Goal: Information Seeking & Learning: Find contact information

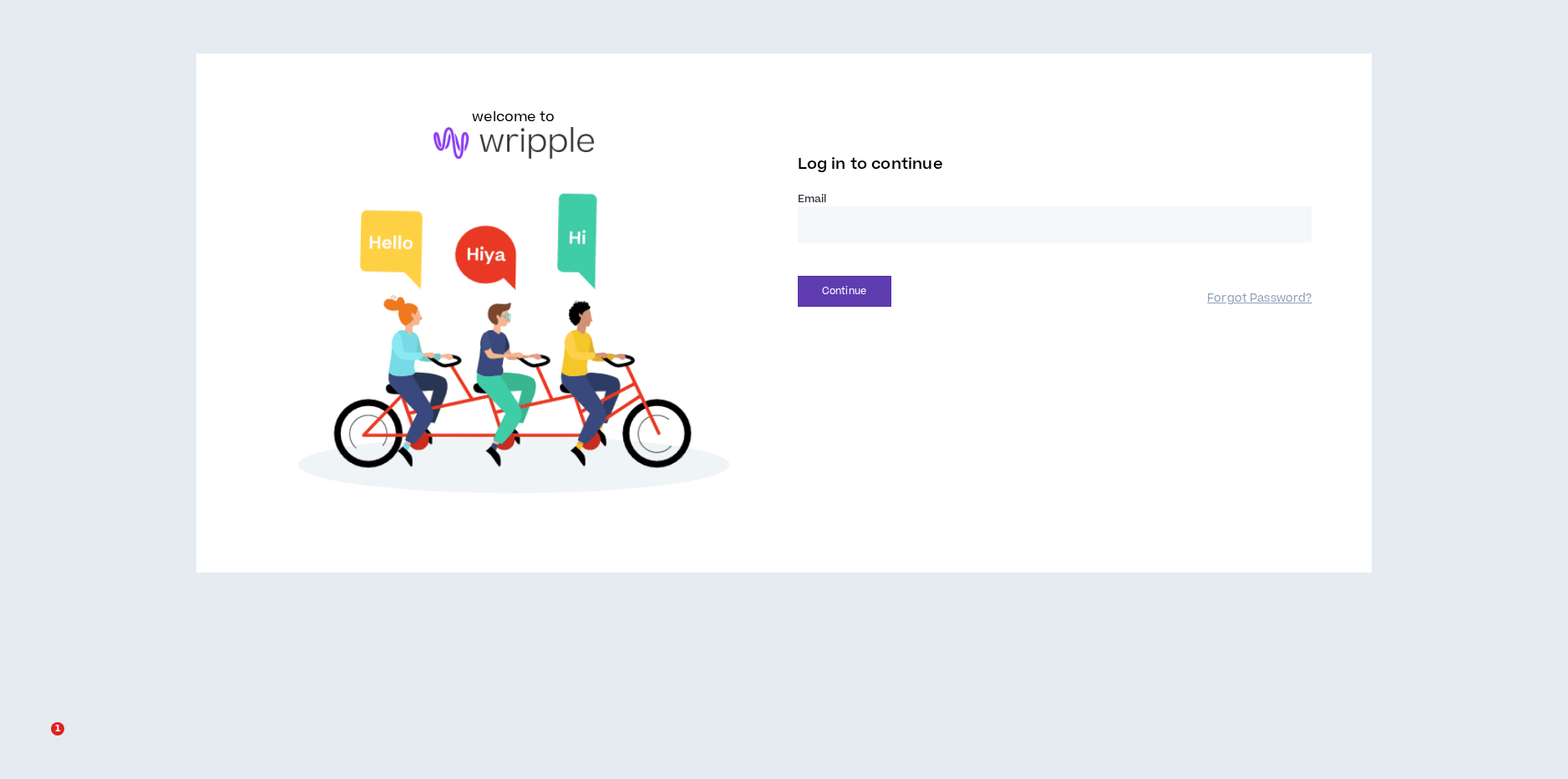
click at [880, 225] on input "email" at bounding box center [1055, 225] width 515 height 36
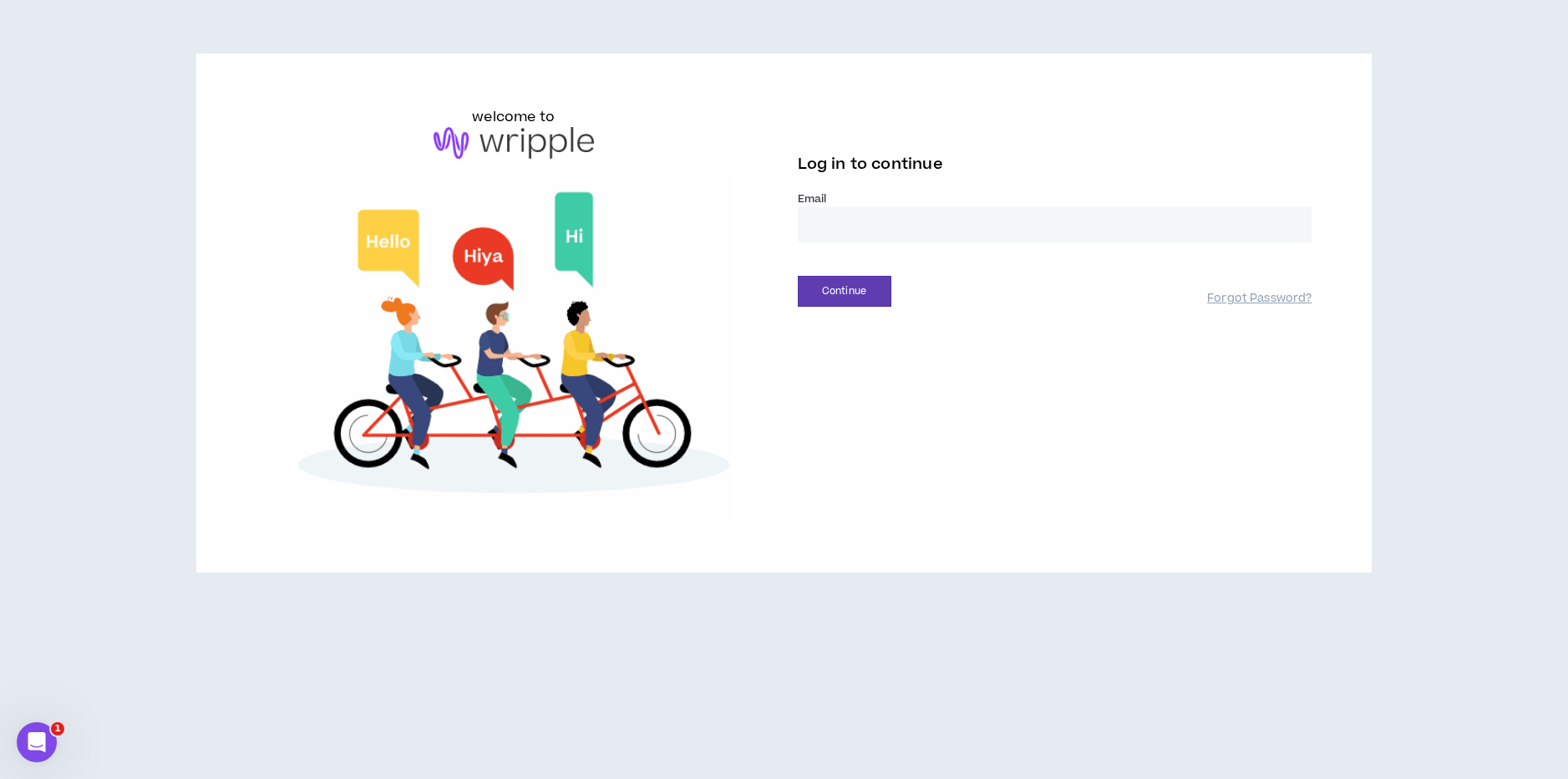
type input "**********"
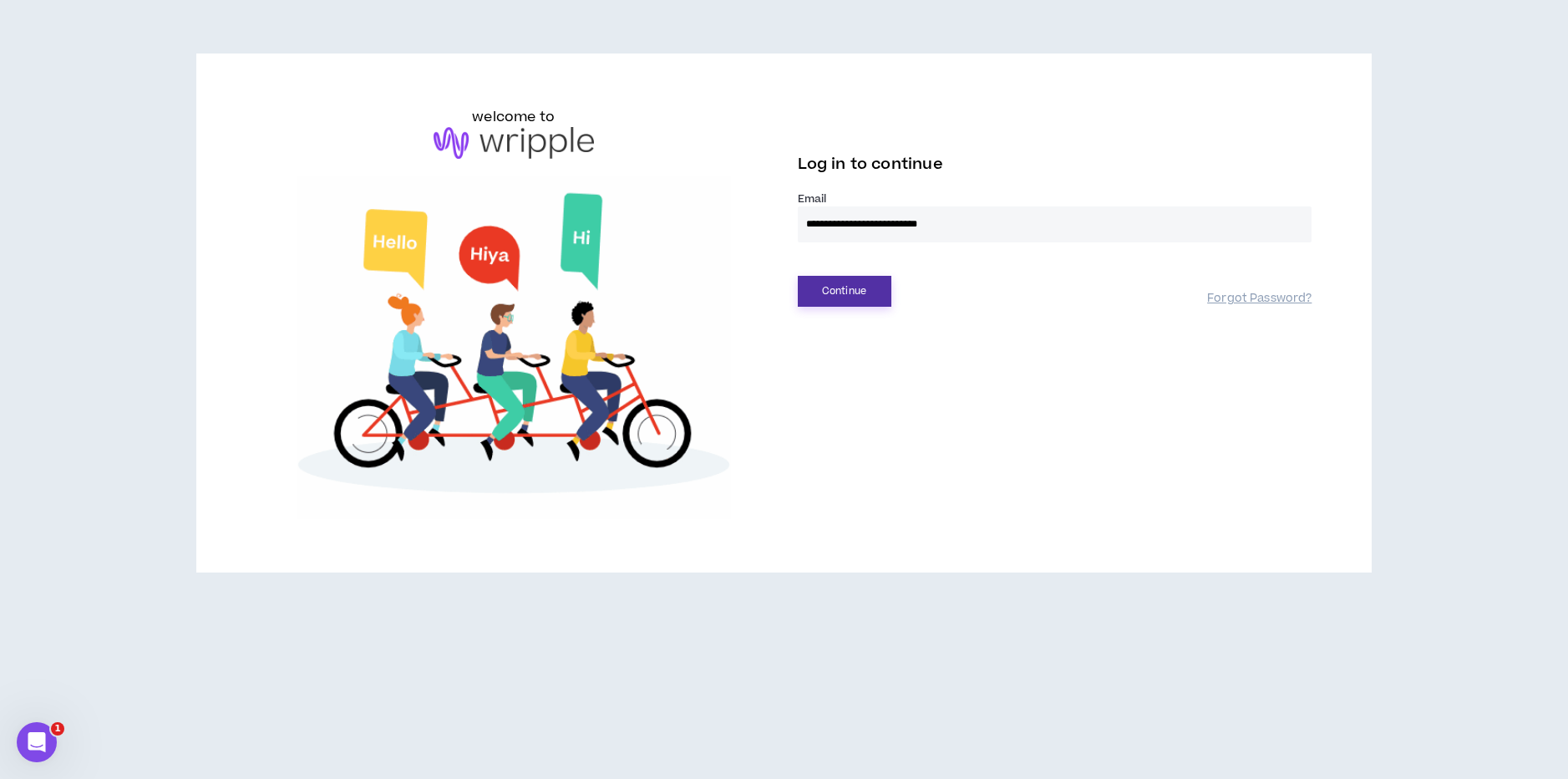
click at [843, 303] on button "Continue" at bounding box center [844, 291] width 93 height 31
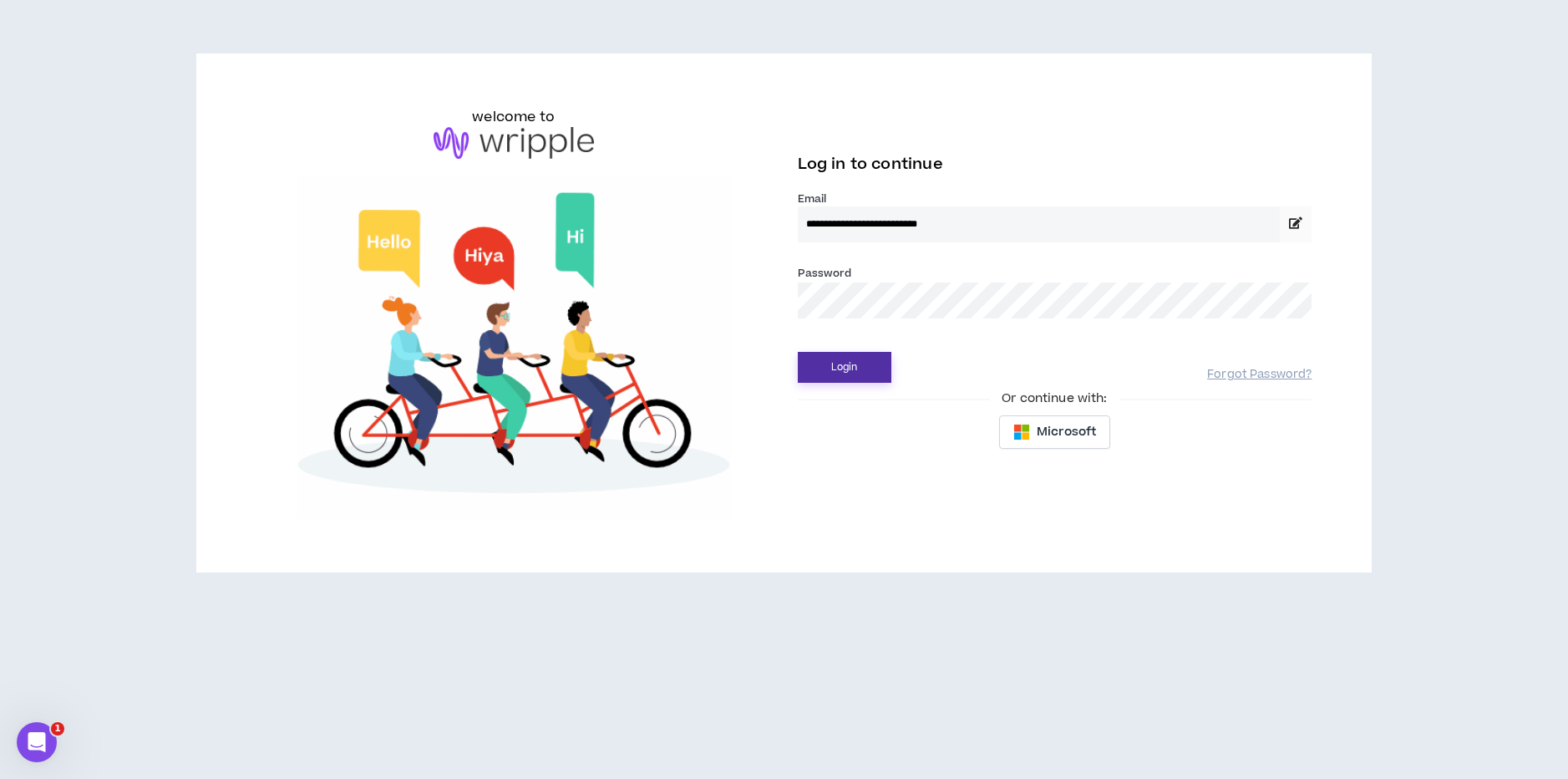
click at [830, 364] on button "Login" at bounding box center [844, 367] width 93 height 31
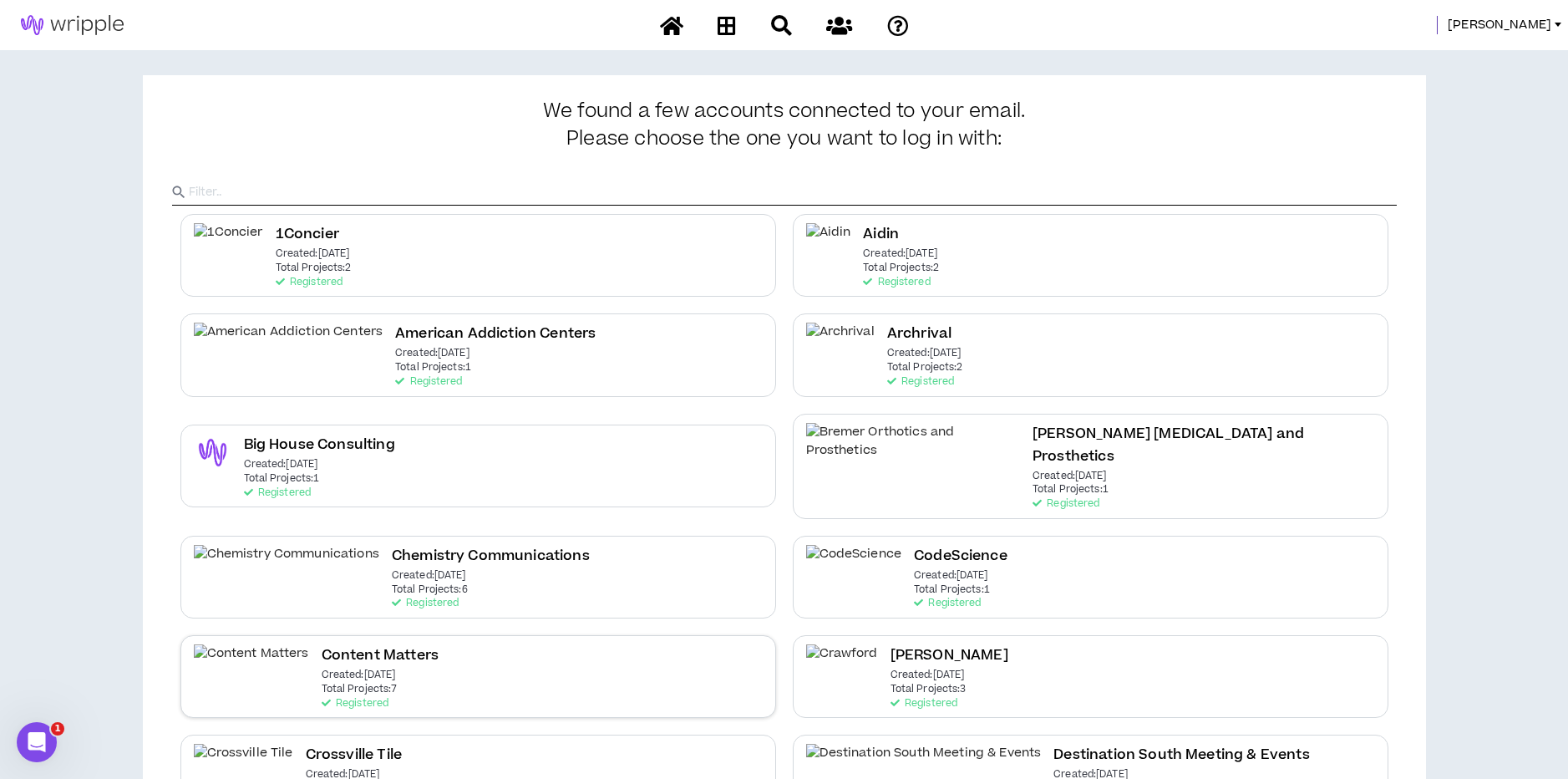
click at [403, 635] on div "Content Matters Created: [DATE] Total Projects: 7 Registered" at bounding box center [478, 676] width 595 height 82
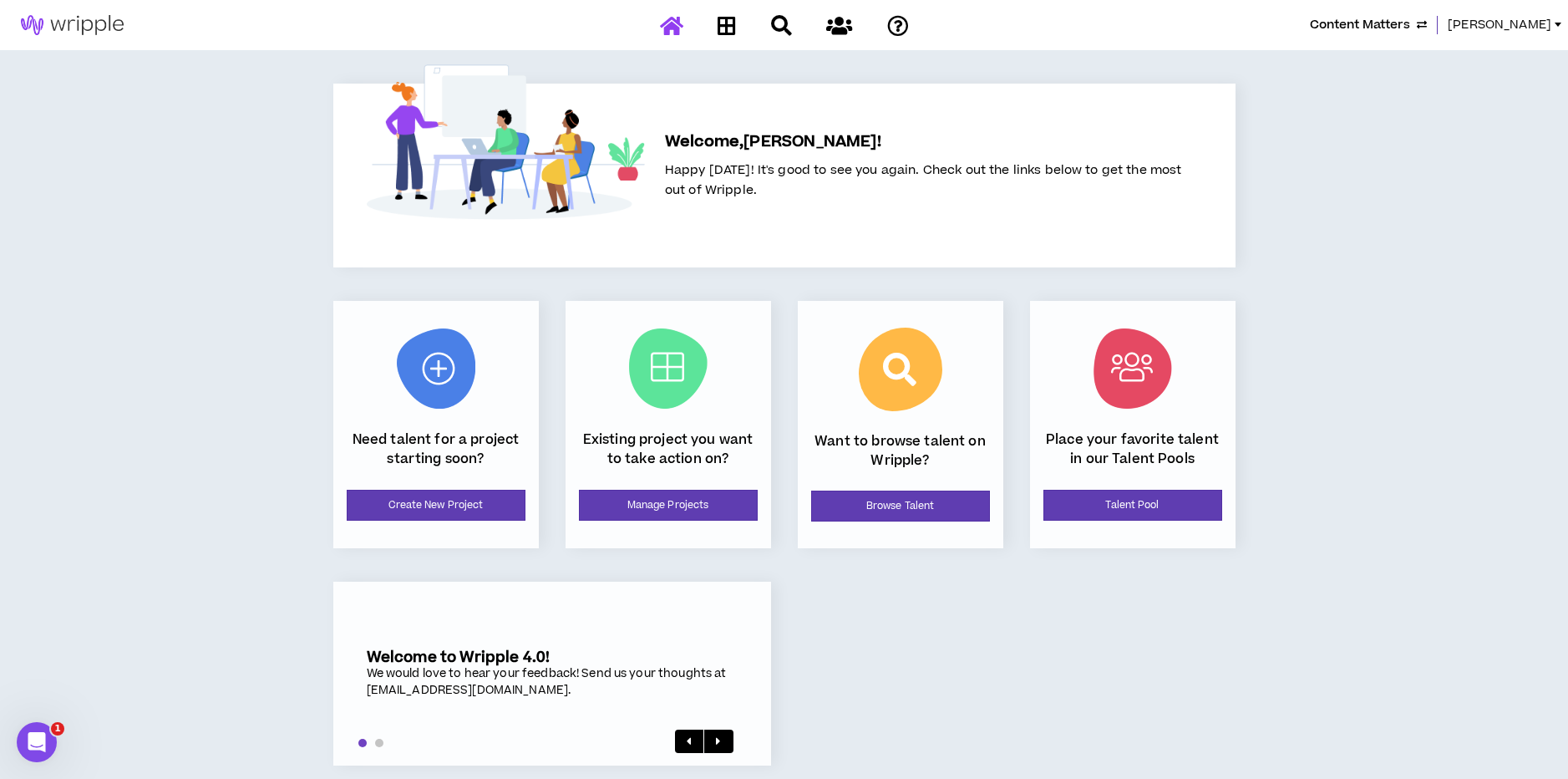
click at [1529, 19] on span "[PERSON_NAME]" at bounding box center [1499, 25] width 104 height 18
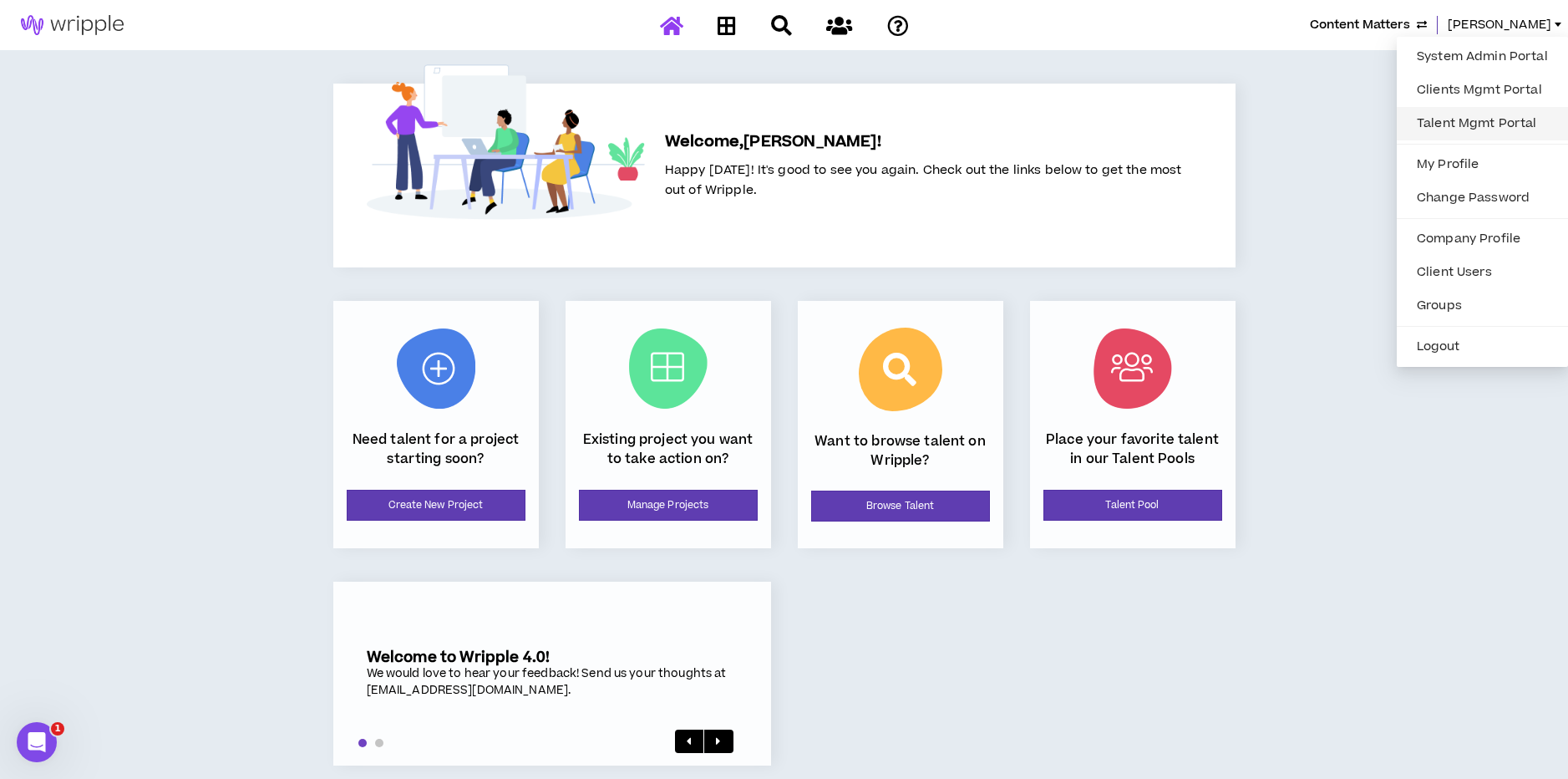
click at [1449, 124] on link "Talent Mgmt Portal" at bounding box center [1482, 124] width 151 height 25
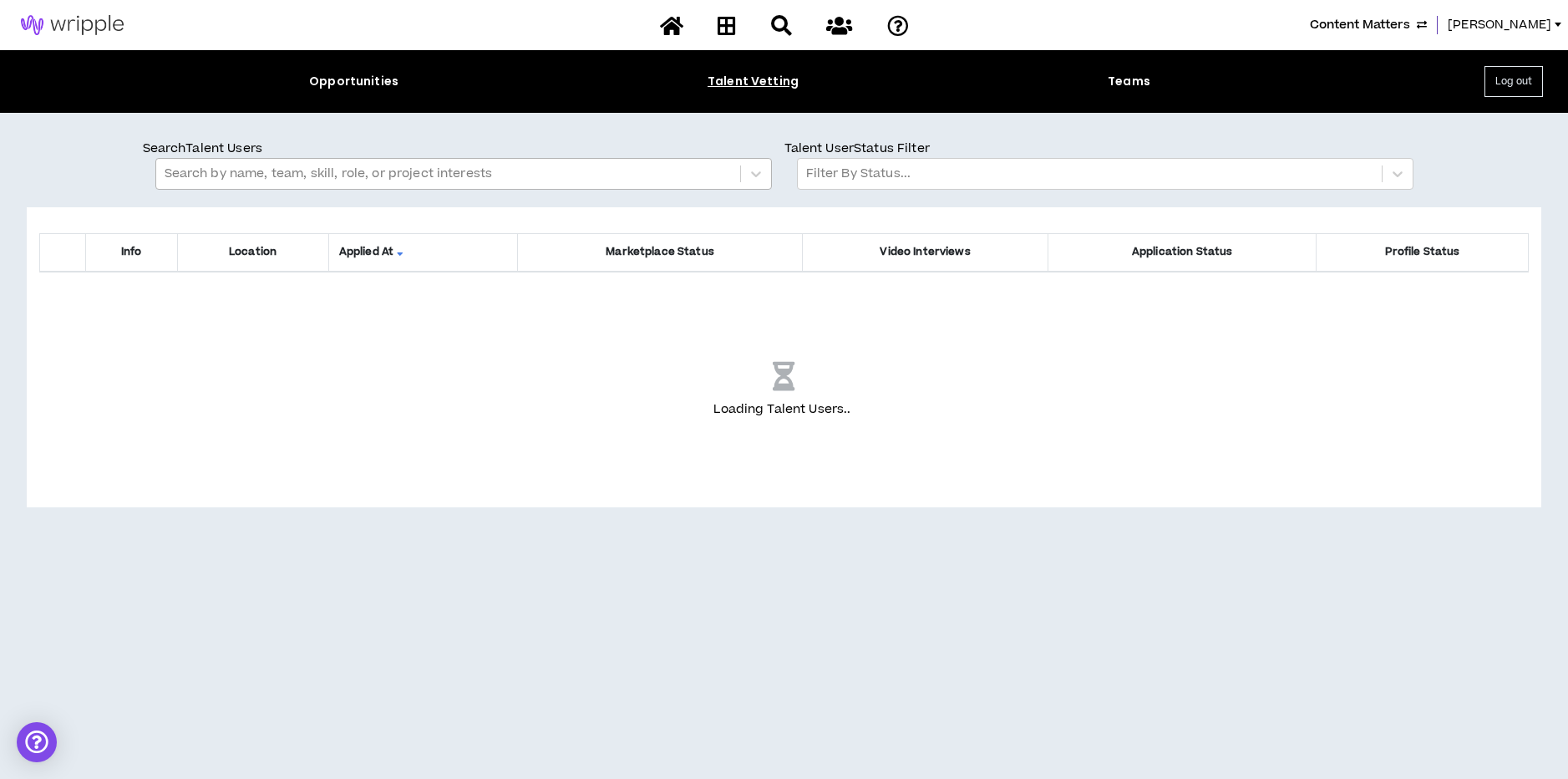
click at [266, 176] on div at bounding box center [448, 173] width 567 height 21
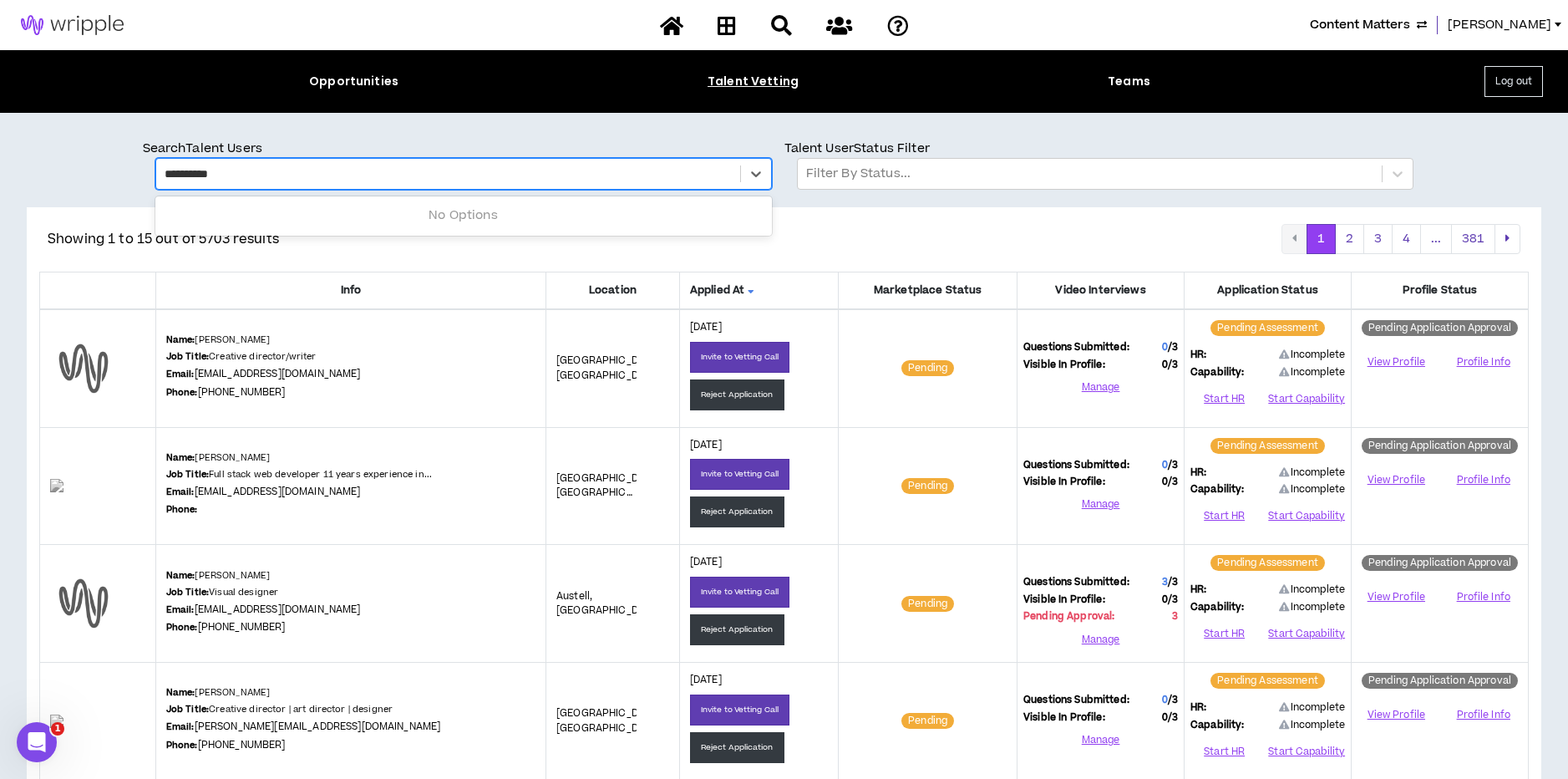
type input "**********"
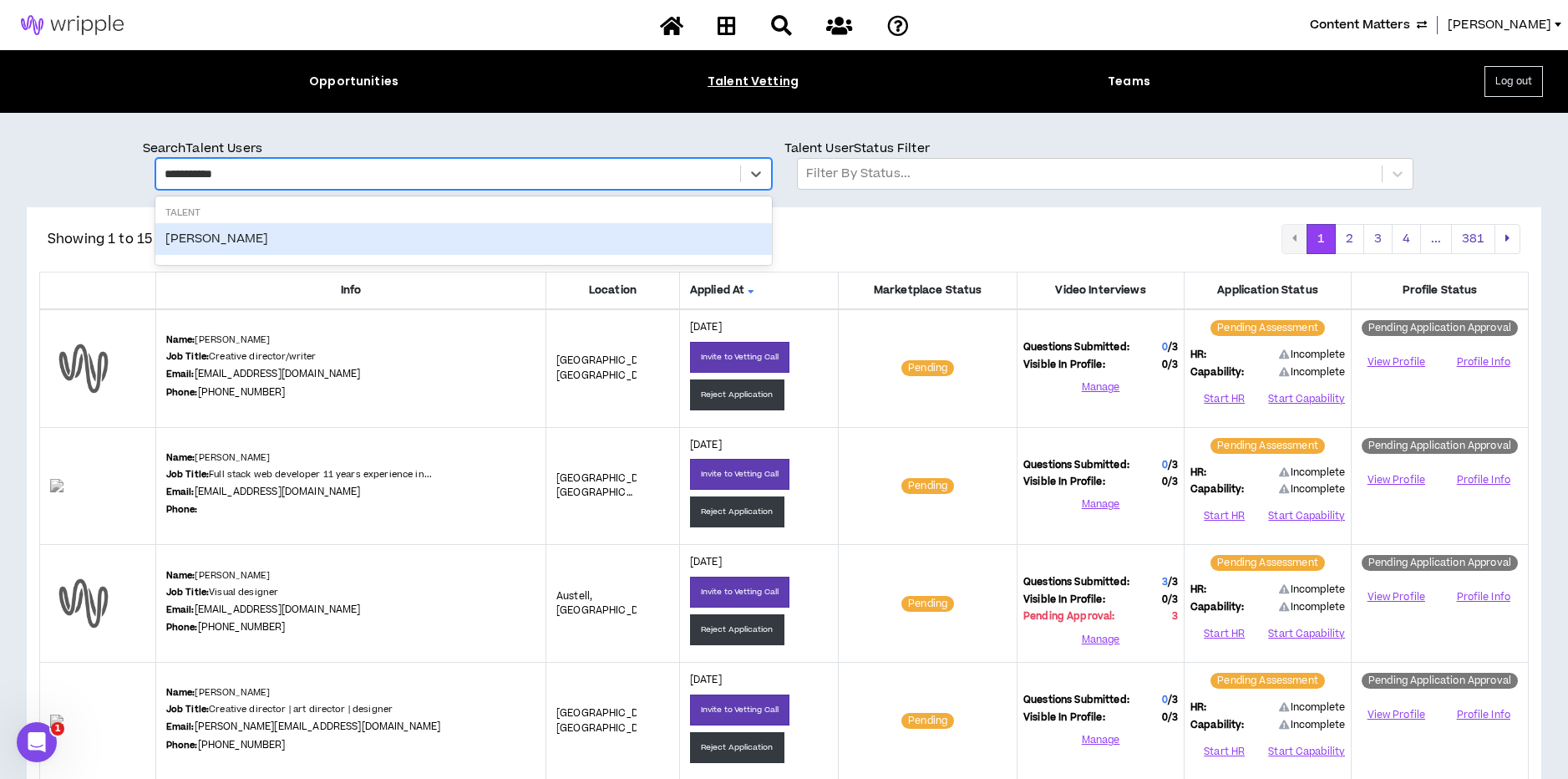
click at [217, 239] on div "Shane Weaver" at bounding box center [463, 239] width 617 height 32
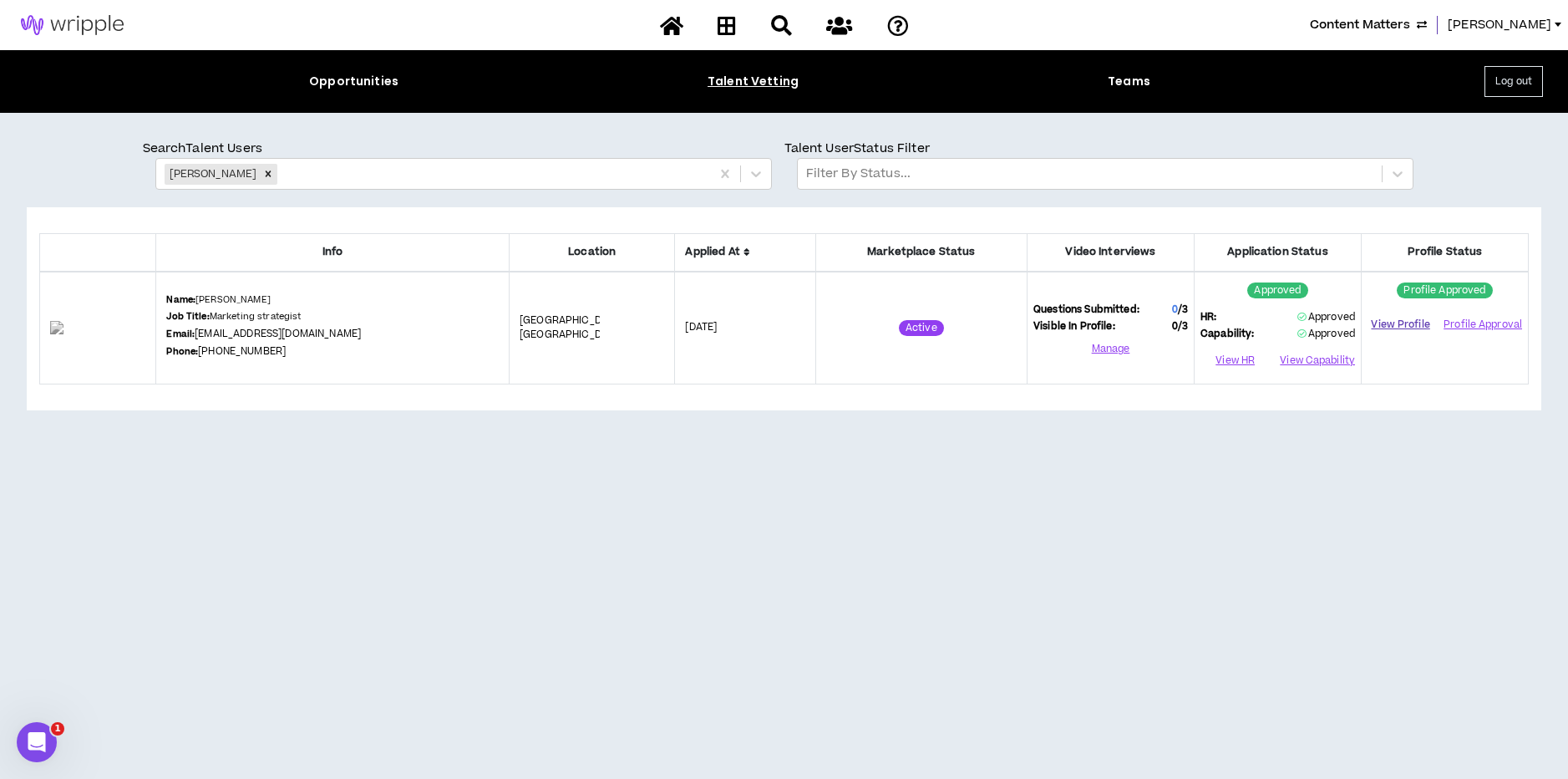
click at [1400, 325] on link "View Profile" at bounding box center [1400, 324] width 66 height 29
click at [1530, 24] on span "[PERSON_NAME]" at bounding box center [1499, 25] width 104 height 18
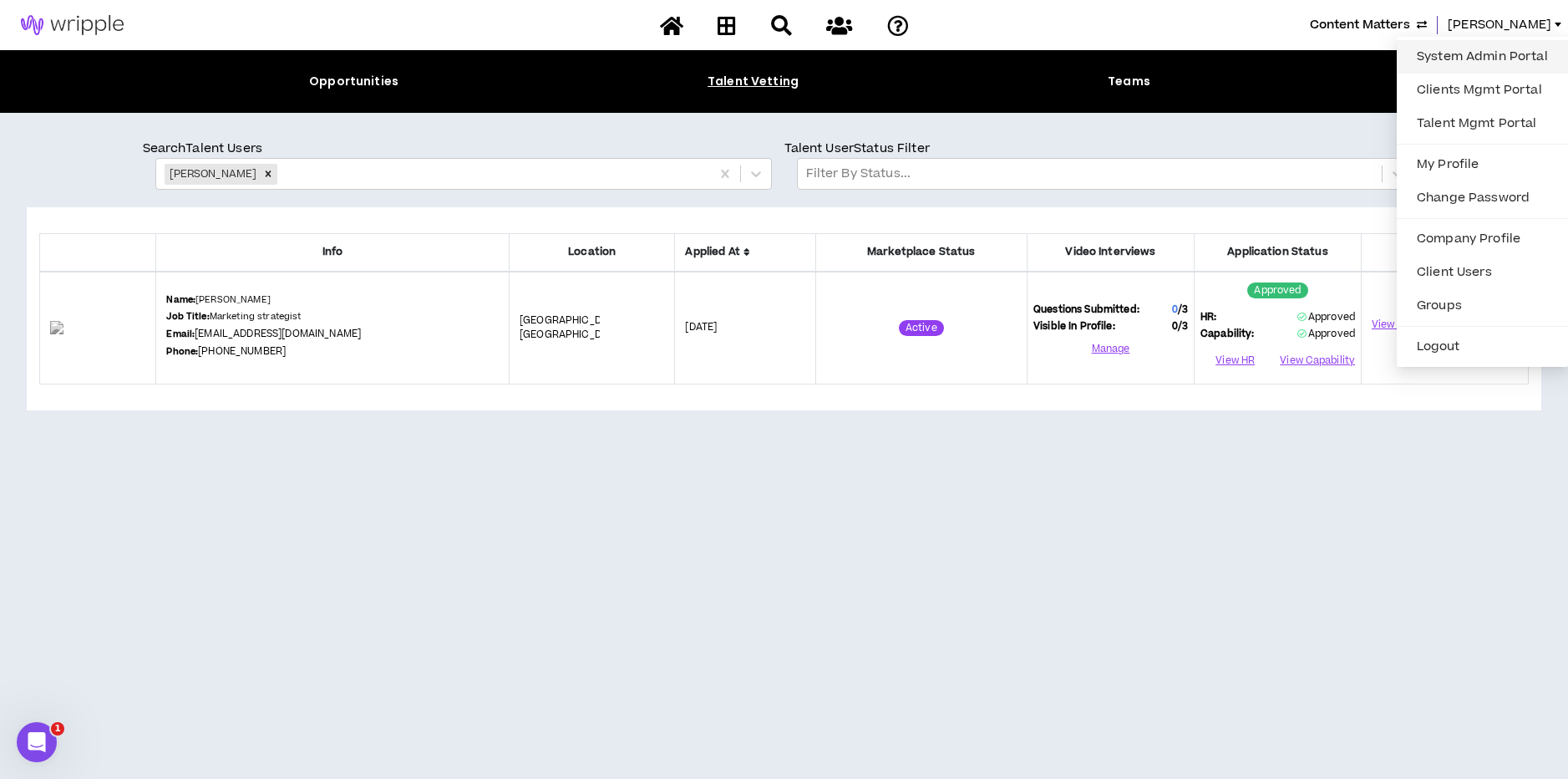
click at [344, 444] on div "Info Location Applied At Marketplace Status Video Interviews Application Status…" at bounding box center [784, 482] width 1515 height 550
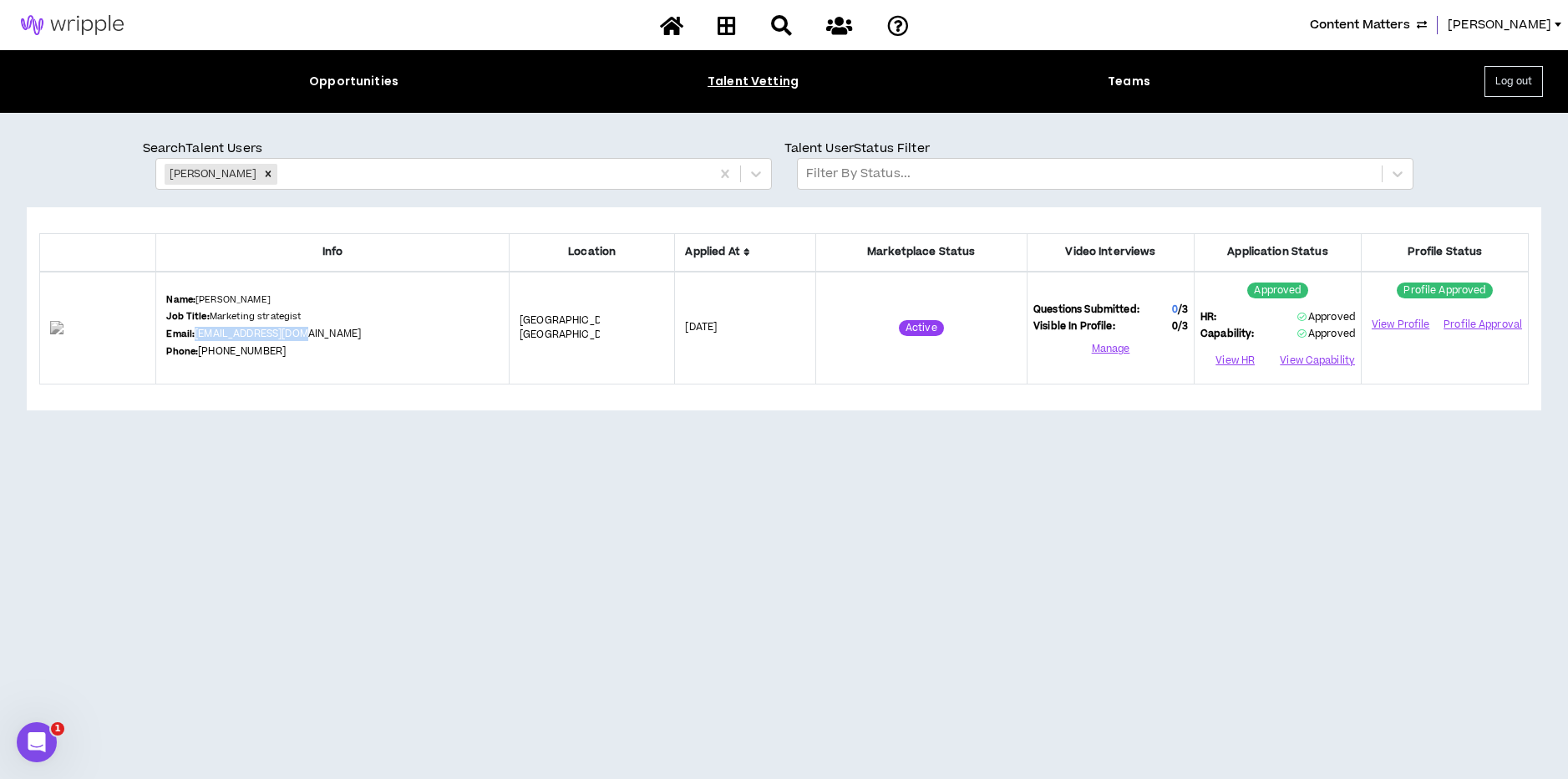
drag, startPoint x: 364, startPoint y: 335, endPoint x: 233, endPoint y: 335, distance: 131.0
click at [233, 335] on div "Name: Shane Weaver Job Title: Marketing strategist Email: shweaver8@gmail.com P…" at bounding box center [333, 328] width 333 height 69
copy link "shweaver8@gmail.com"
click at [262, 171] on icon "Remove Shane Weaver" at bounding box center [268, 174] width 12 height 12
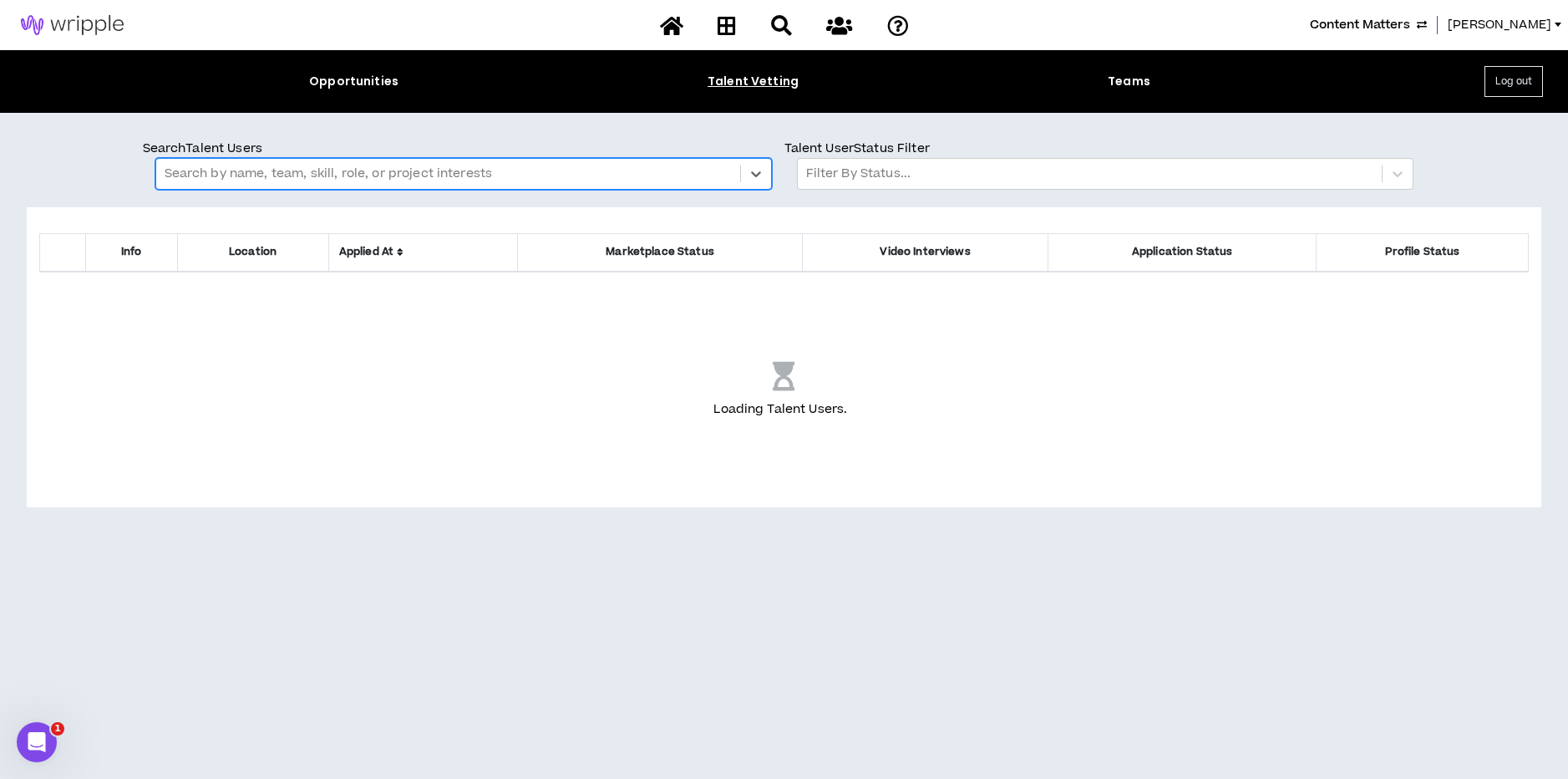
click at [235, 172] on div at bounding box center [448, 173] width 567 height 21
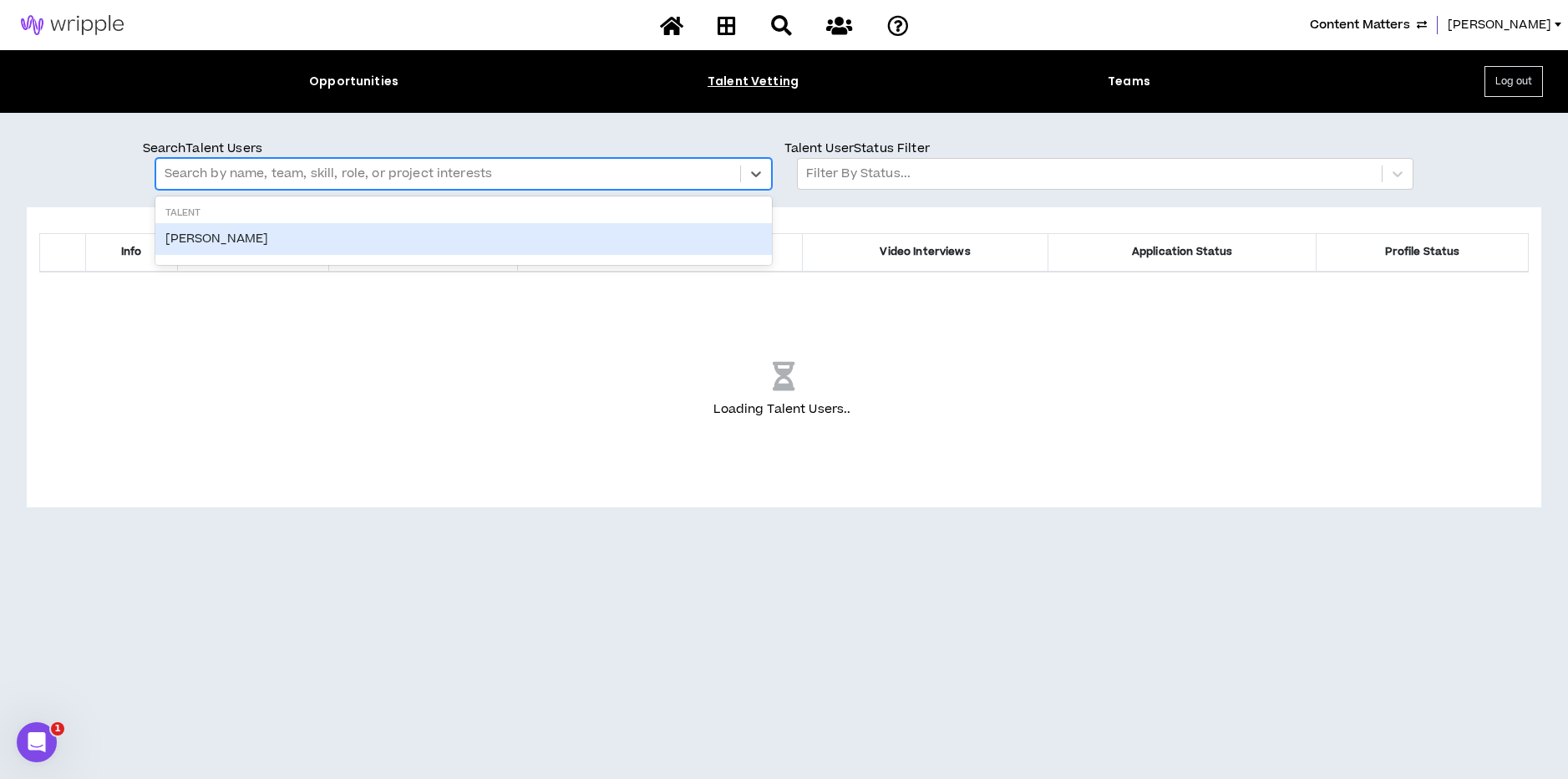
type input "*"
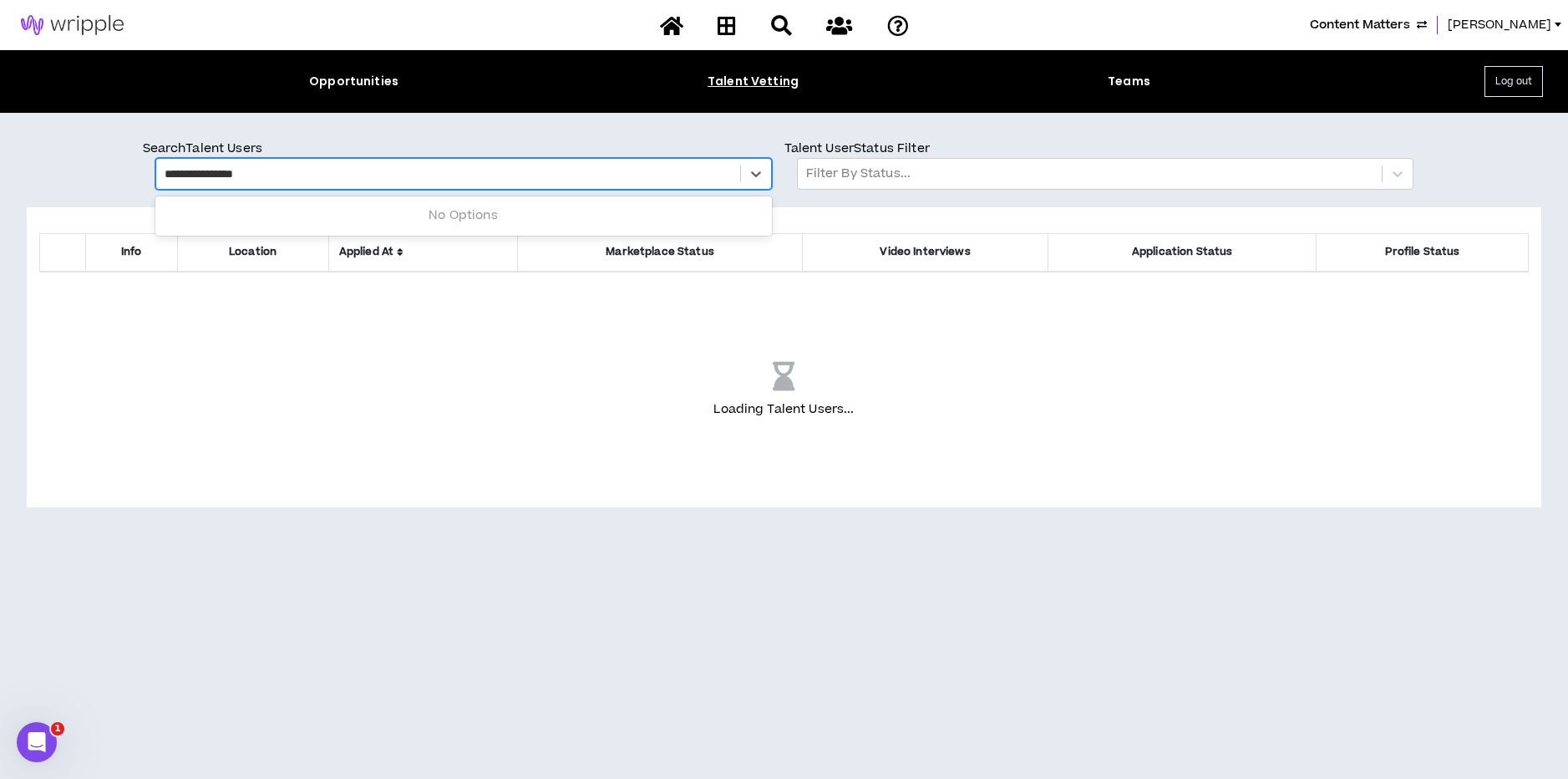
type input "**********"
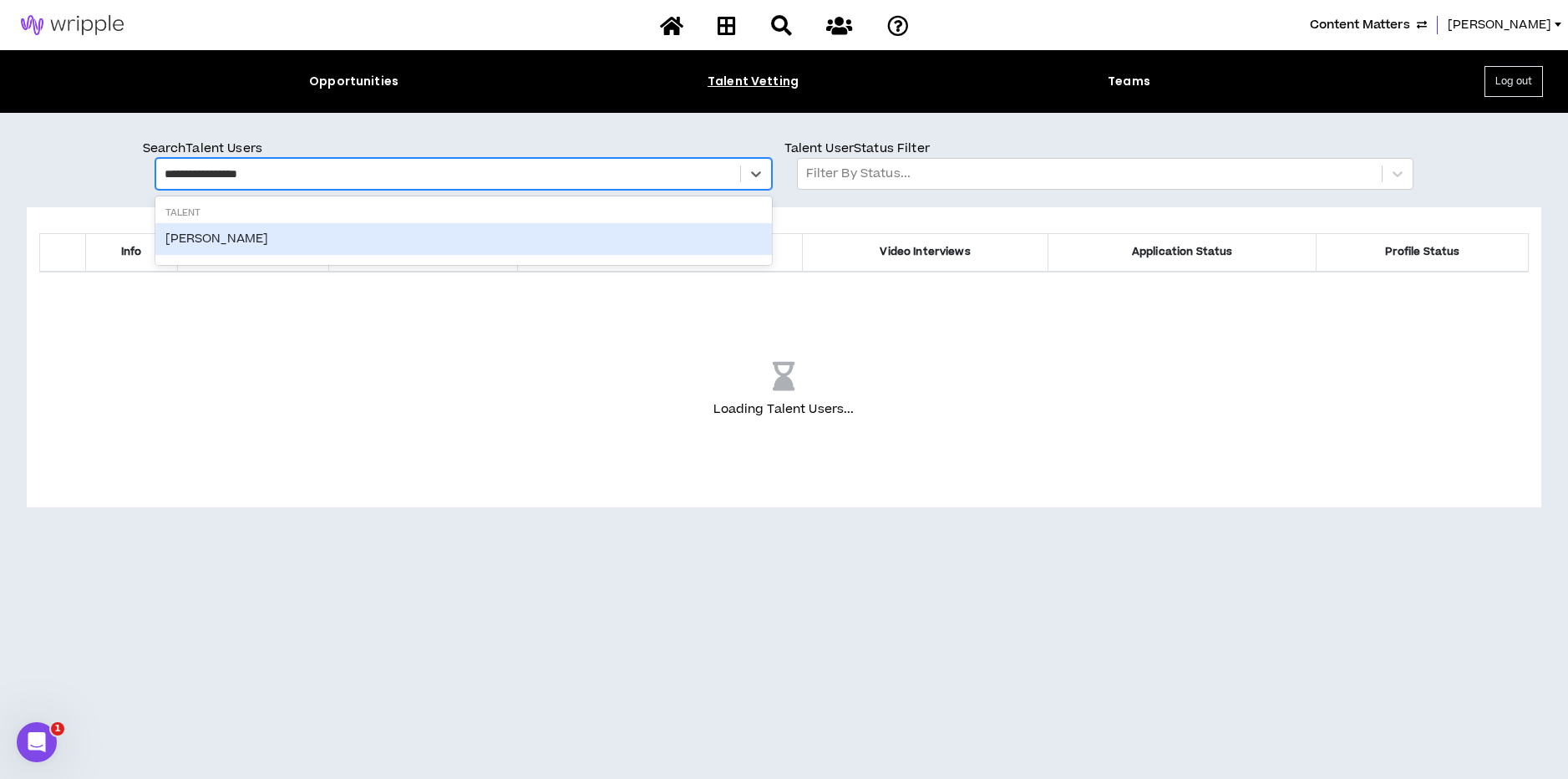
click at [198, 232] on div "Michael Mattinger" at bounding box center [463, 239] width 617 height 32
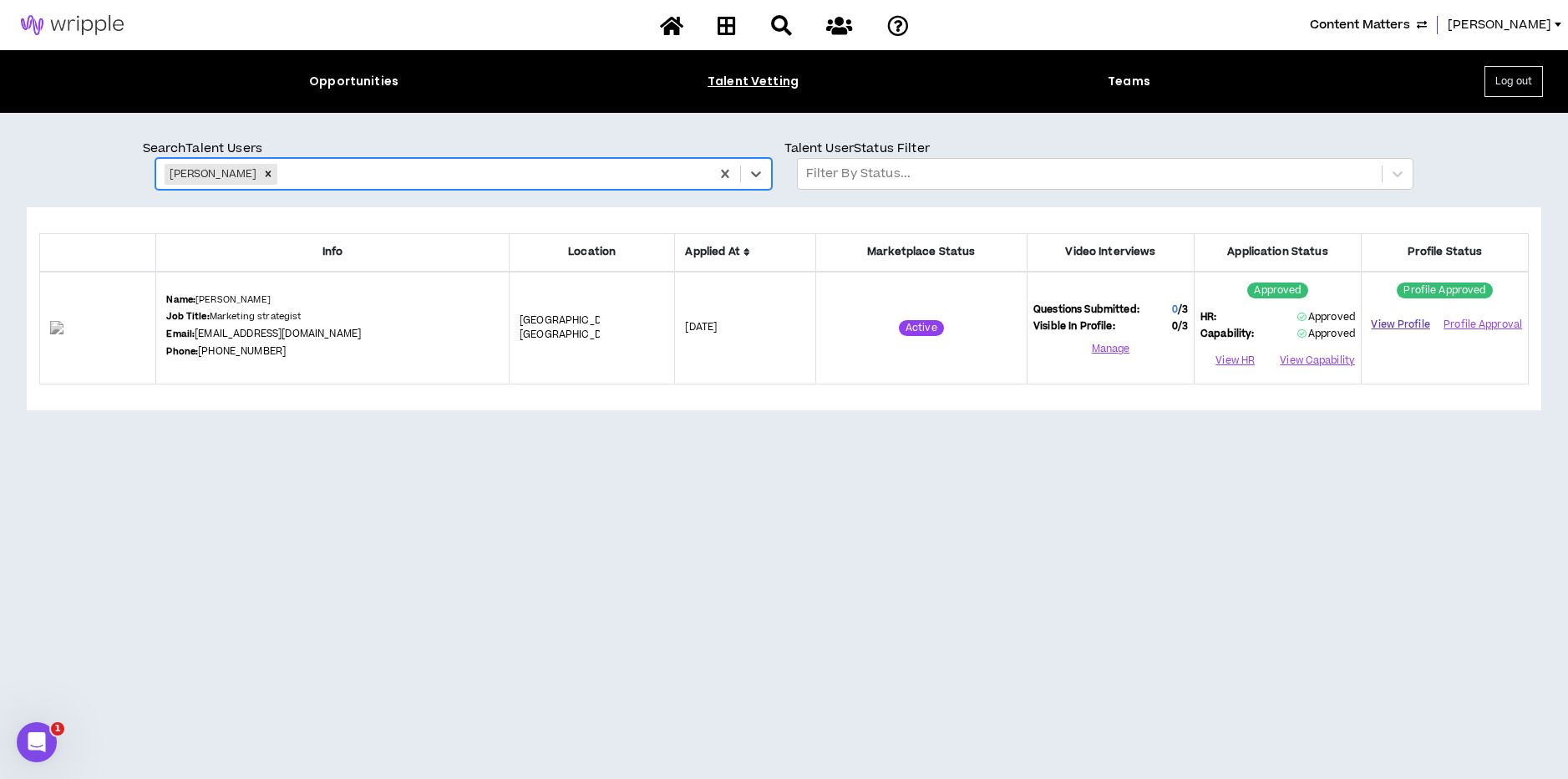
click at [1384, 328] on link "View Profile" at bounding box center [1400, 324] width 66 height 29
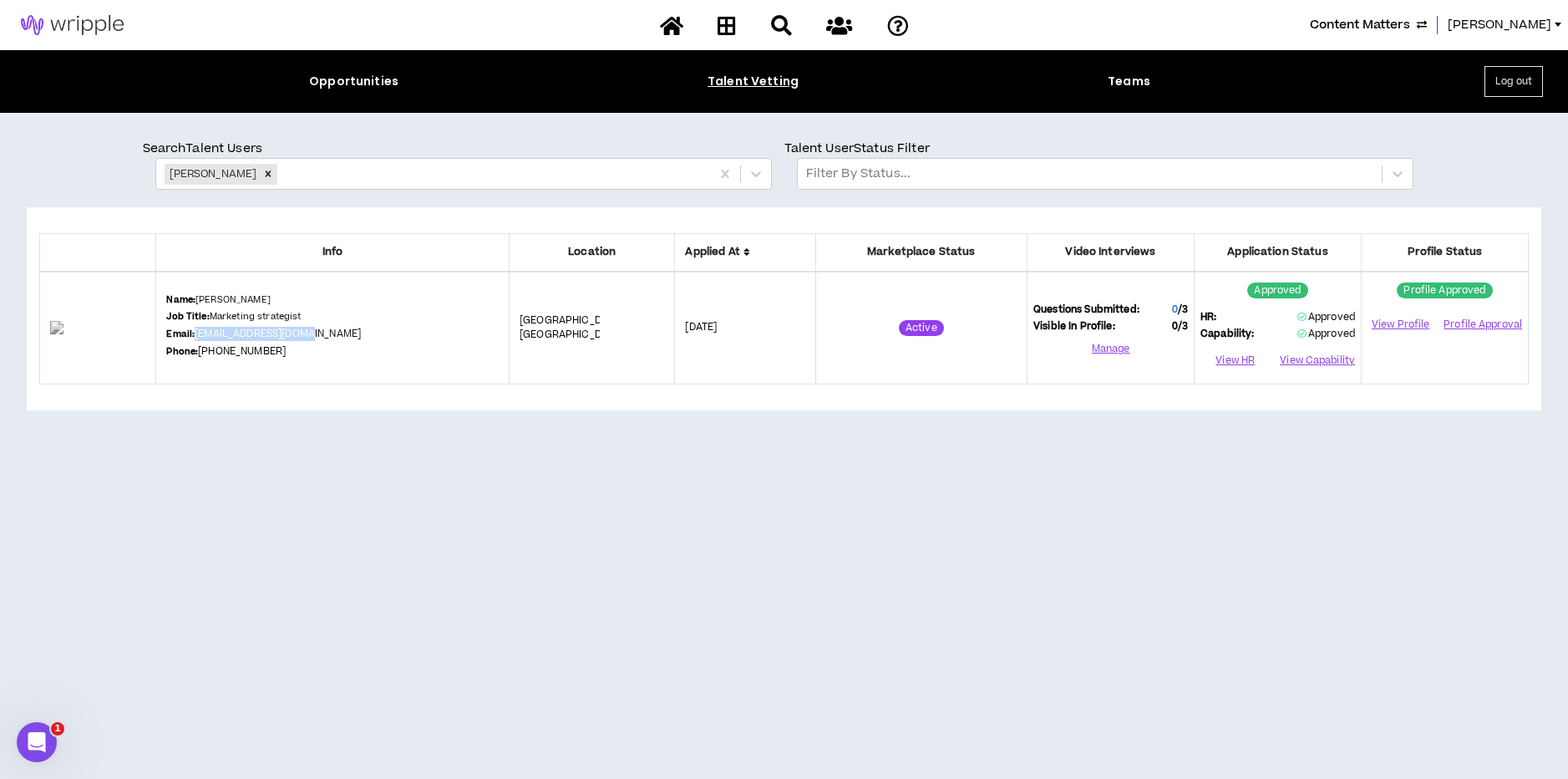
drag, startPoint x: 361, startPoint y: 336, endPoint x: 240, endPoint y: 337, distance: 121.0
click at [235, 335] on div "Name: Michael Mattinger Job Title: Marketing strategist Email: mattingerm@gmail…" at bounding box center [333, 328] width 333 height 69
copy link "mattingerm@gmail.com"
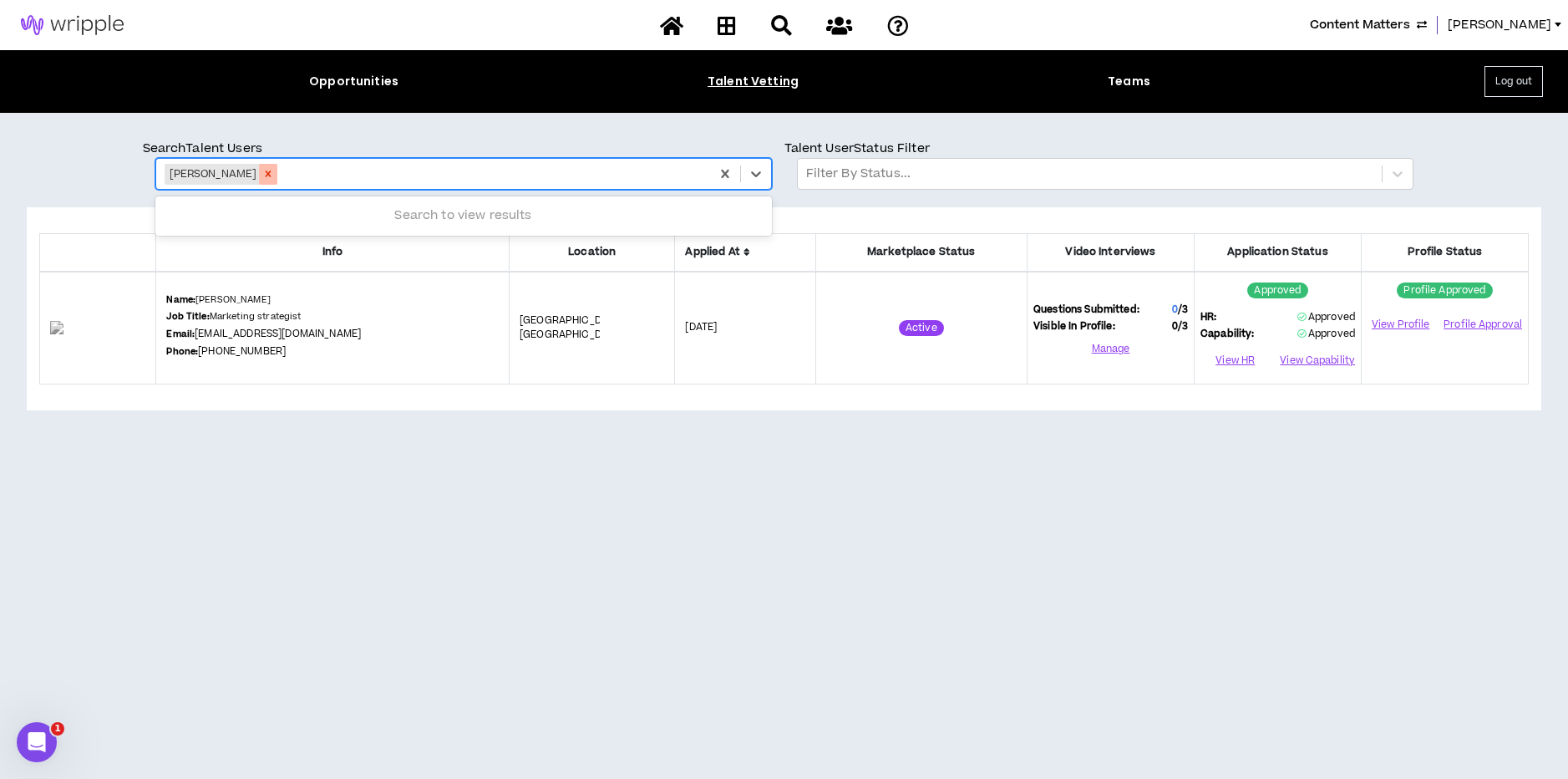
click at [285, 166] on div "Michael Mattinger" at bounding box center [433, 173] width 554 height 28
click at [274, 173] on icon "Remove Michael Mattinger" at bounding box center [268, 174] width 12 height 12
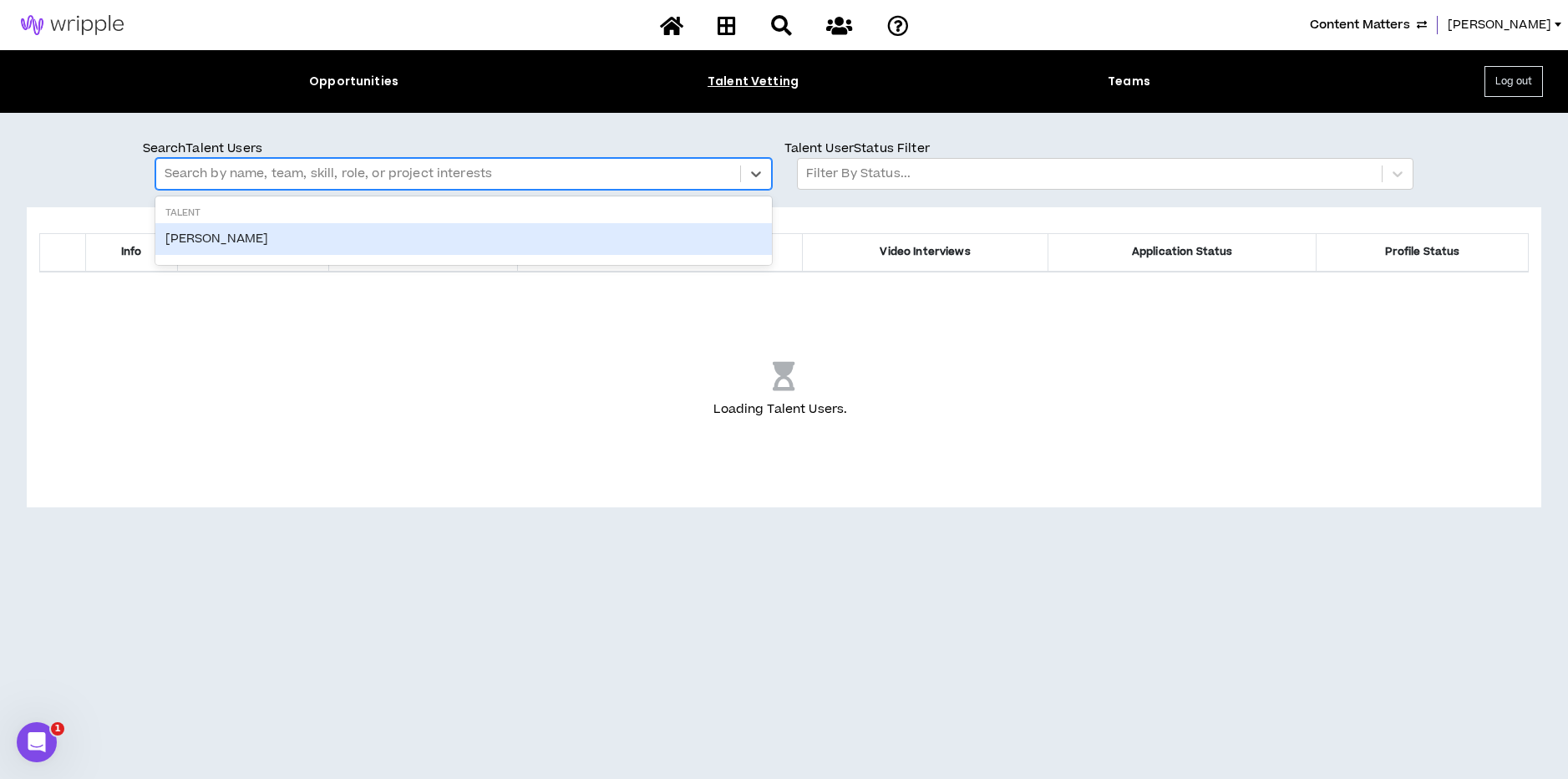
click at [271, 174] on div at bounding box center [448, 173] width 567 height 21
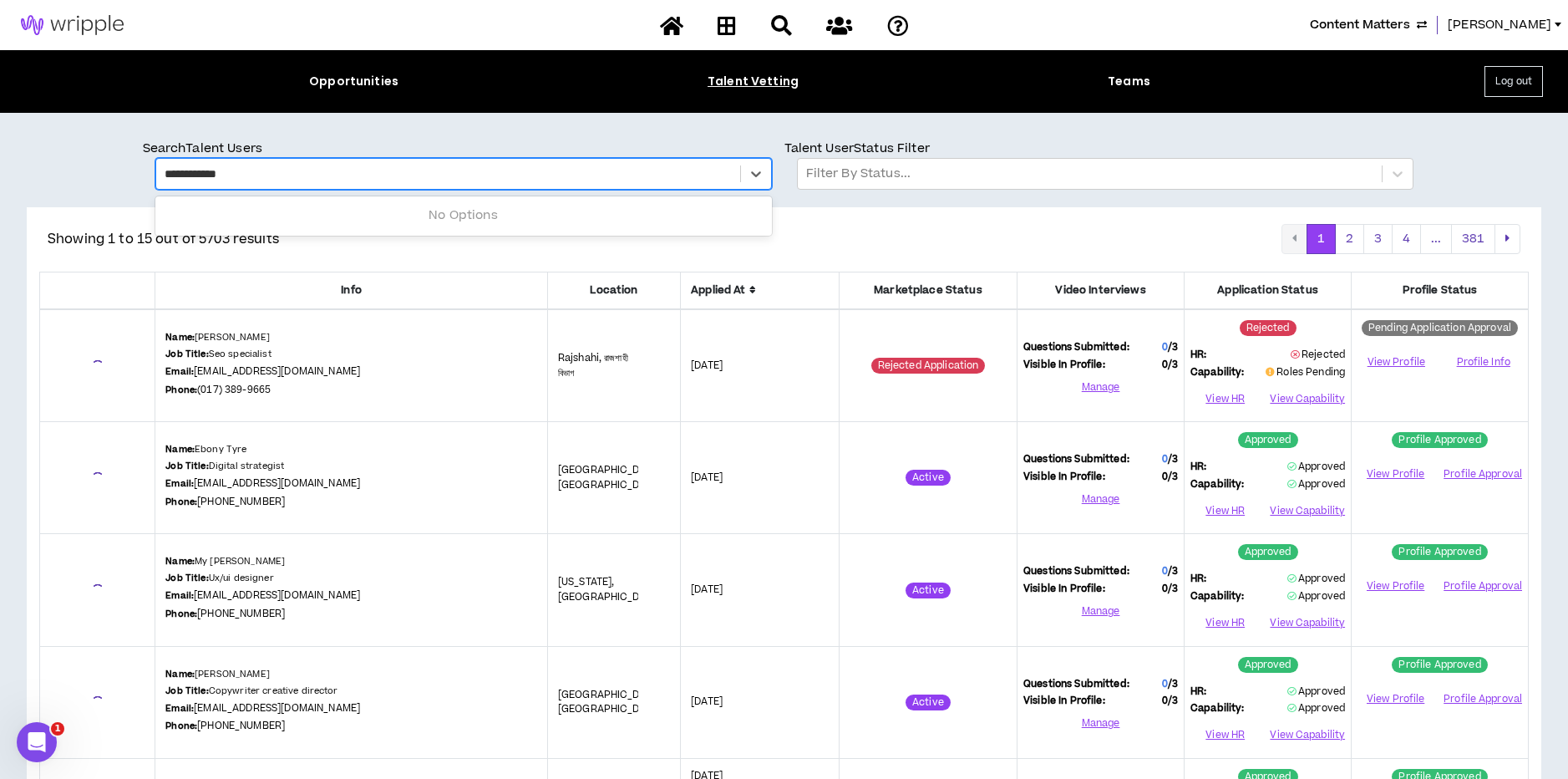
type input "**********"
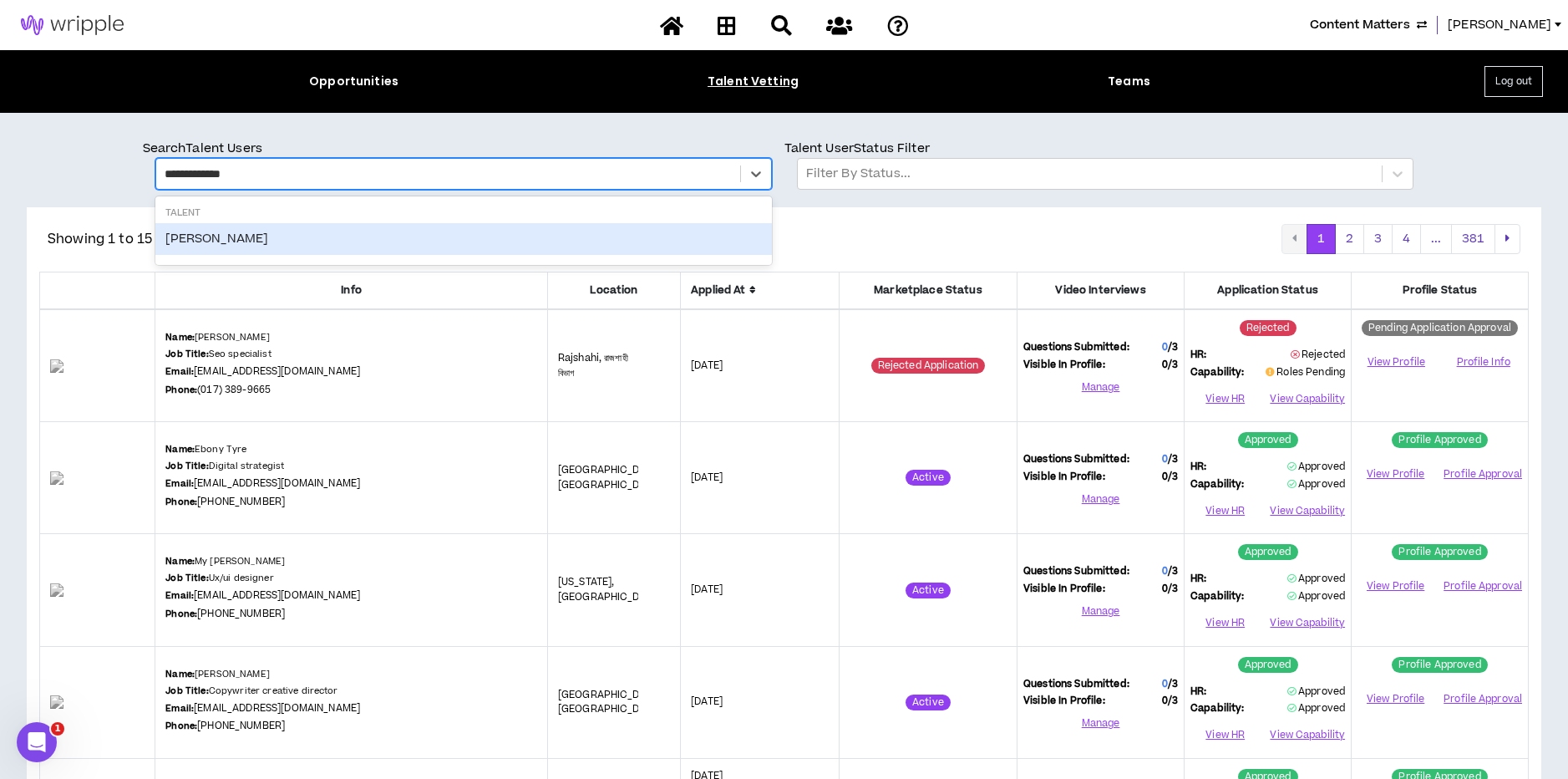
click at [199, 234] on div "Latoya Almond" at bounding box center [463, 239] width 617 height 32
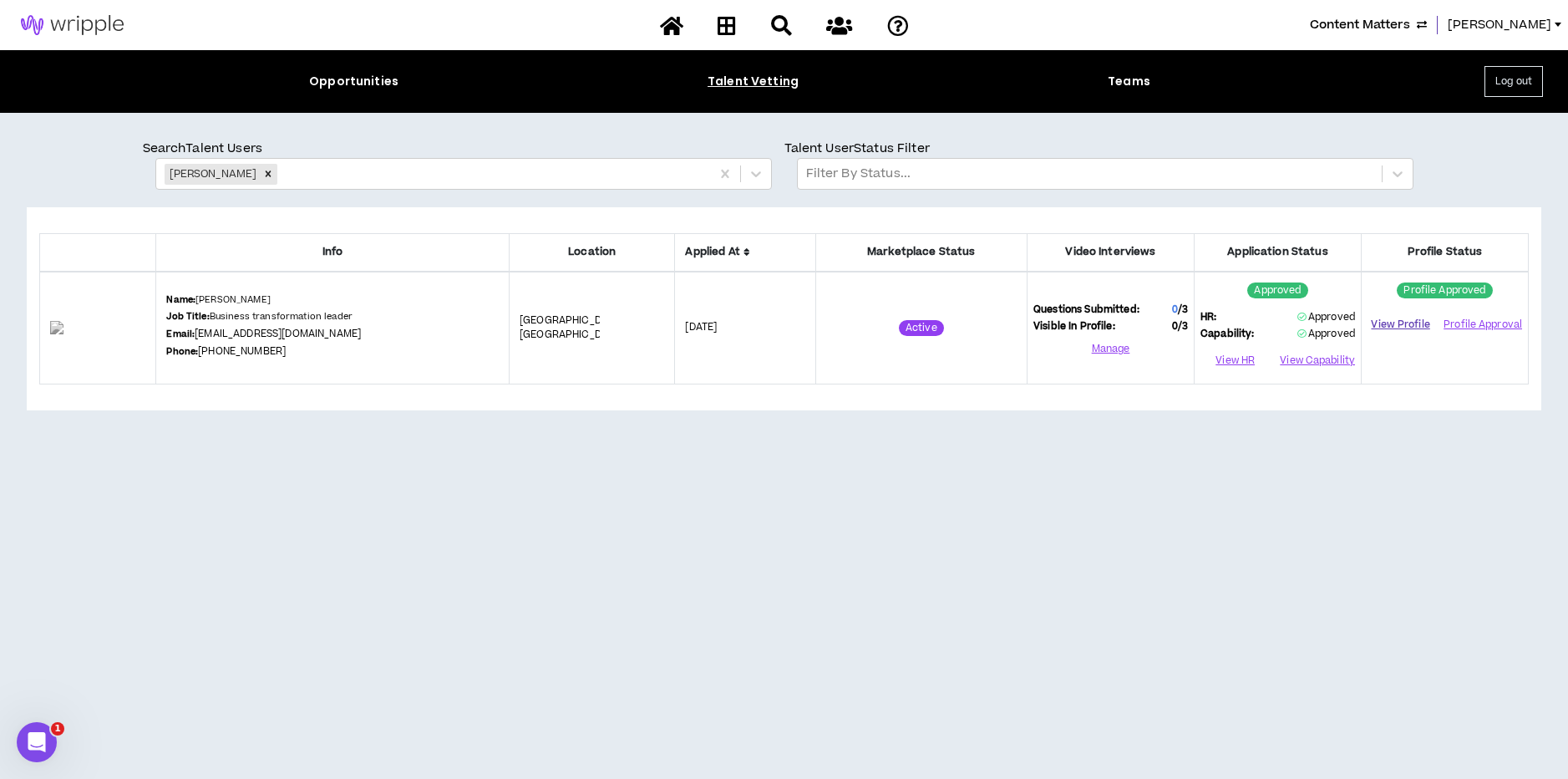
click at [1399, 324] on link "View Profile" at bounding box center [1400, 324] width 66 height 29
drag, startPoint x: 367, startPoint y: 335, endPoint x: 397, endPoint y: 345, distance: 31.6
click at [260, 334] on div "Name: Latoya Almond Job Title: Business transformation leader Email: latoyaalmo…" at bounding box center [333, 328] width 333 height 69
click at [398, 345] on div "Name: Latoya Almond Job Title: Business transformation leader Email: latoyaalmo…" at bounding box center [333, 328] width 333 height 69
drag, startPoint x: 371, startPoint y: 335, endPoint x: 276, endPoint y: 332, distance: 95.0
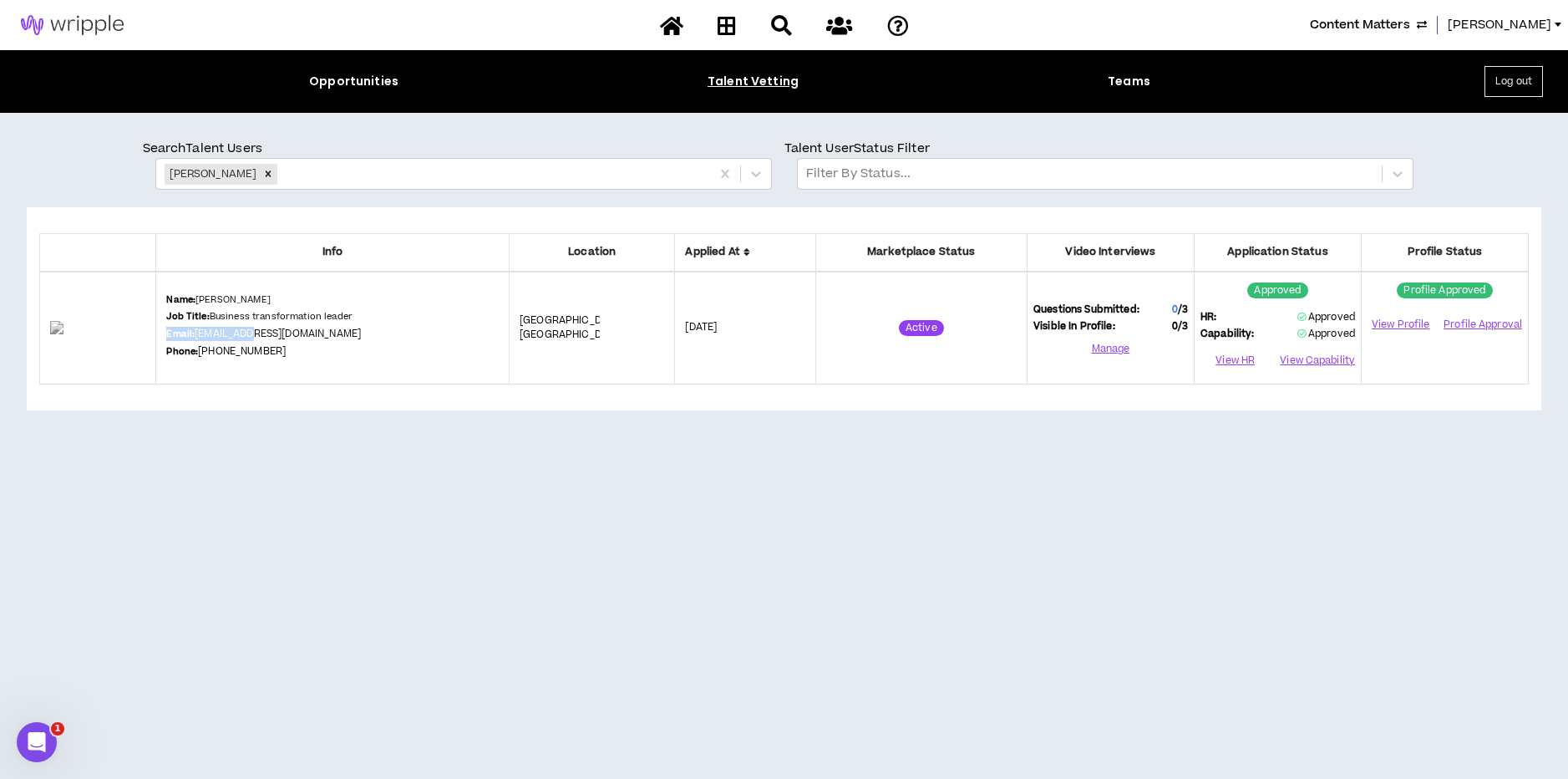
click at [276, 332] on div "Name: Latoya Almond Job Title: Business transformation leader Email: latoyaalmo…" at bounding box center [333, 328] width 333 height 69
click at [303, 476] on div "Info Location Applied At Marketplace Status Video Interviews Application Status…" at bounding box center [784, 482] width 1515 height 550
drag, startPoint x: 334, startPoint y: 465, endPoint x: 355, endPoint y: 347, distance: 119.9
click at [337, 462] on div "Info Location Applied At Marketplace Status Video Interviews Application Status…" at bounding box center [784, 482] width 1515 height 550
drag, startPoint x: 384, startPoint y: 338, endPoint x: 353, endPoint y: 337, distance: 31.0
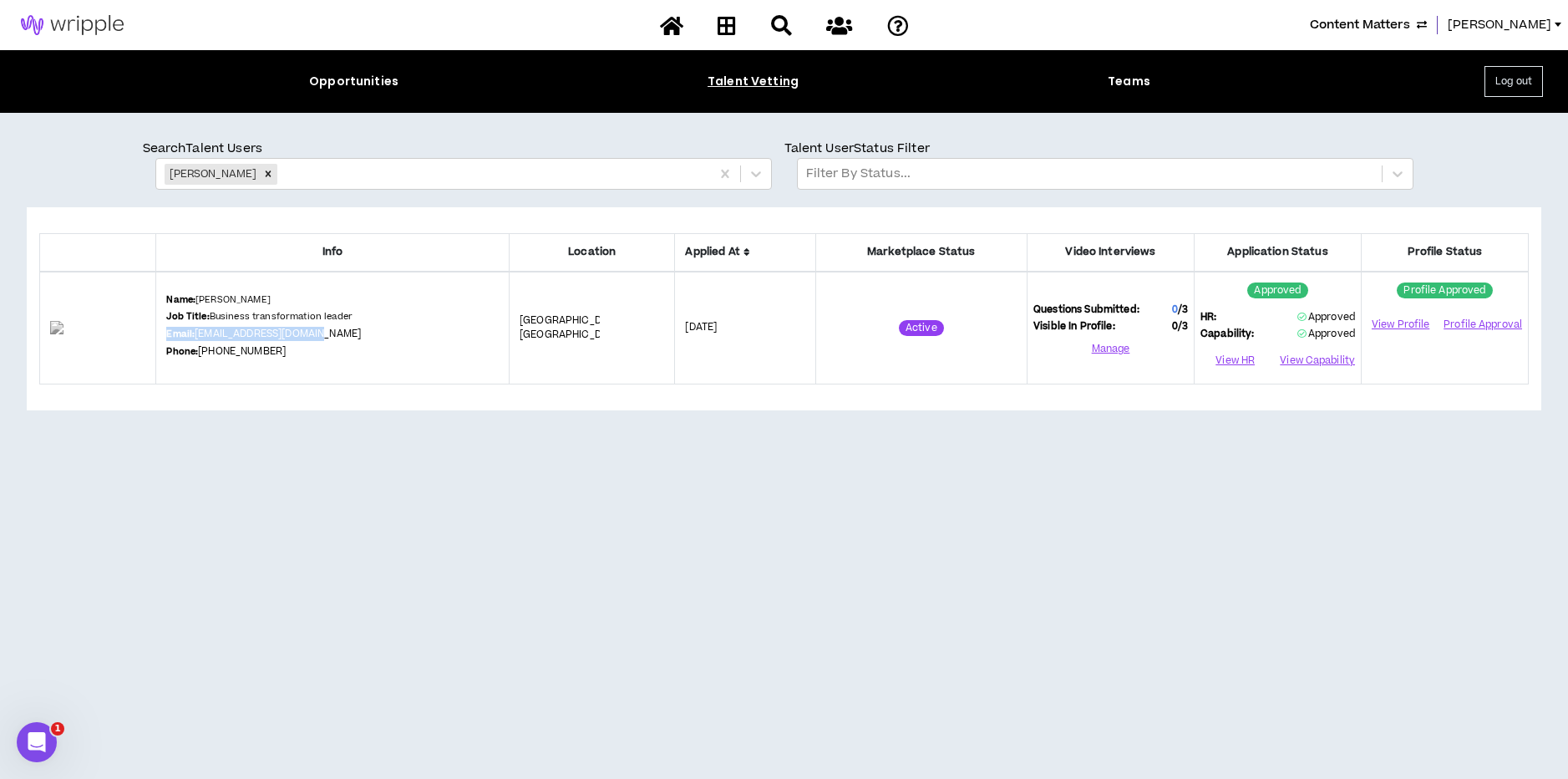
click at [353, 337] on div "Name: Latoya Almond Job Title: Business transformation leader Email: latoyaalmo…" at bounding box center [333, 328] width 333 height 69
copy div "Email: latoyaalmond@gmail.com"
drag, startPoint x: 256, startPoint y: 172, endPoint x: 274, endPoint y: 174, distance: 18.1
click at [262, 172] on icon "Remove Latoya Almond" at bounding box center [268, 174] width 12 height 12
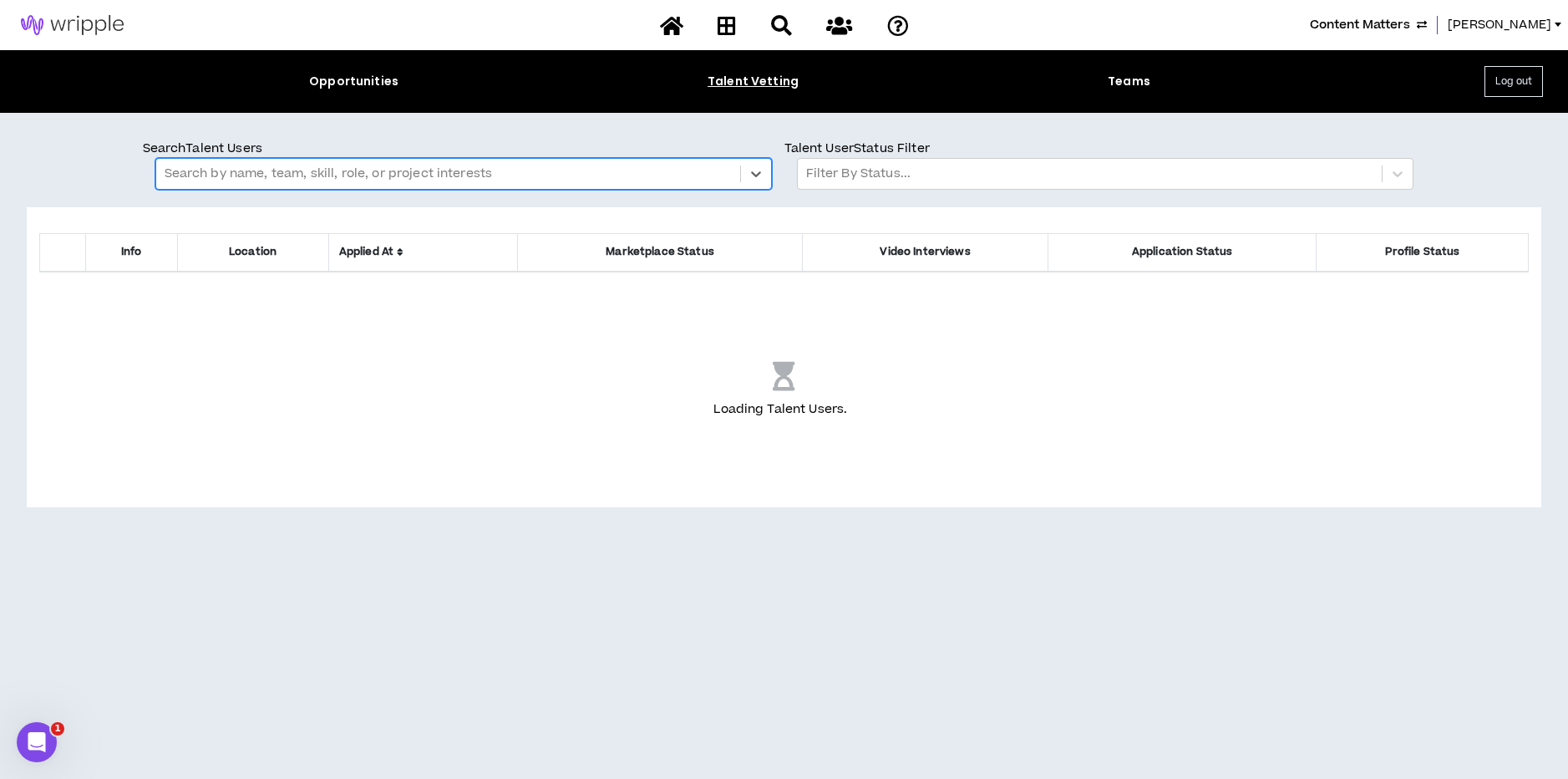
click at [275, 171] on div at bounding box center [448, 173] width 567 height 21
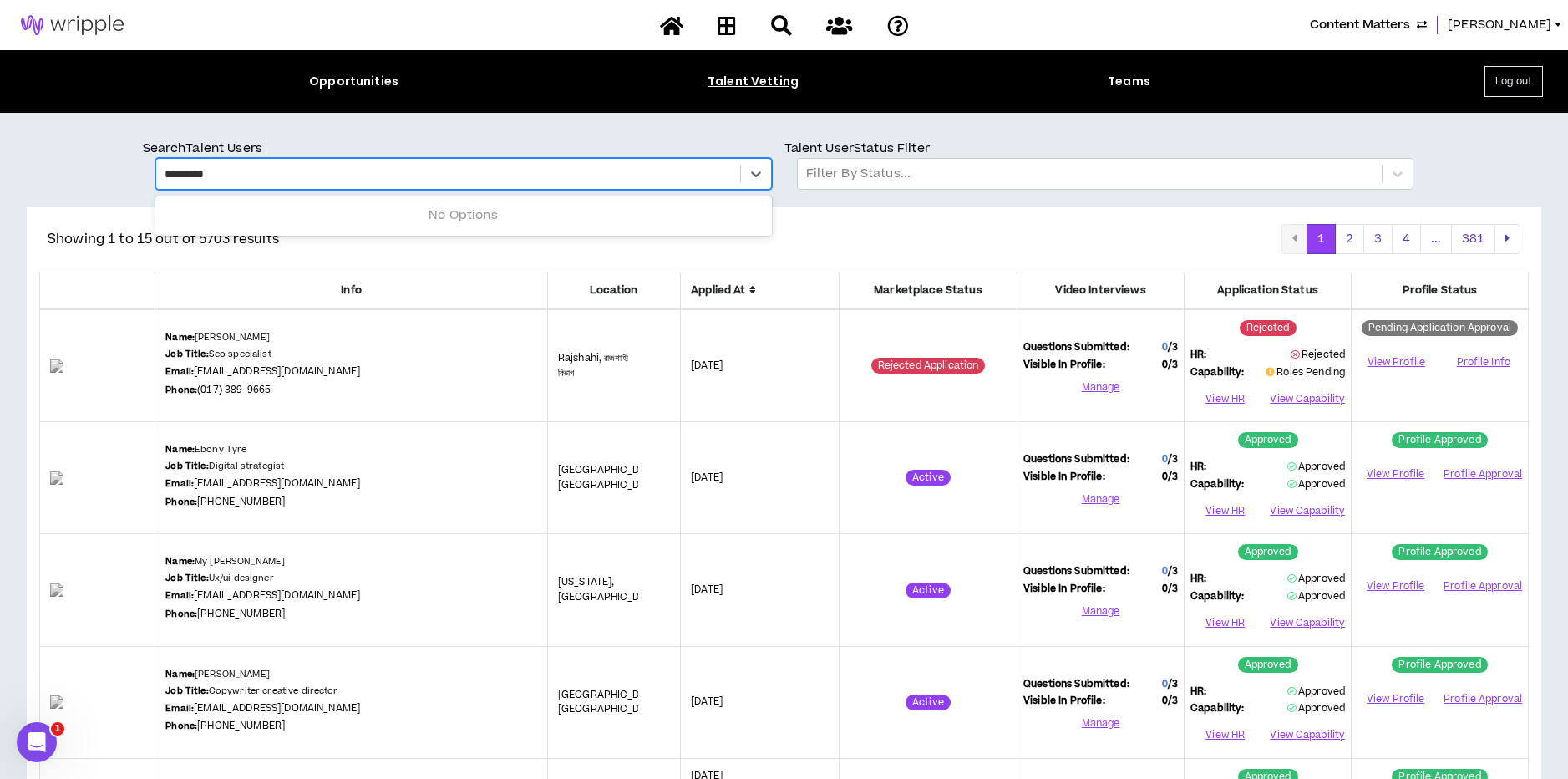
type input "**********"
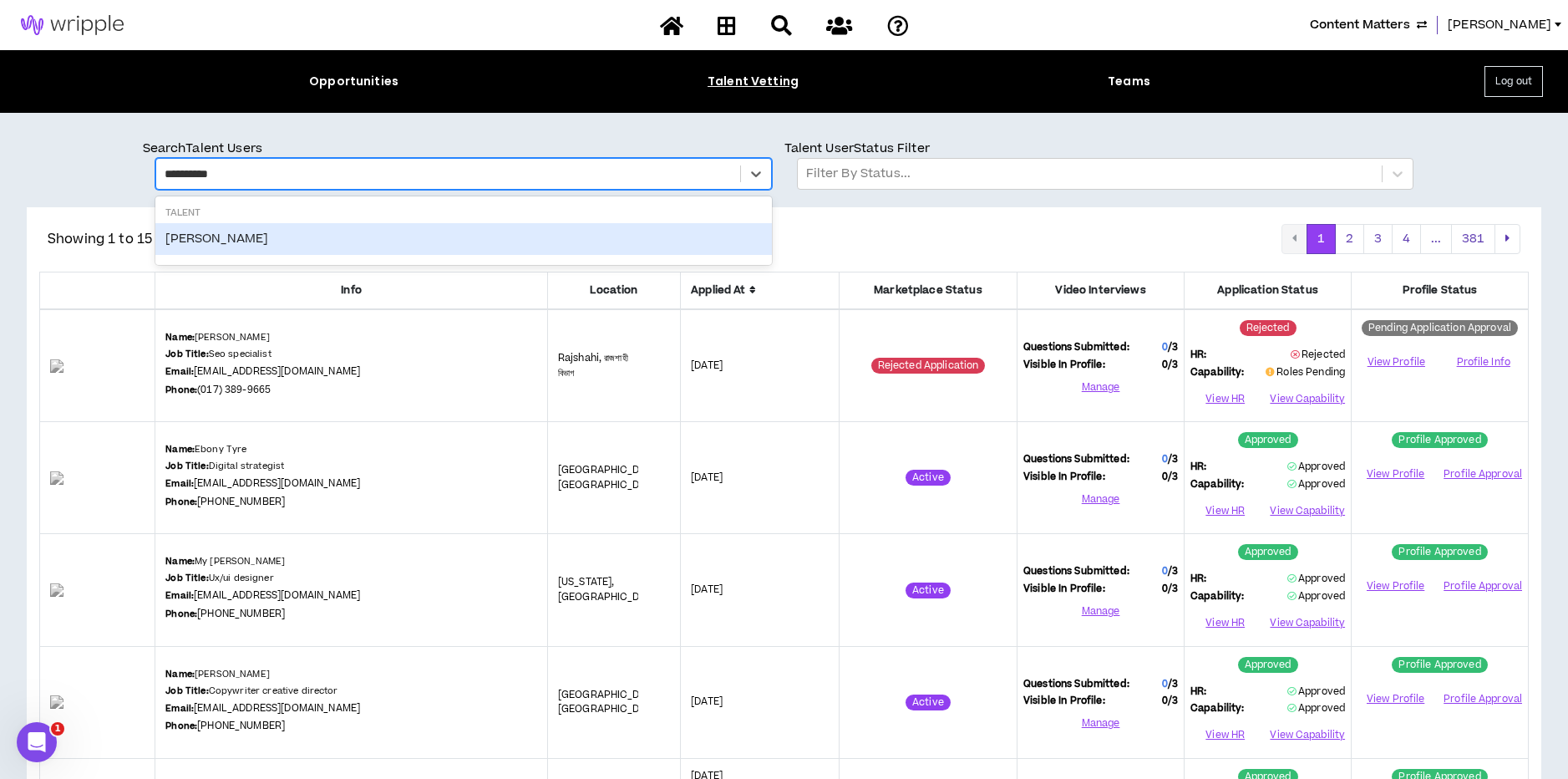
drag, startPoint x: 244, startPoint y: 242, endPoint x: 236, endPoint y: 239, distance: 8.5
click at [244, 243] on div "BRIAN RUDOLPH" at bounding box center [463, 239] width 617 height 32
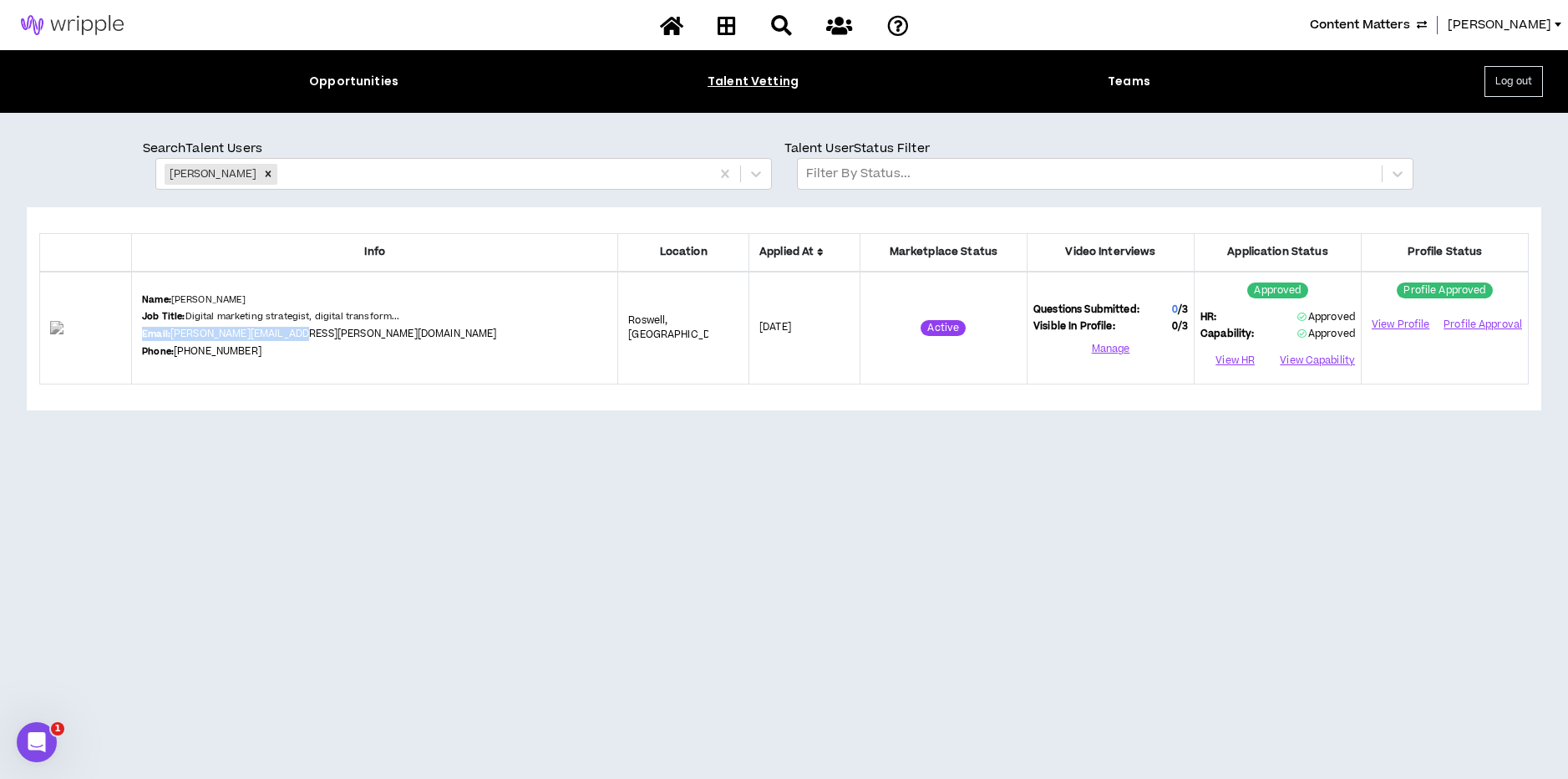
drag, startPoint x: 365, startPoint y: 337, endPoint x: 341, endPoint y: 338, distance: 24.0
click at [341, 338] on div "Name: BRIAN RUDOLPH Job Title: Digital marketing strategist, digital transform.…" at bounding box center [375, 328] width 465 height 69
copy div "Email: brian.rudolph@gmail.com"
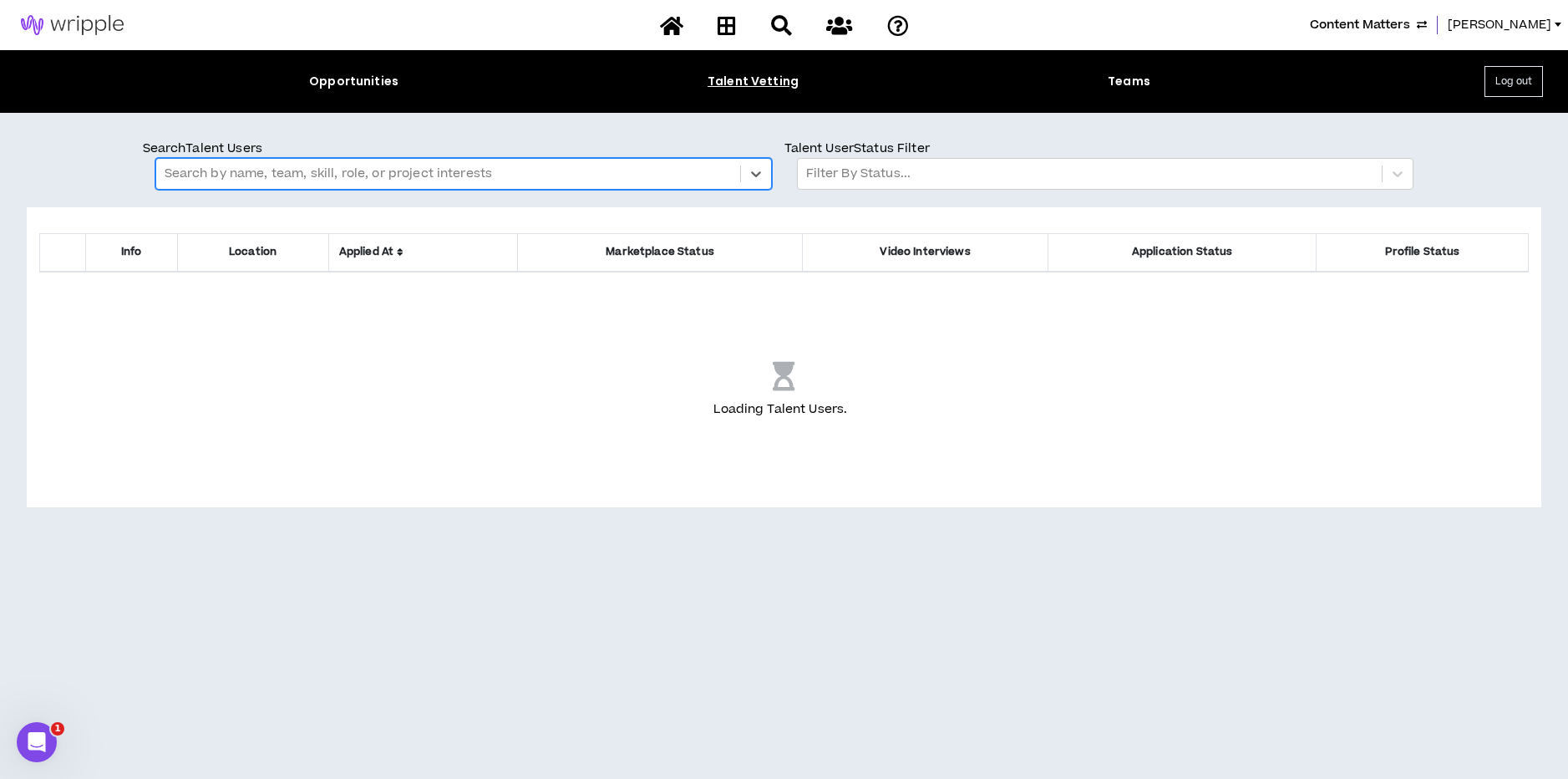
click at [535, 176] on div at bounding box center [448, 173] width 567 height 21
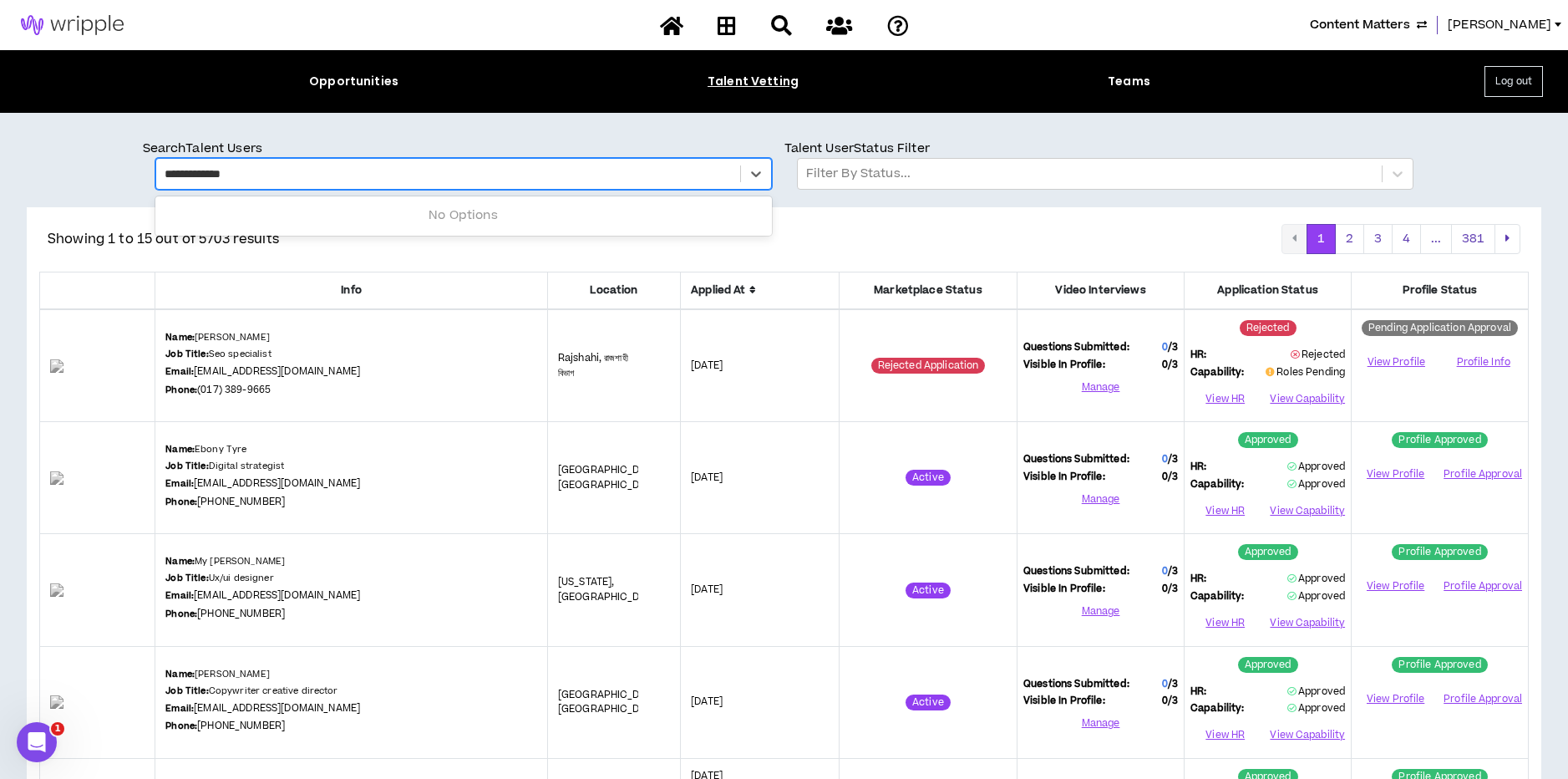
type input "**********"
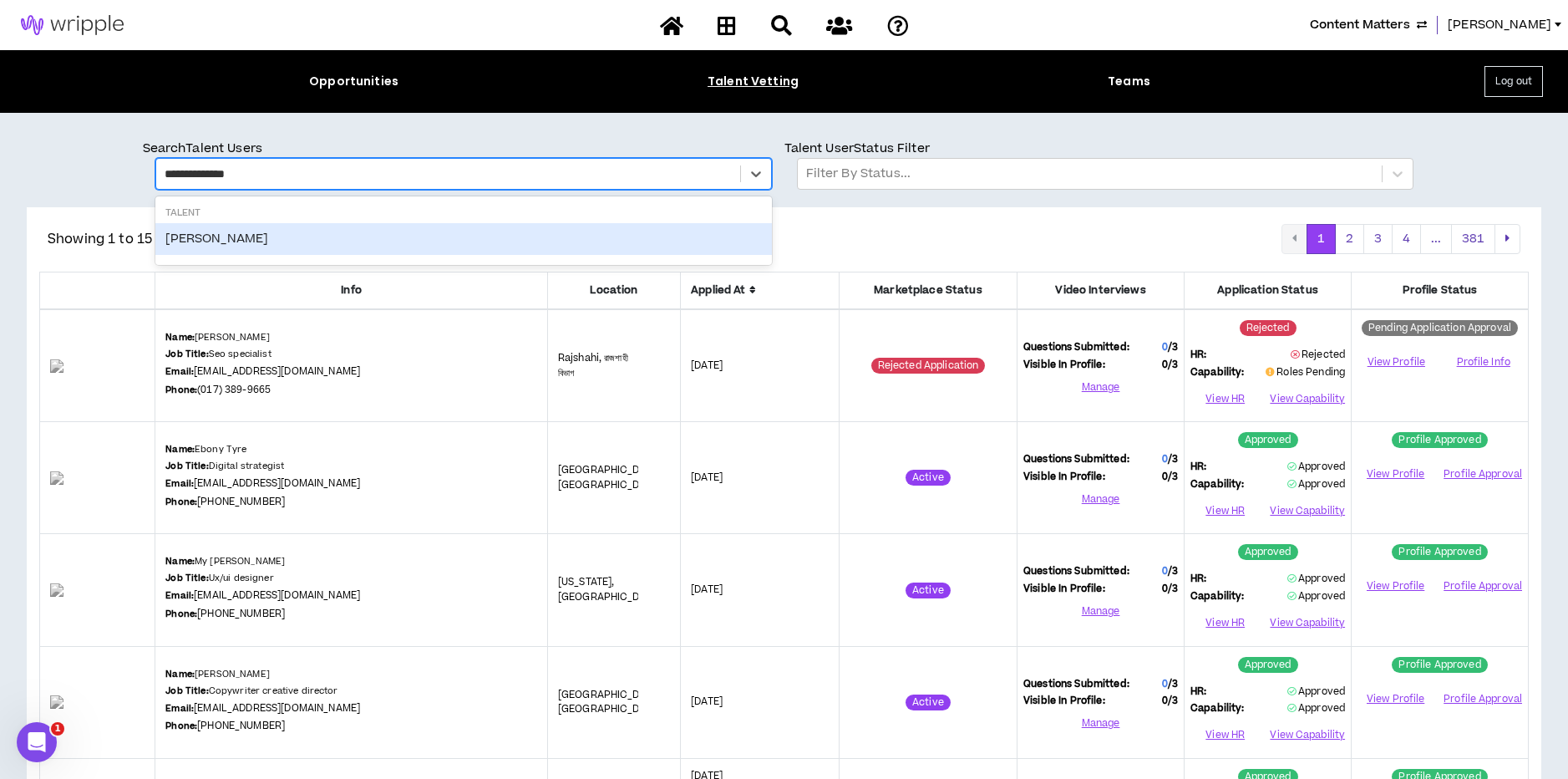
click at [189, 241] on div "Allison Berger" at bounding box center [463, 239] width 617 height 32
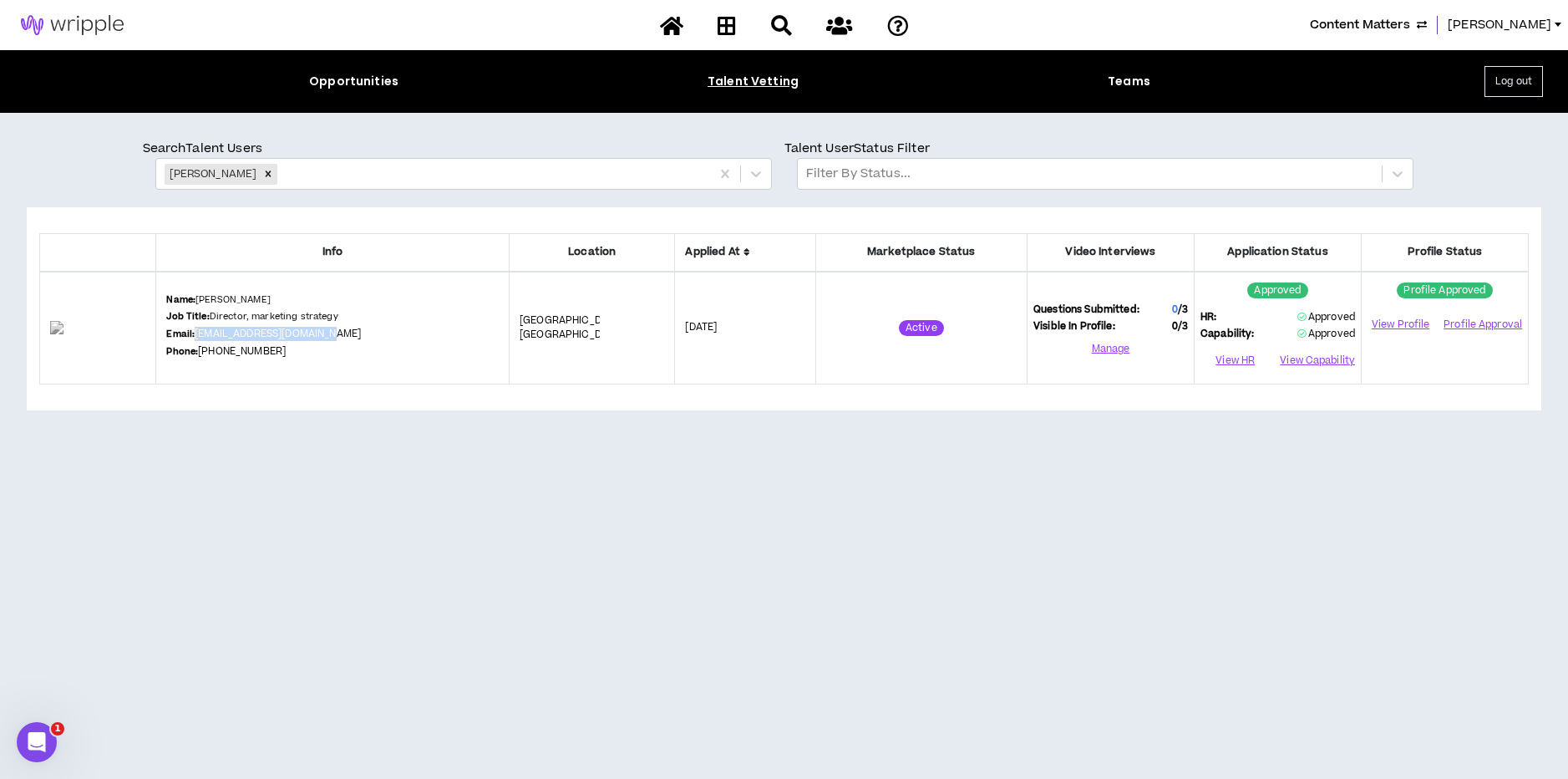
drag, startPoint x: 365, startPoint y: 335, endPoint x: 229, endPoint y: 336, distance: 136.0
click at [229, 336] on div "Name: Allison Berger Job Title: Director, marketing strategy Email: allisonjber…" at bounding box center [333, 328] width 333 height 69
copy link "allisonjberger@gmail.com"
click at [262, 168] on icon "Remove Allison Berger" at bounding box center [268, 174] width 12 height 12
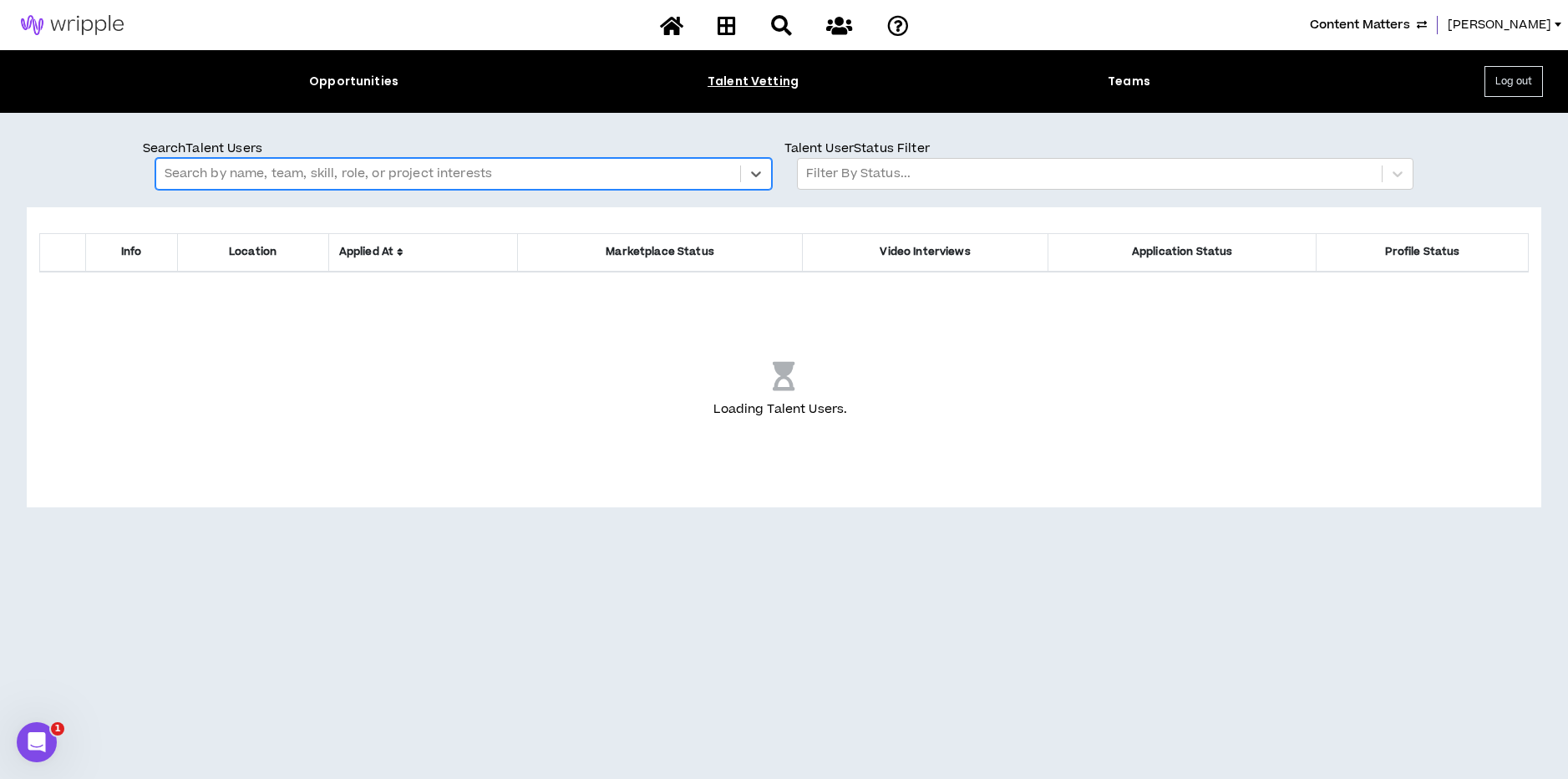
click at [253, 169] on div at bounding box center [448, 173] width 567 height 21
click at [250, 172] on div at bounding box center [448, 173] width 567 height 21
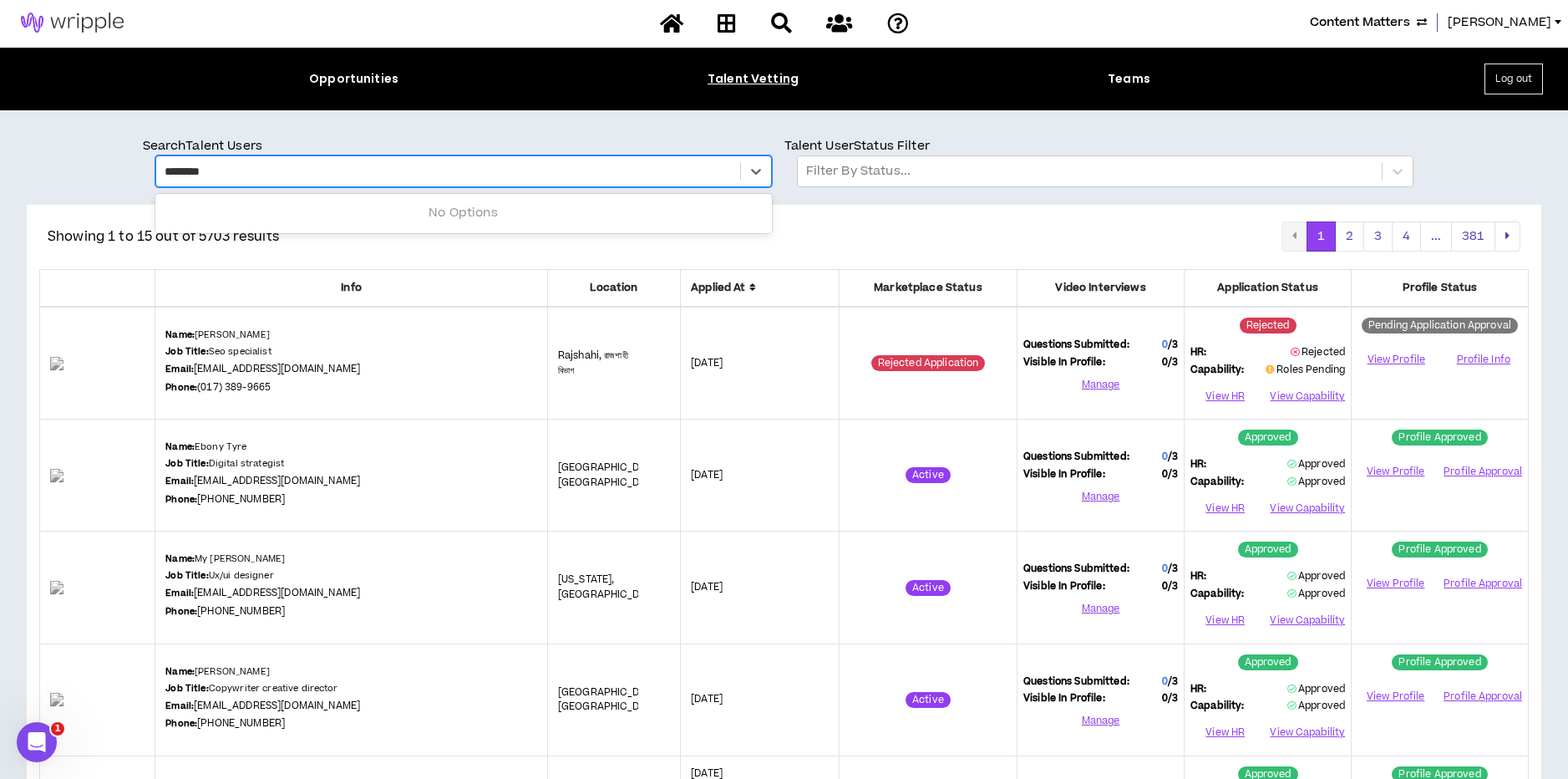
type input "*********"
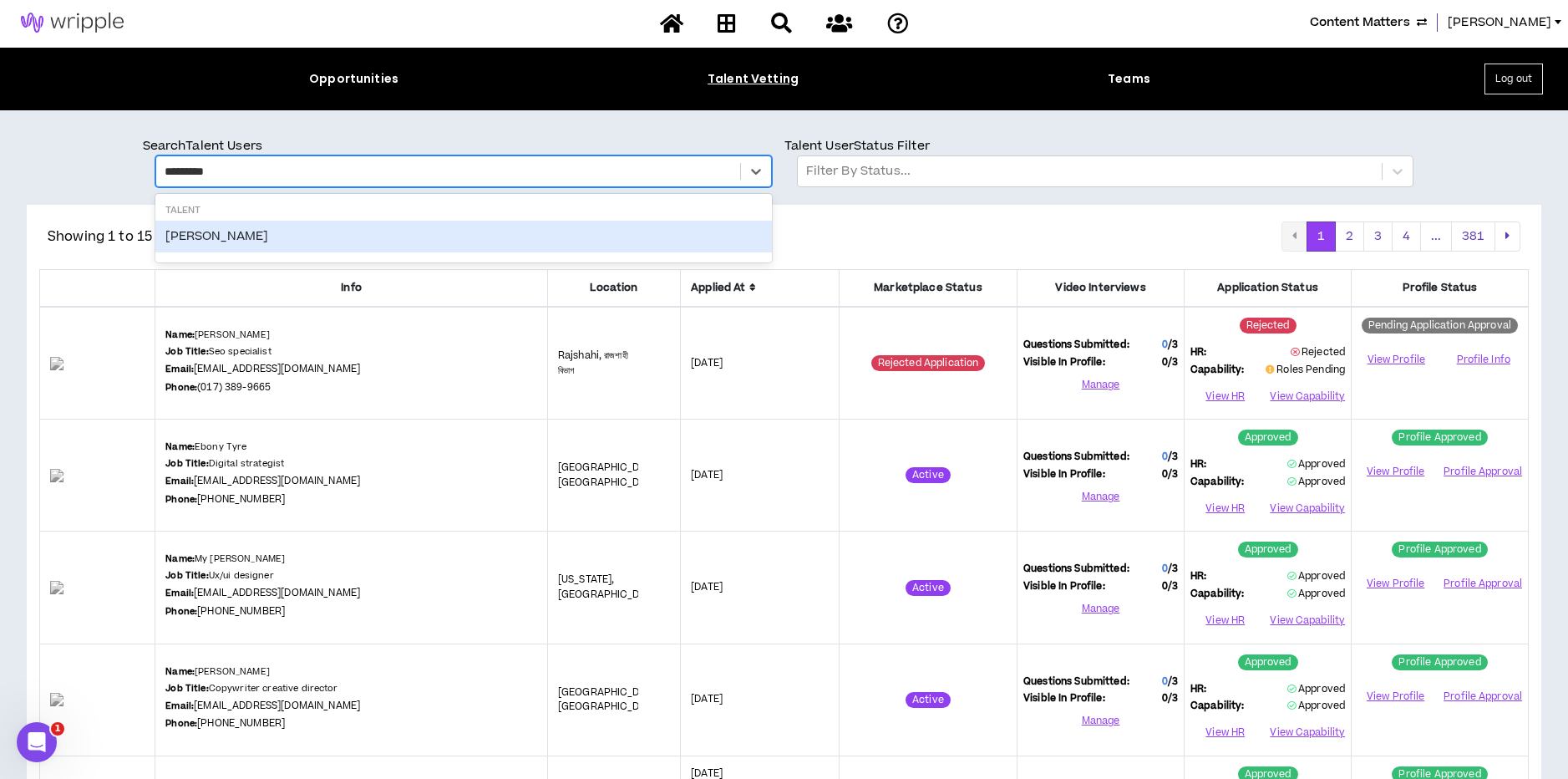
click at [206, 232] on div "John Reid" at bounding box center [463, 236] width 617 height 32
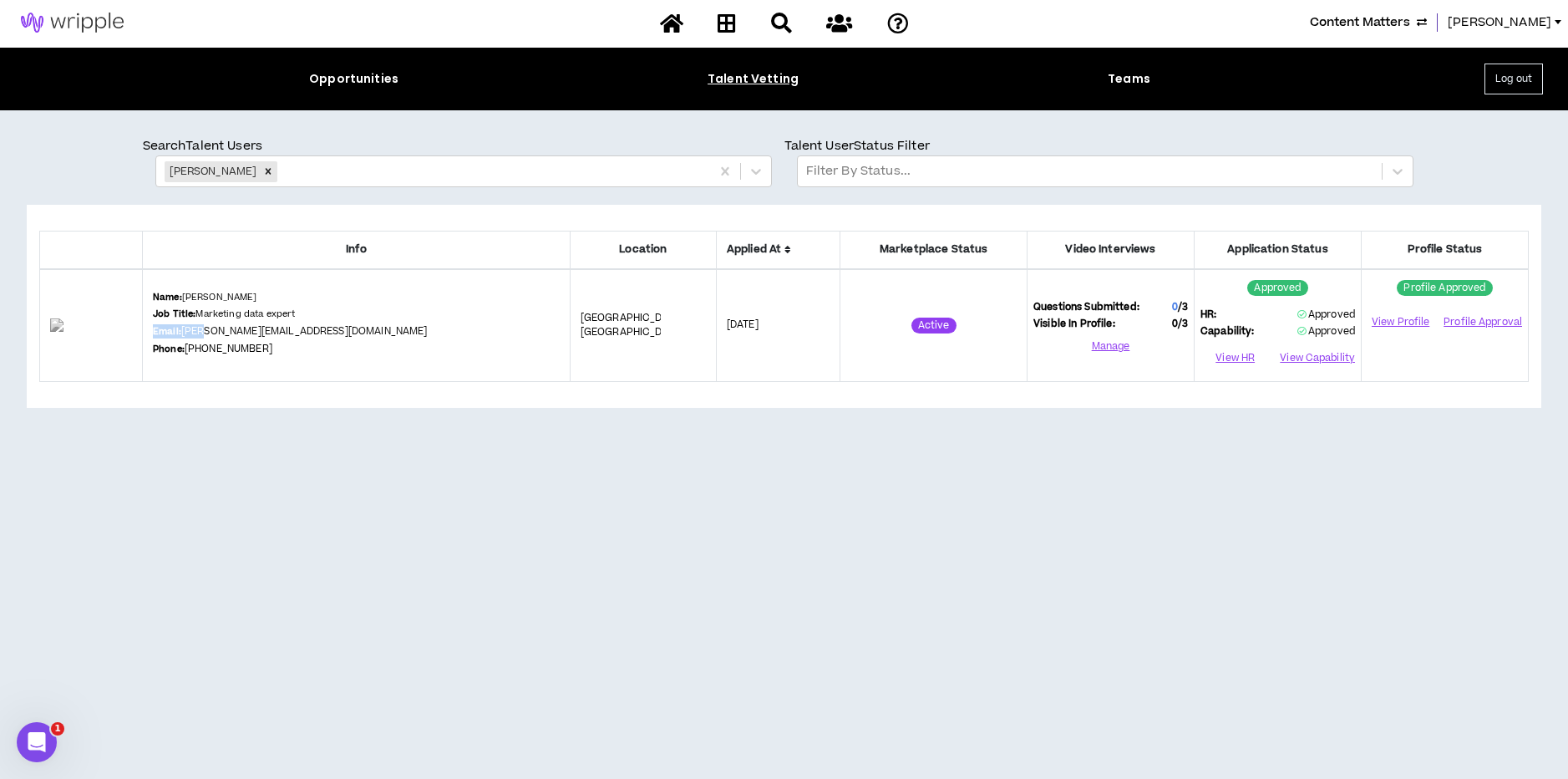
drag, startPoint x: 323, startPoint y: 332, endPoint x: 274, endPoint y: 331, distance: 49.0
click at [262, 331] on div "Name: John Reid Job Title: Marketing data expert Email: john@dive.team Phone: (…" at bounding box center [356, 325] width 407 height 69
click at [330, 335] on div "Name: John Reid Job Title: Marketing data expert Email: john@dive.team Phone: (…" at bounding box center [356, 325] width 407 height 69
drag, startPoint x: 327, startPoint y: 335, endPoint x: 294, endPoint y: 336, distance: 33.0
click at [326, 335] on div "Name: John Reid Job Title: Marketing data expert Email: john@dive.team Phone: (…" at bounding box center [356, 325] width 407 height 69
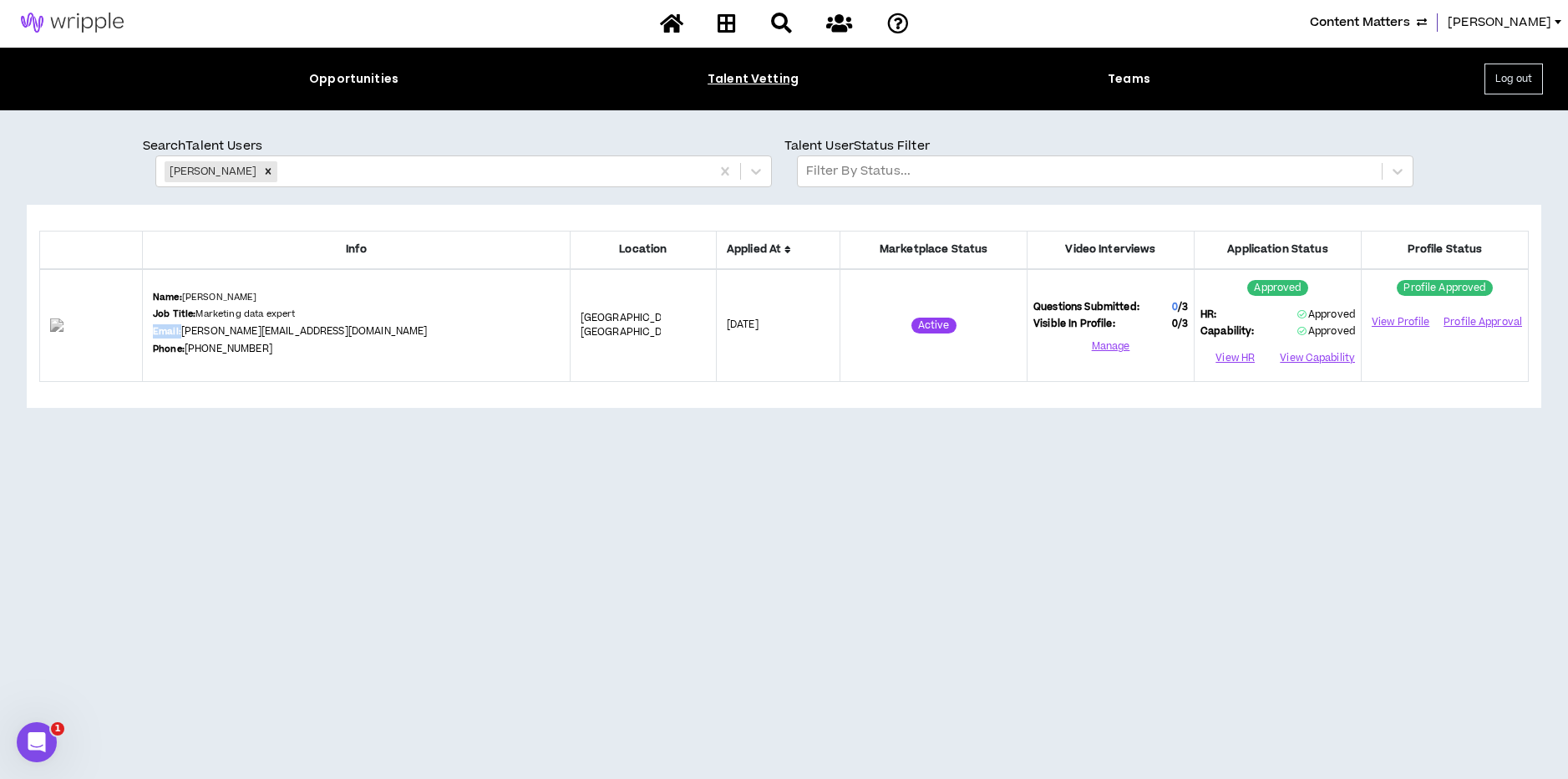
drag, startPoint x: 230, startPoint y: 331, endPoint x: 346, endPoint y: 339, distance: 116.3
click at [346, 339] on div "Name: John Reid Job Title: Marketing data expert Email: john@dive.team Phone: (…" at bounding box center [356, 325] width 407 height 69
click at [181, 327] on b "Email:" at bounding box center [166, 331] width 28 height 13
drag, startPoint x: 234, startPoint y: 329, endPoint x: 262, endPoint y: 331, distance: 28.1
click at [260, 331] on link "john@dive.team" at bounding box center [304, 331] width 246 height 15
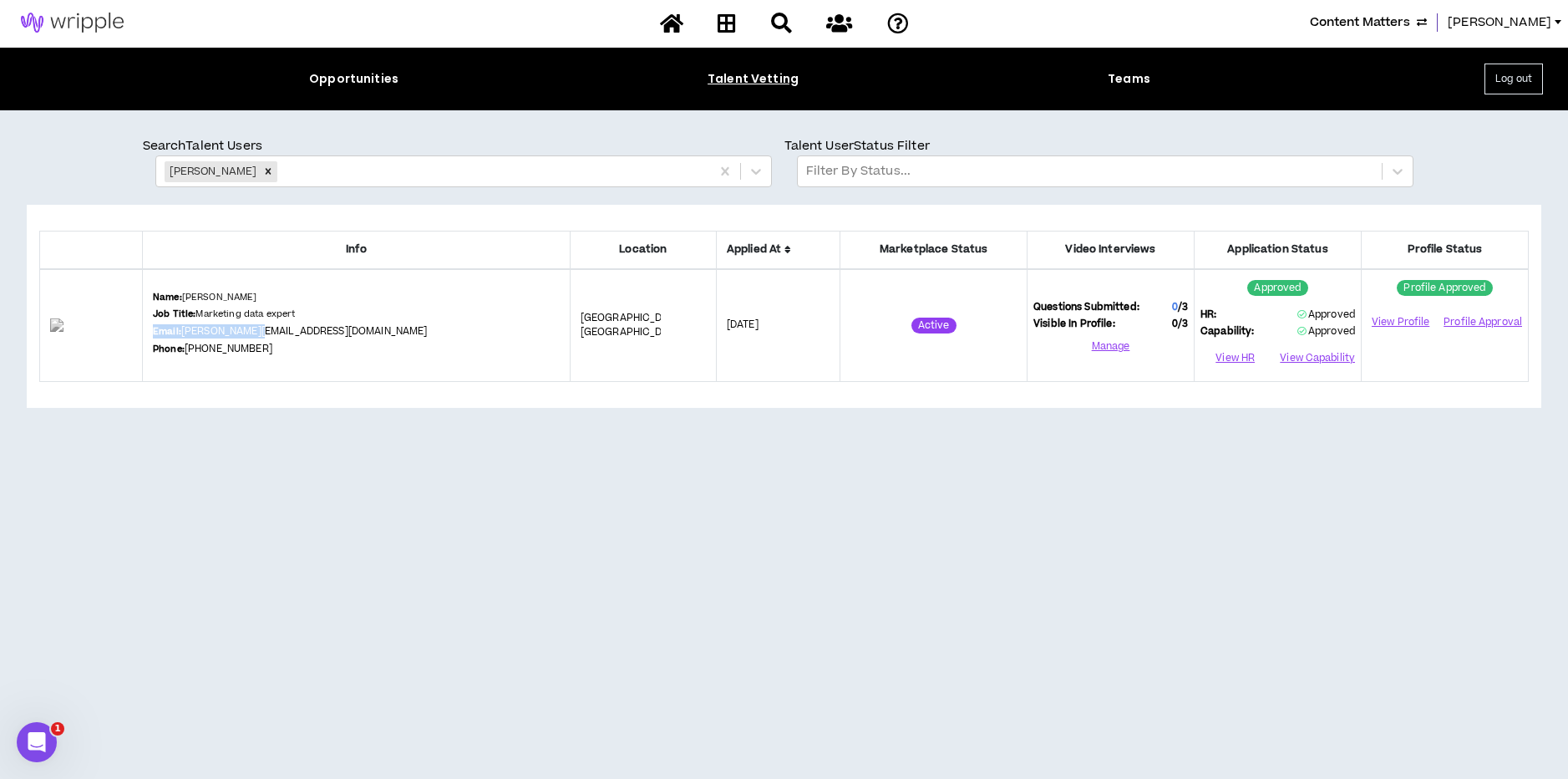
drag, startPoint x: 343, startPoint y: 334, endPoint x: 319, endPoint y: 335, distance: 24.0
click at [319, 335] on div "Name: John Reid Job Title: Marketing data expert Email: john@dive.team Phone: (…" at bounding box center [356, 325] width 407 height 69
copy div "Email: john@dive.team"
click at [259, 164] on div "Remove John Reid" at bounding box center [268, 172] width 18 height 21
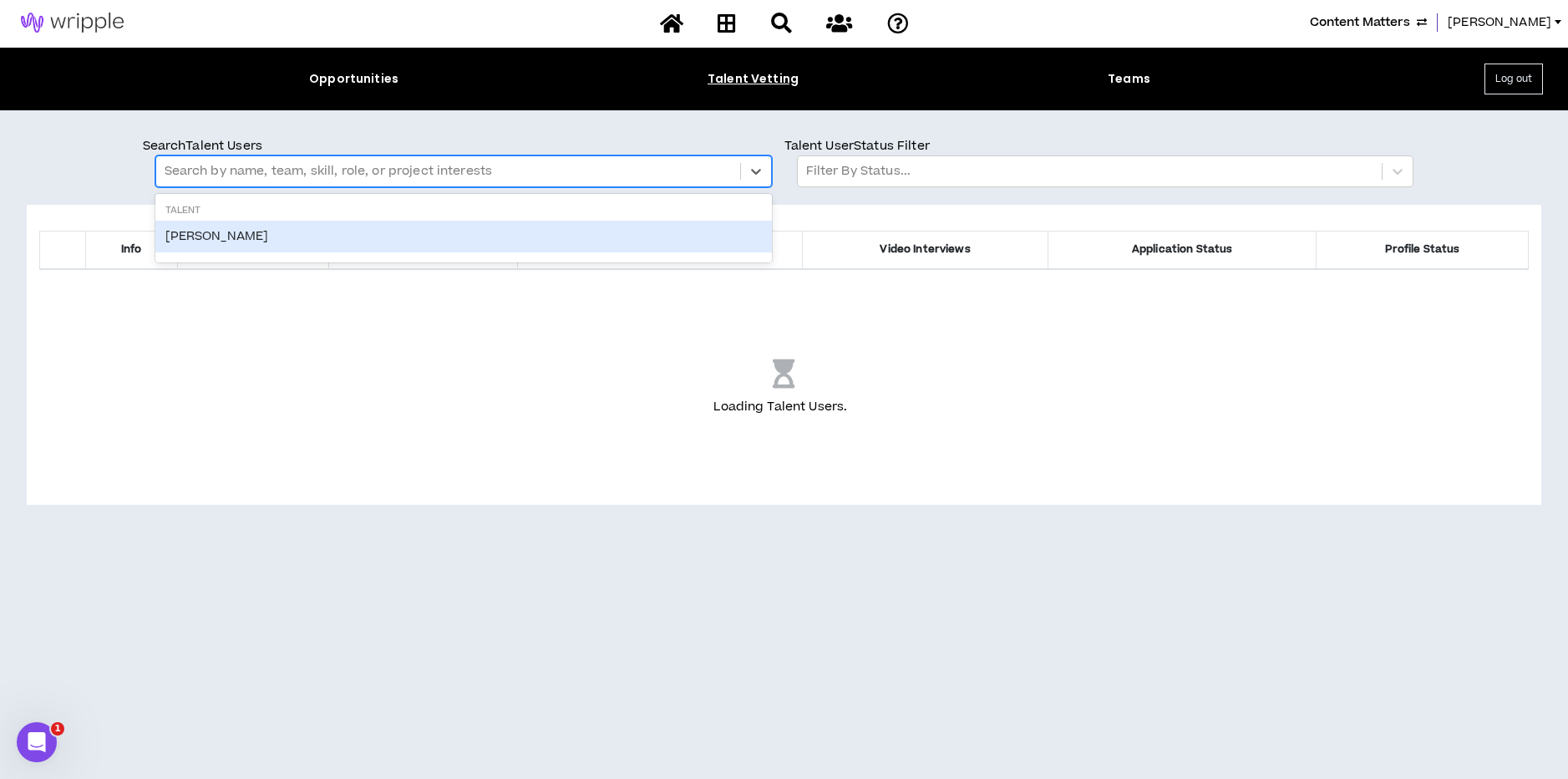
click at [236, 166] on div at bounding box center [448, 171] width 567 height 21
type input "*"
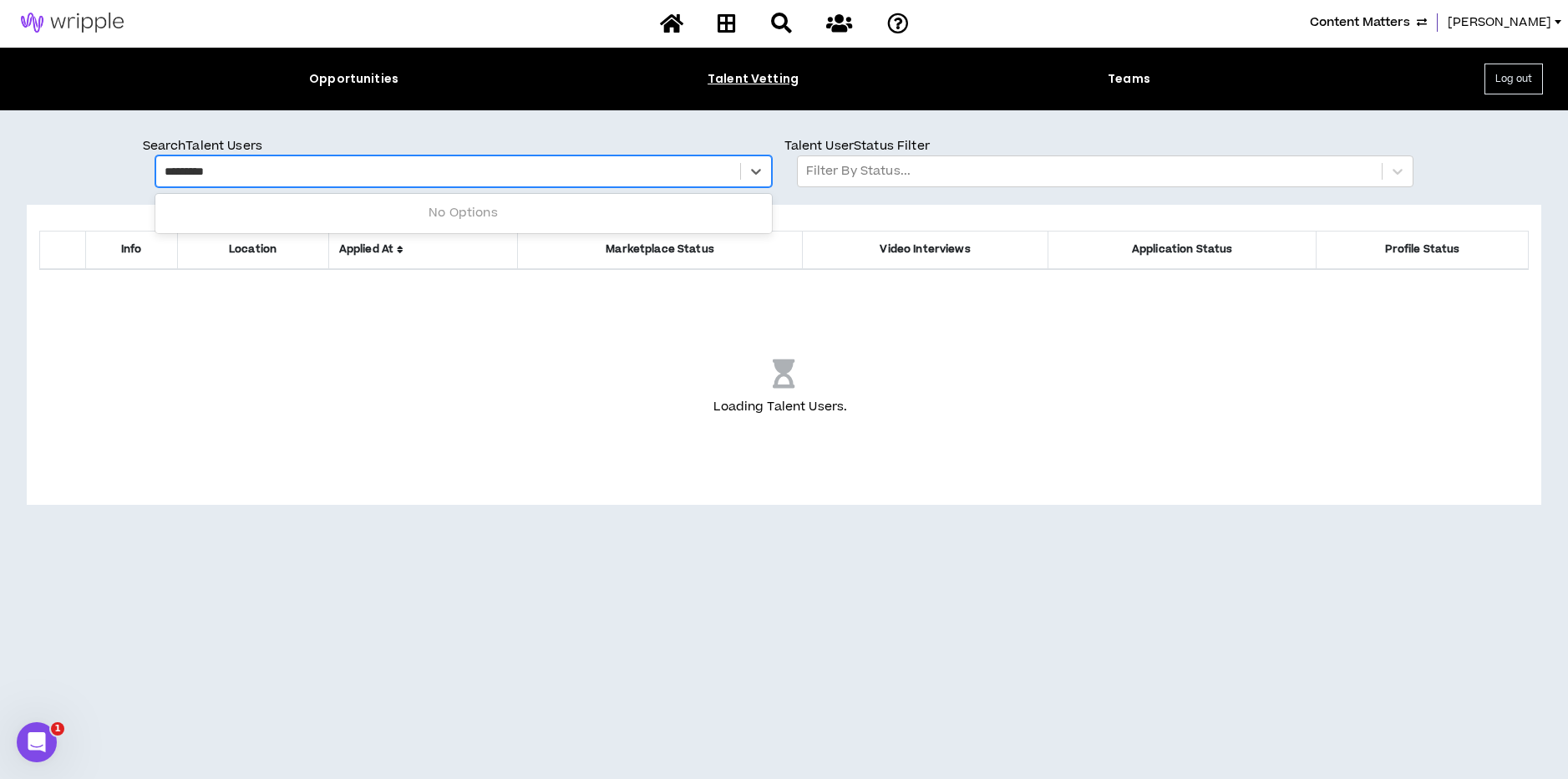
type input "**********"
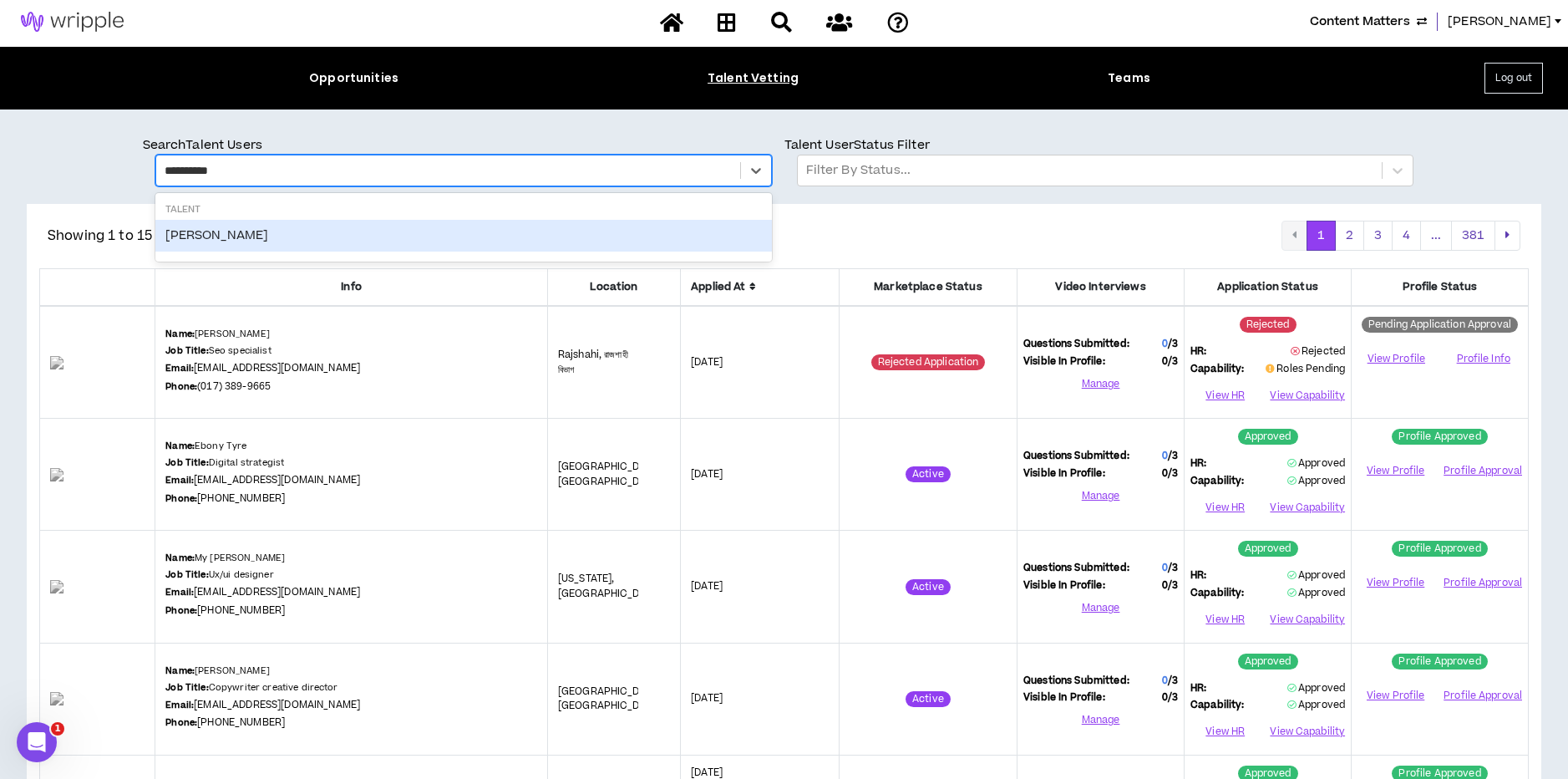
scroll to position [0, 0]
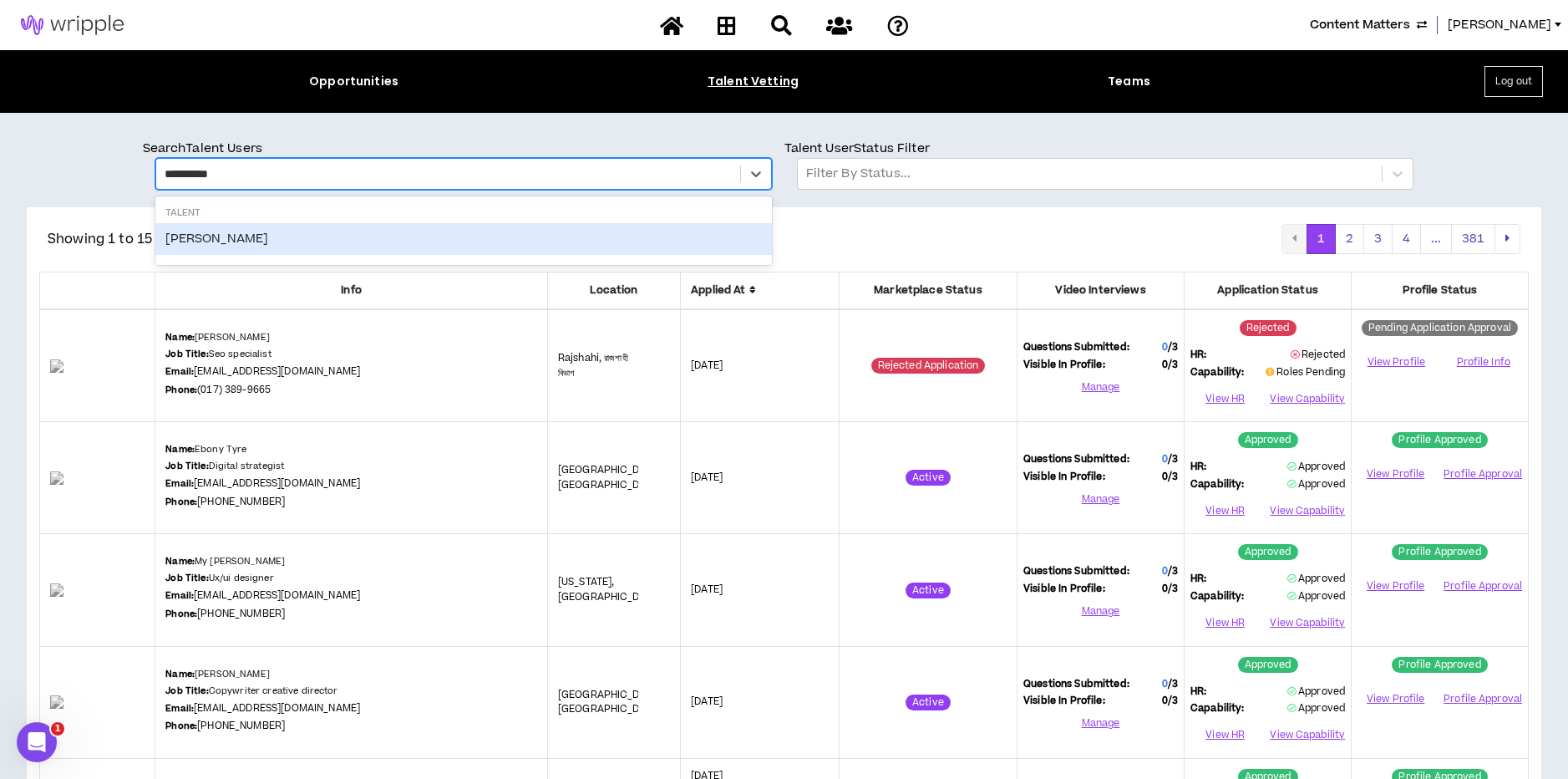
click at [196, 237] on div "James Nail" at bounding box center [463, 239] width 617 height 32
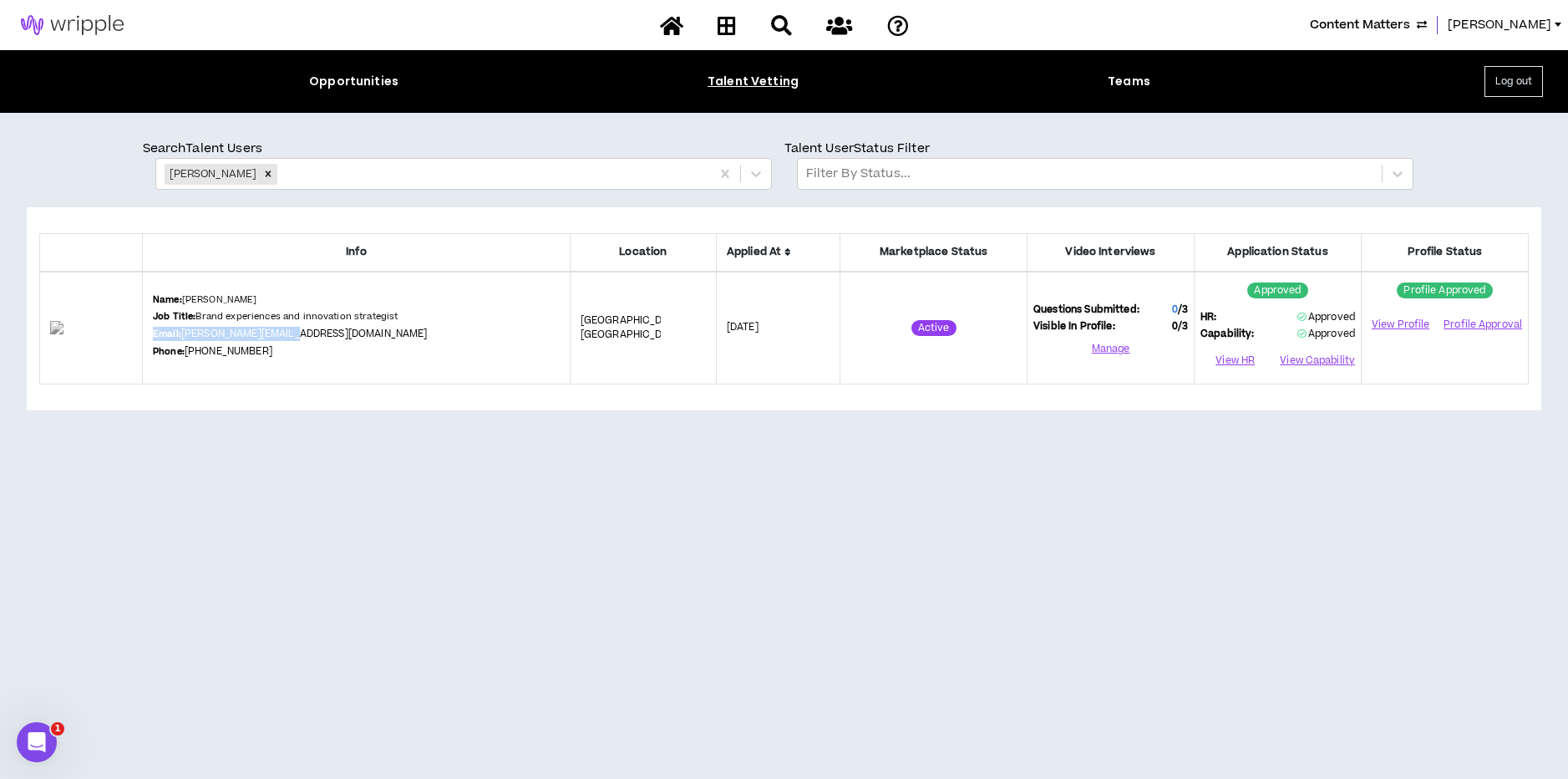
drag, startPoint x: 344, startPoint y: 336, endPoint x: 325, endPoint y: 338, distance: 19.1
click at [325, 338] on div "Name: James Nail Job Title: Brand experiences and innovation strategist Email: …" at bounding box center [356, 328] width 407 height 69
copy div "Email: james.nail@gmail.com"
click at [262, 173] on icon "Remove James Nail" at bounding box center [268, 174] width 12 height 12
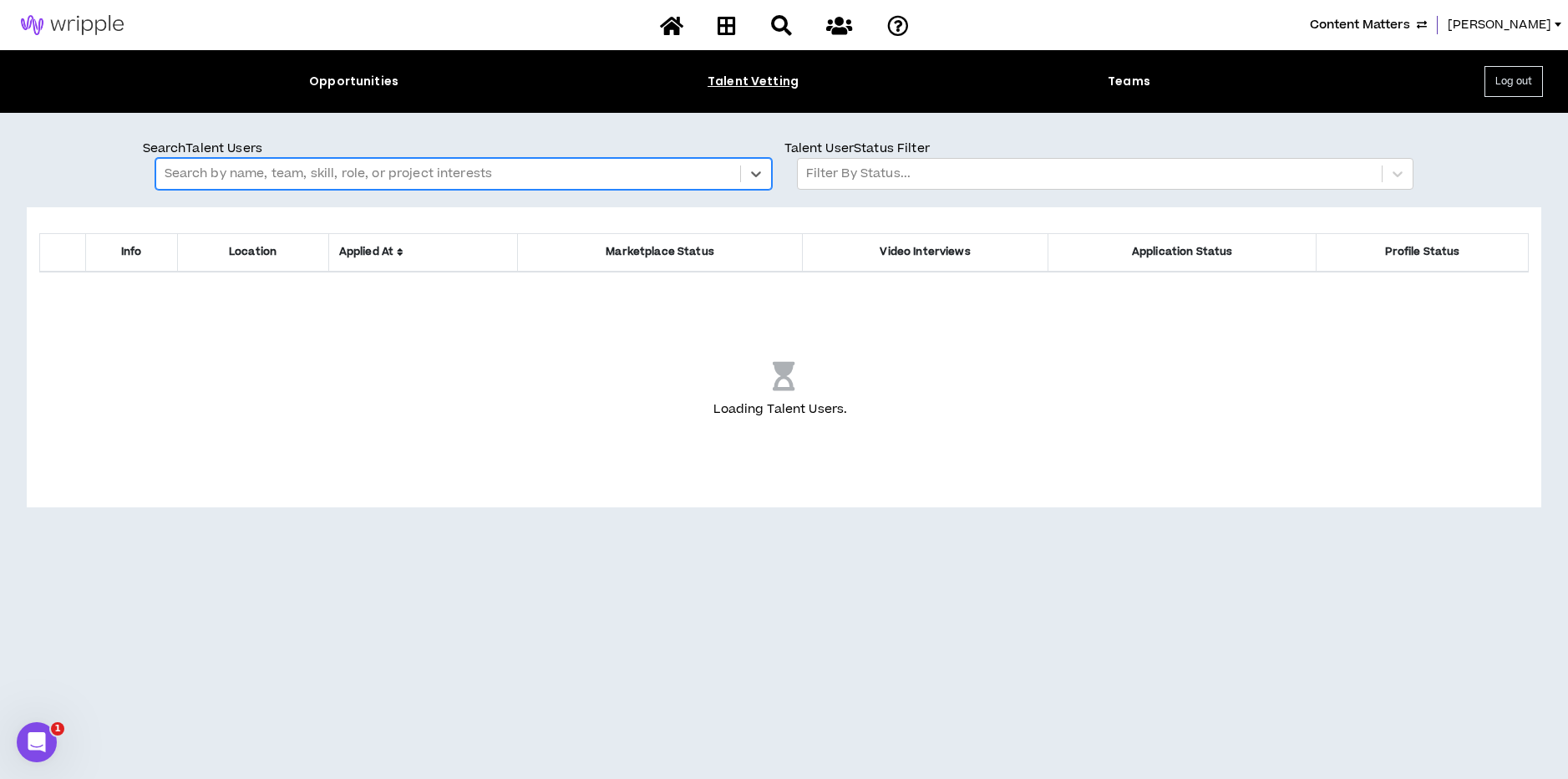
click at [244, 172] on div at bounding box center [448, 173] width 567 height 21
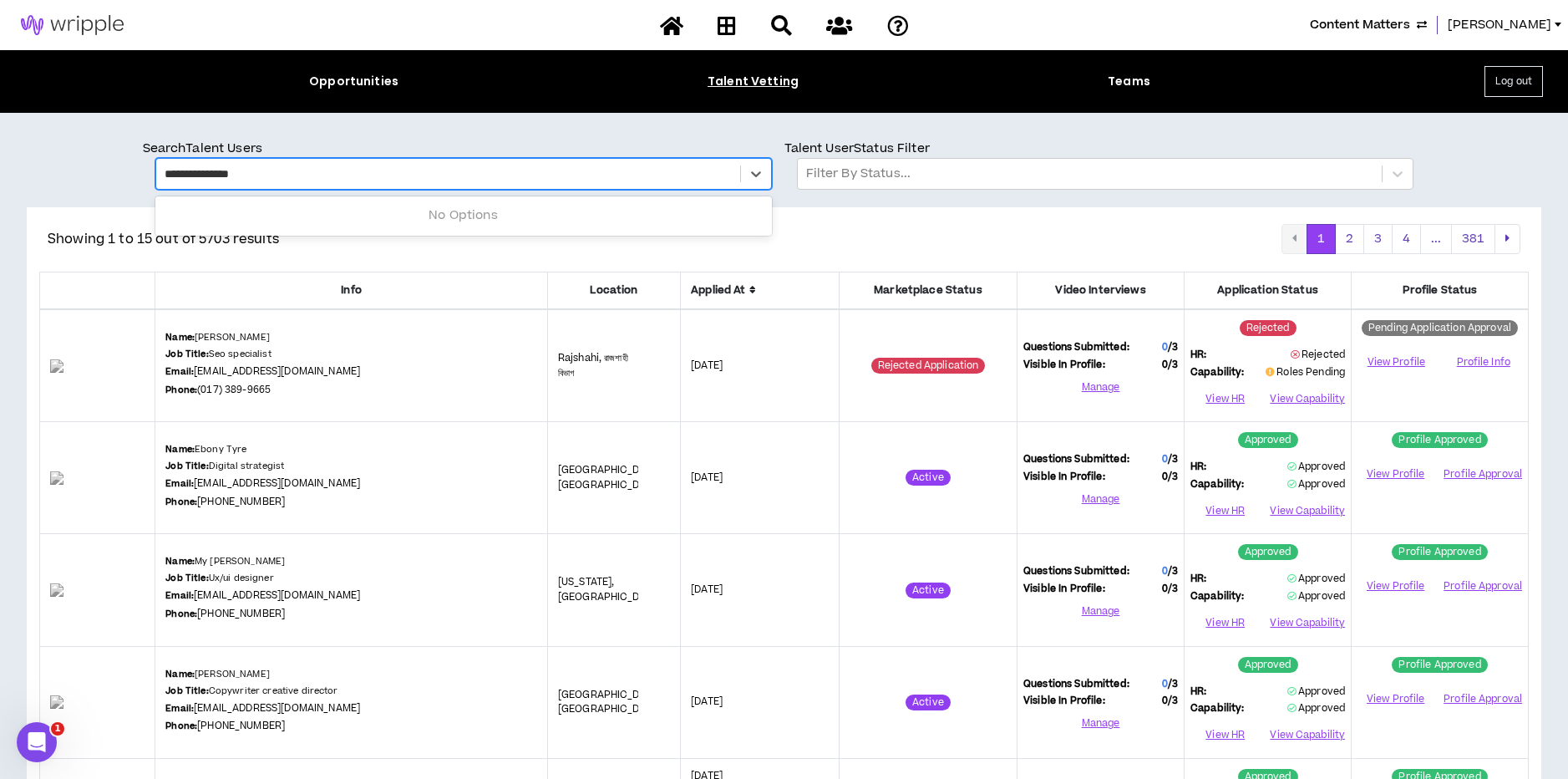
type input "**********"
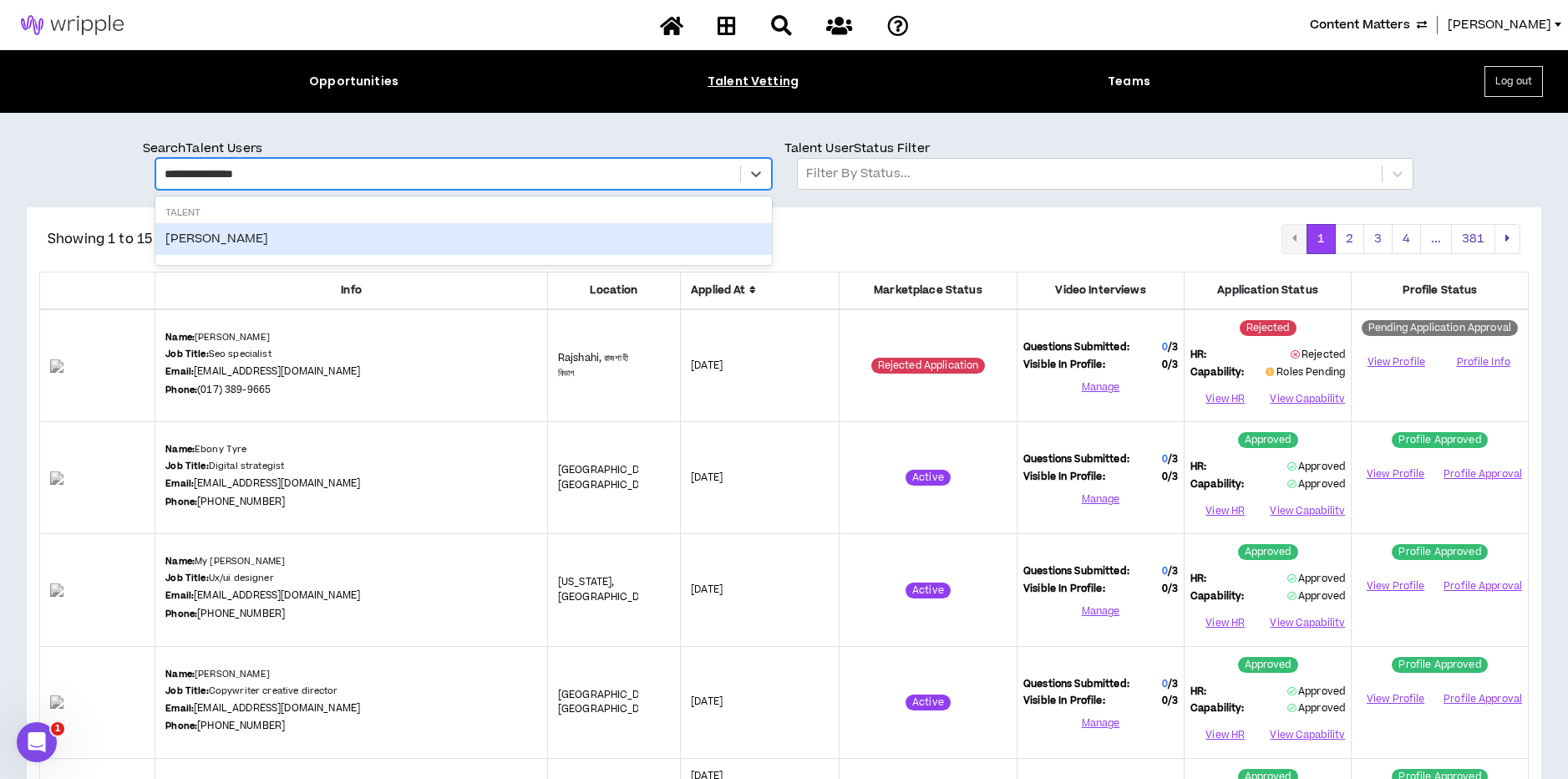
click at [243, 239] on div "Crystal Surrency" at bounding box center [463, 239] width 617 height 32
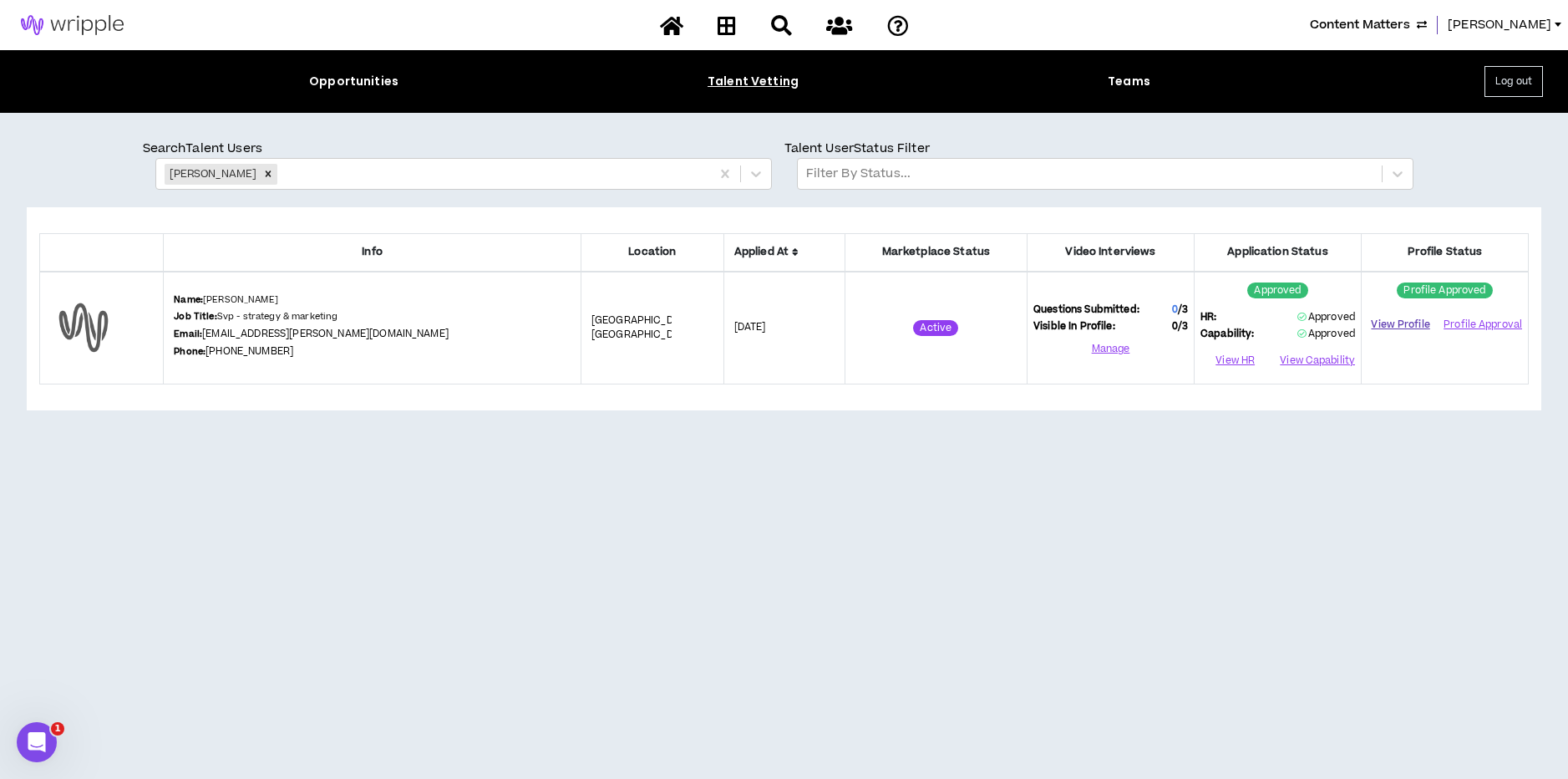
click at [1413, 327] on link "View Profile" at bounding box center [1400, 324] width 66 height 29
drag, startPoint x: 387, startPoint y: 335, endPoint x: 227, endPoint y: 340, distance: 160.1
click at [227, 340] on div "Name: Crystal Surrency Job Title: Svp - strategy & marketing Email: crystal.sur…" at bounding box center [372, 328] width 397 height 69
copy link "crystal.surrency@gmail.com"
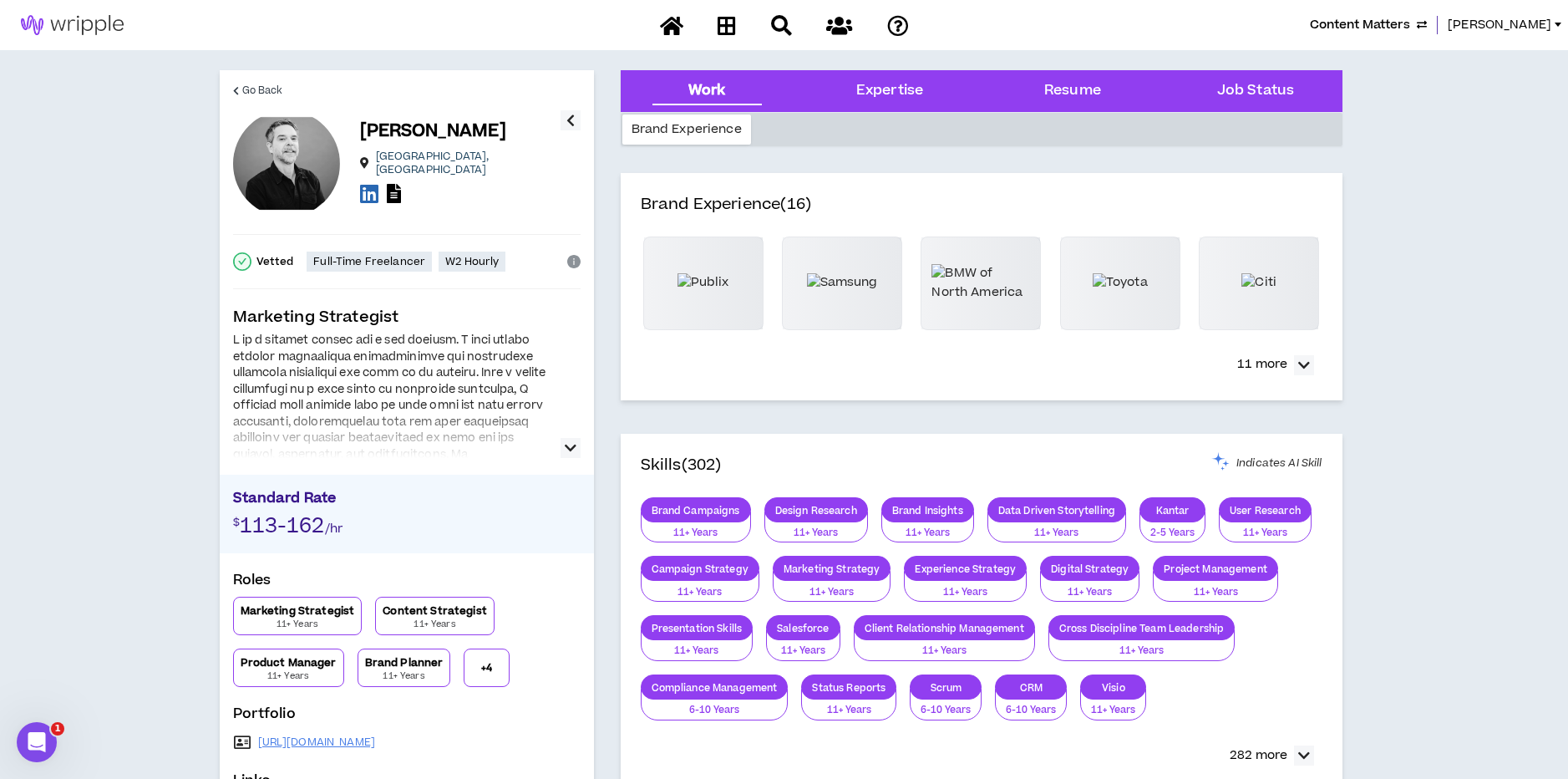
click at [568, 443] on icon "button" at bounding box center [570, 447] width 12 height 20
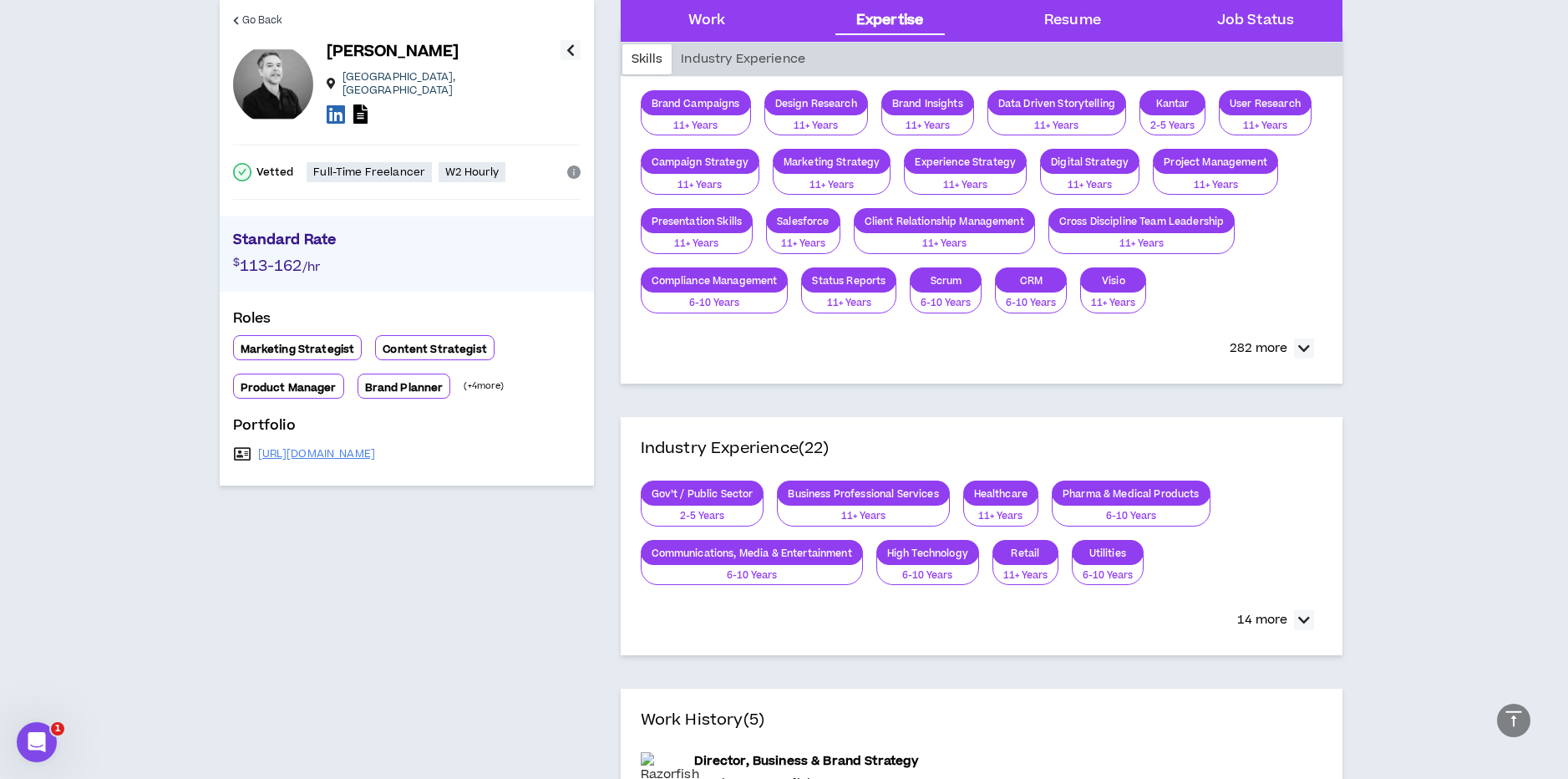
scroll to position [409, 0]
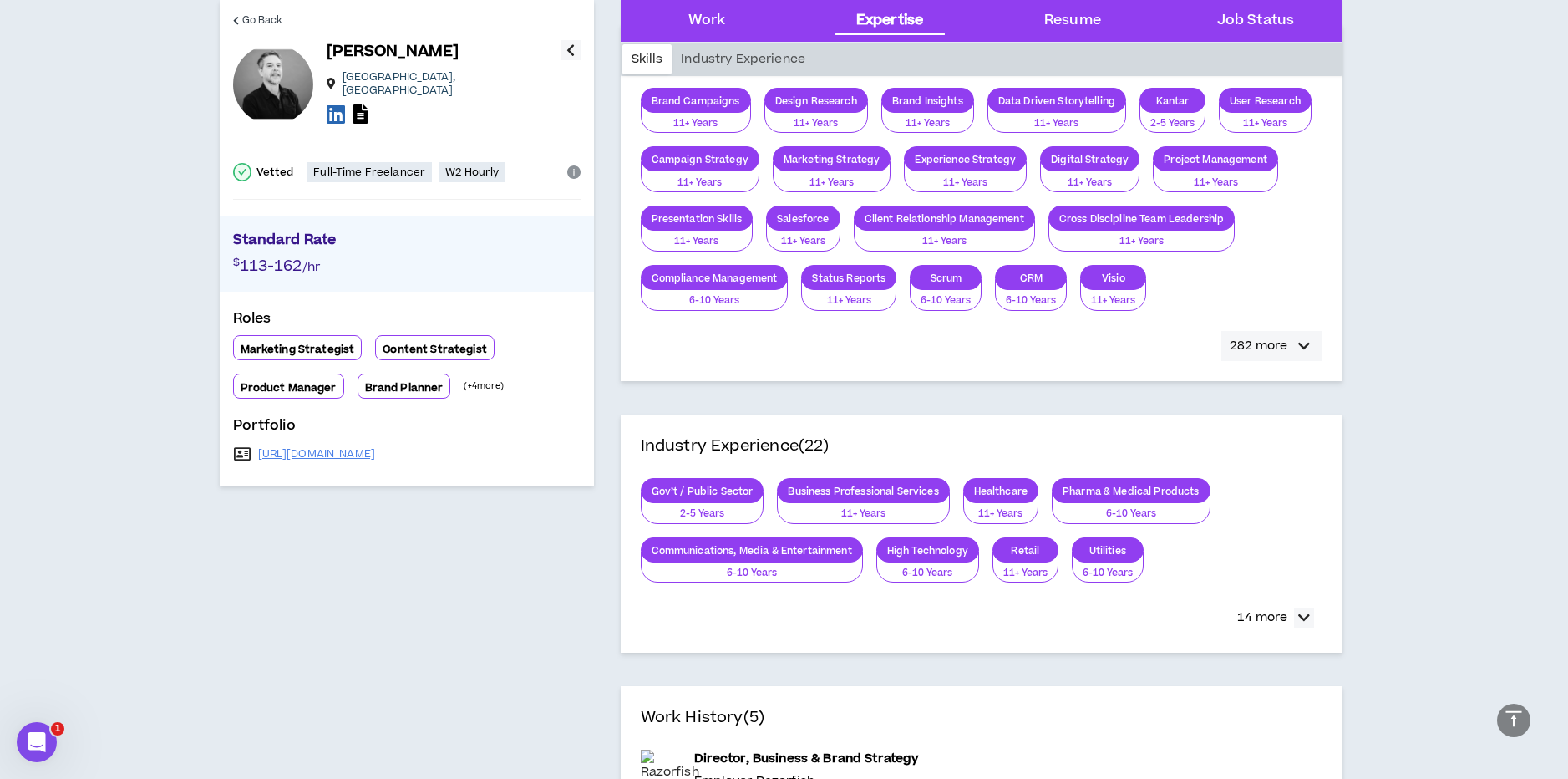
click at [1306, 345] on icon "button" at bounding box center [1304, 345] width 12 height 20
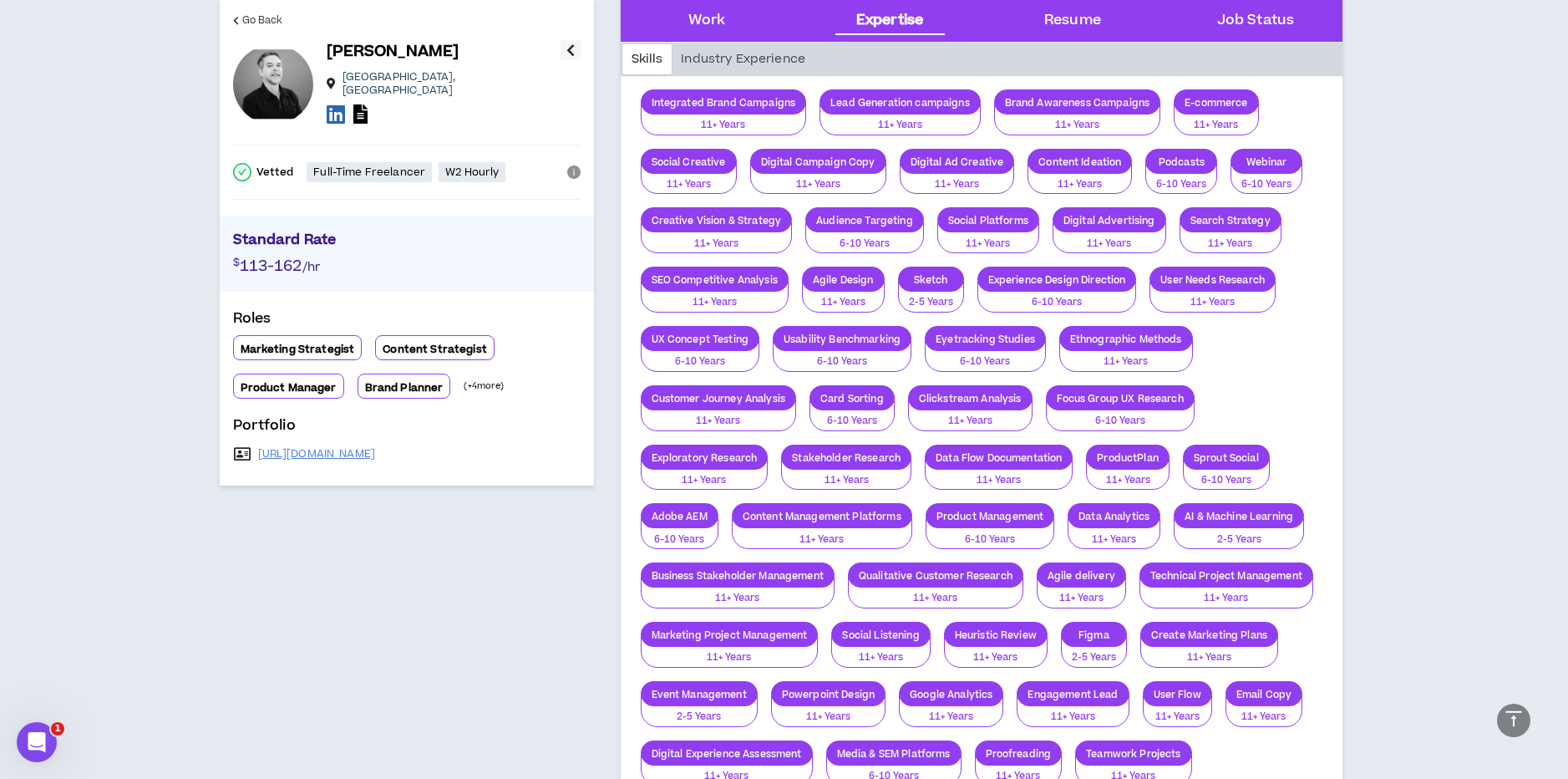
scroll to position [2890, 0]
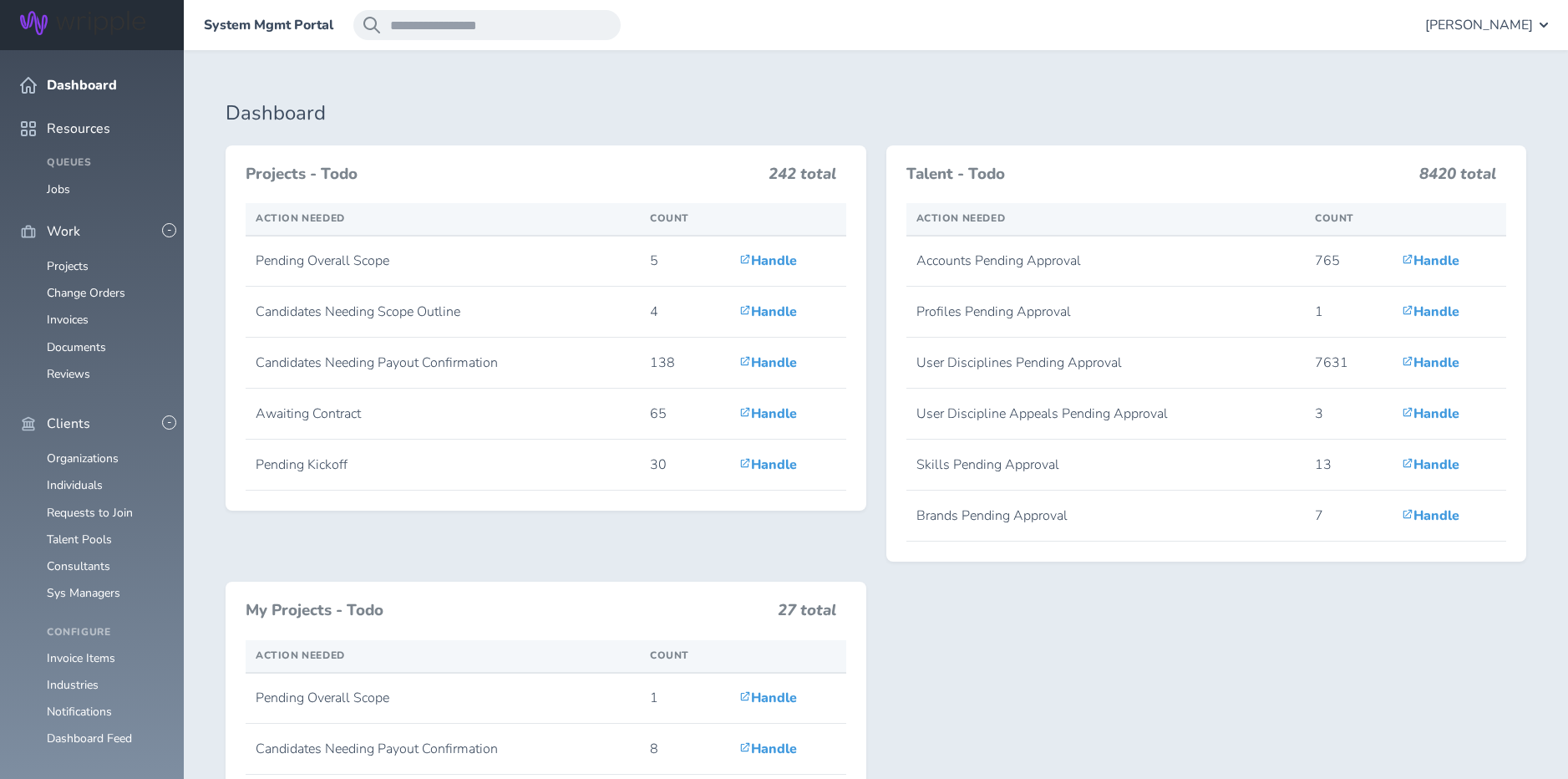
scroll to position [281, 0]
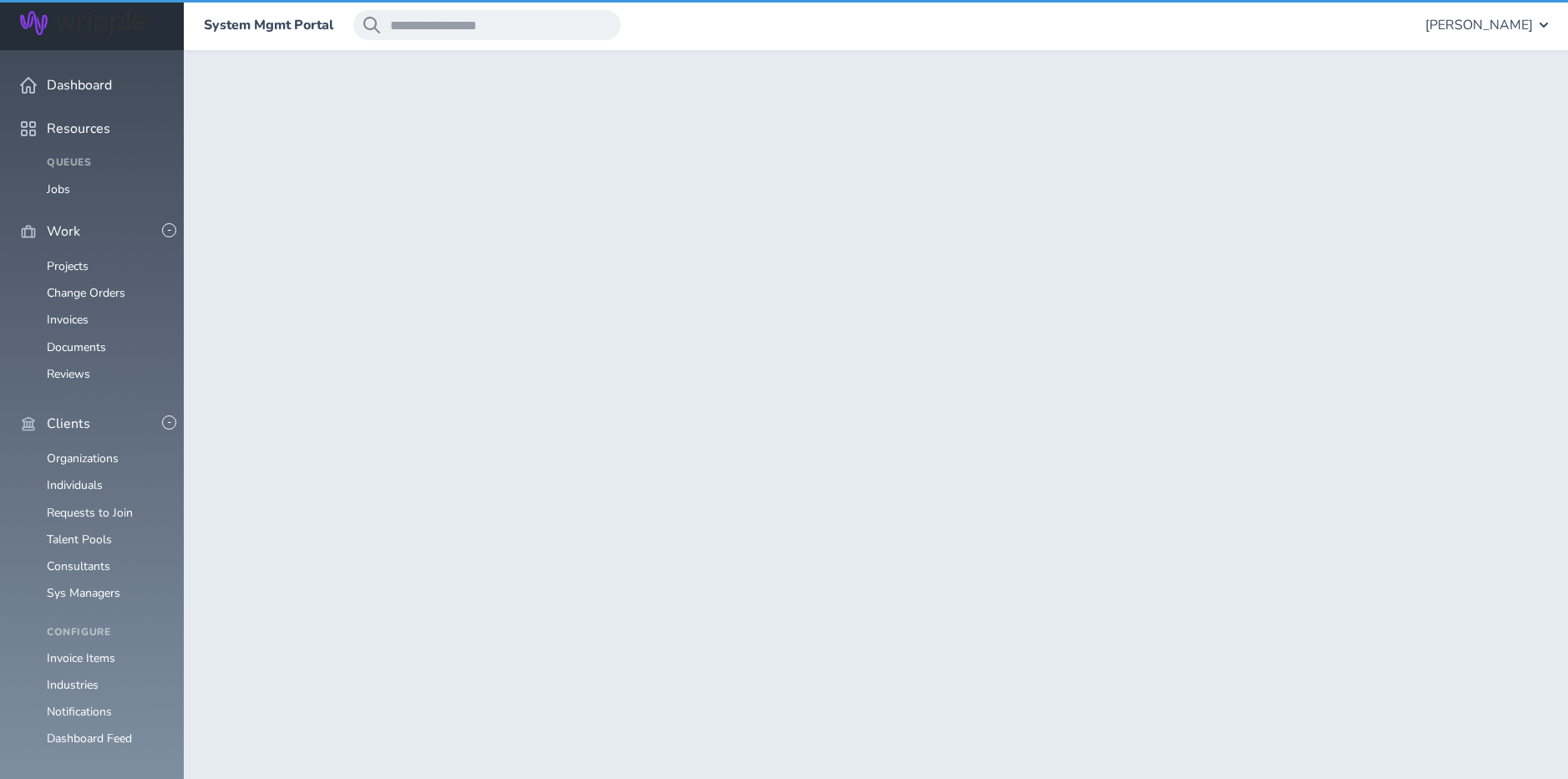
scroll to position [660, 0]
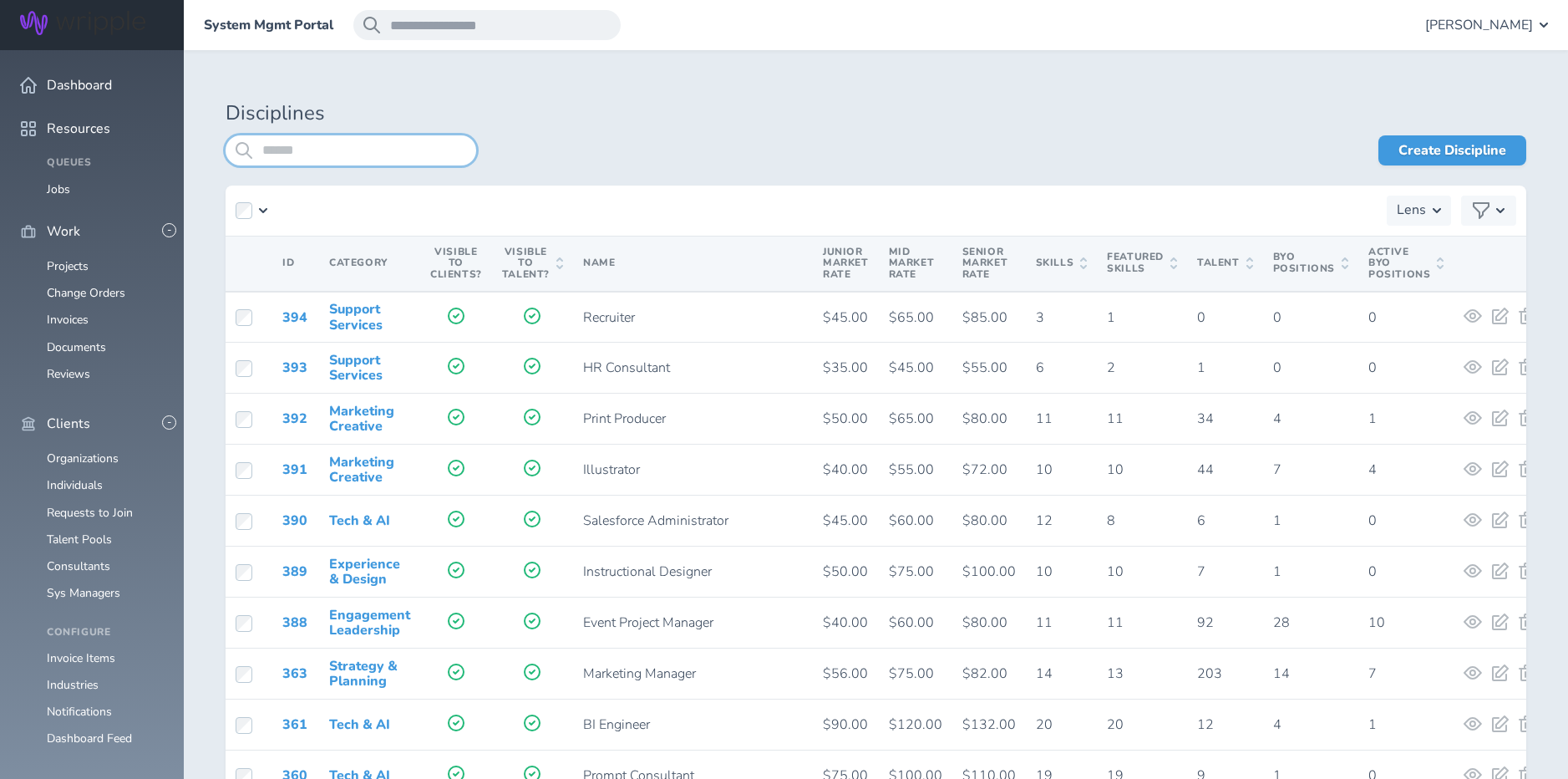
click at [306, 150] on input "search" at bounding box center [351, 150] width 250 height 30
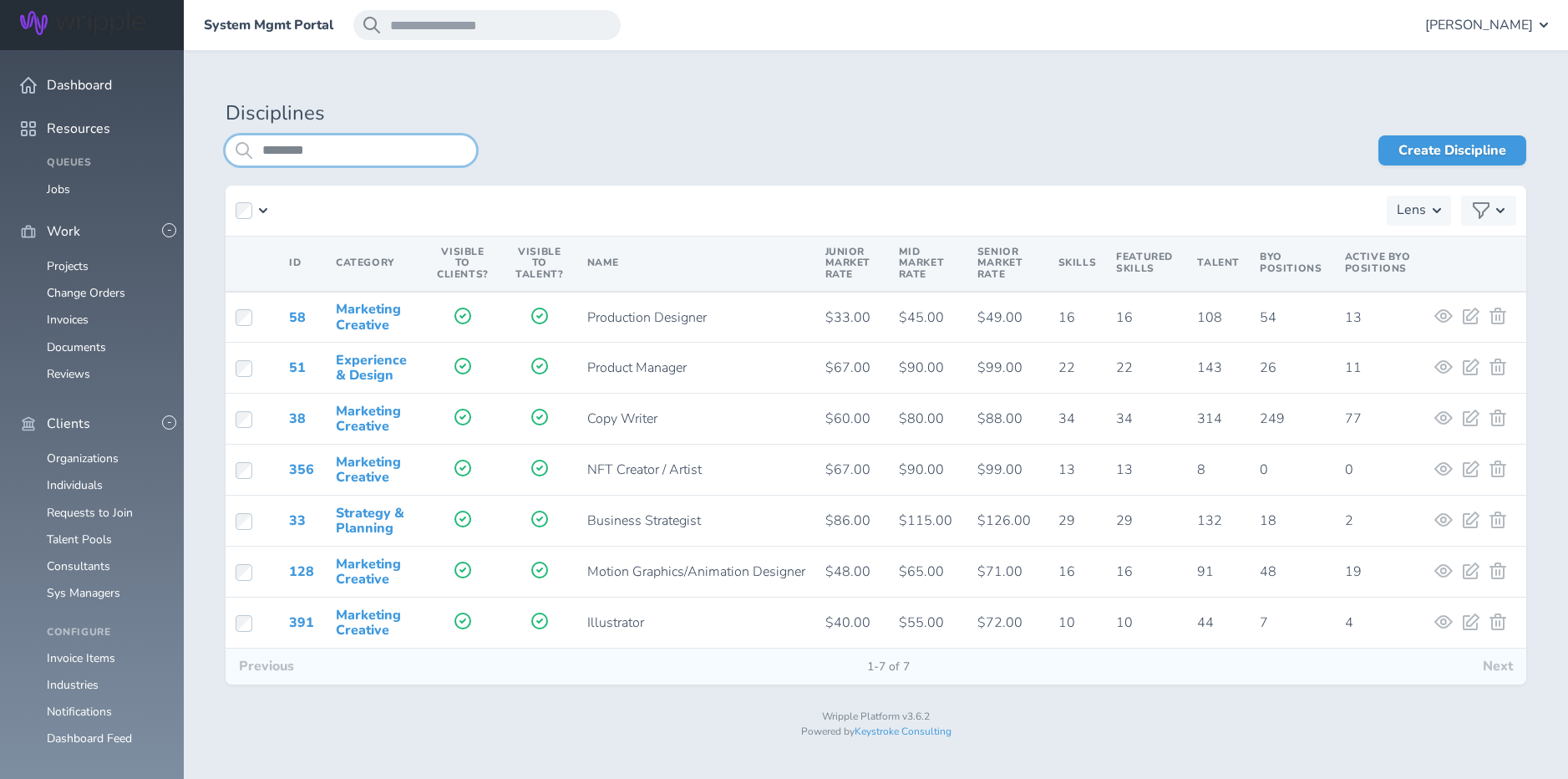
type input "*******"
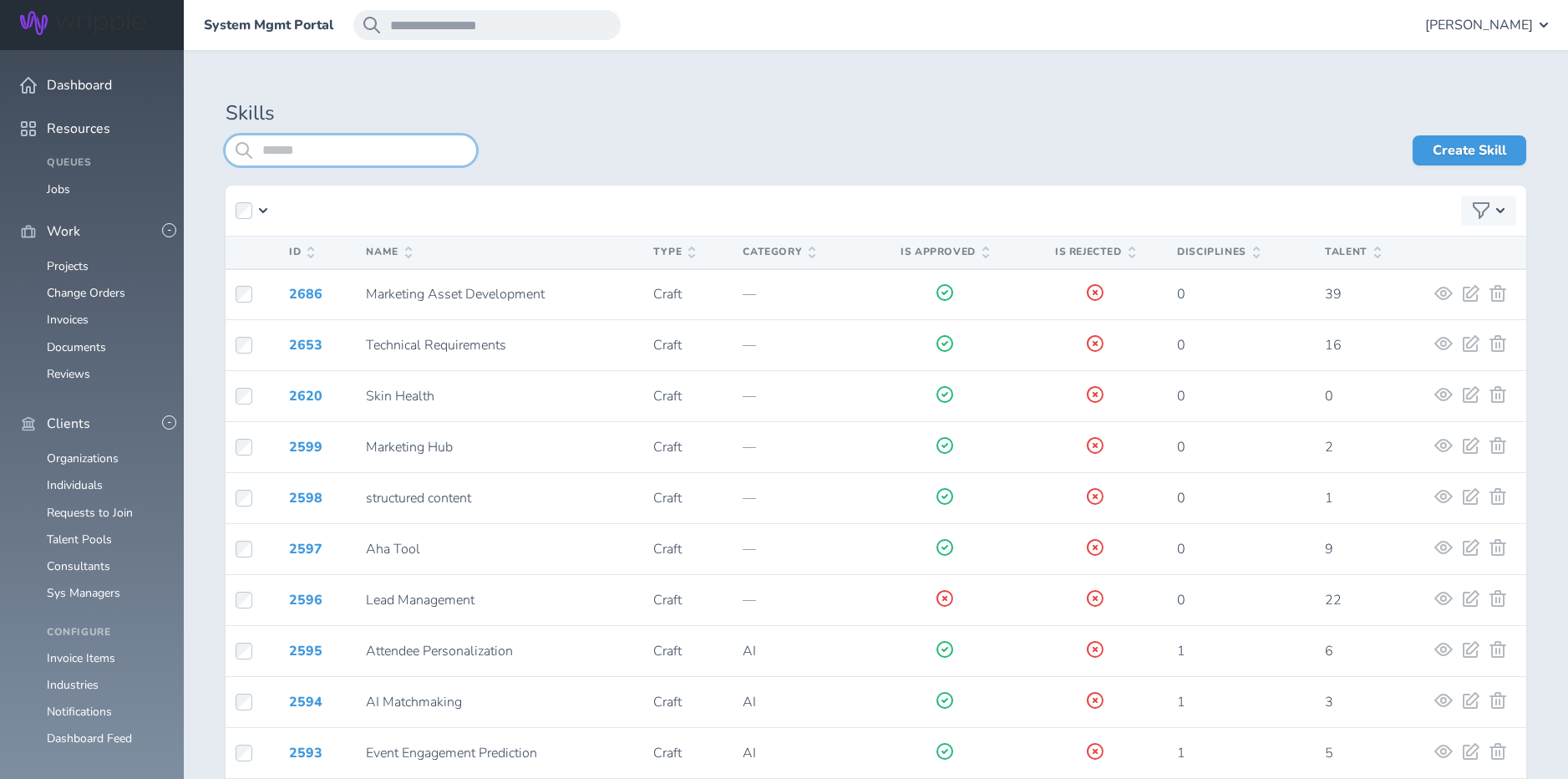
click at [329, 157] on input "search" at bounding box center [351, 150] width 250 height 30
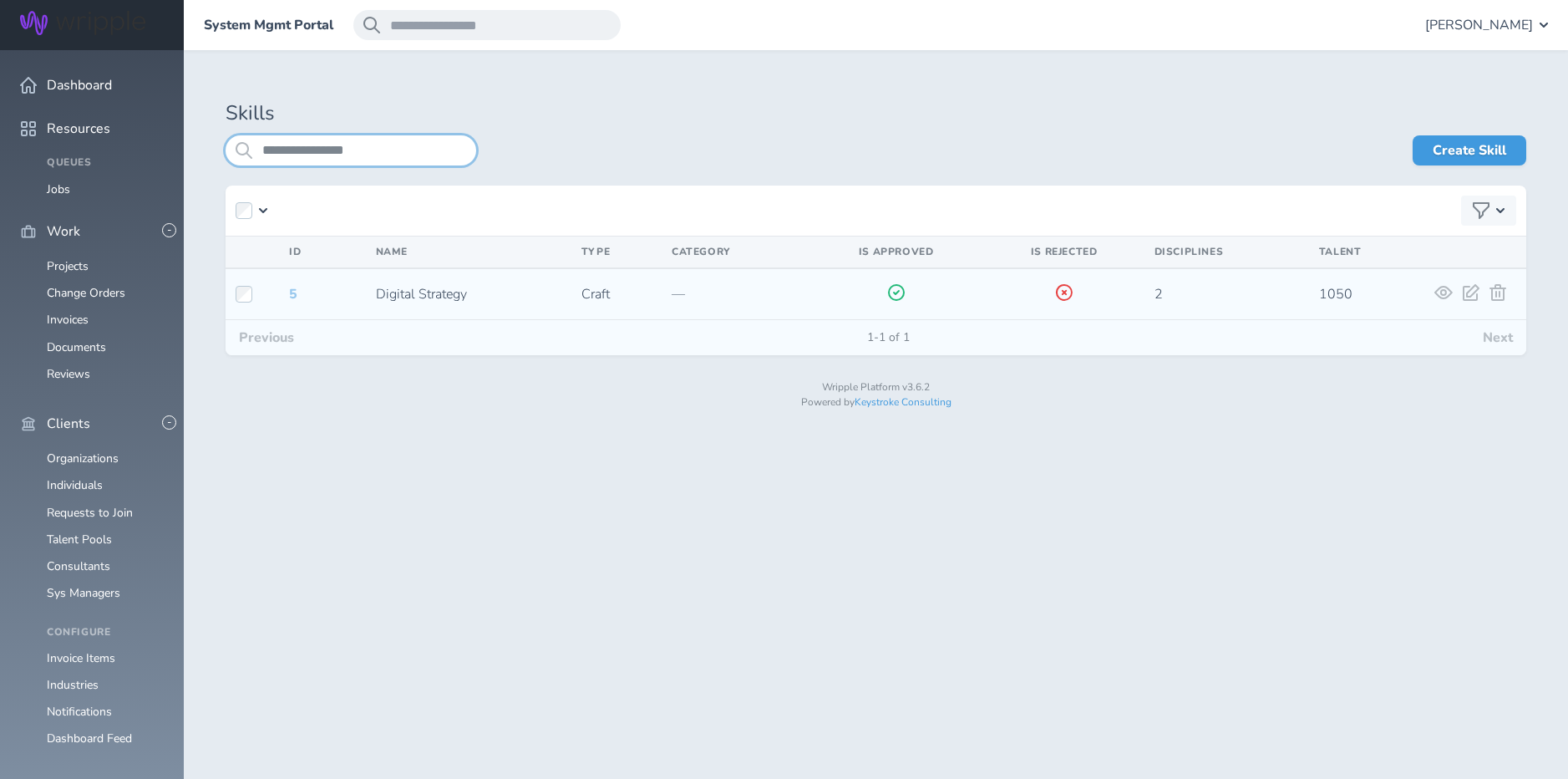
type input "**********"
click at [290, 293] on link "5" at bounding box center [293, 293] width 9 height 18
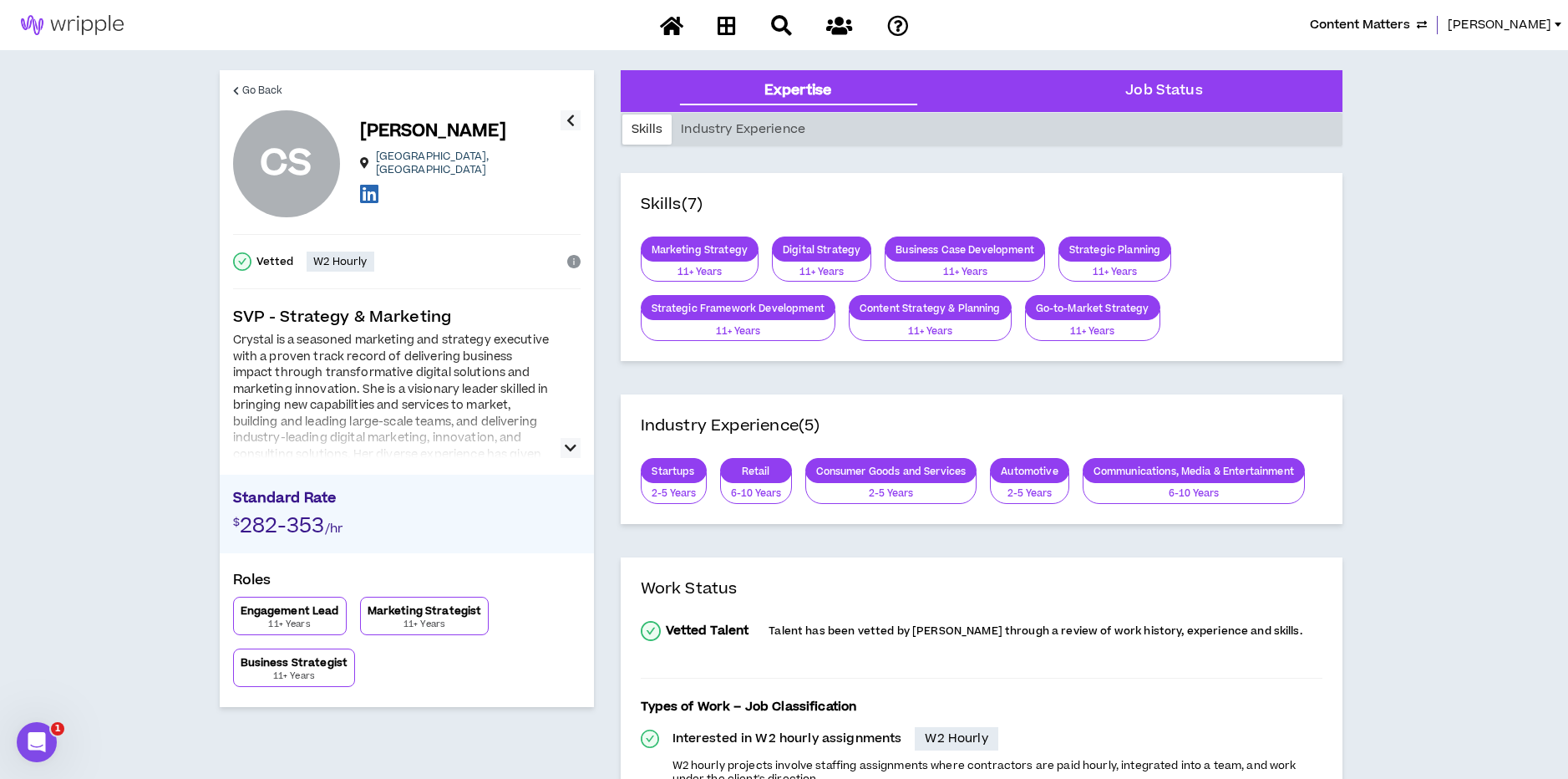
click at [572, 448] on icon "button" at bounding box center [570, 447] width 12 height 20
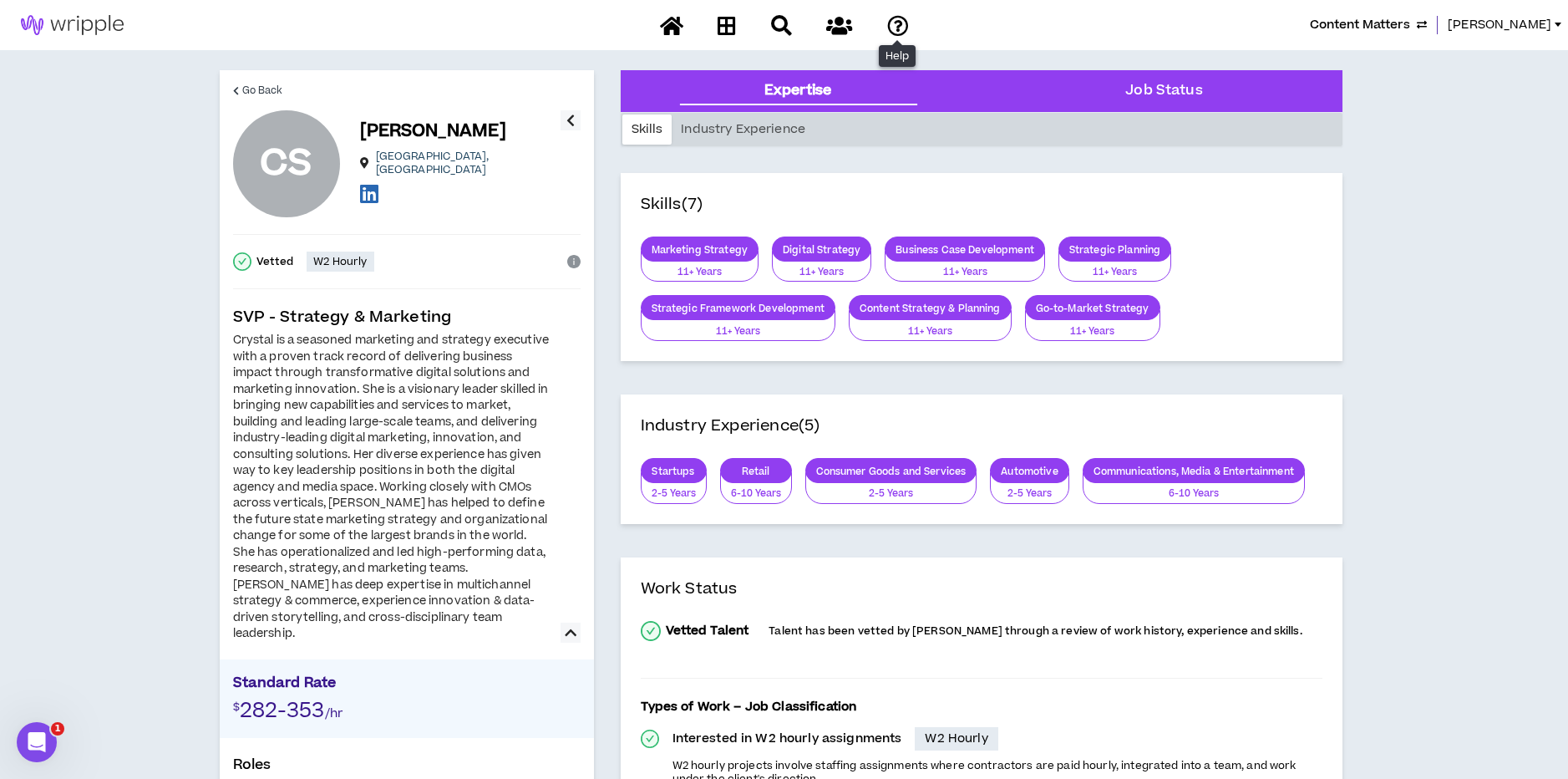
drag, startPoint x: 863, startPoint y: 79, endPoint x: 924, endPoint y: 51, distance: 67.1
click at [864, 79] on div "Expertise" at bounding box center [798, 91] width 339 height 42
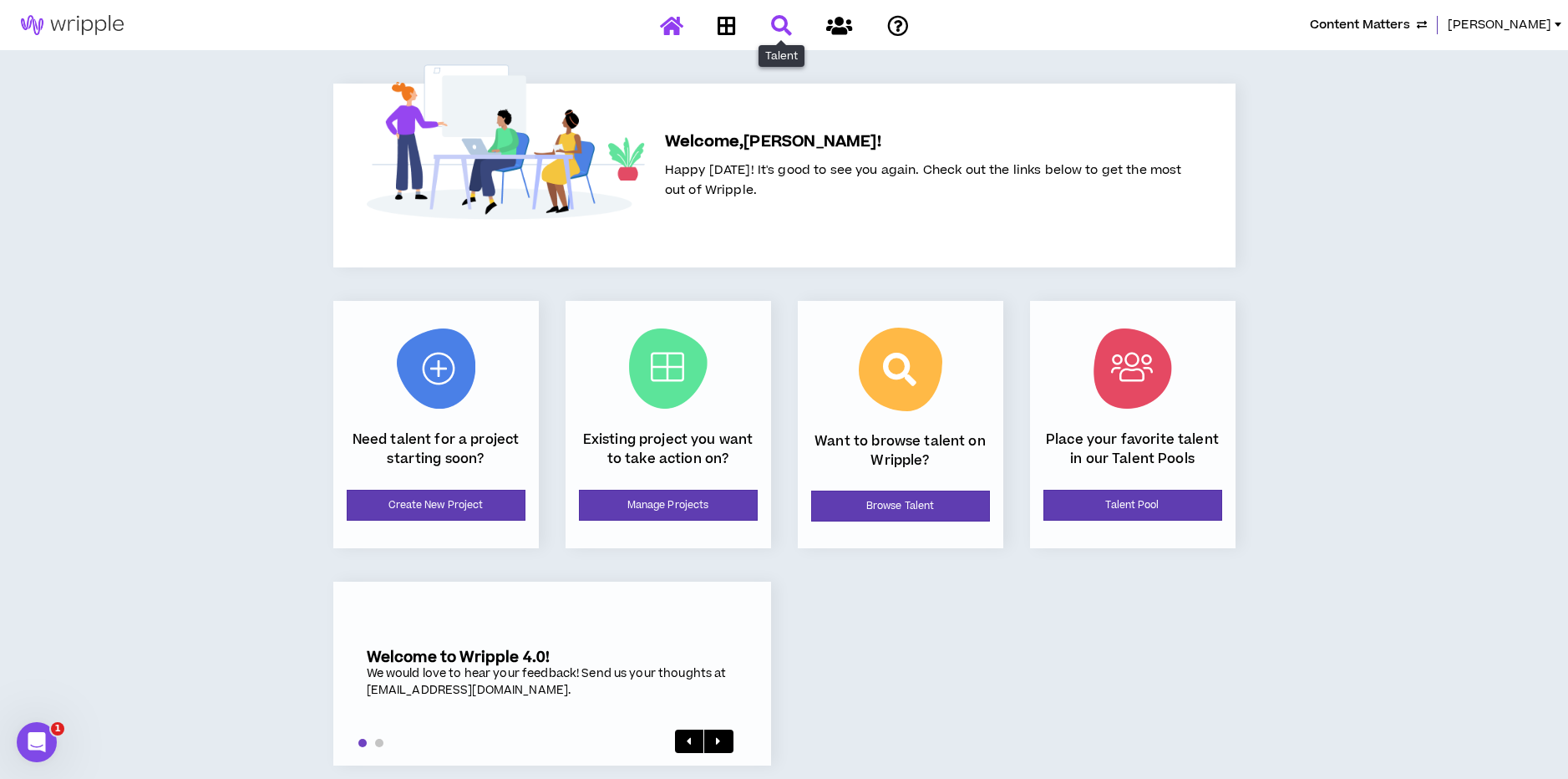
click at [773, 25] on icon at bounding box center [781, 26] width 21 height 21
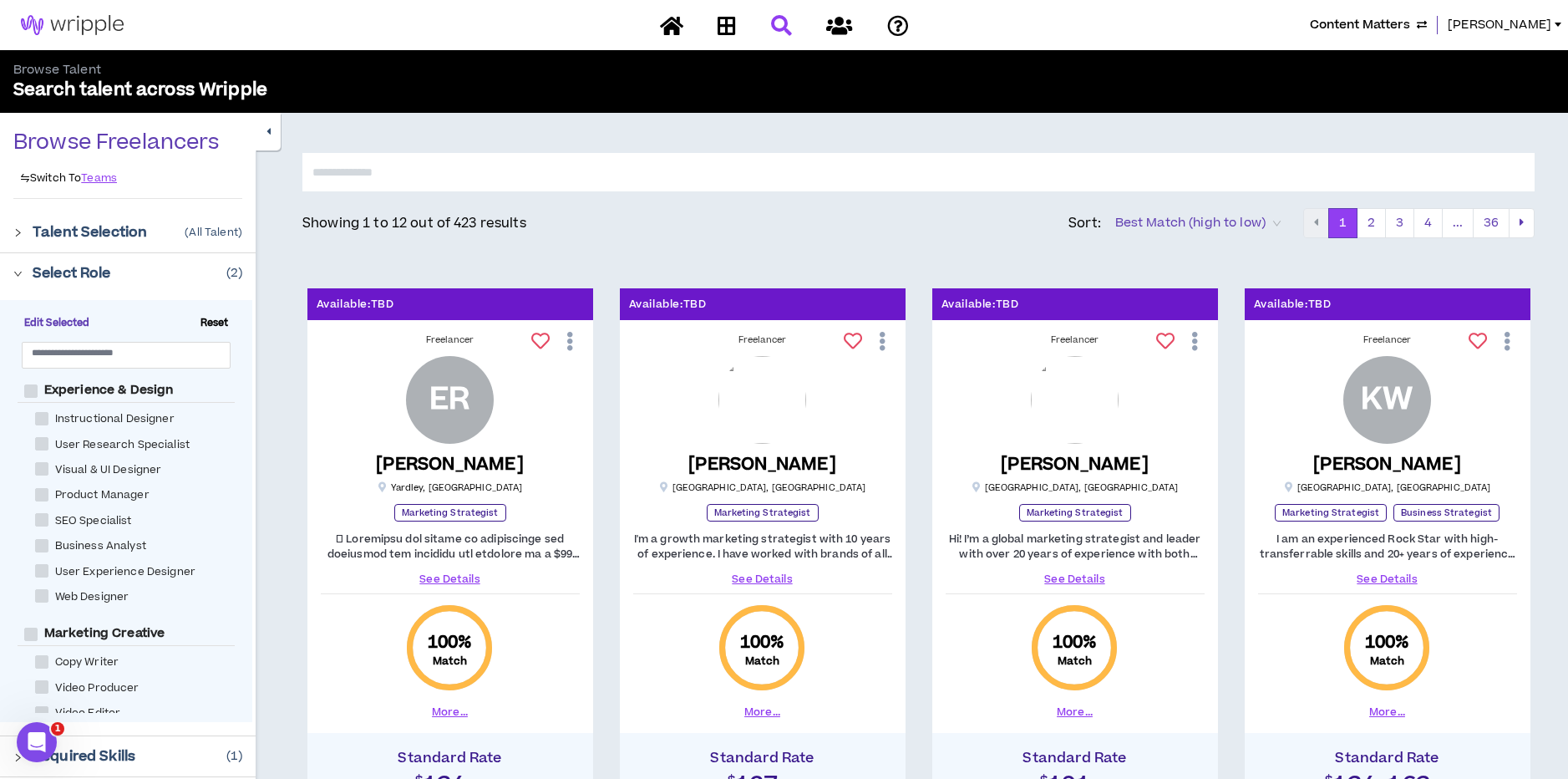
click at [215, 322] on span "Reset" at bounding box center [214, 323] width 42 height 15
checkbox Strategist "*****"
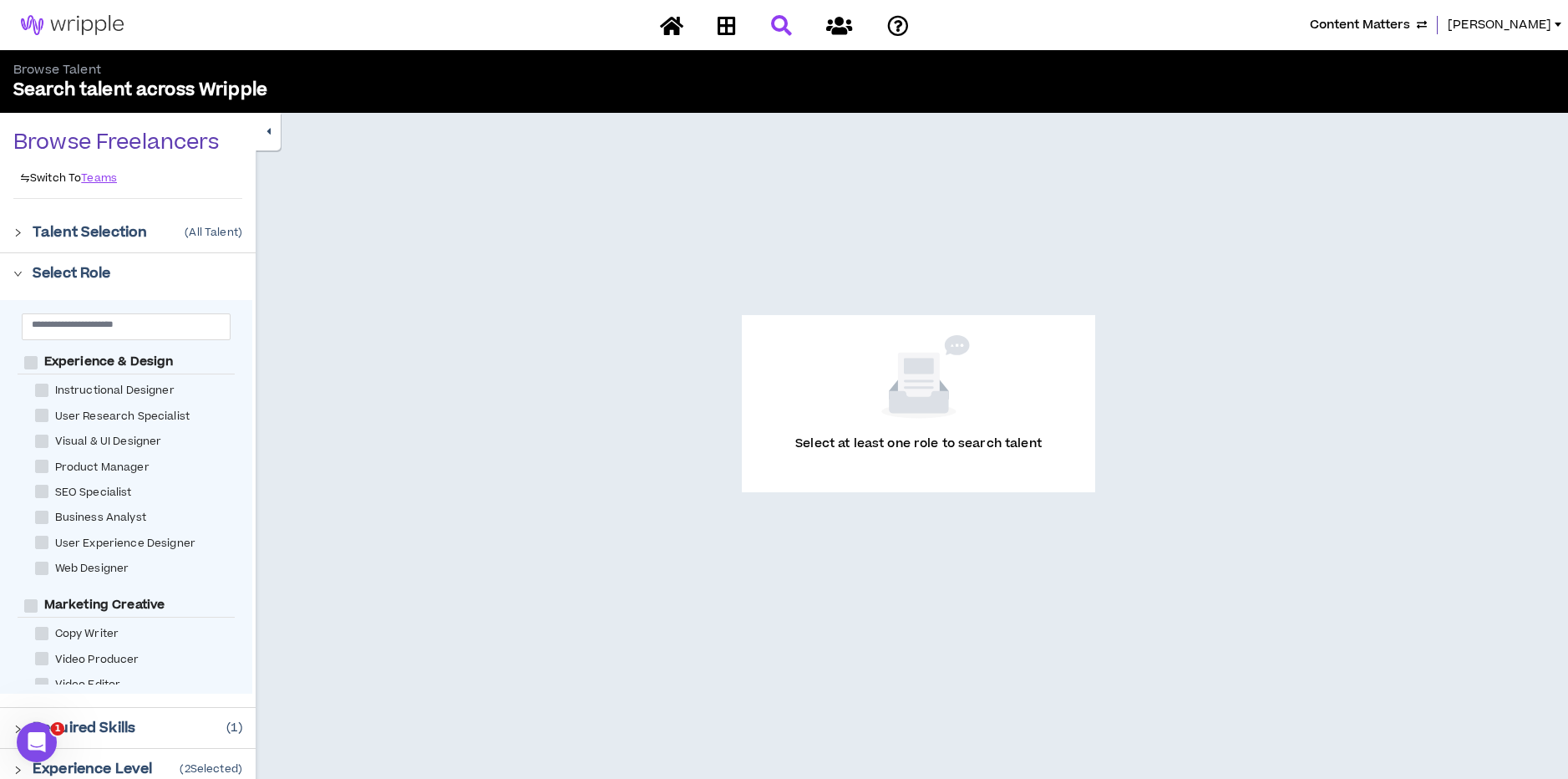
click at [14, 271] on icon "right" at bounding box center [18, 274] width 9 height 9
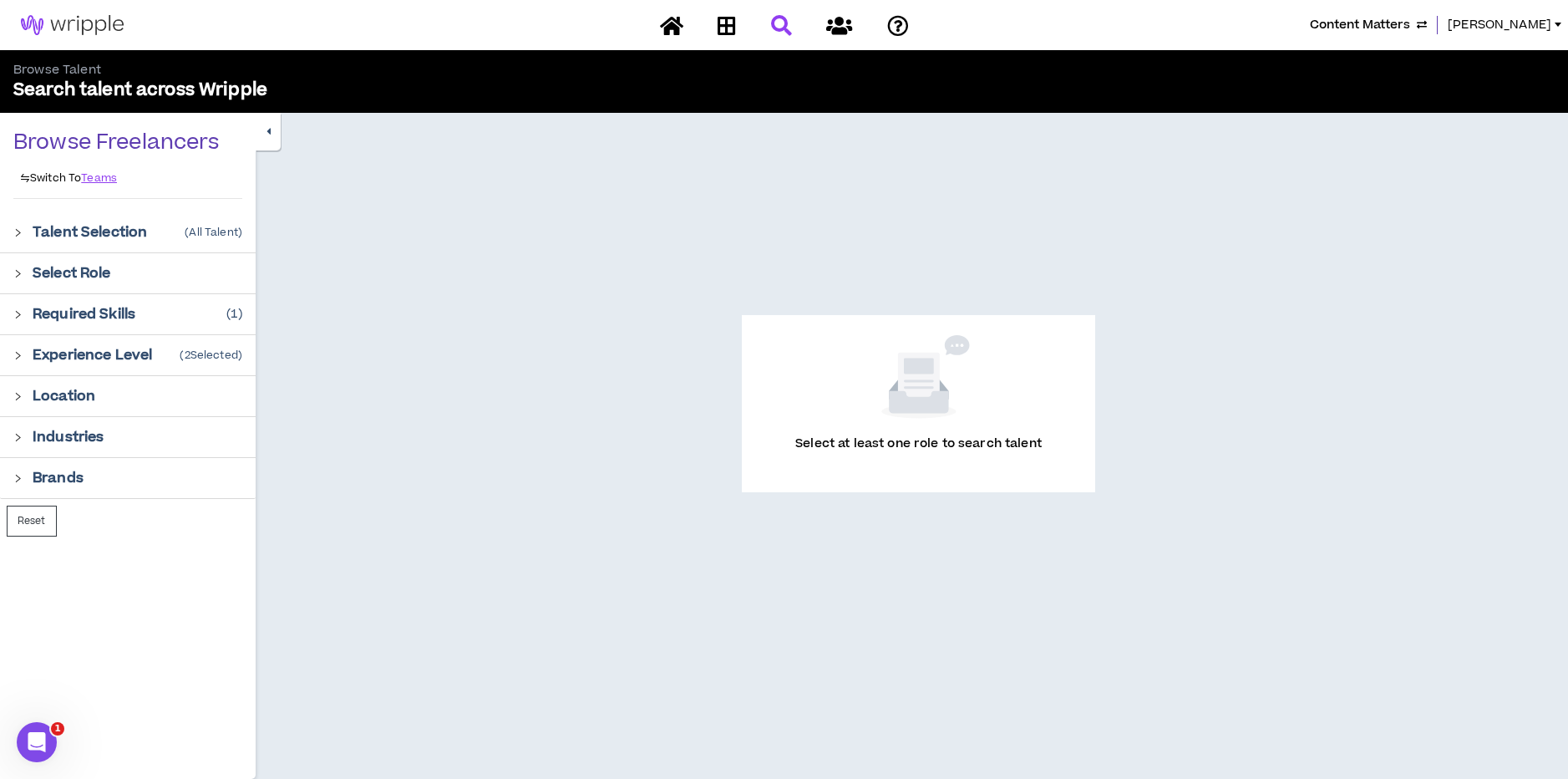
click at [20, 316] on icon "right" at bounding box center [18, 314] width 9 height 9
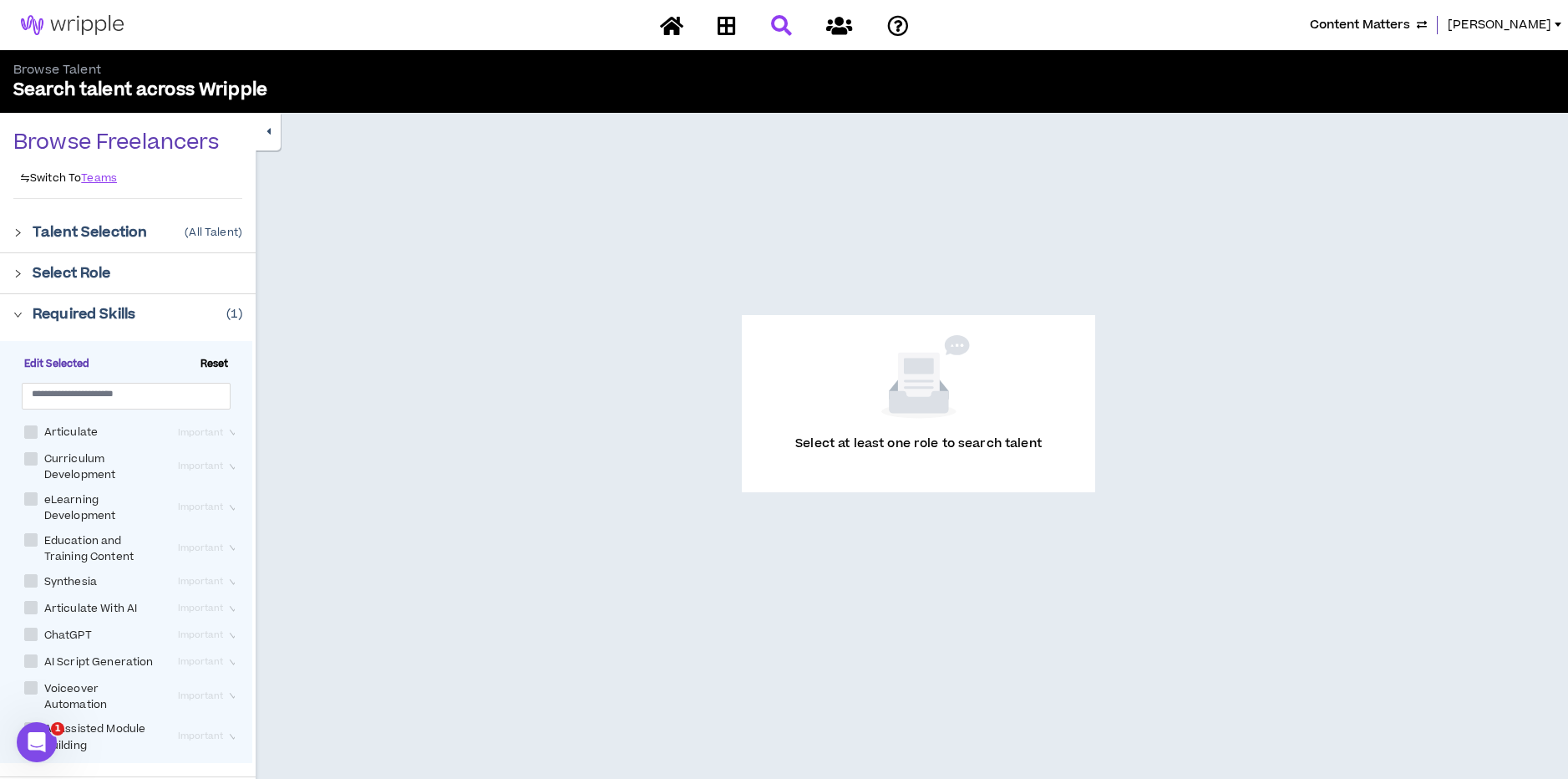
click at [221, 364] on span "Reset" at bounding box center [214, 365] width 42 height 15
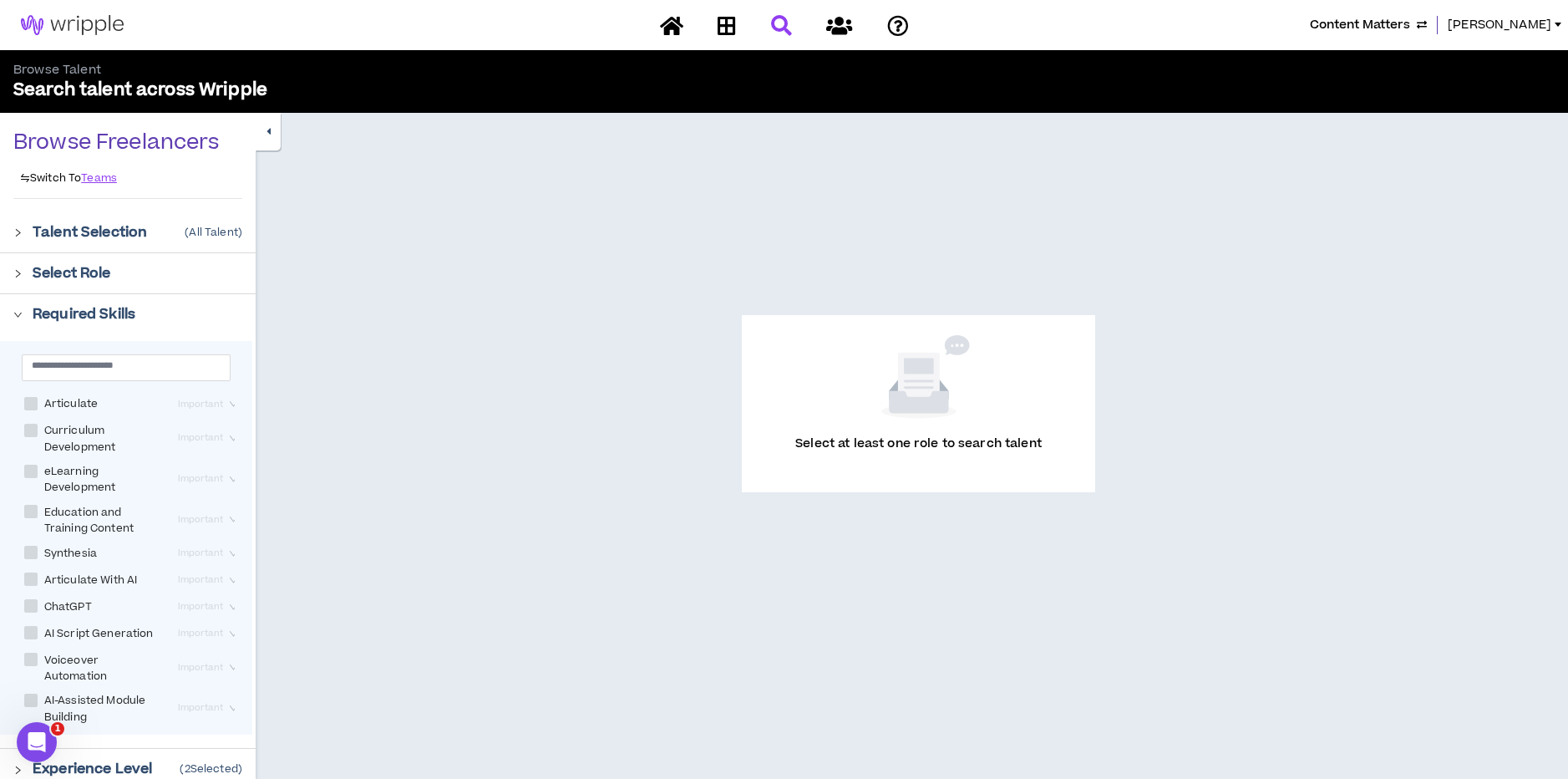
click at [21, 317] on icon "right" at bounding box center [18, 314] width 9 height 9
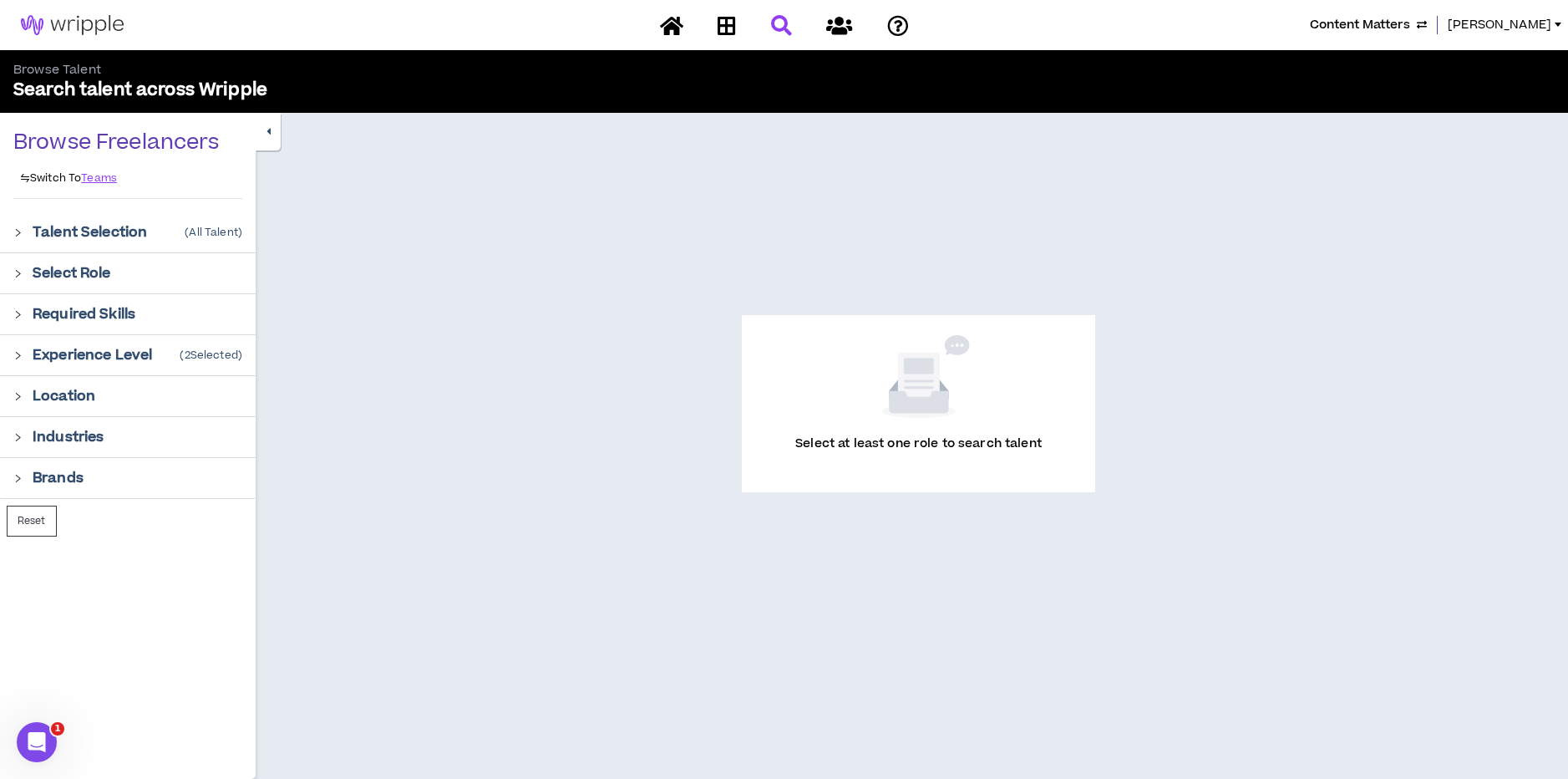
click at [20, 275] on icon "right" at bounding box center [18, 274] width 9 height 9
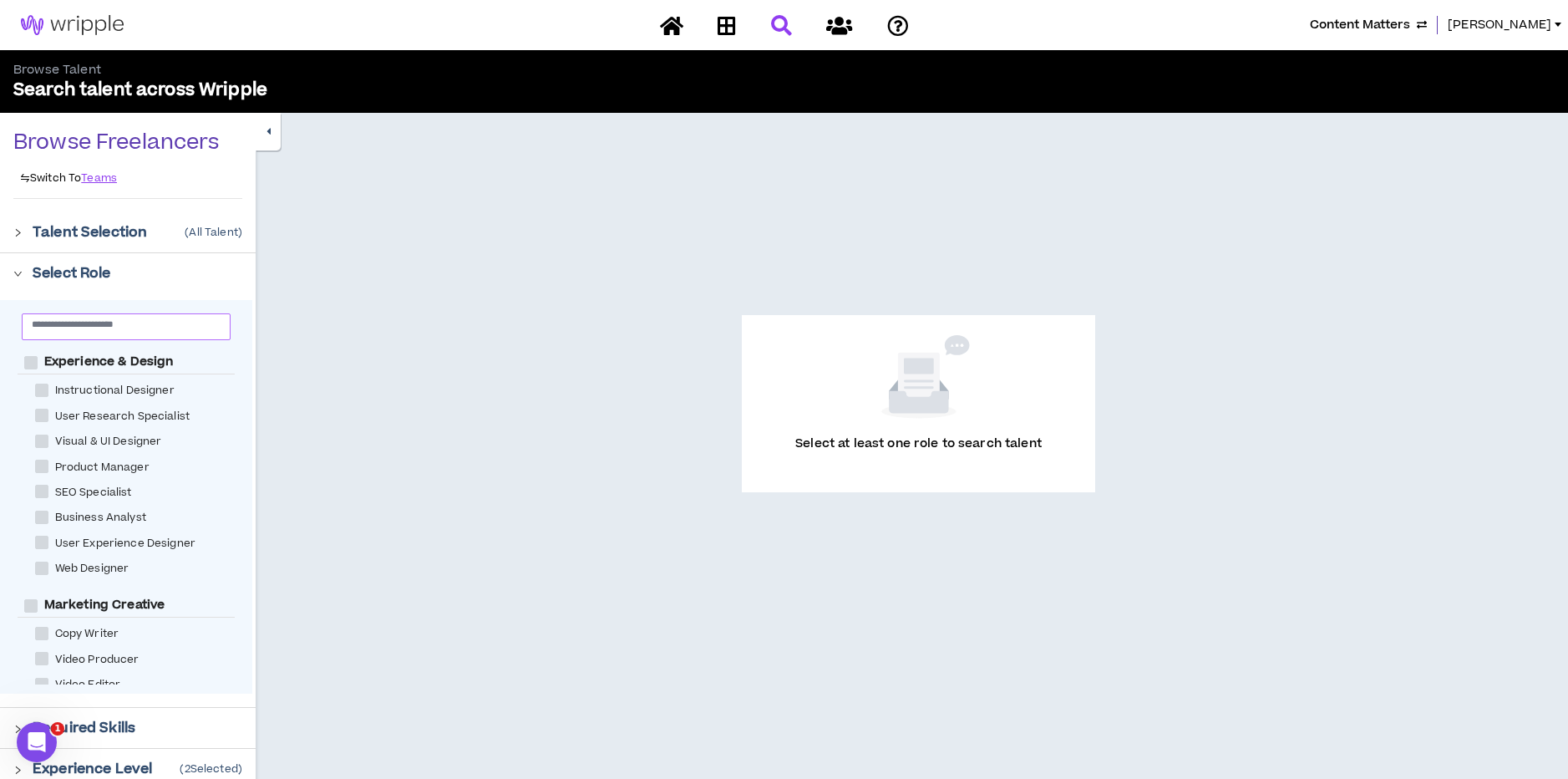
click at [116, 325] on input "text" at bounding box center [119, 323] width 176 height 13
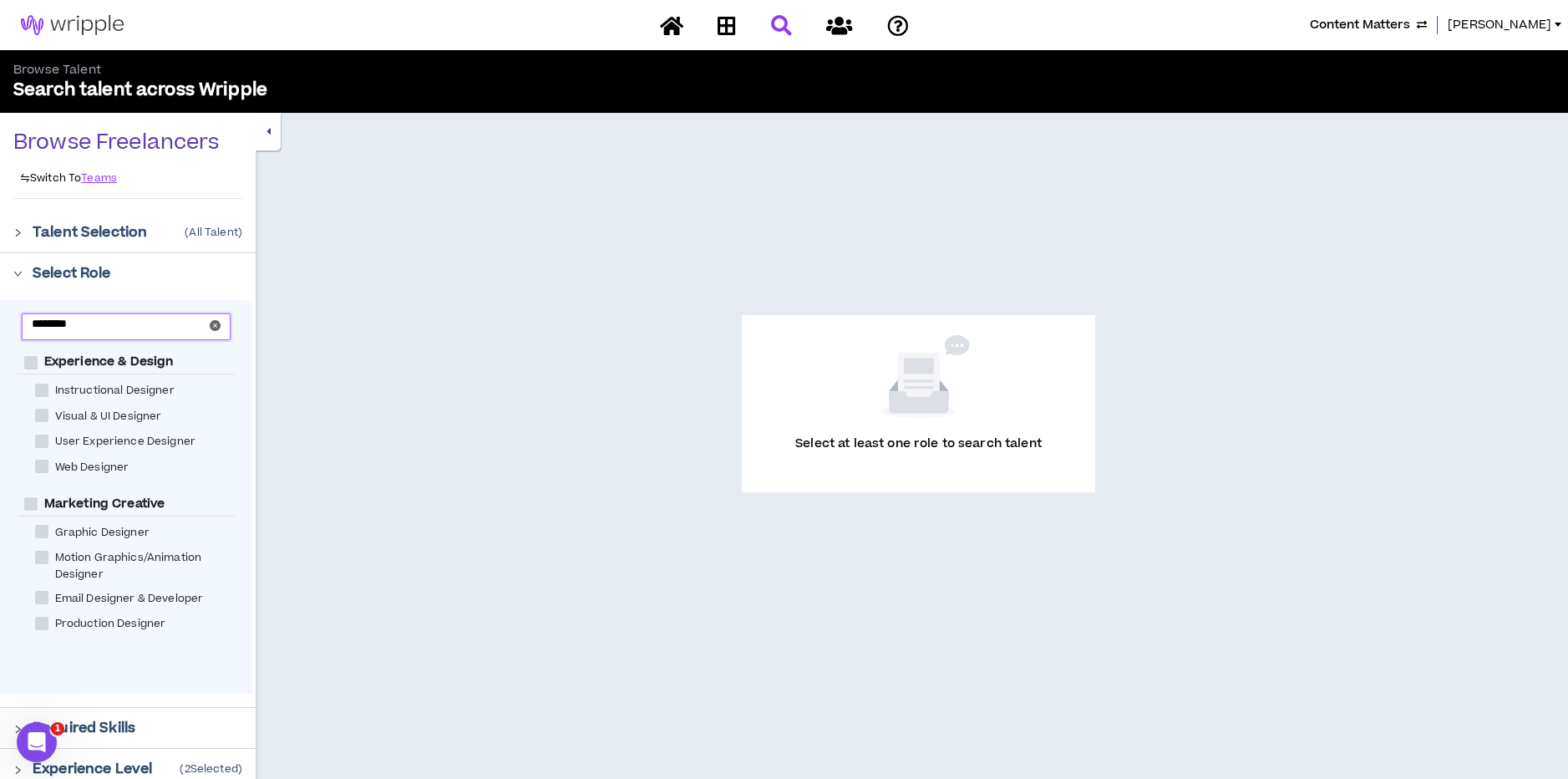
type input "********"
click at [42, 528] on span at bounding box center [42, 532] width 14 height 14
checkbox Designer "****"
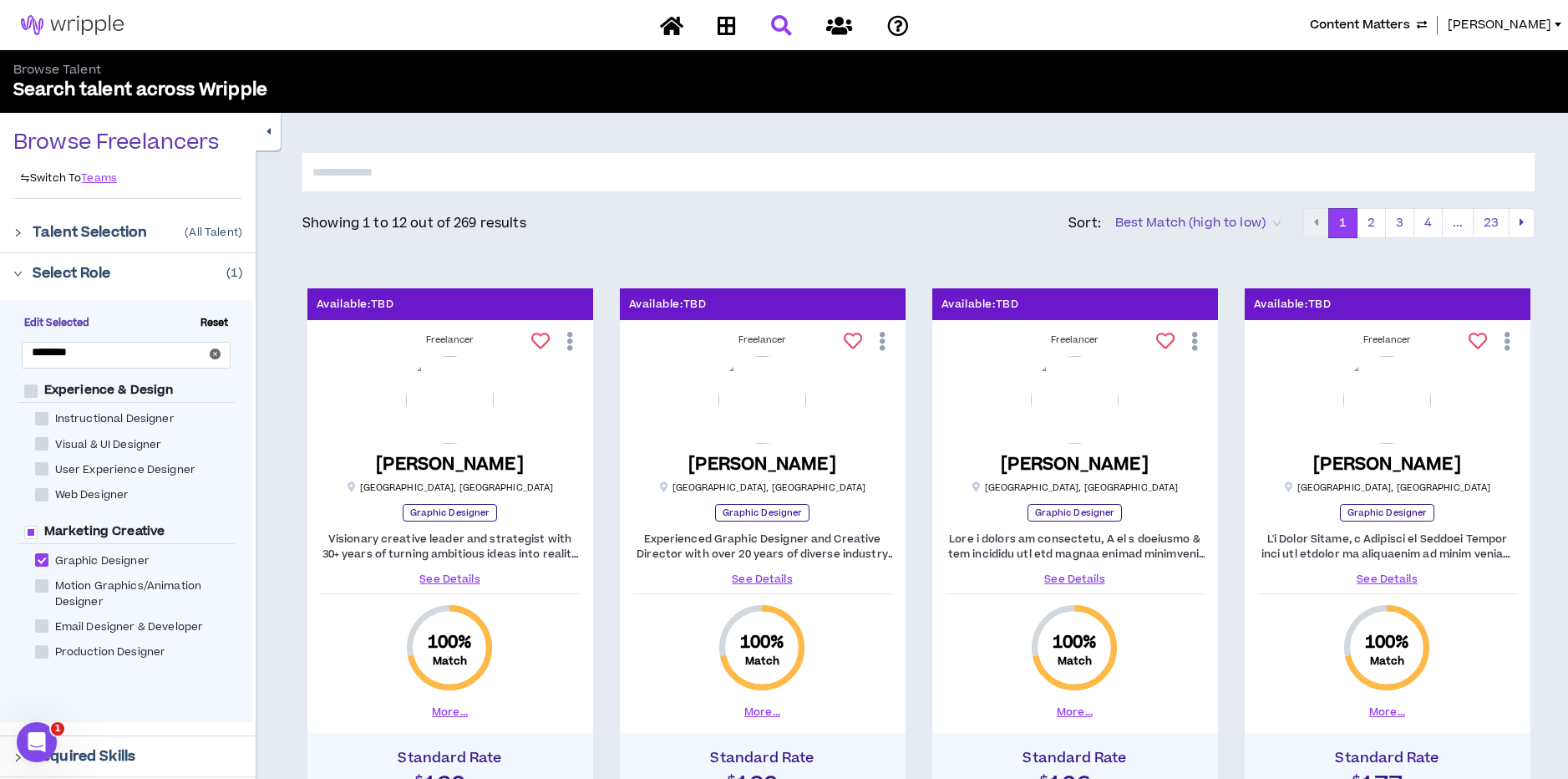
click at [16, 272] on icon "right" at bounding box center [18, 274] width 9 height 9
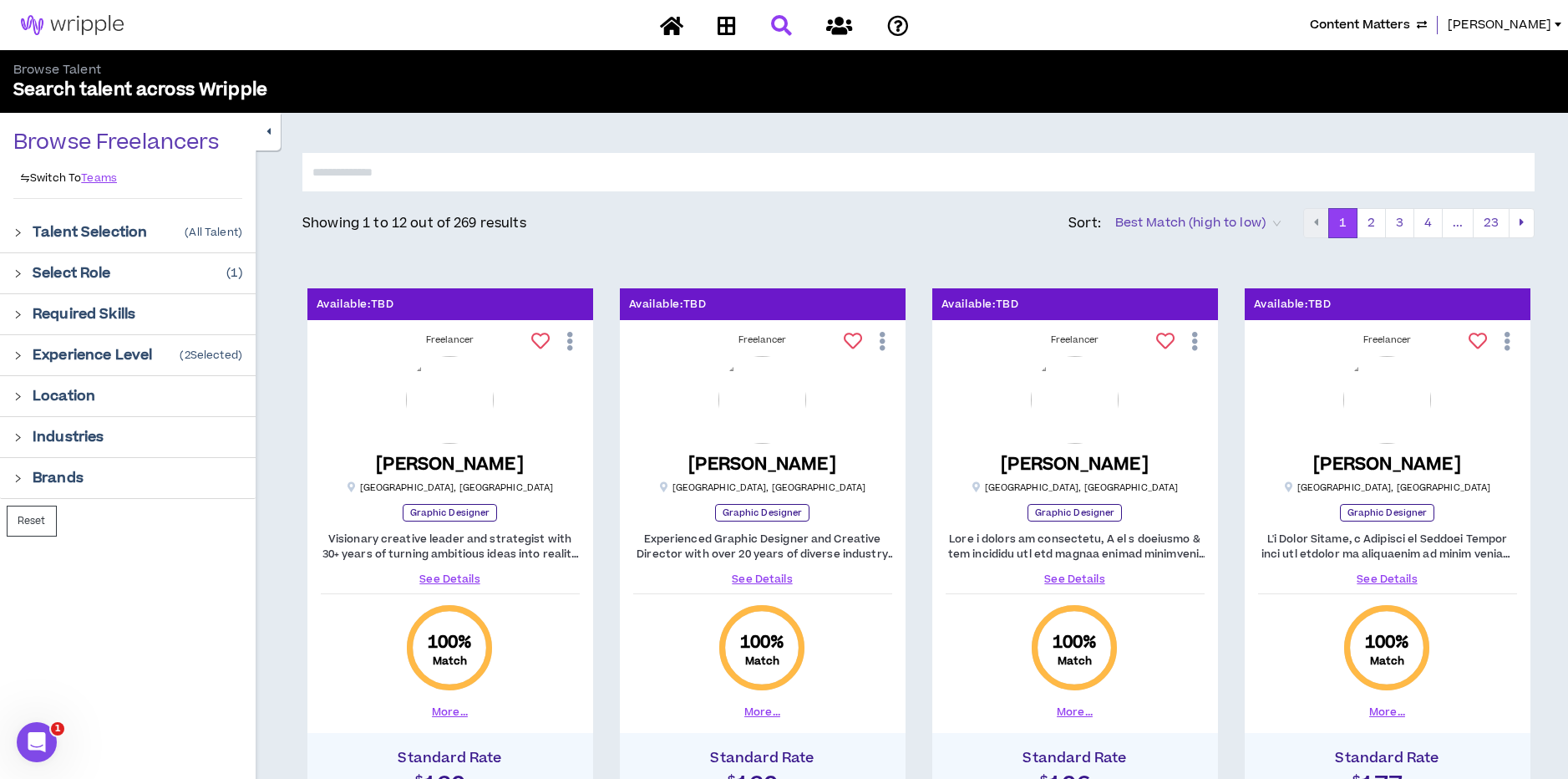
click at [24, 321] on div at bounding box center [23, 312] width 19 height 18
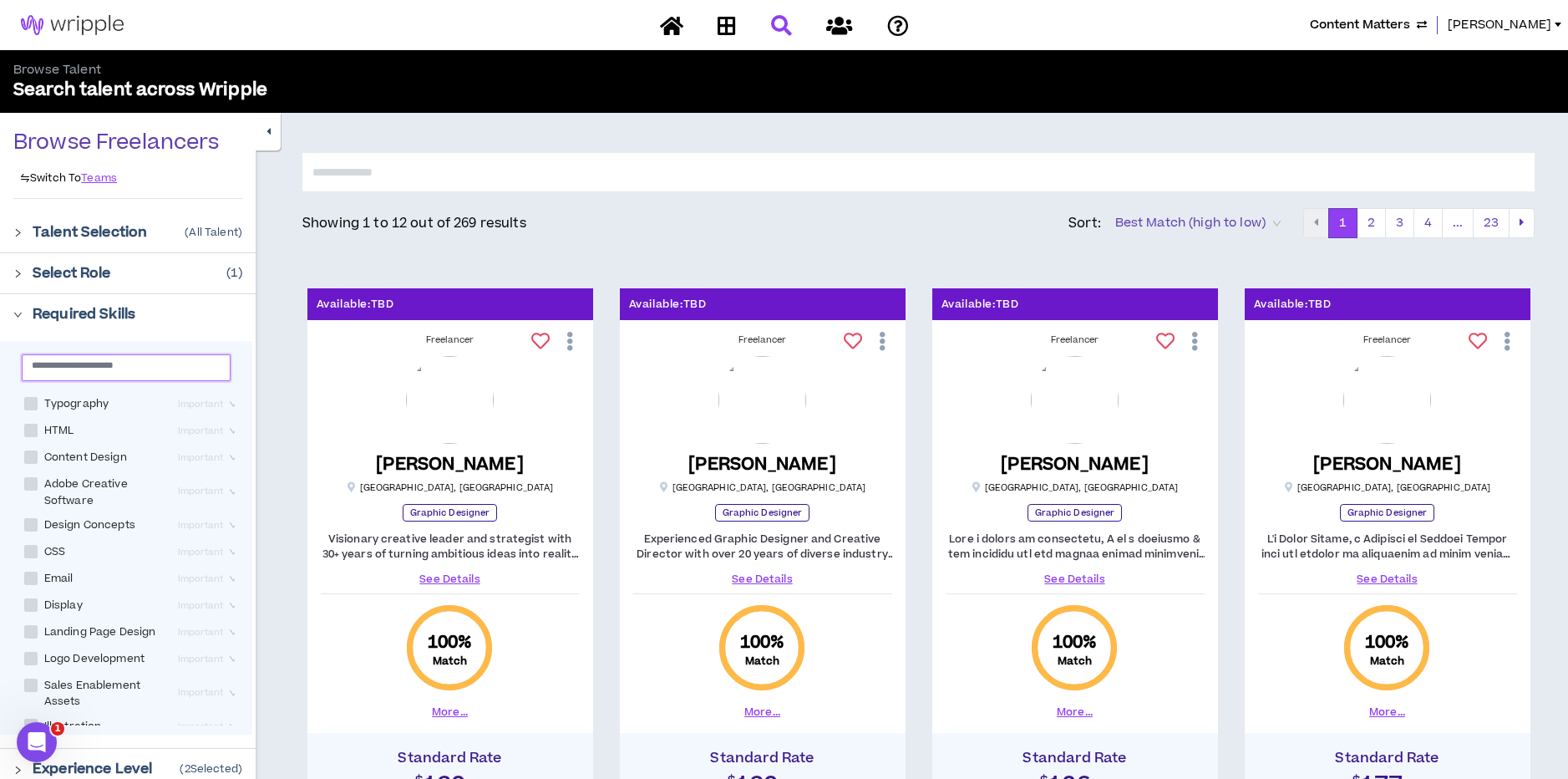
click at [66, 364] on input "text" at bounding box center [119, 365] width 176 height 13
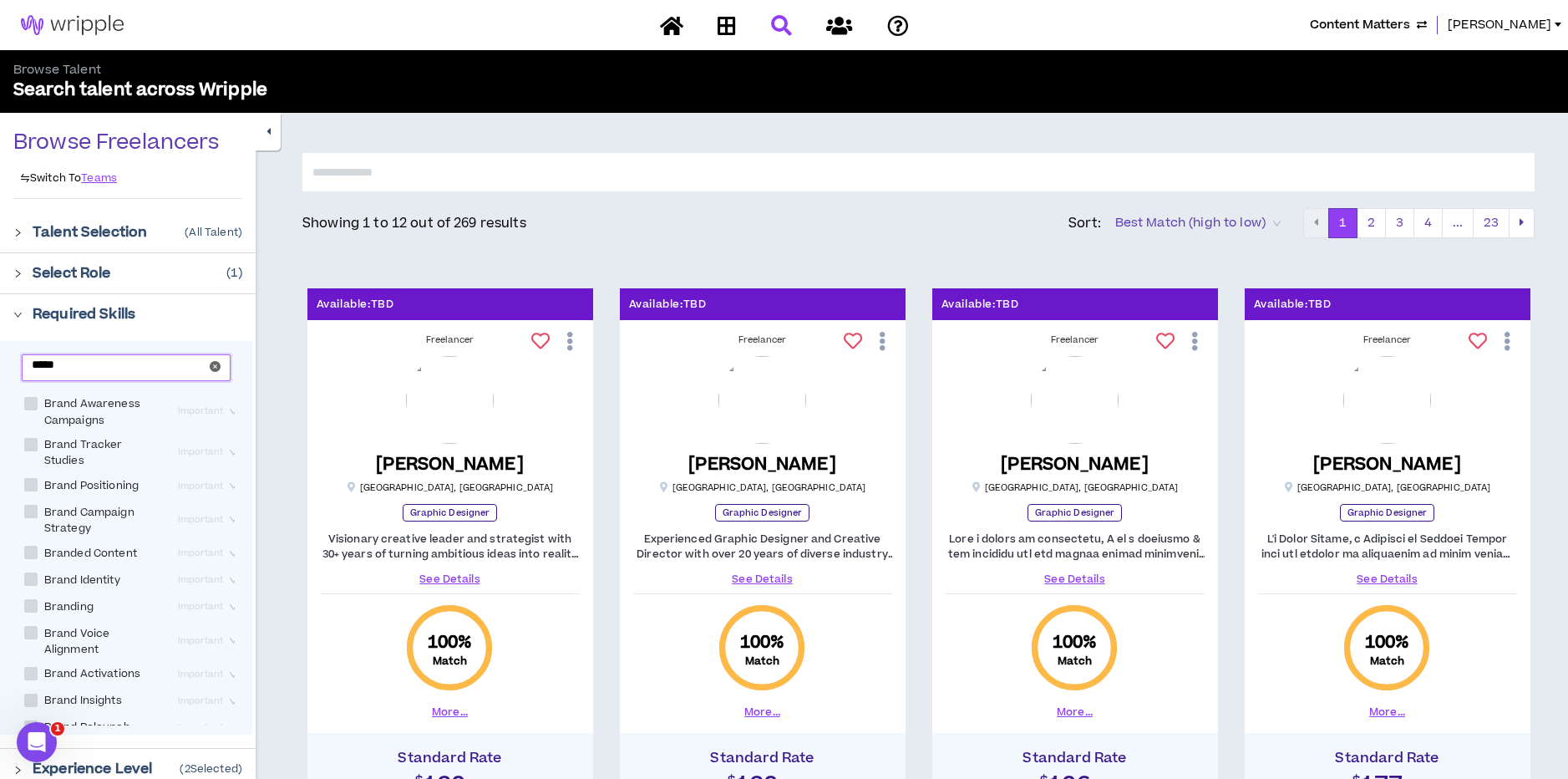
type input "*****"
click at [29, 572] on span at bounding box center [31, 579] width 14 height 14
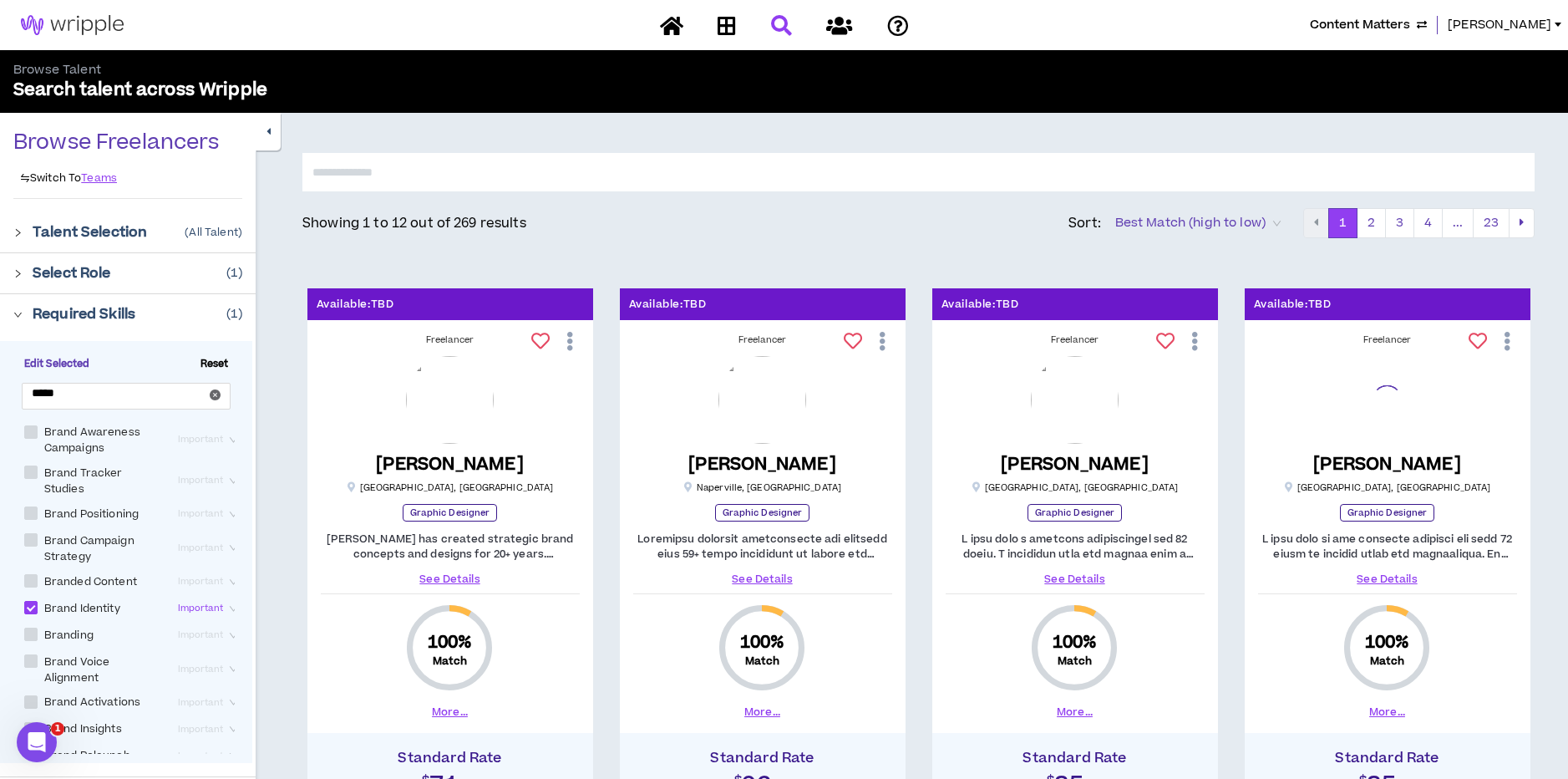
click at [216, 361] on span "Reset" at bounding box center [214, 365] width 42 height 15
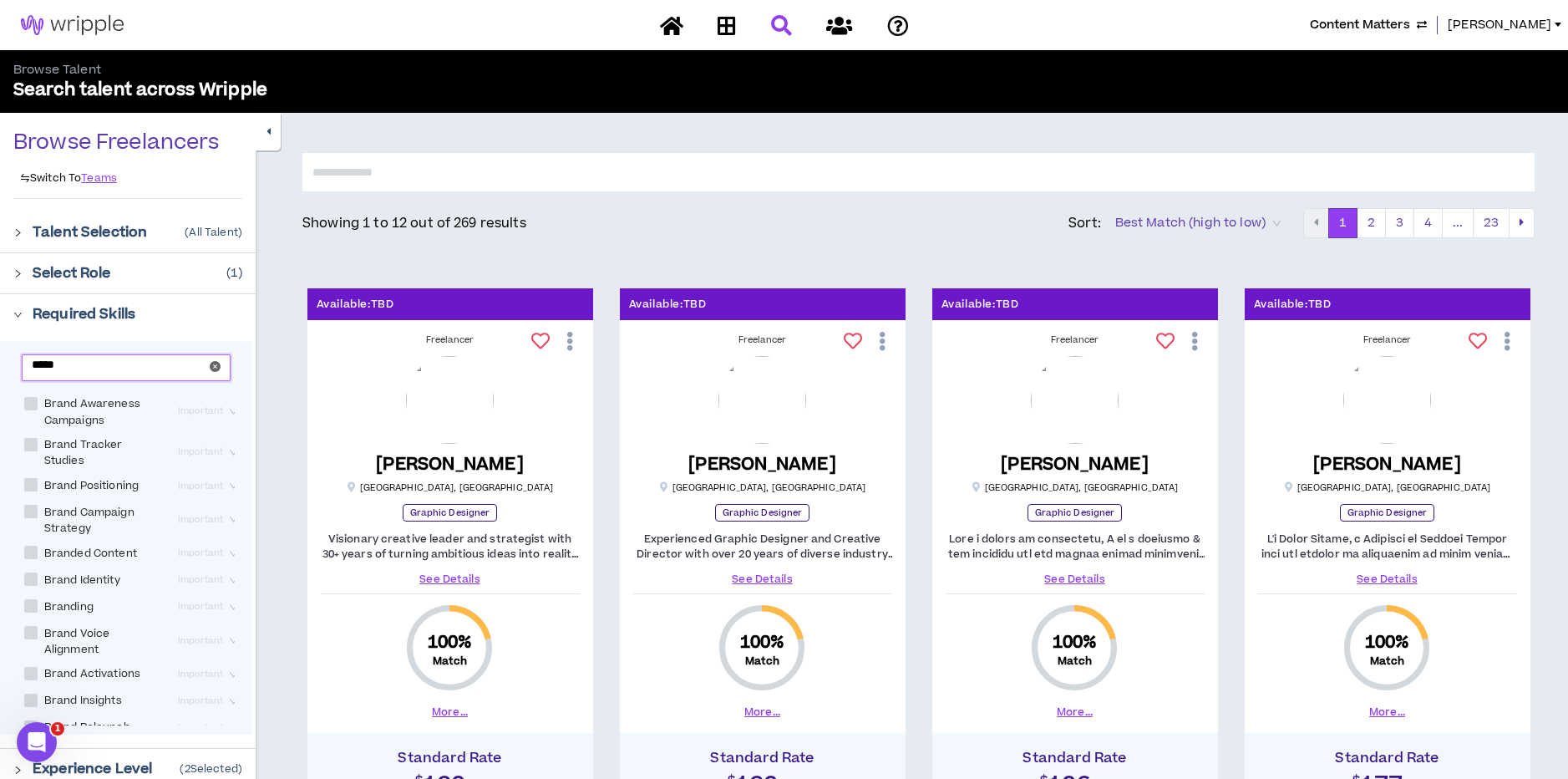
click at [81, 367] on input "*****" at bounding box center [119, 365] width 176 height 13
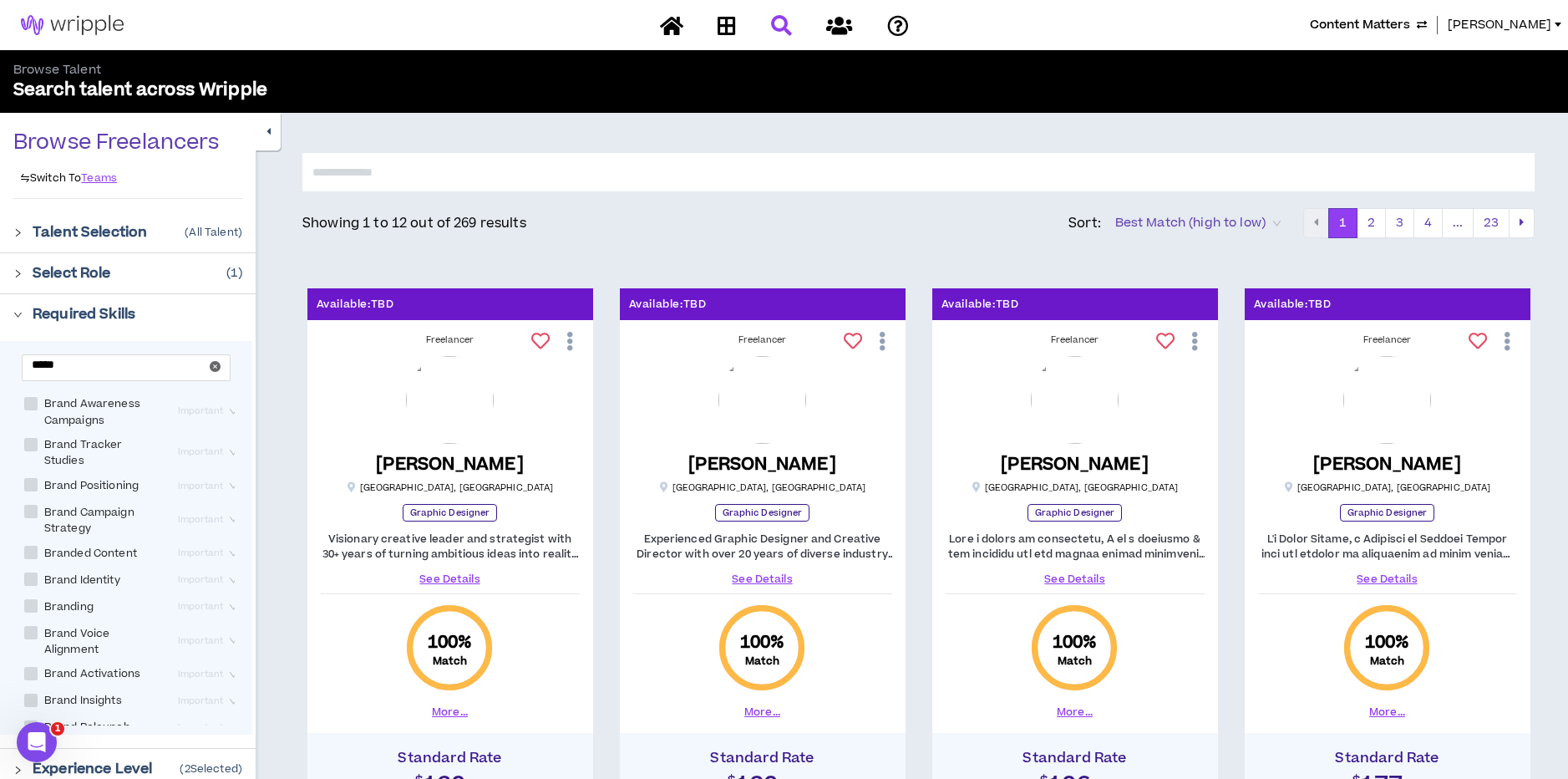
click at [32, 572] on span at bounding box center [31, 579] width 14 height 14
checkbox Identity "****"
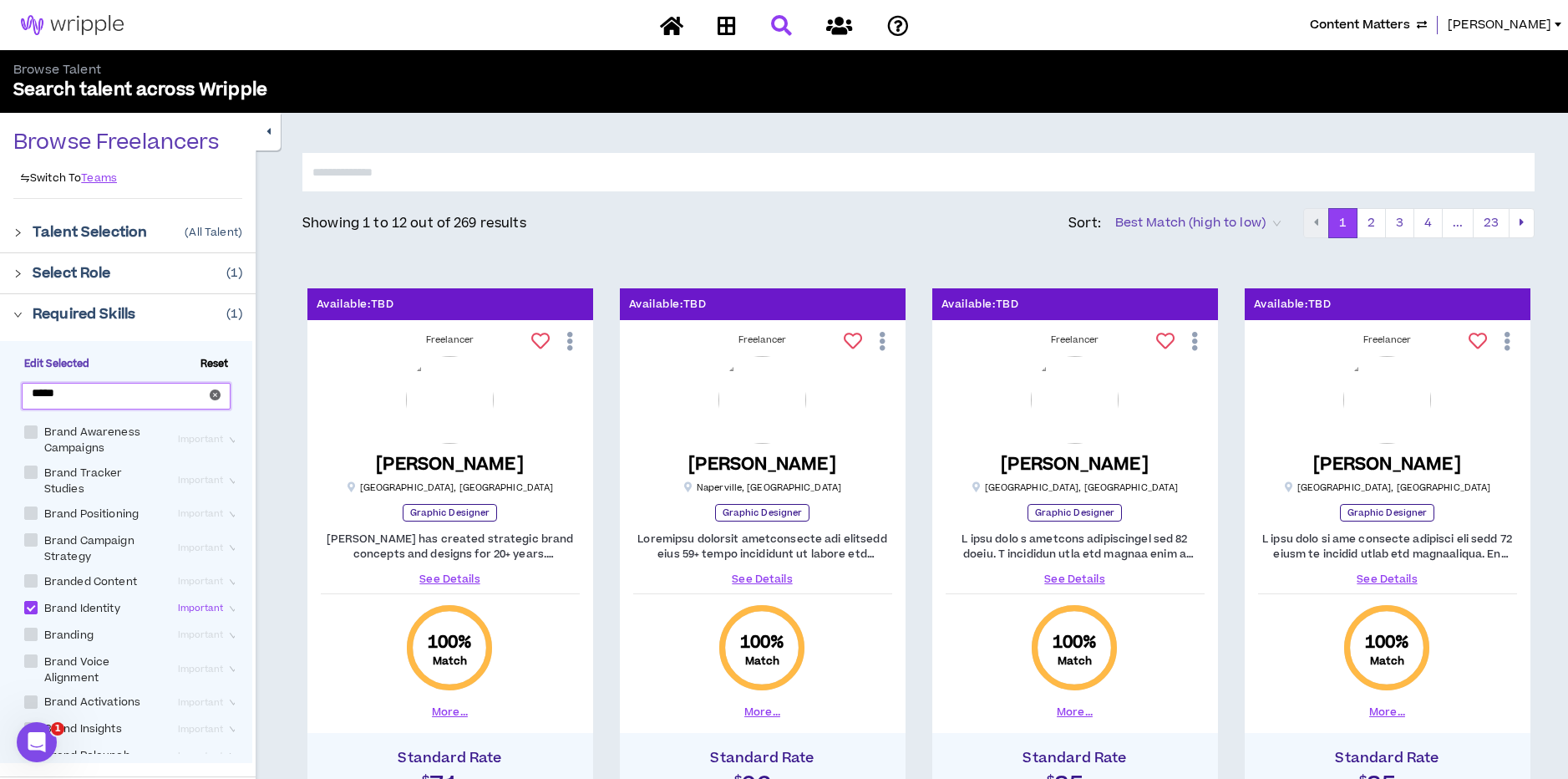
drag, startPoint x: 69, startPoint y: 395, endPoint x: 21, endPoint y: 393, distance: 48.0
click at [21, 393] on span "*****" at bounding box center [126, 396] width 209 height 27
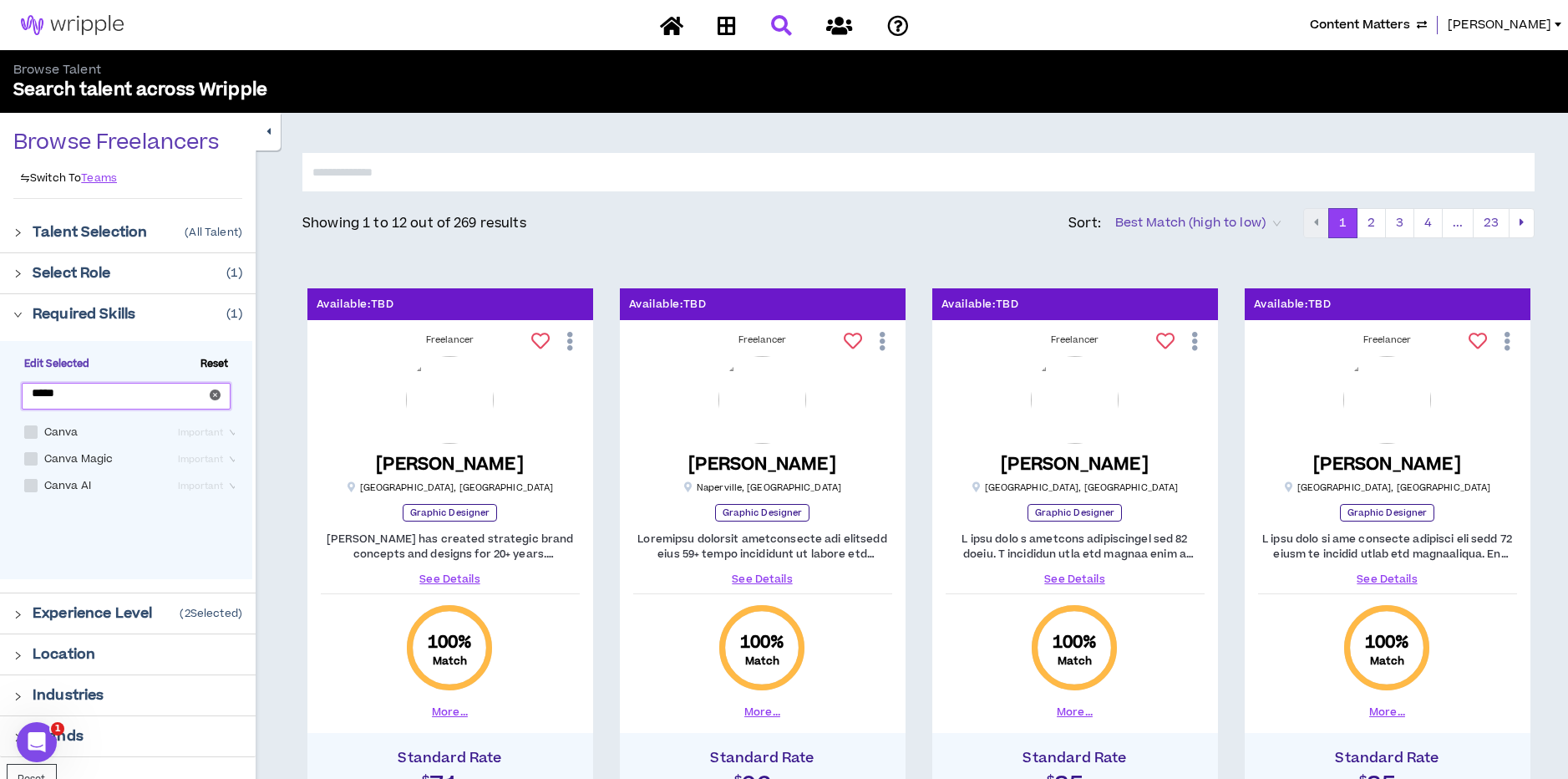
type input "*****"
click at [29, 429] on span at bounding box center [31, 432] width 14 height 14
checkbox input "****"
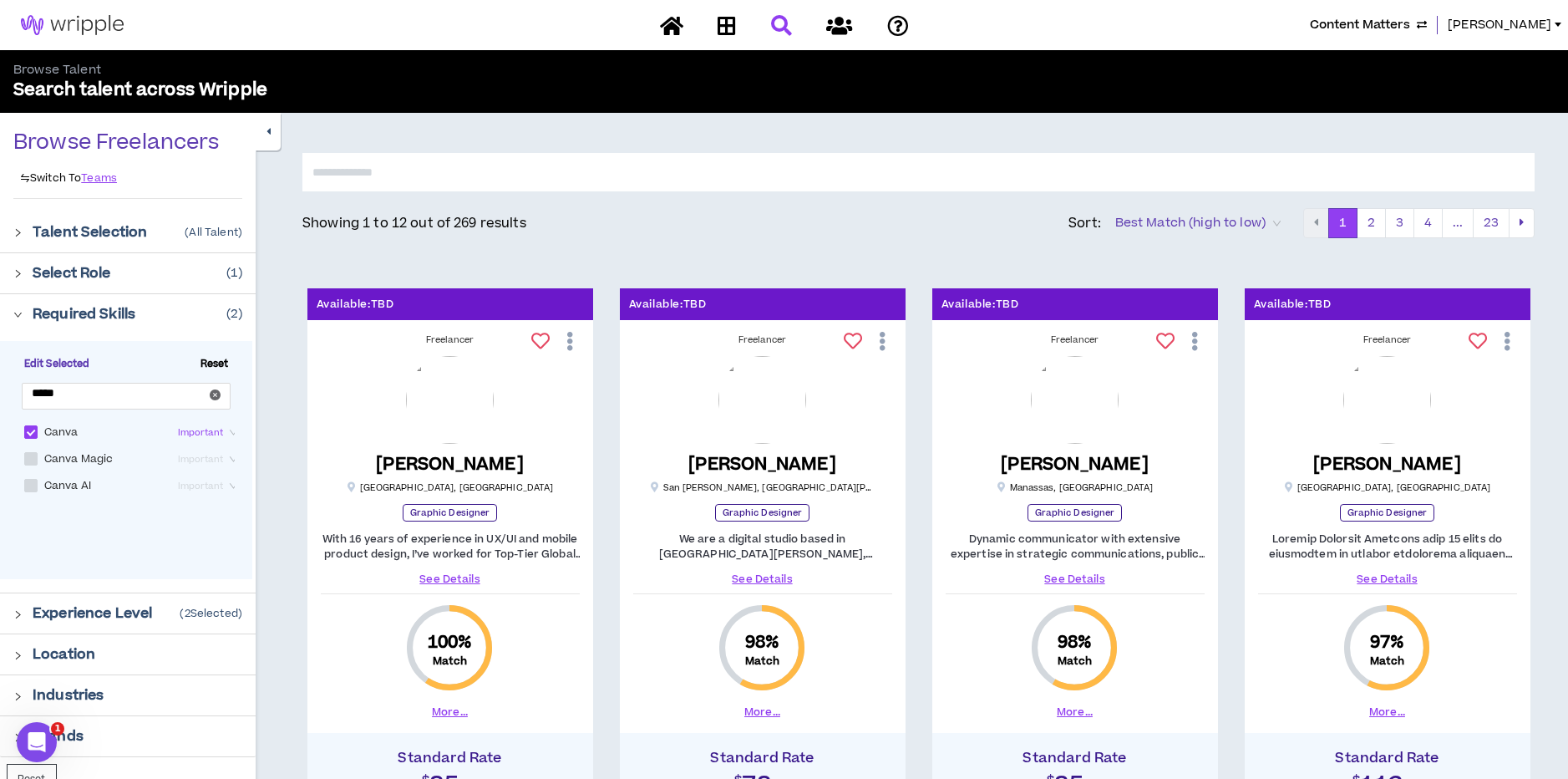
click at [1263, 214] on span "Best Match (high to low)" at bounding box center [1197, 222] width 166 height 25
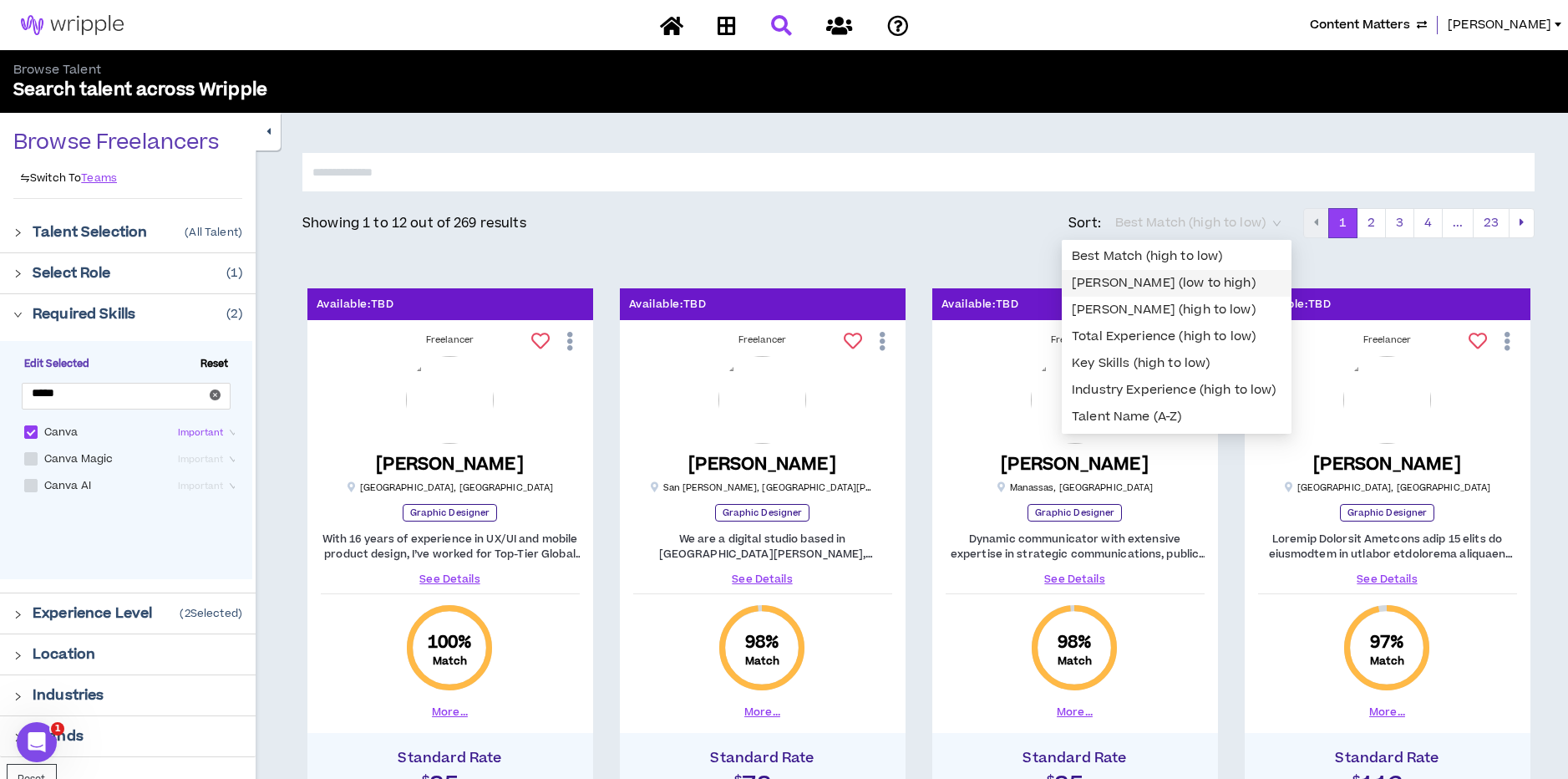
click at [1164, 283] on div "Bill Rate (low to high)" at bounding box center [1176, 282] width 209 height 18
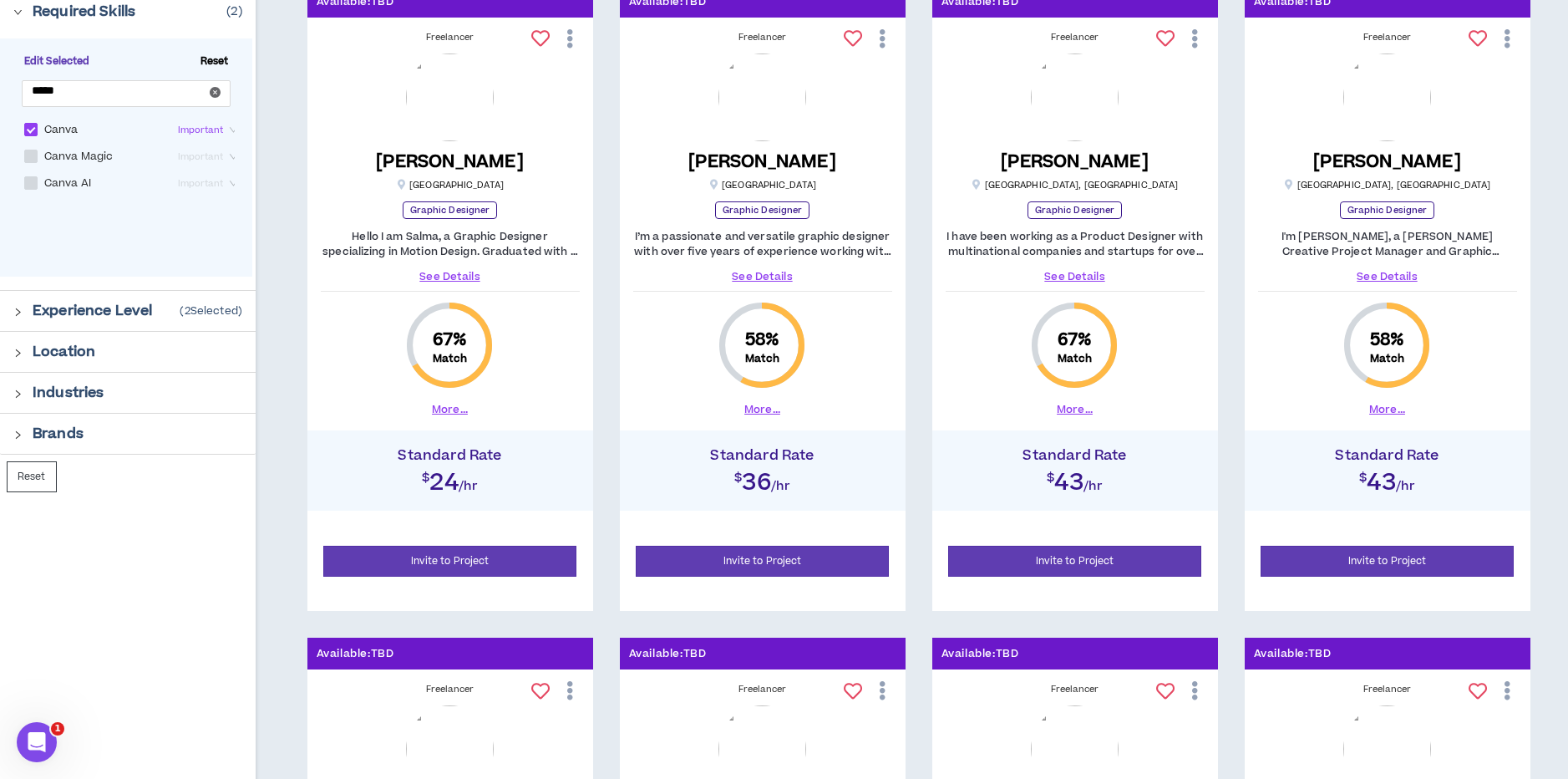
scroll to position [319, 0]
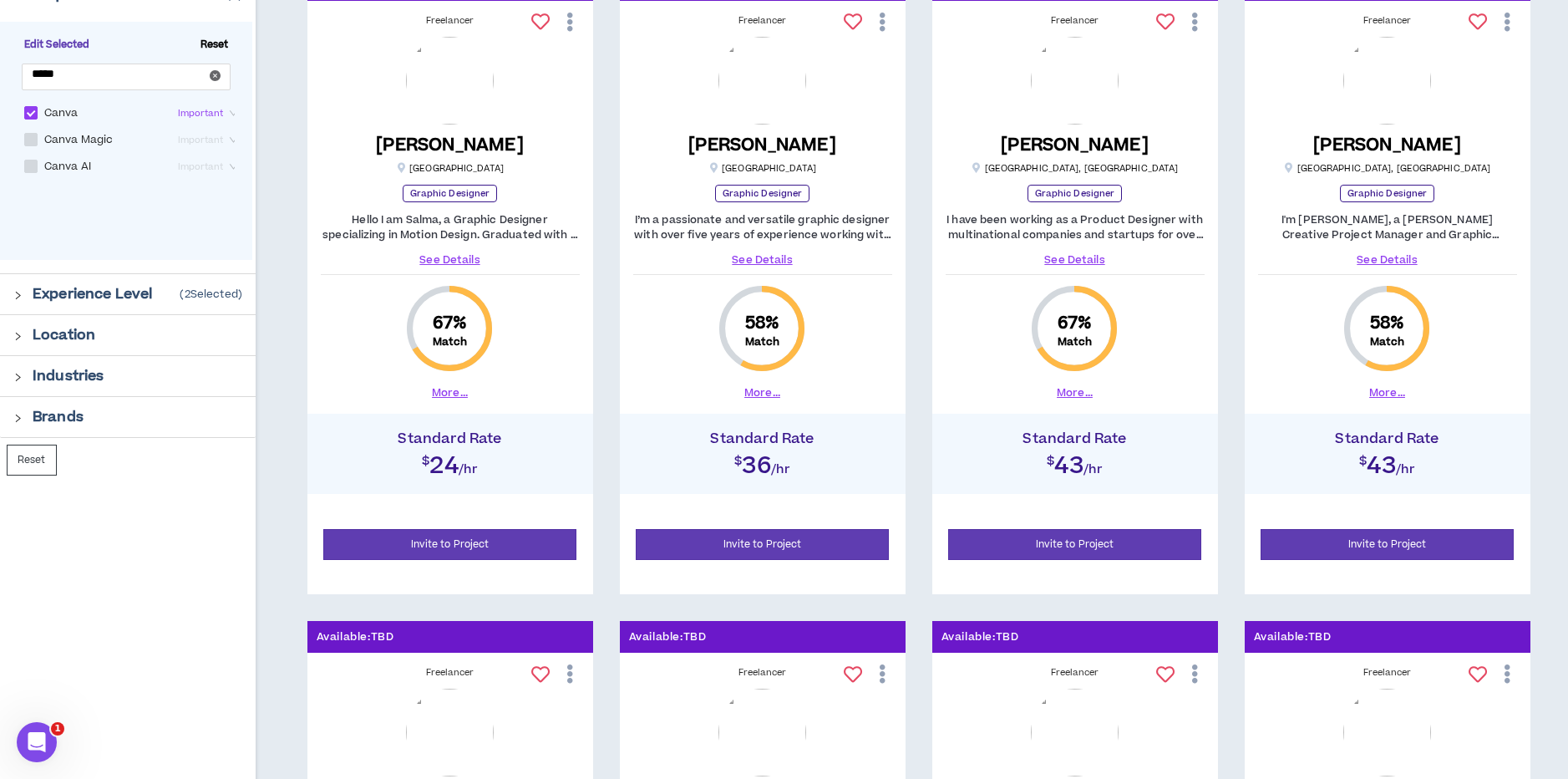
click at [459, 260] on link "See Details" at bounding box center [450, 260] width 259 height 15
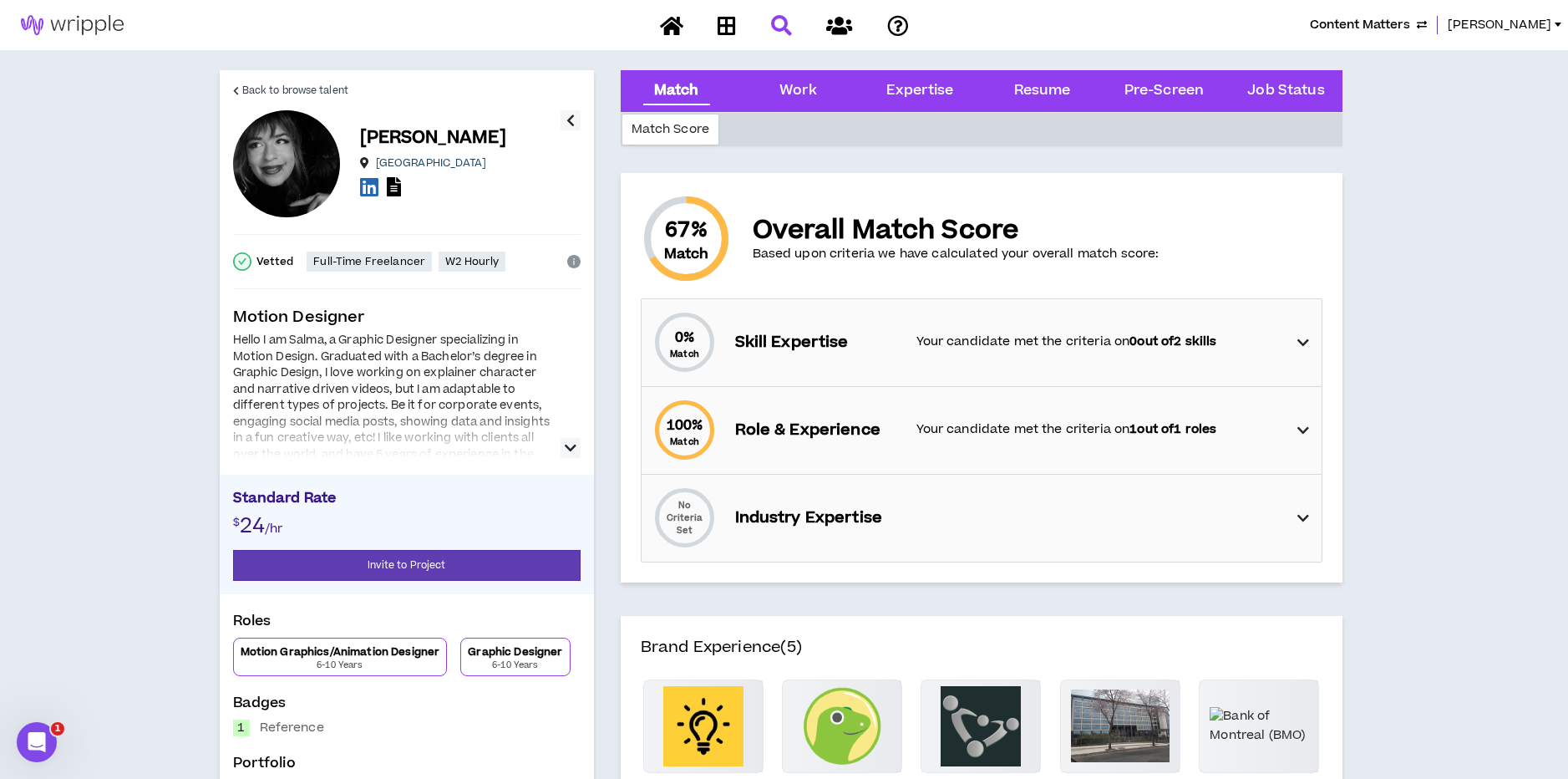
click at [947, 337] on p "Your candidate met the criteria on 0 out of 2 skills" at bounding box center [1099, 341] width 365 height 18
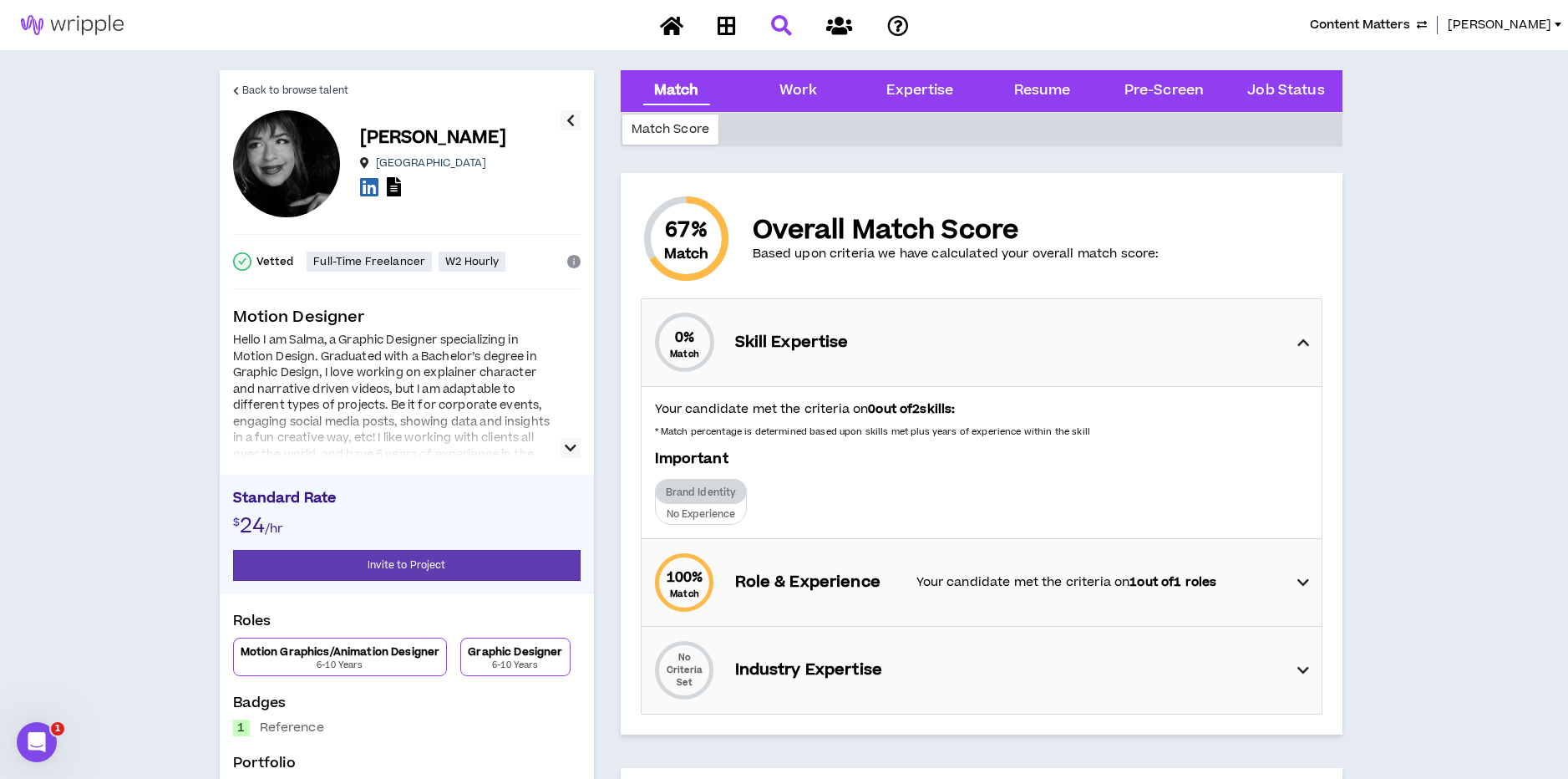
click at [947, 337] on div "0 % Match Skill Expertise" at bounding box center [986, 342] width 670 height 87
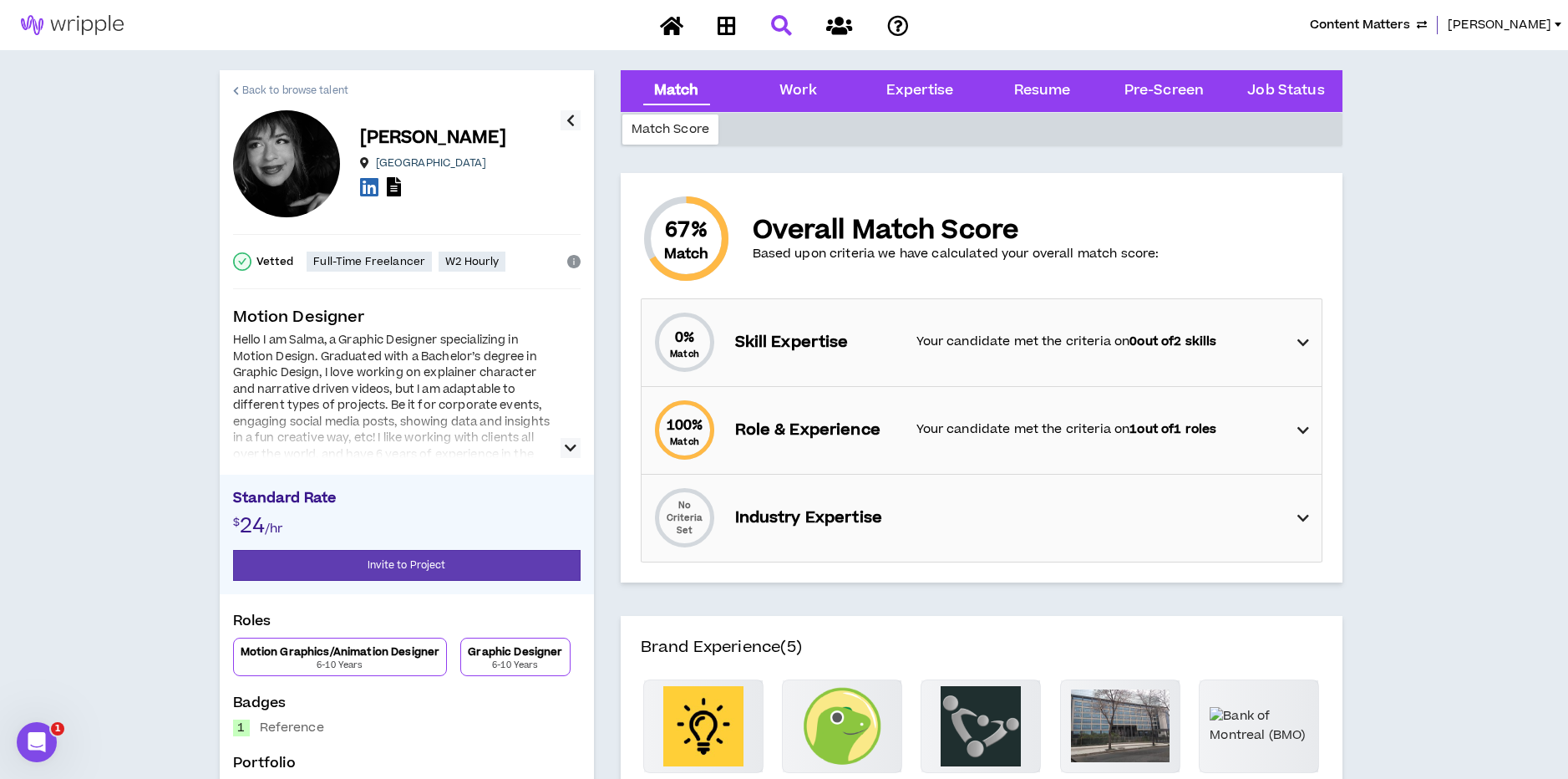
click at [274, 88] on span "Back to browse talent" at bounding box center [295, 90] width 106 height 16
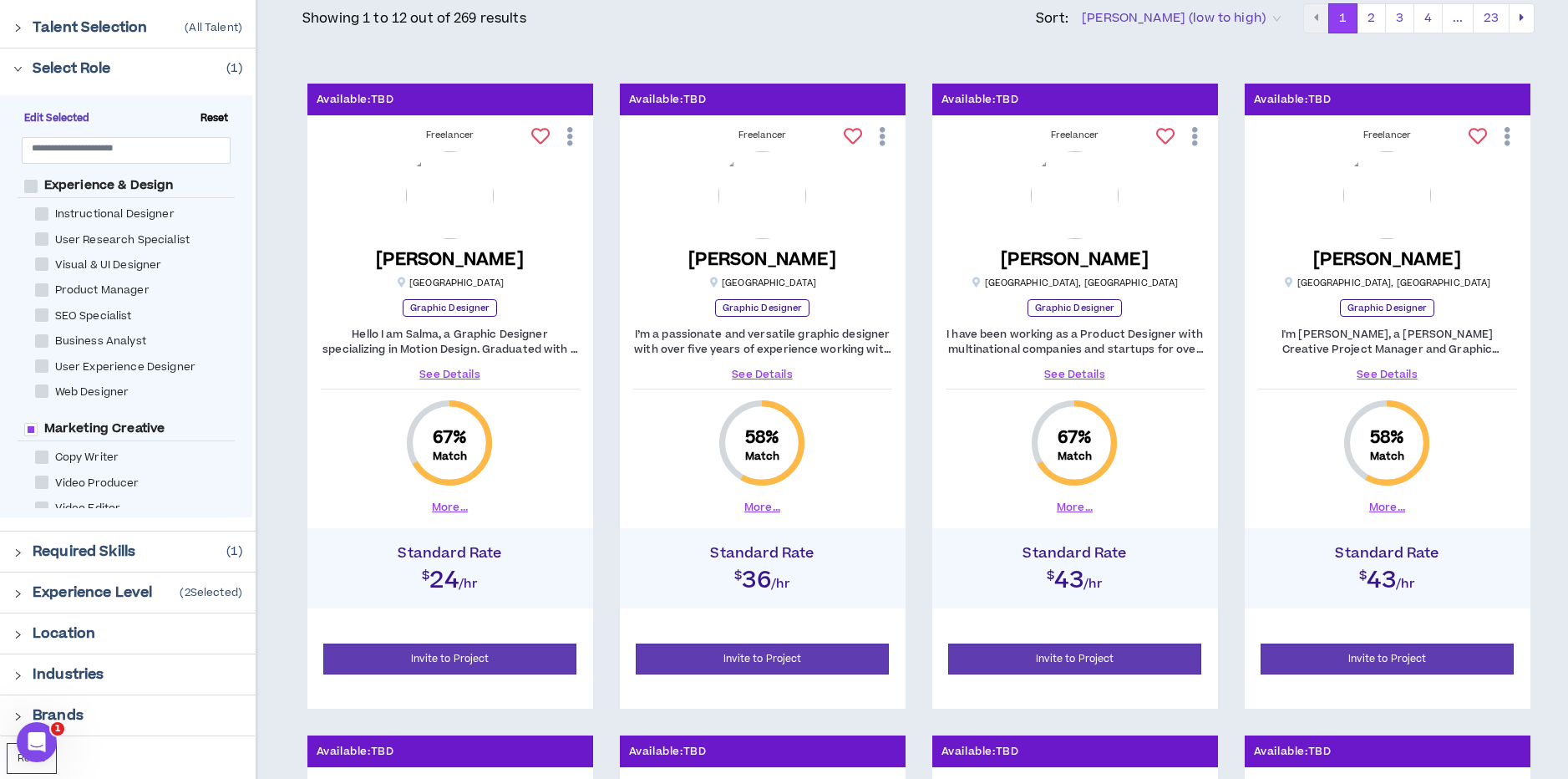
scroll to position [226, 0]
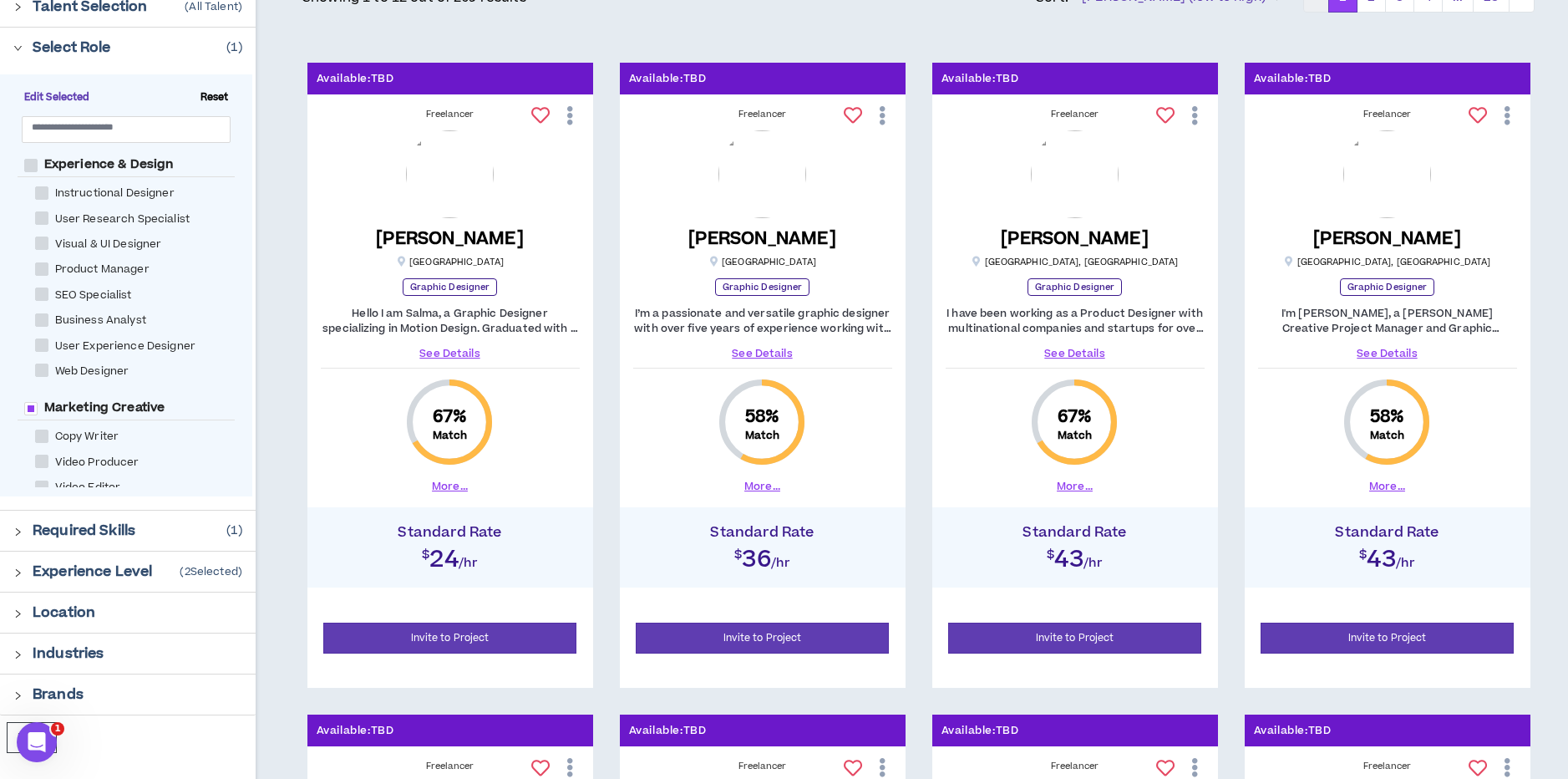
click at [1383, 487] on button "More..." at bounding box center [1387, 486] width 36 height 15
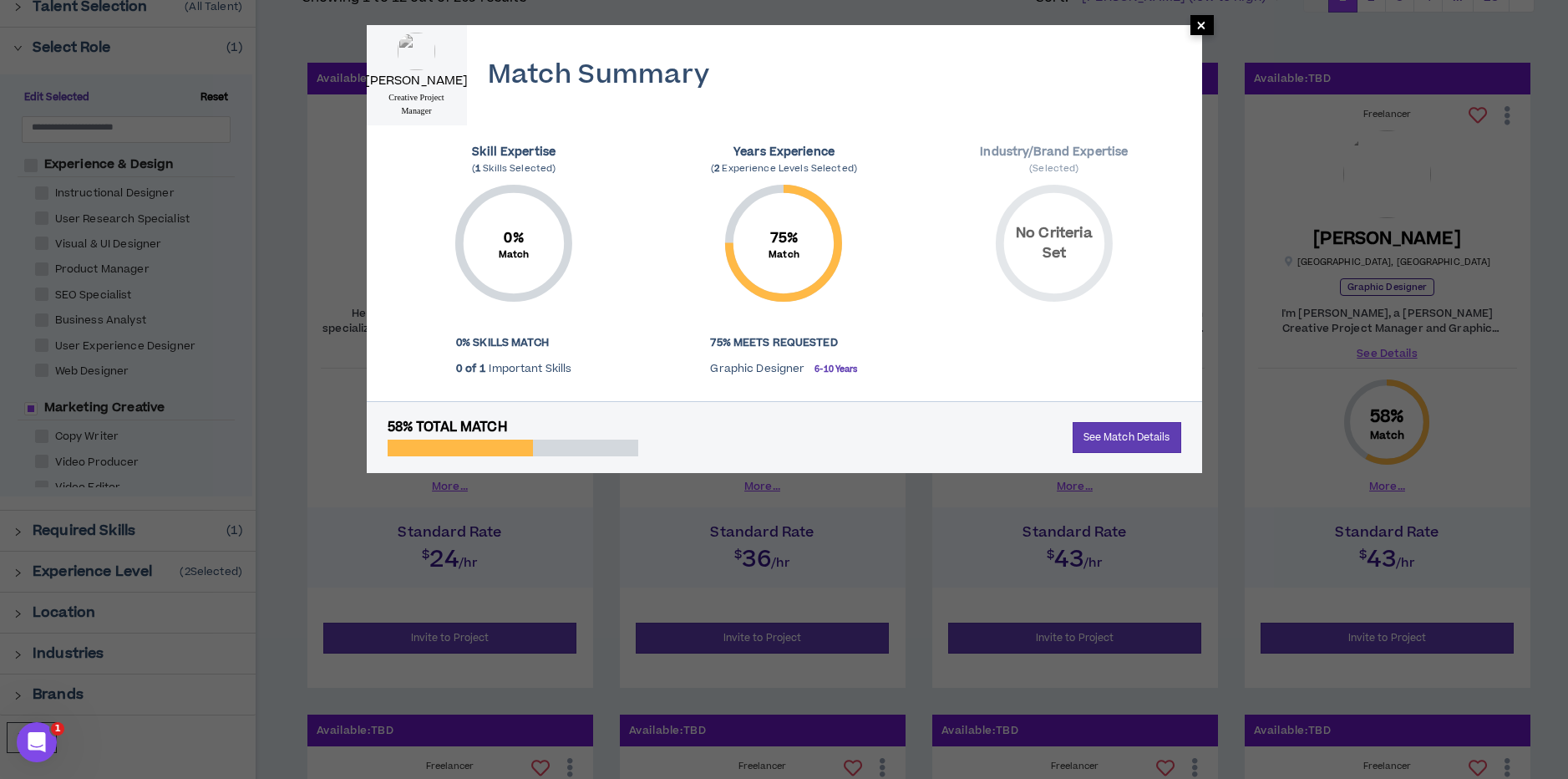
drag, startPoint x: 1197, startPoint y: 22, endPoint x: 1004, endPoint y: 82, distance: 202.1
click at [1197, 22] on span "×" at bounding box center [1202, 25] width 10 height 20
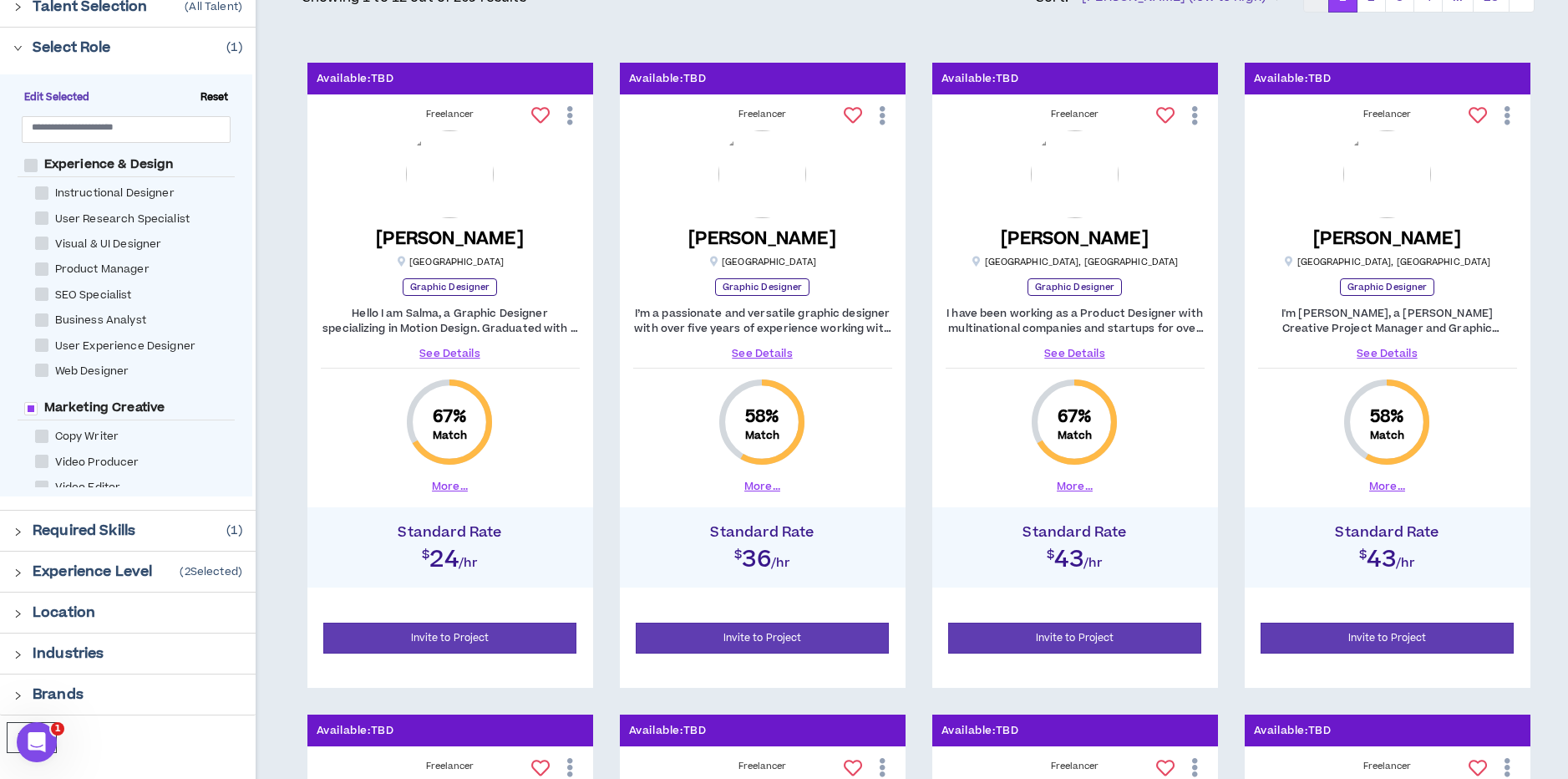
click at [21, 568] on icon "right" at bounding box center [18, 572] width 9 height 9
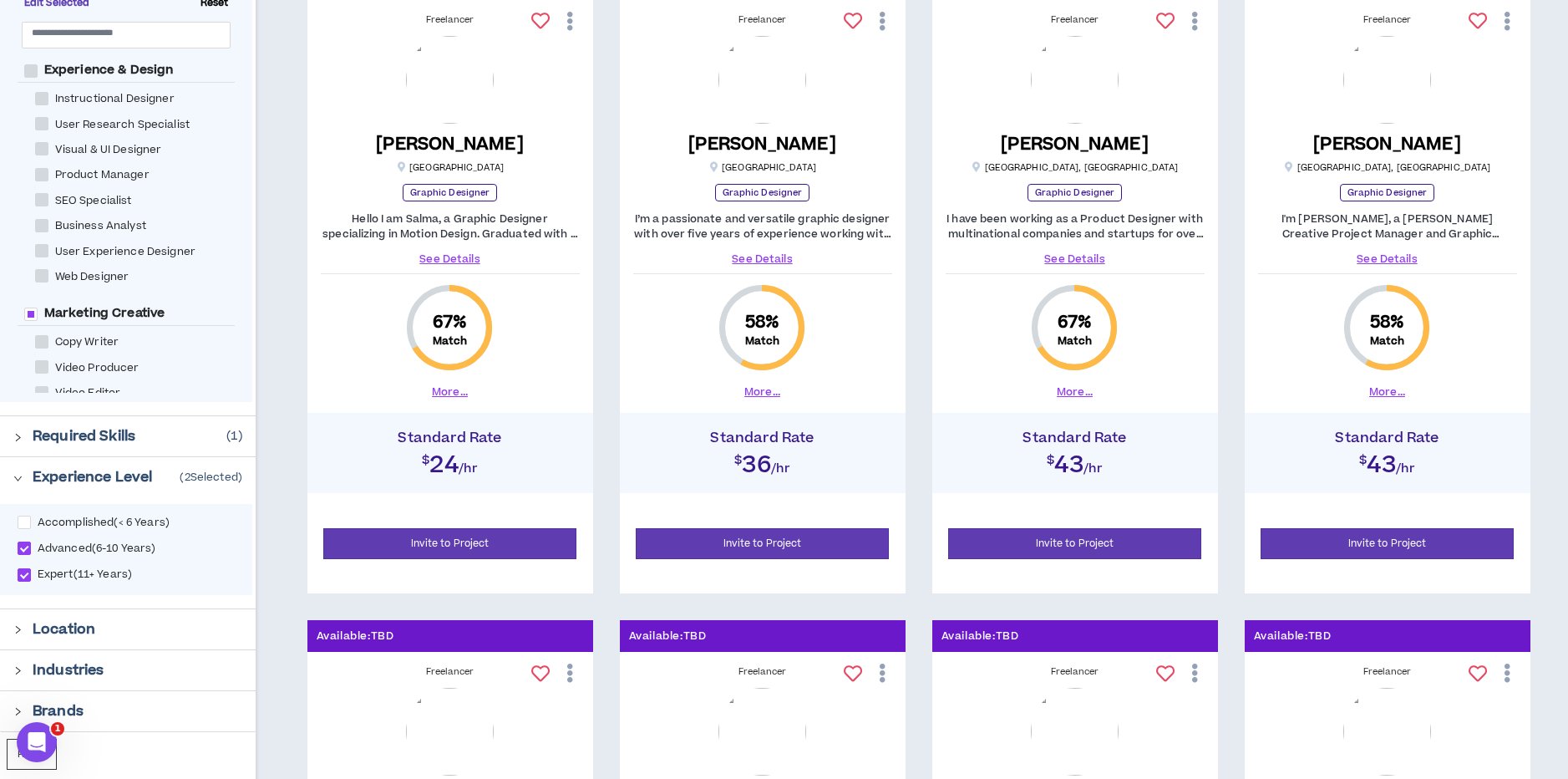
scroll to position [385, 0]
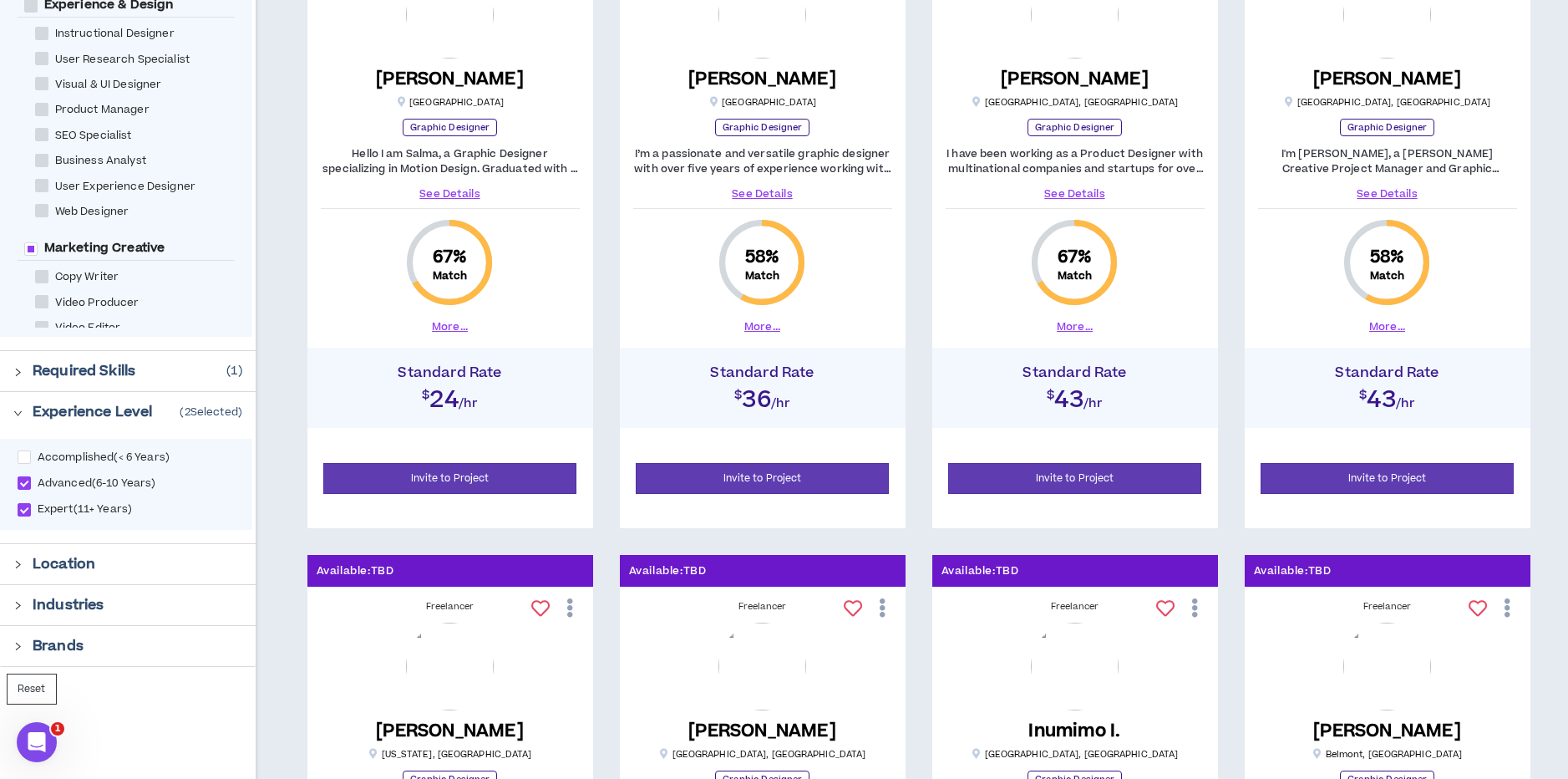
drag, startPoint x: 24, startPoint y: 483, endPoint x: 25, endPoint y: 496, distance: 13.0
click at [24, 483] on span at bounding box center [24, 483] width 14 height 14
checkbox input "*****"
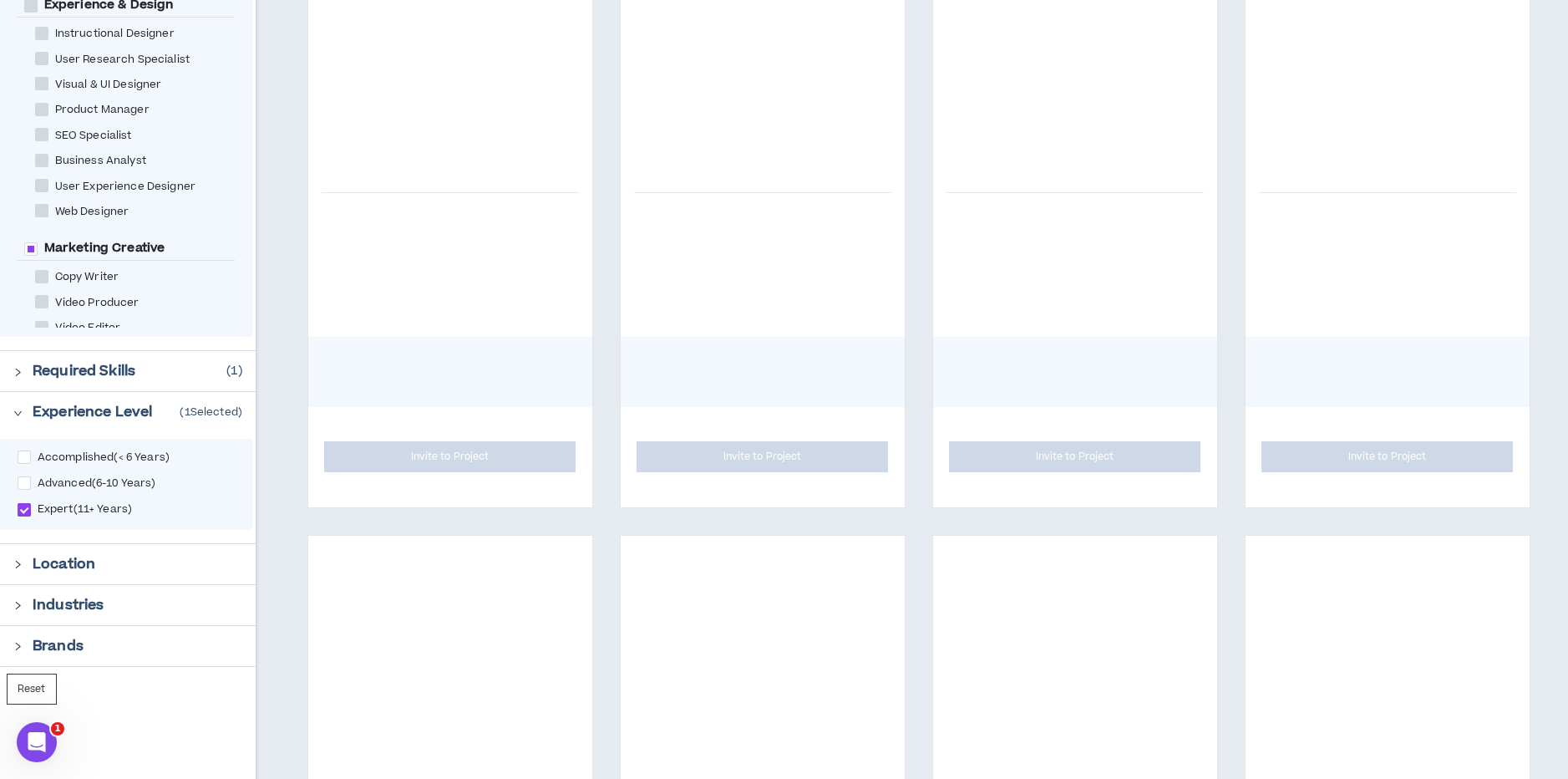
click at [22, 507] on span at bounding box center [24, 510] width 14 height 14
checkbox input "*****"
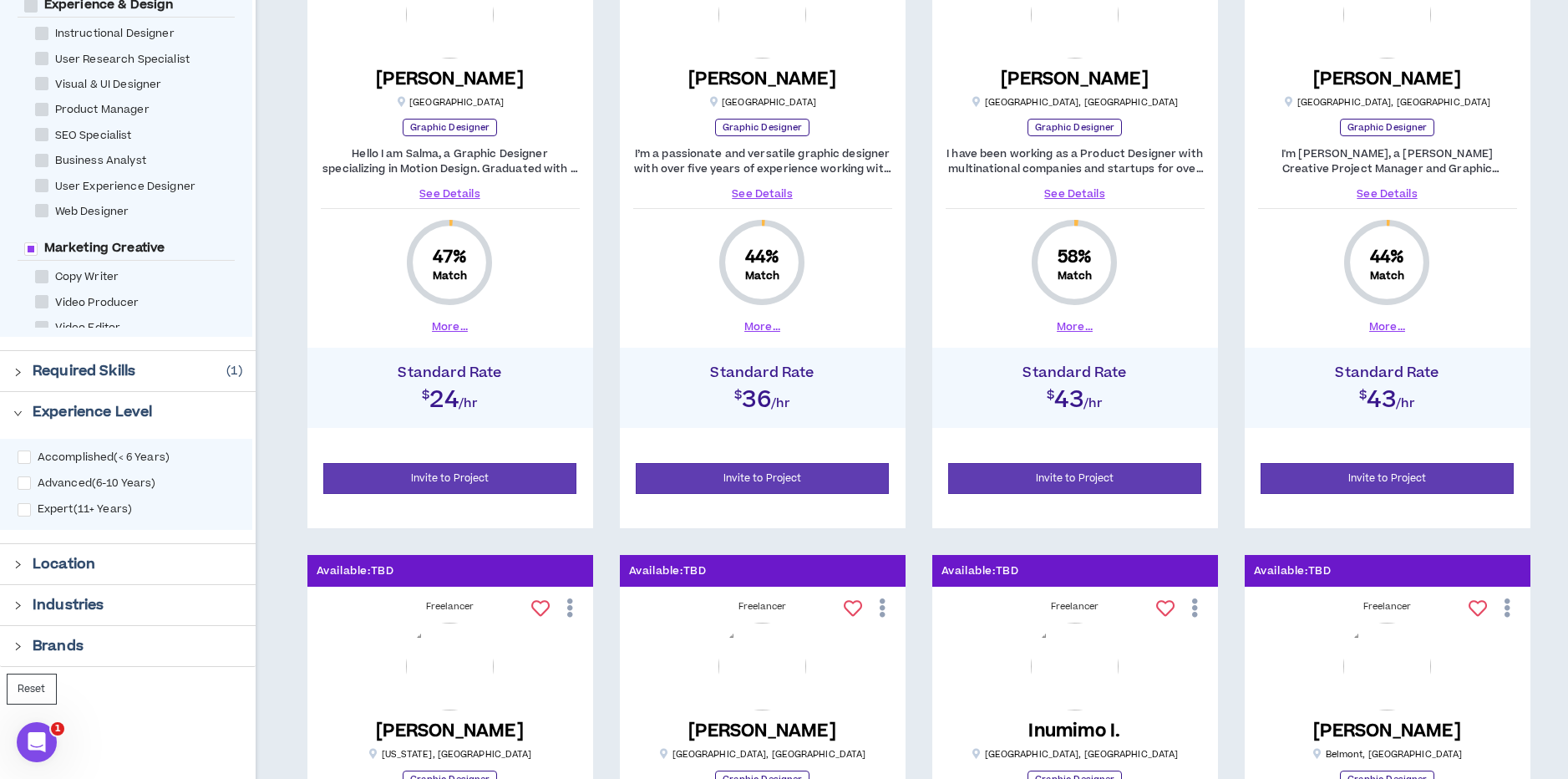
click at [19, 408] on icon "right" at bounding box center [18, 413] width 9 height 9
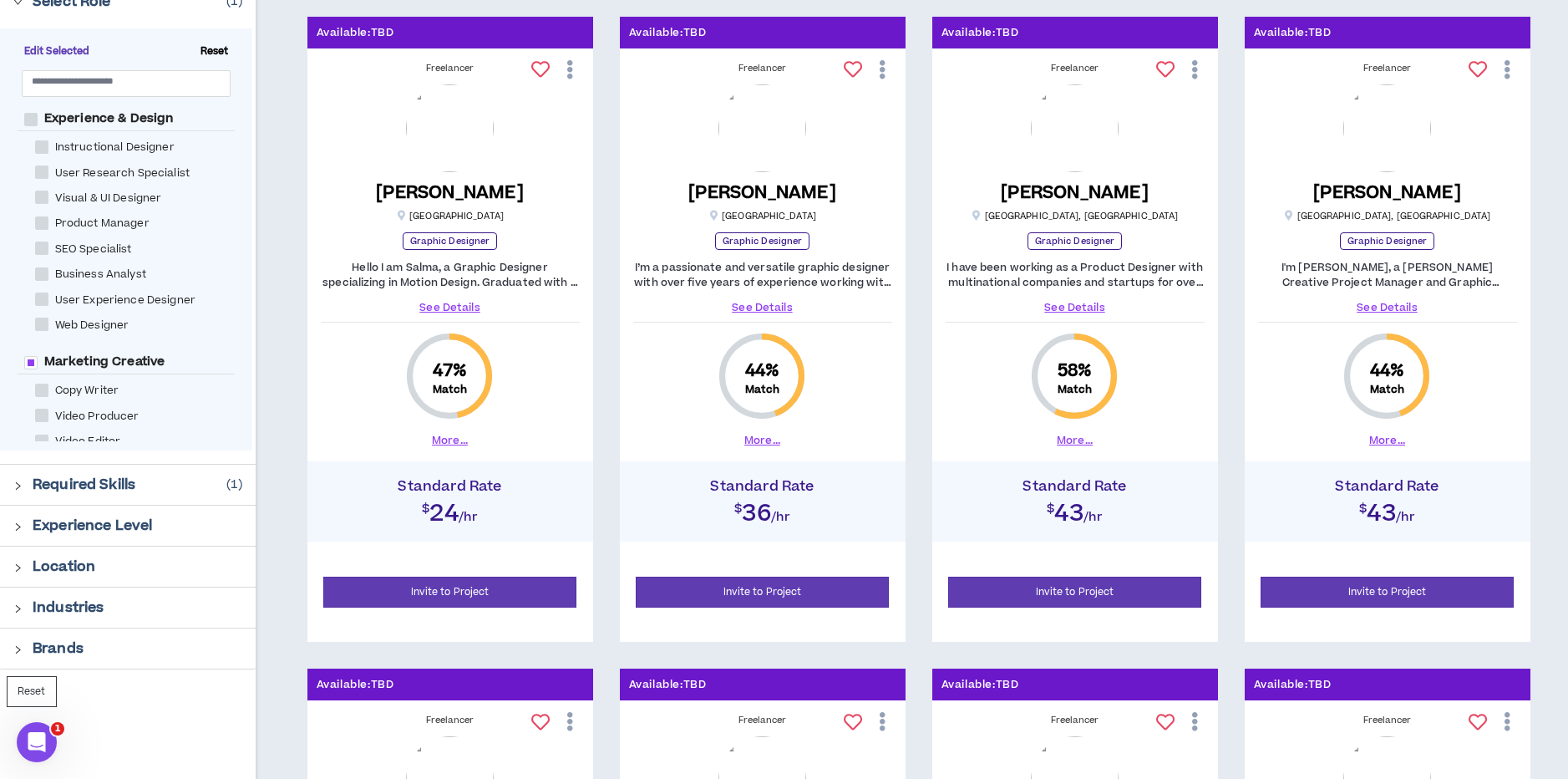
scroll to position [269, 0]
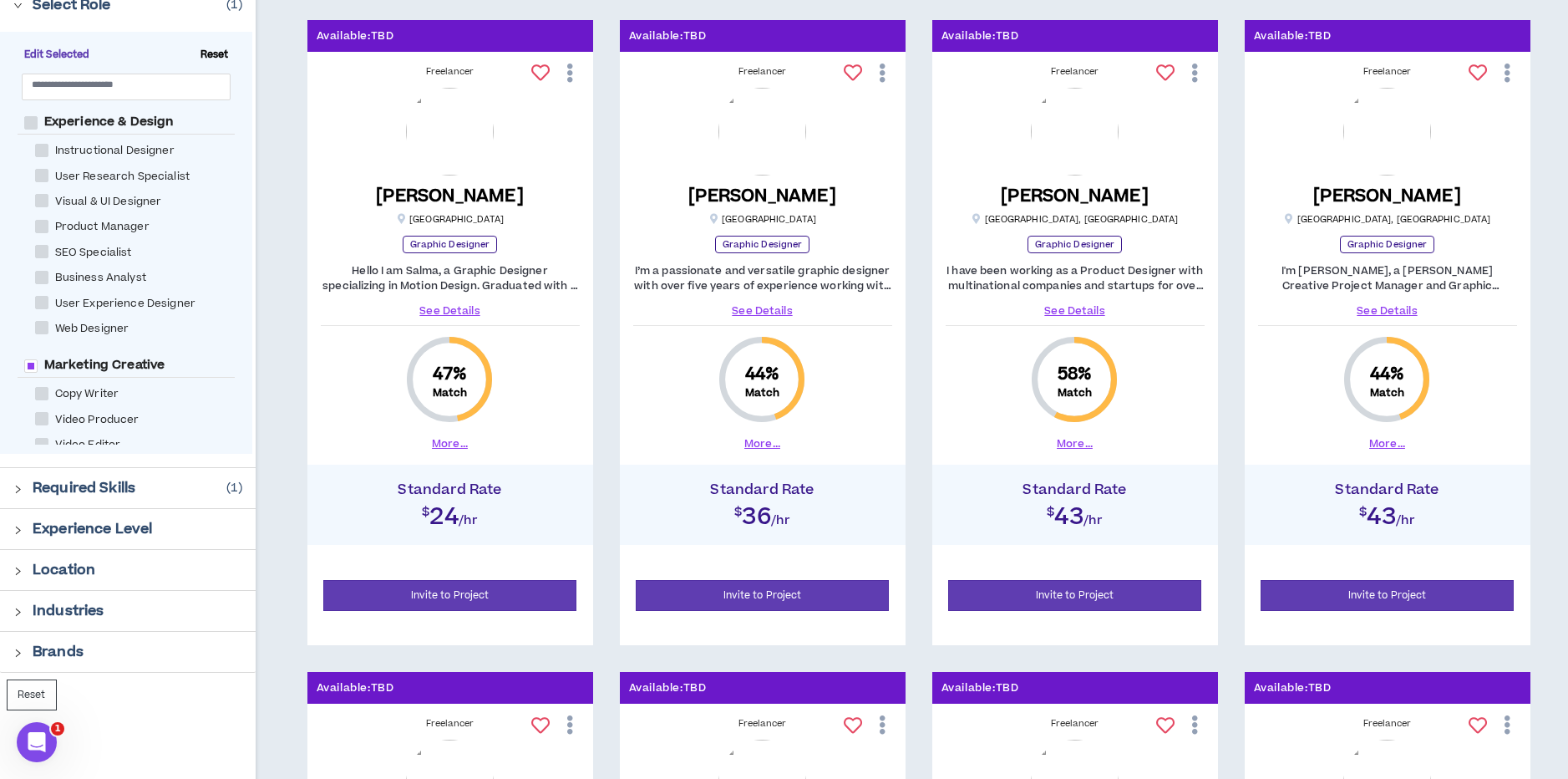
click at [20, 486] on icon "right" at bounding box center [18, 489] width 9 height 9
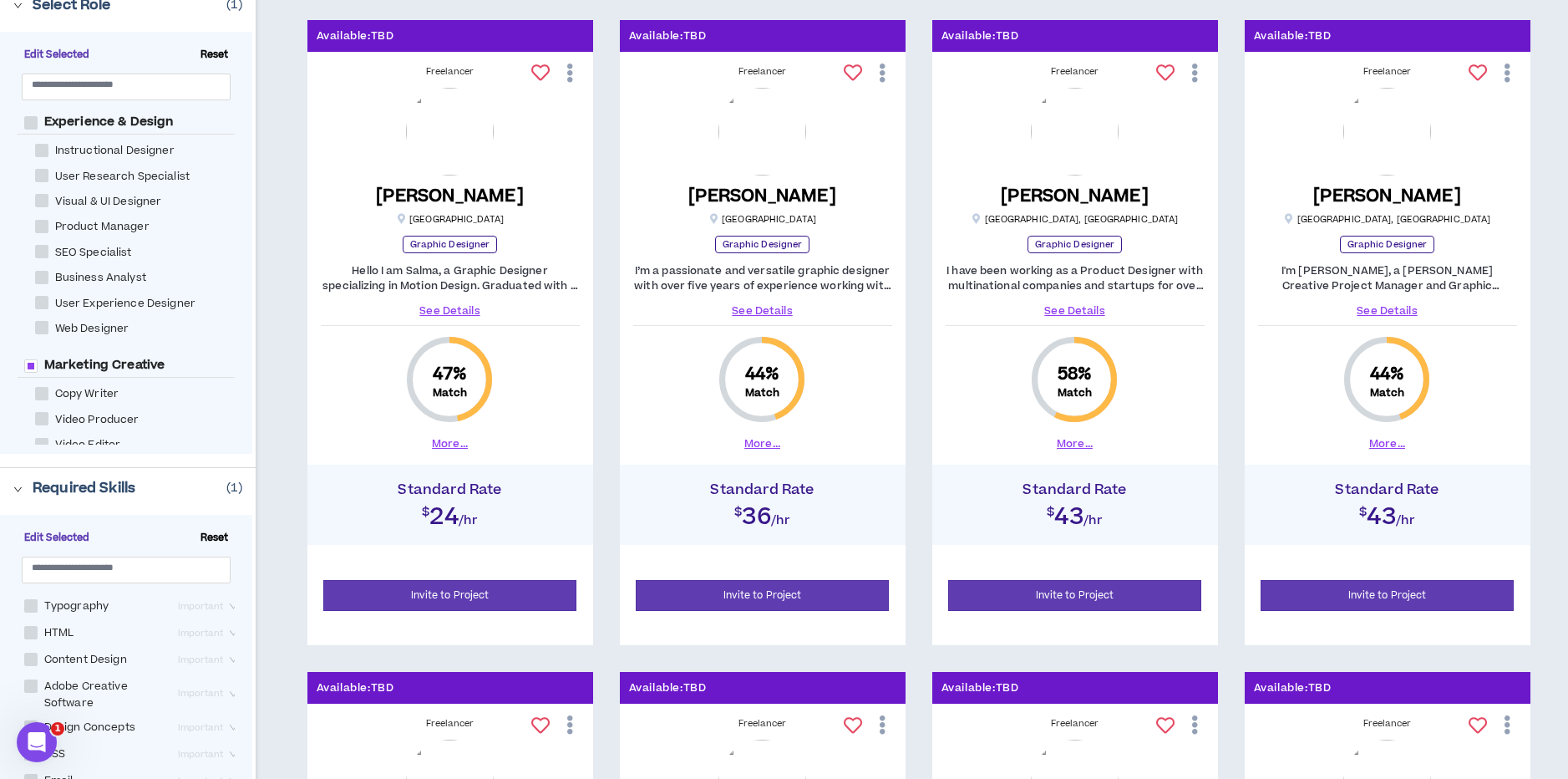
click at [57, 531] on span "Edit Selected" at bounding box center [57, 538] width 80 height 15
click at [15, 489] on icon "right" at bounding box center [18, 489] width 9 height 9
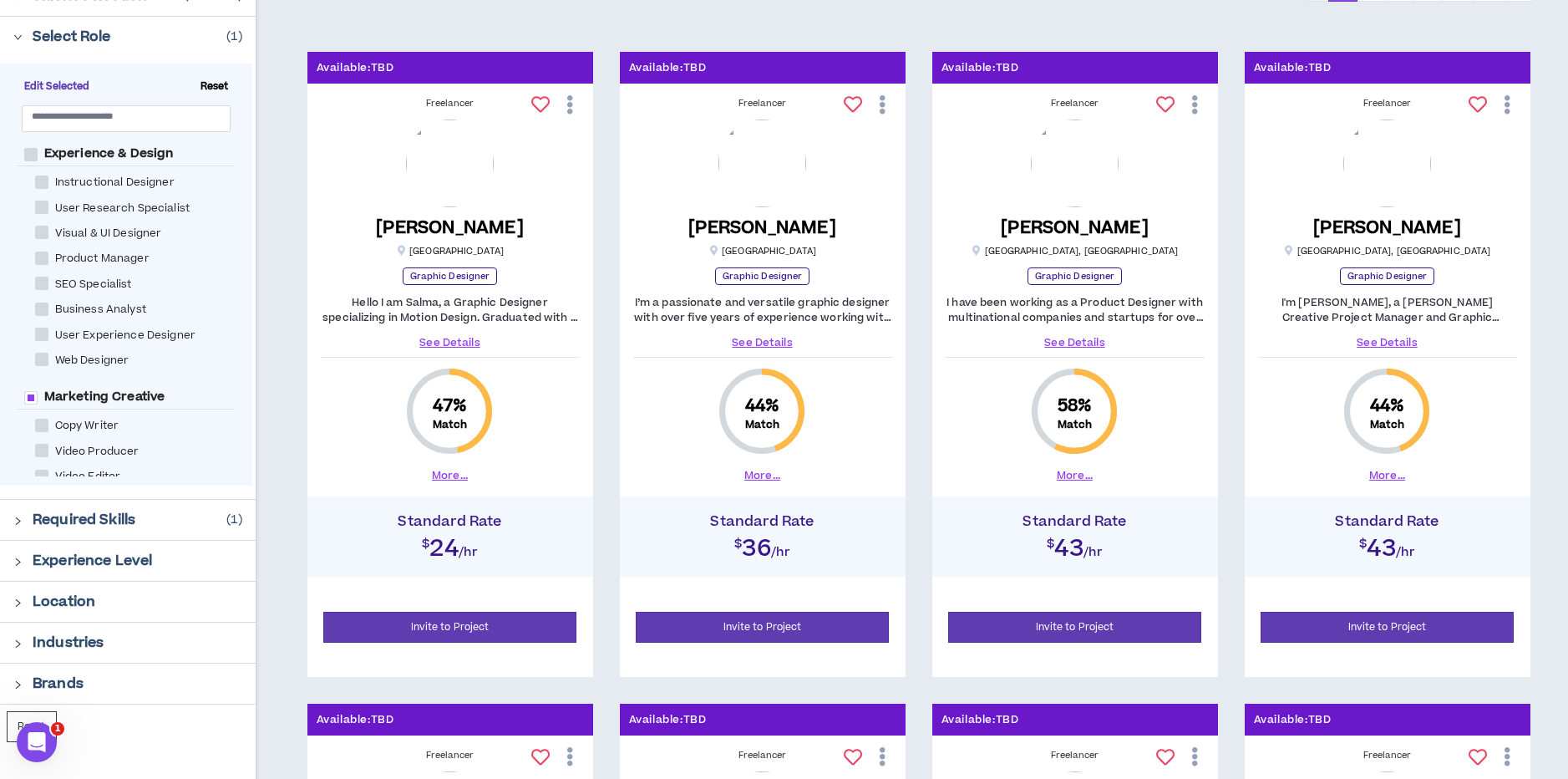
scroll to position [233, 0]
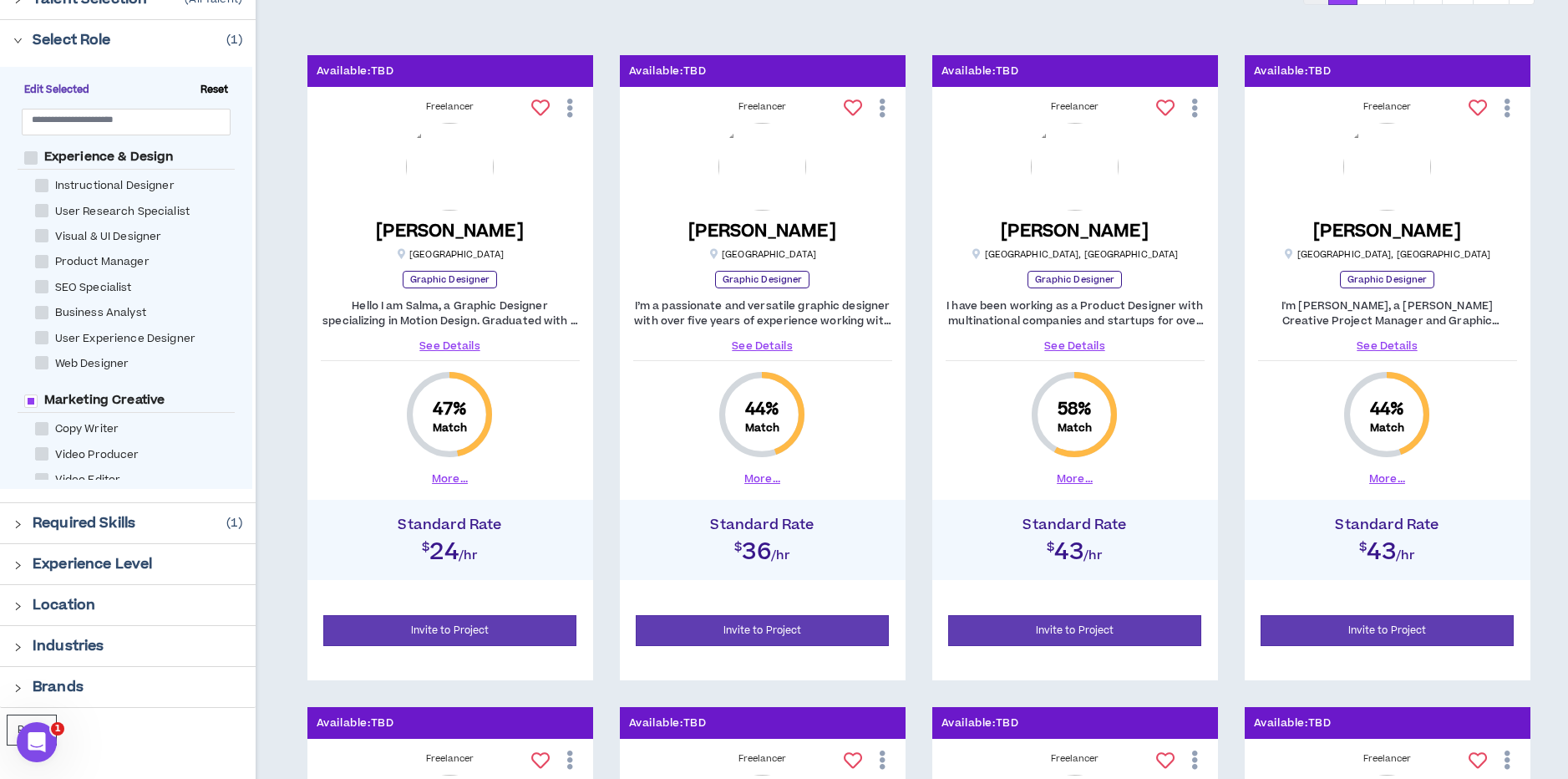
click at [19, 524] on icon "right" at bounding box center [19, 523] width 5 height 8
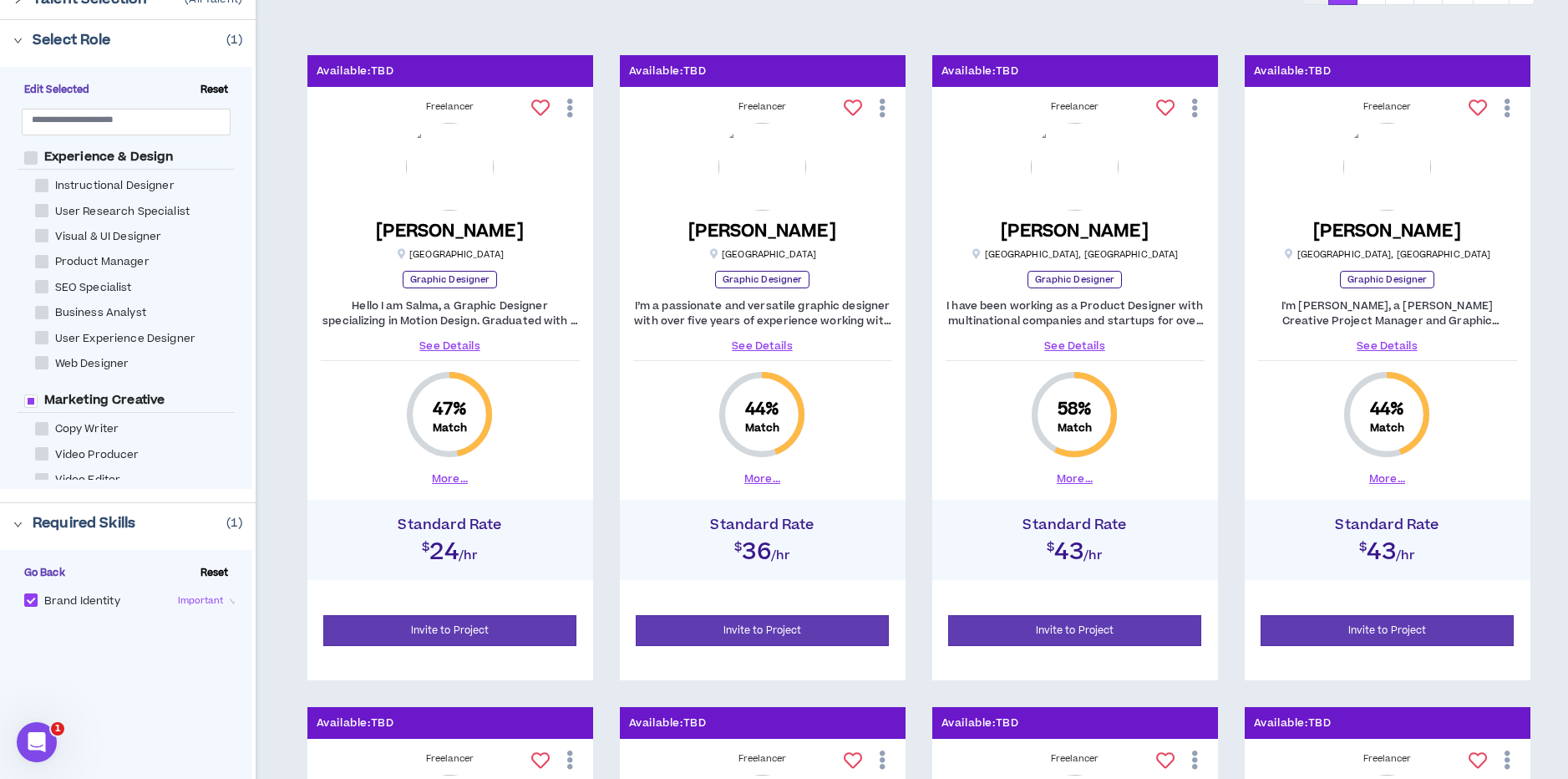
click at [208, 571] on span "Reset" at bounding box center [214, 573] width 42 height 15
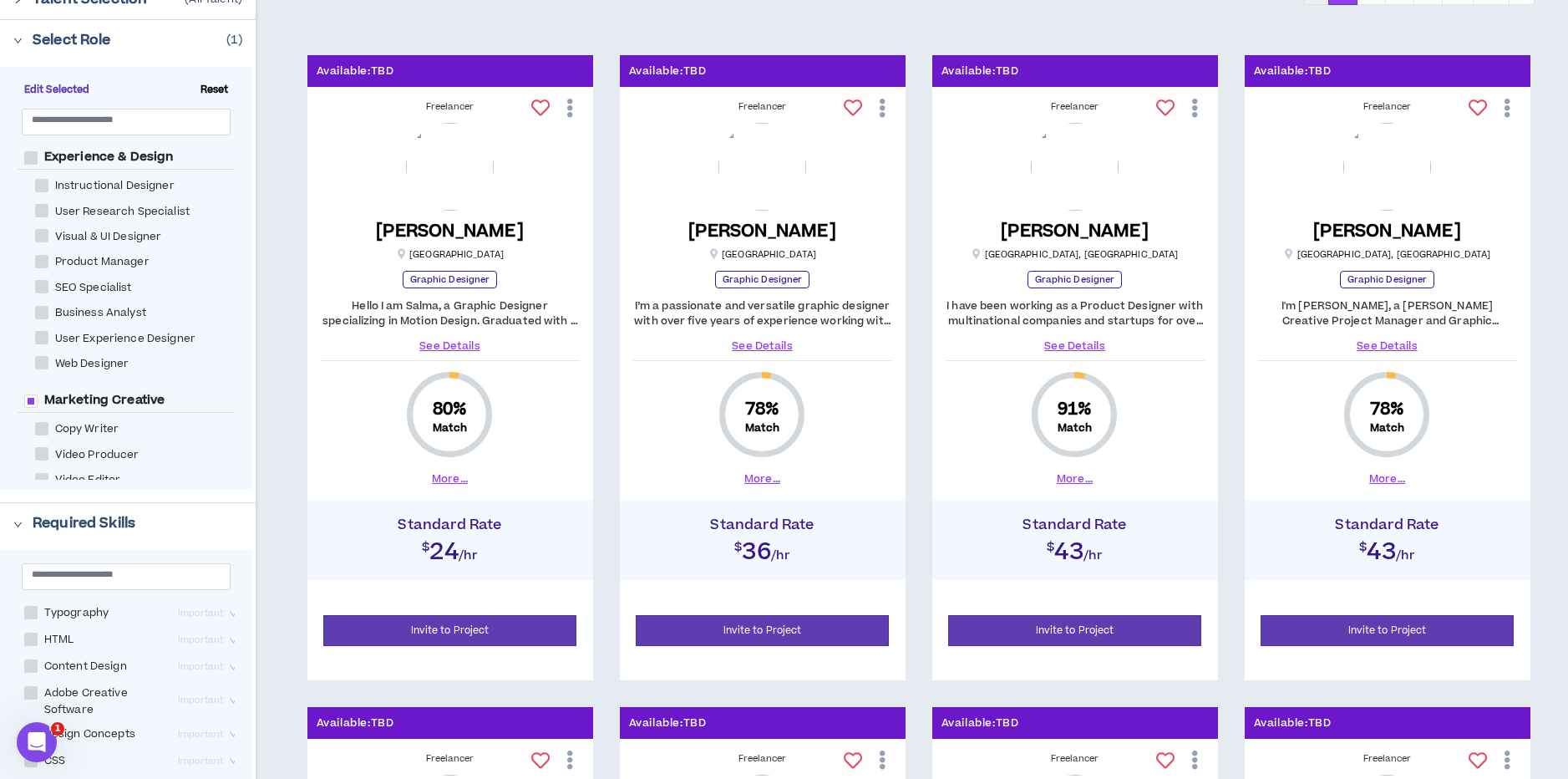
click at [208, 83] on span "Reset" at bounding box center [214, 90] width 42 height 15
checkbox Designer "*****"
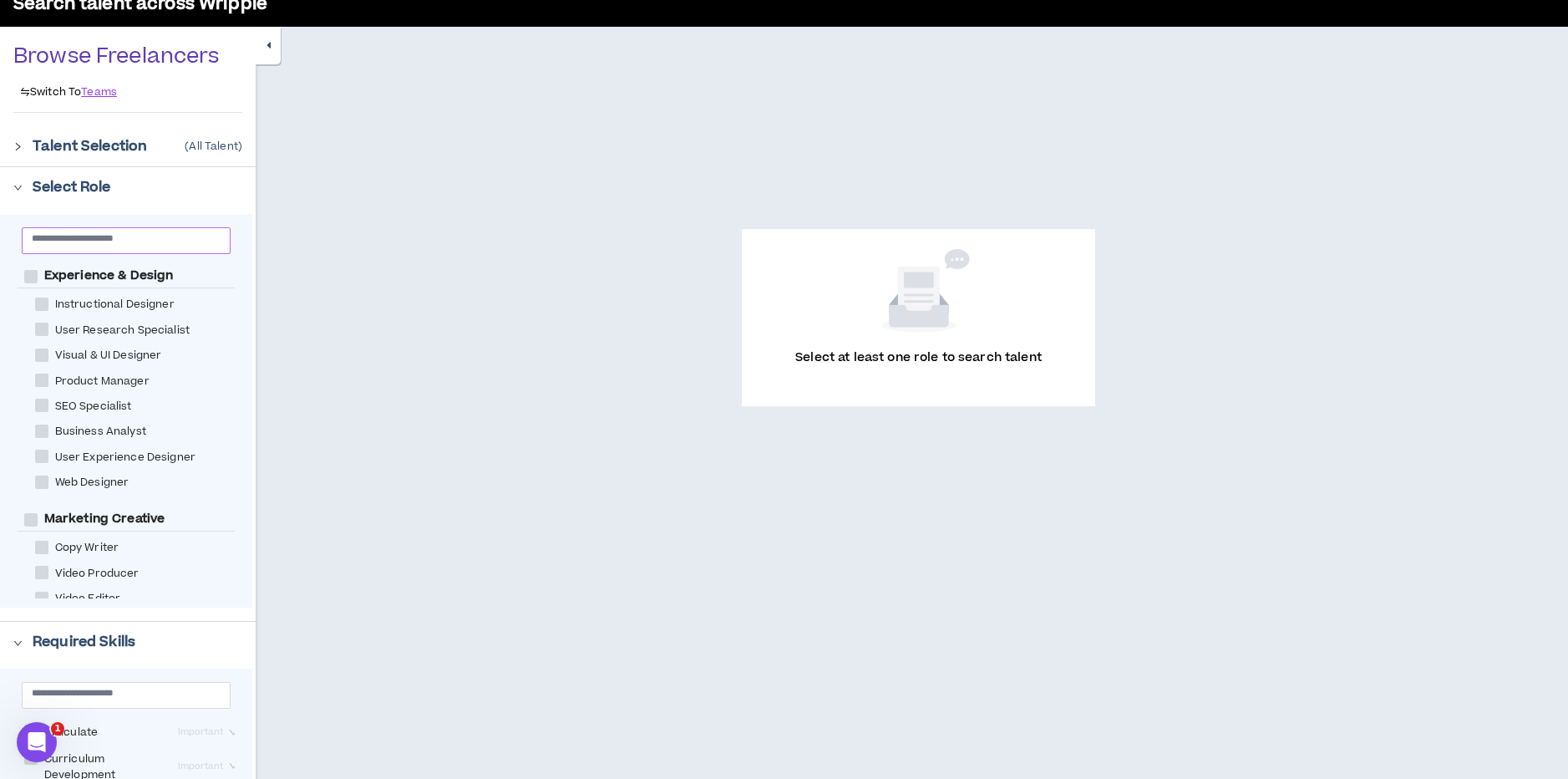
scroll to position [83, 0]
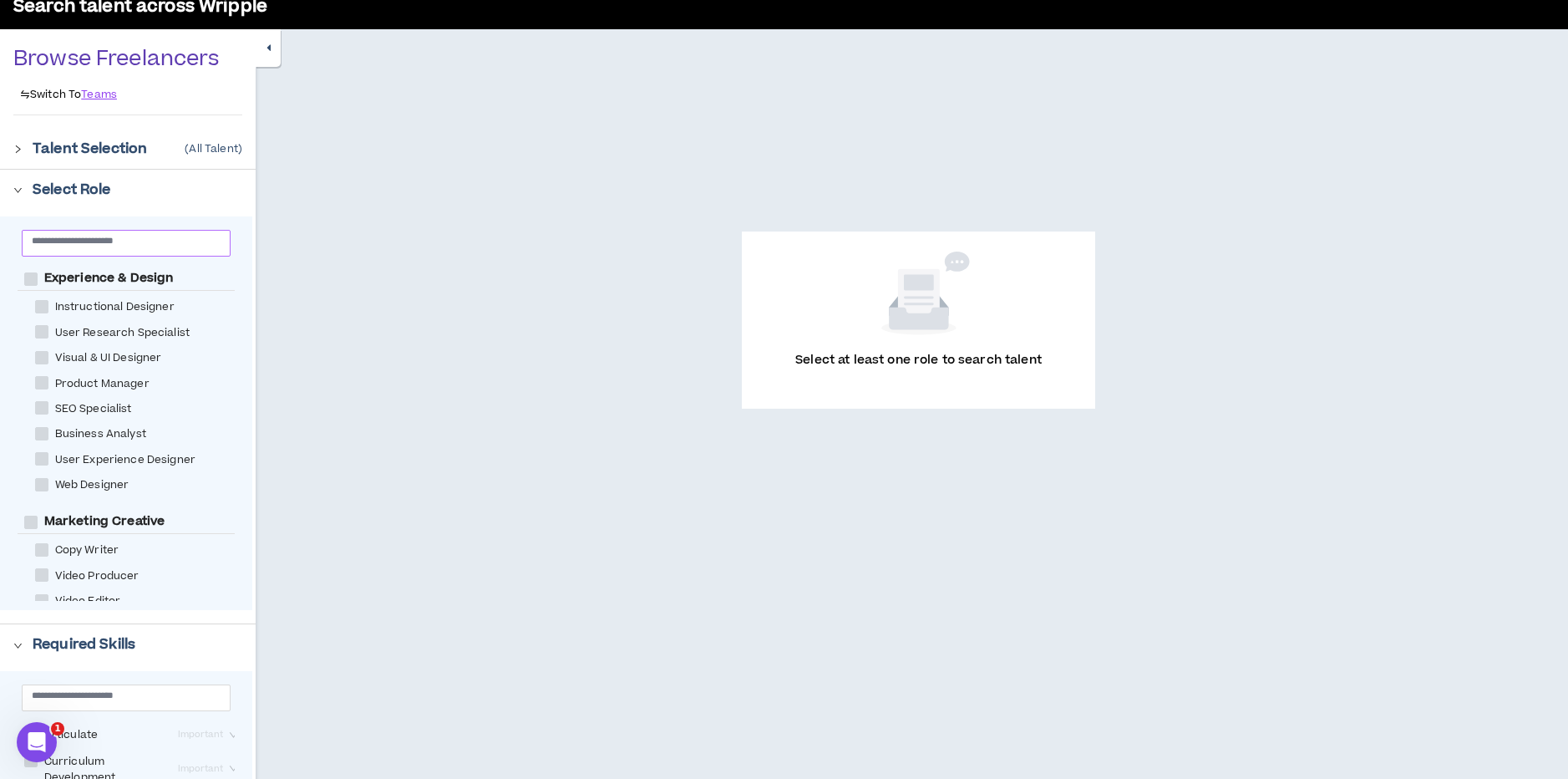
click at [76, 251] on span at bounding box center [126, 243] width 209 height 27
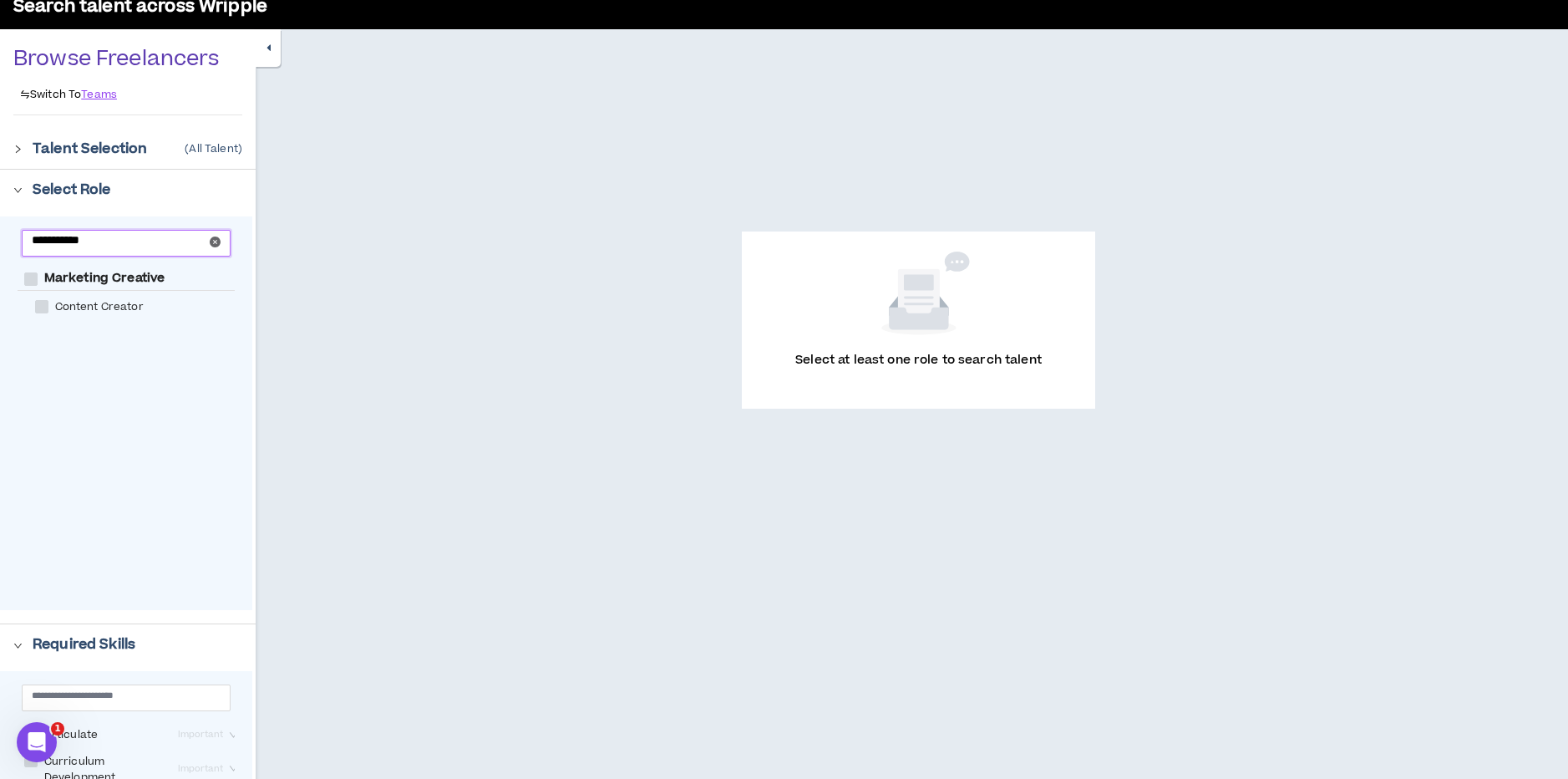
type input "**********"
click at [45, 308] on span at bounding box center [42, 307] width 14 height 14
checkbox Creator "****"
checkbox Creative "****"
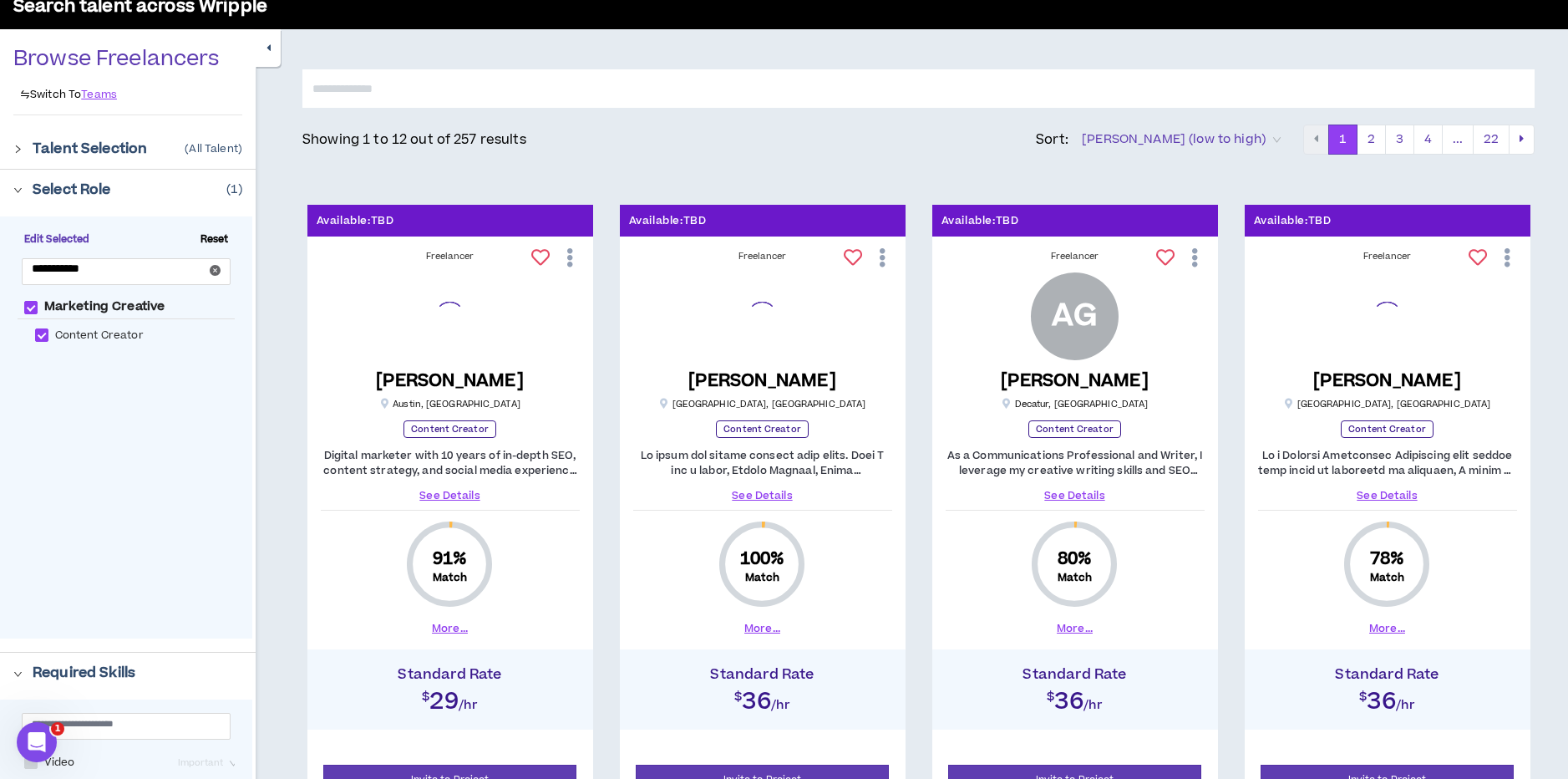
click at [15, 190] on icon "right" at bounding box center [18, 190] width 8 height 5
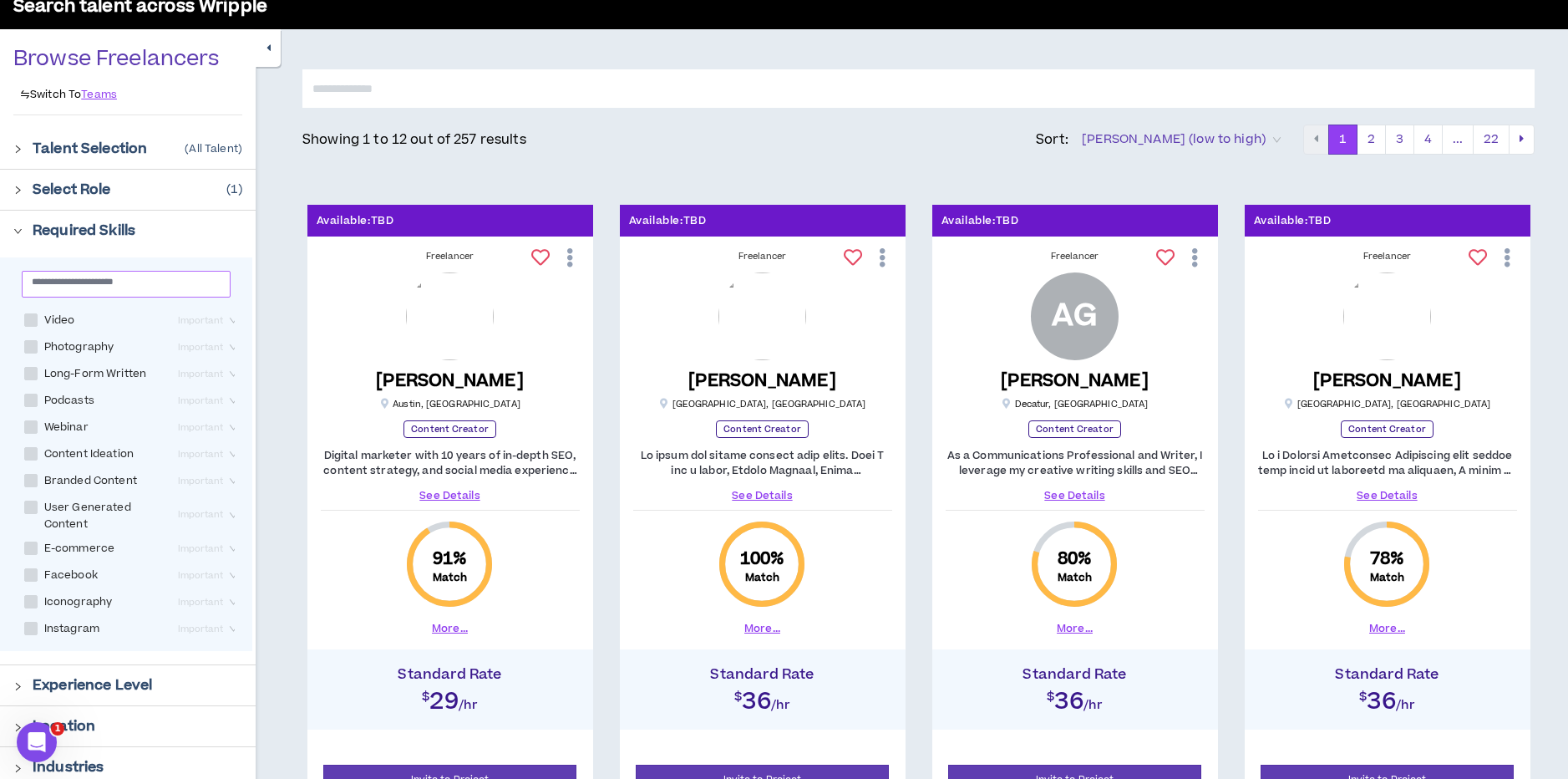
click at [57, 281] on input "text" at bounding box center [119, 281] width 176 height 13
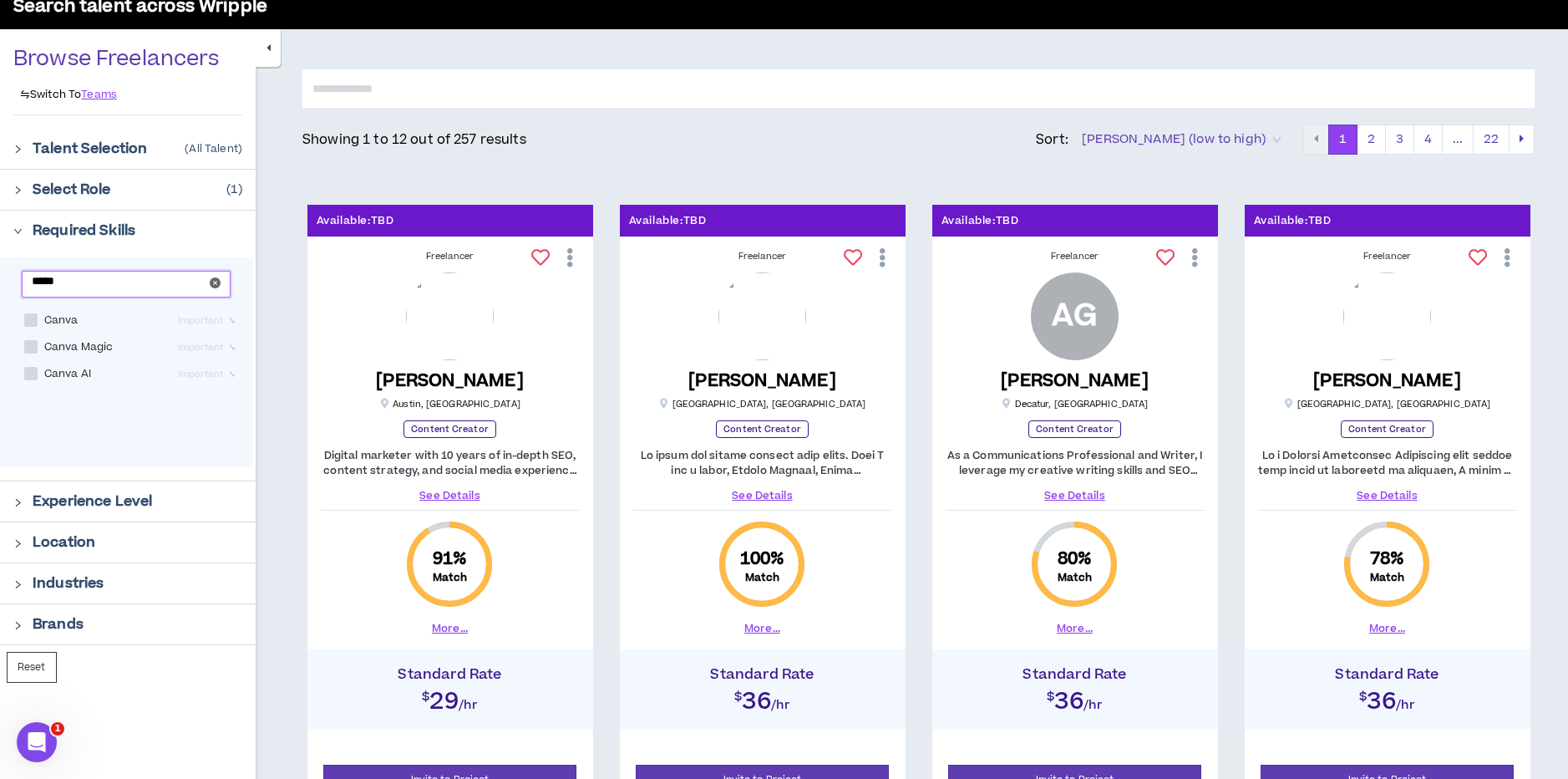
type input "*****"
click at [30, 313] on span at bounding box center [31, 320] width 14 height 14
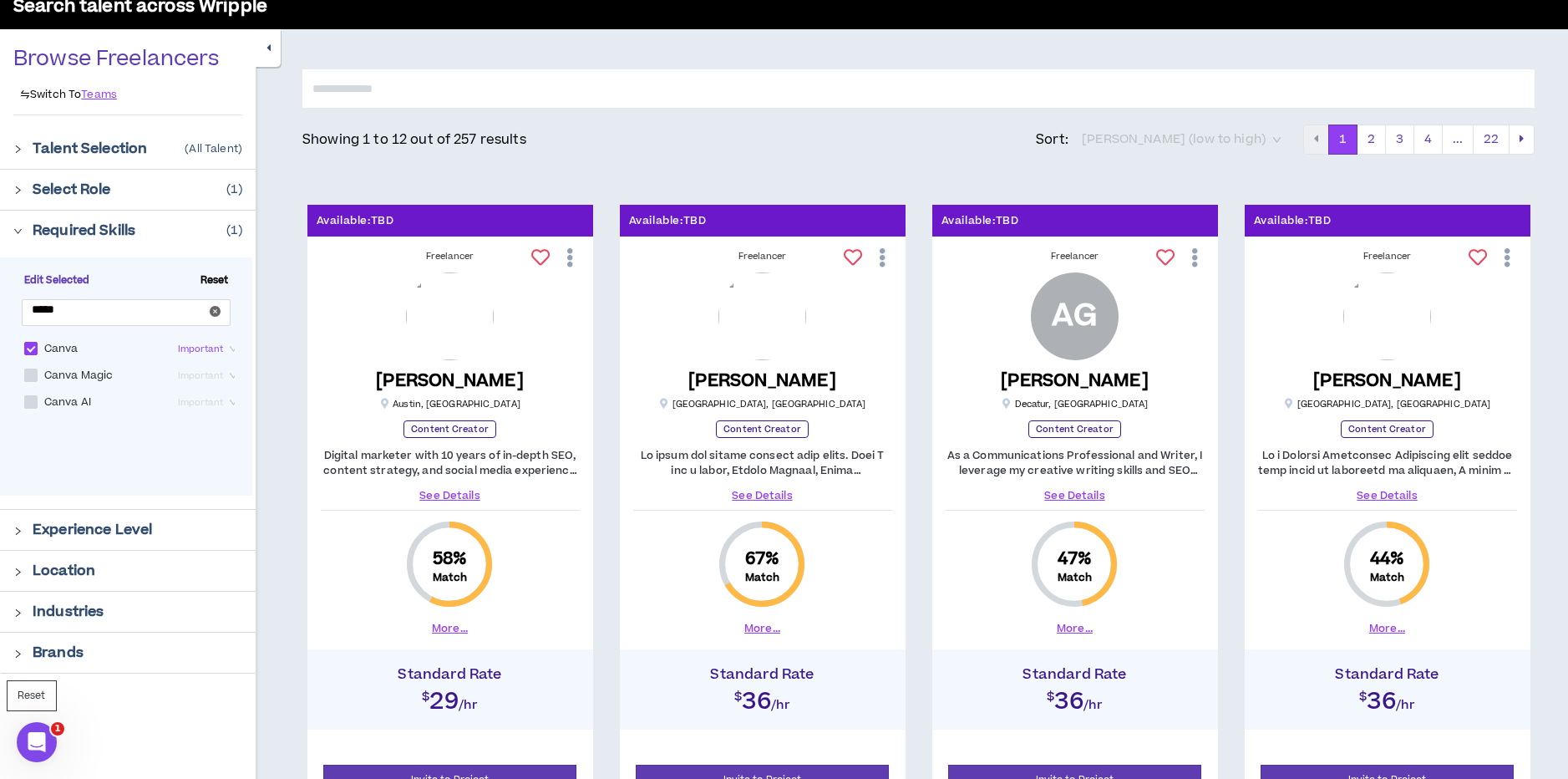
click at [1247, 142] on span "Bill Rate (low to high)" at bounding box center [1181, 139] width 199 height 25
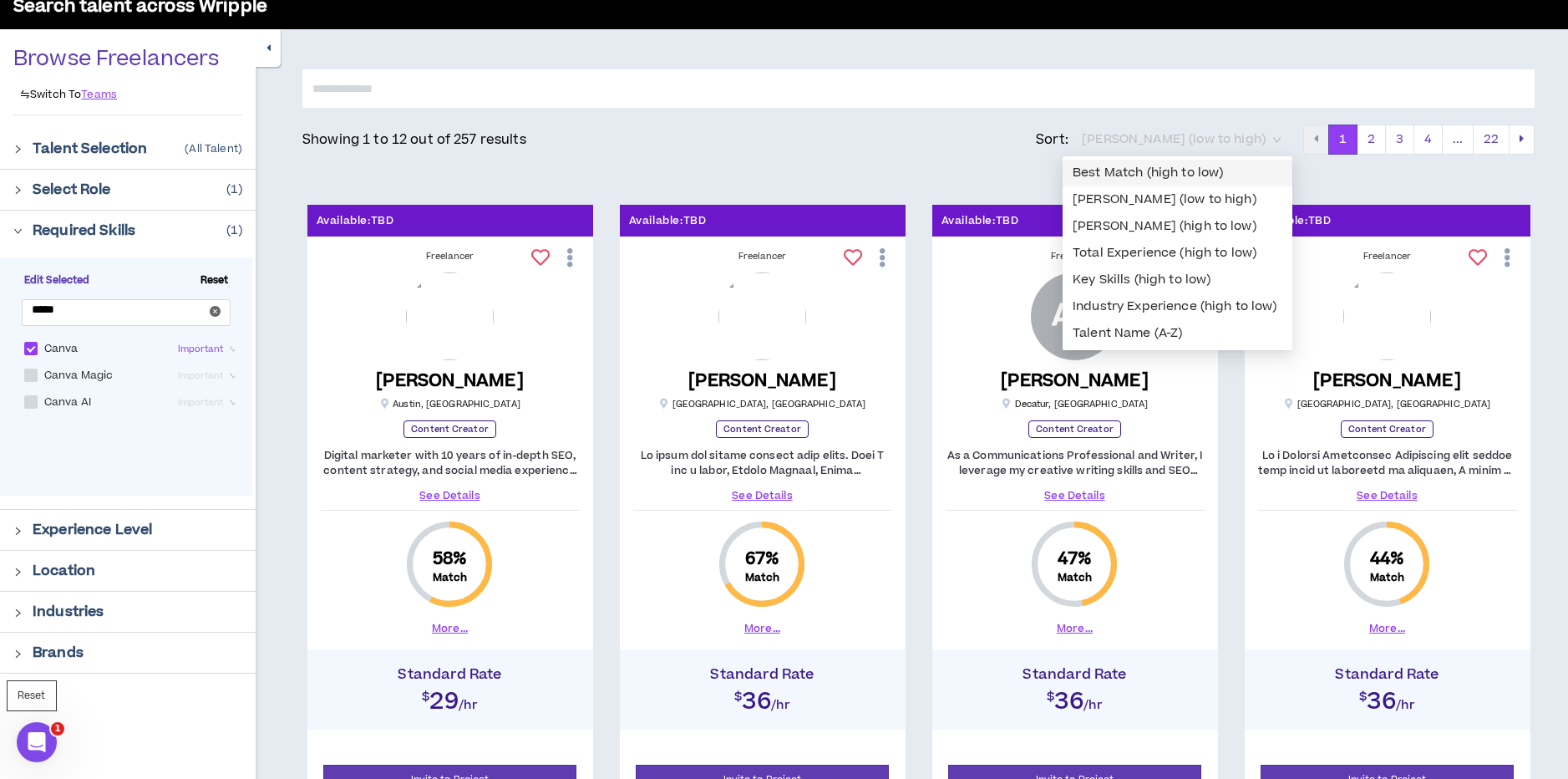
click at [1112, 169] on div "Best Match (high to low)" at bounding box center [1177, 172] width 209 height 18
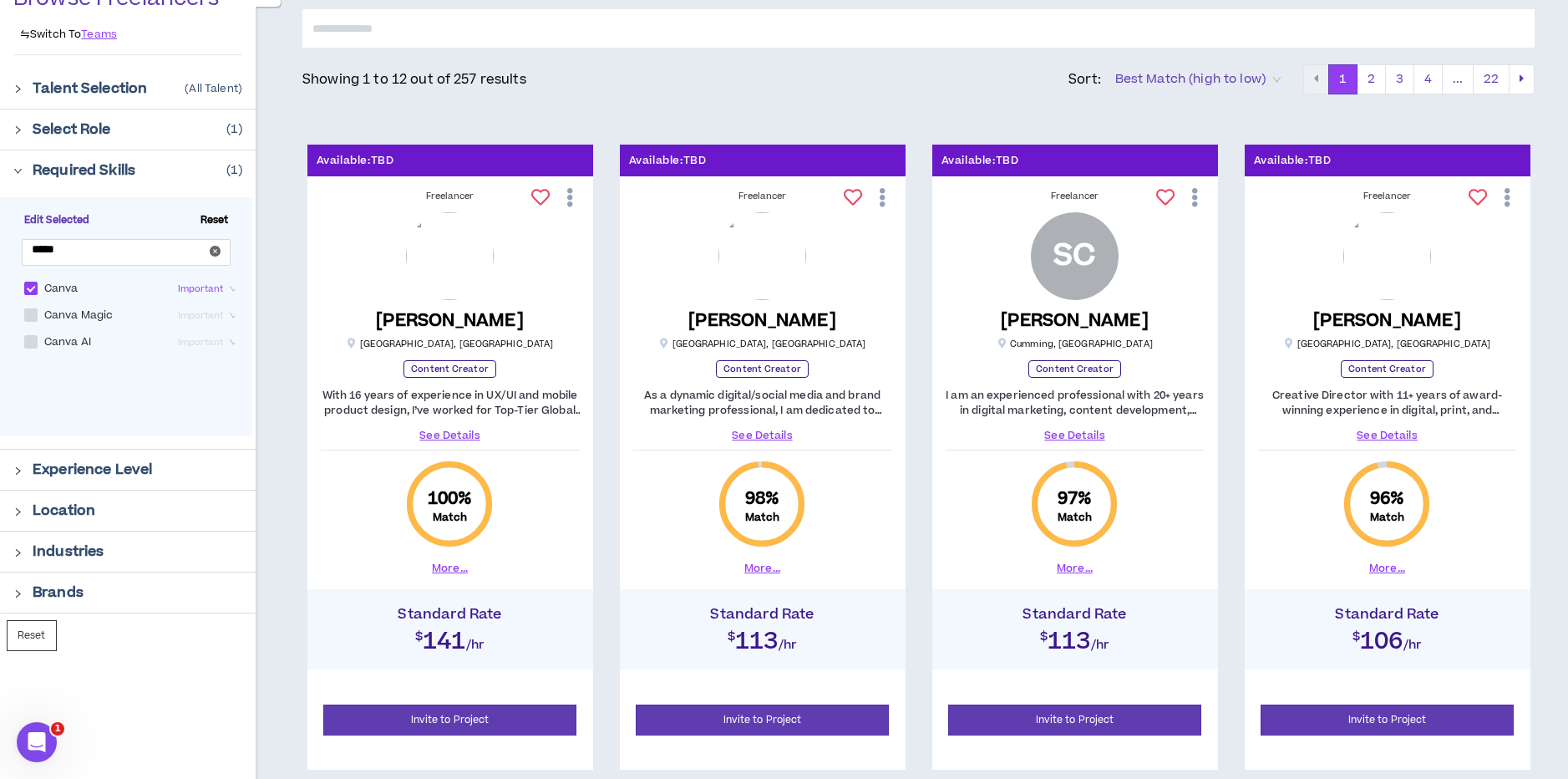
scroll to position [146, 0]
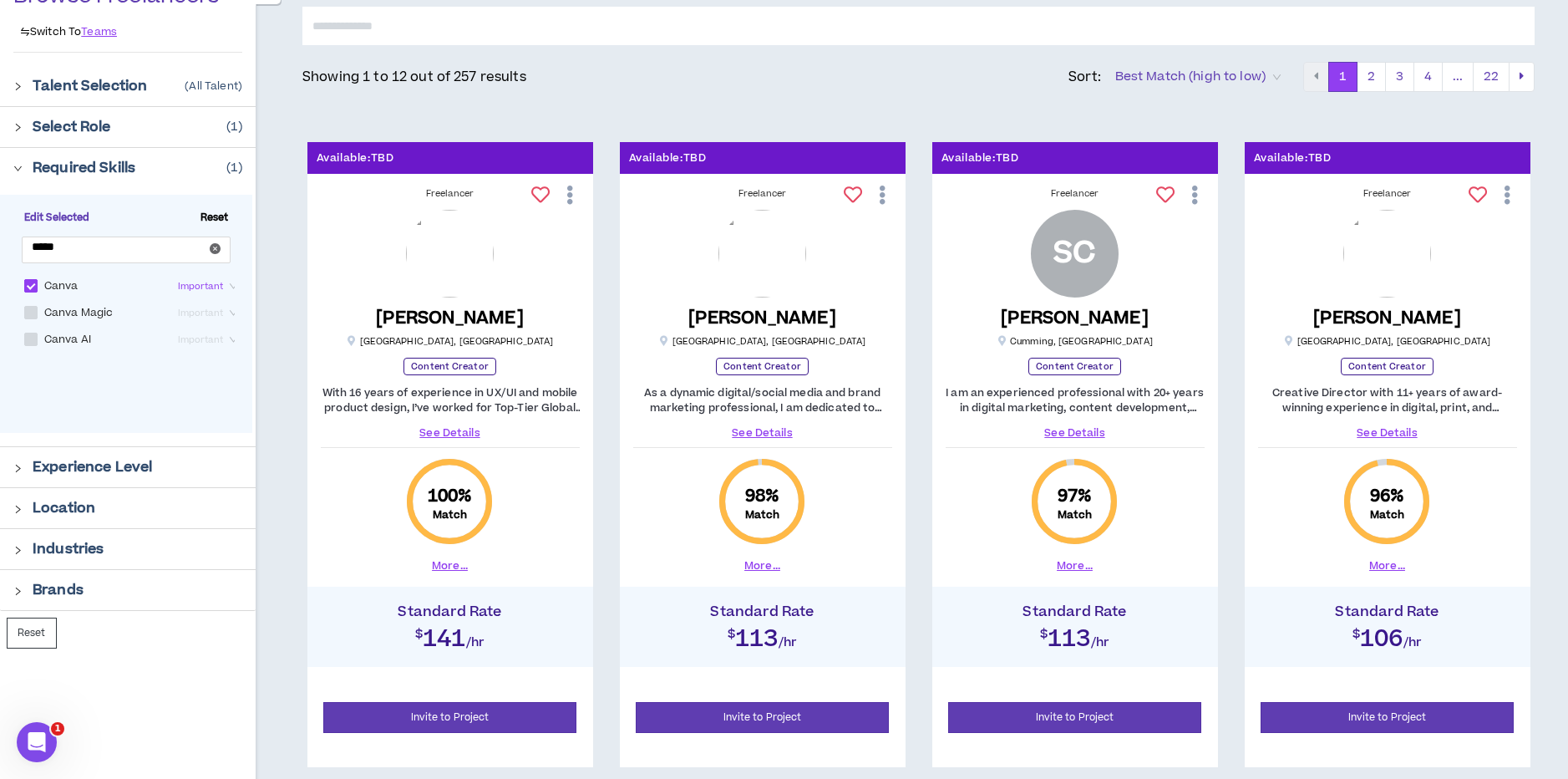
click at [33, 288] on span at bounding box center [31, 286] width 14 height 14
checkbox input "*****"
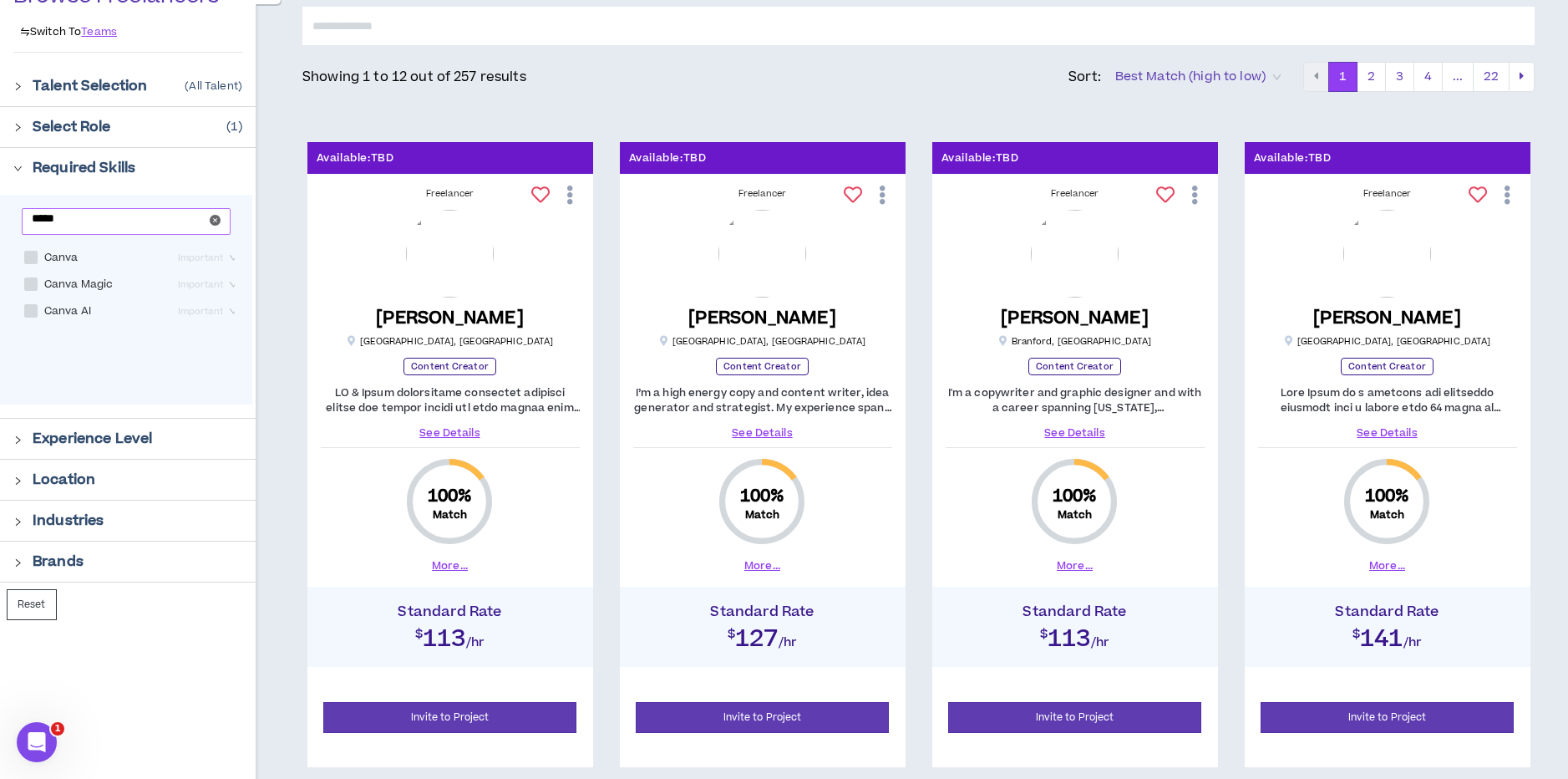
click at [214, 221] on icon "close-circle" at bounding box center [214, 220] width 11 height 11
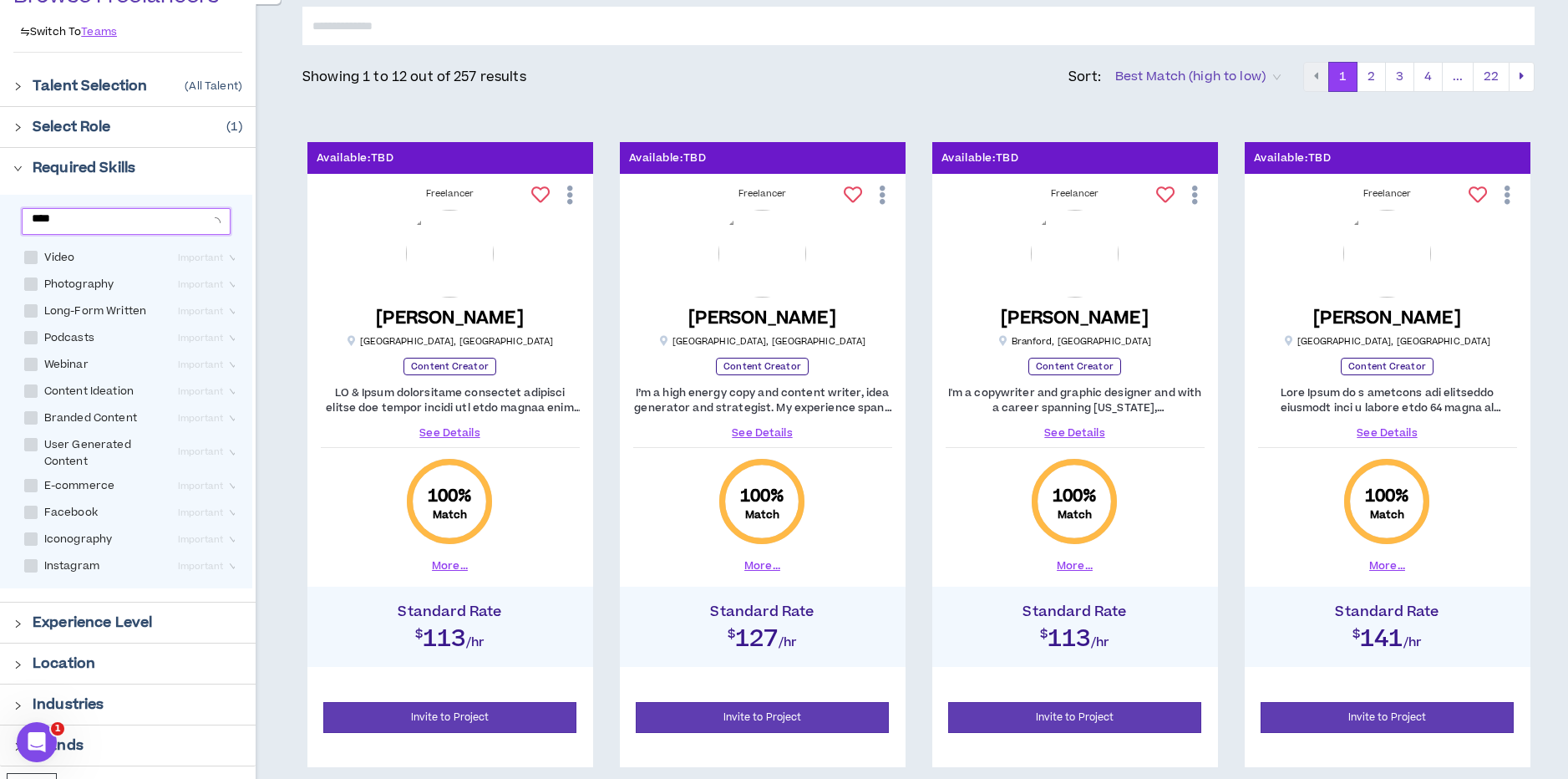
type input "*****"
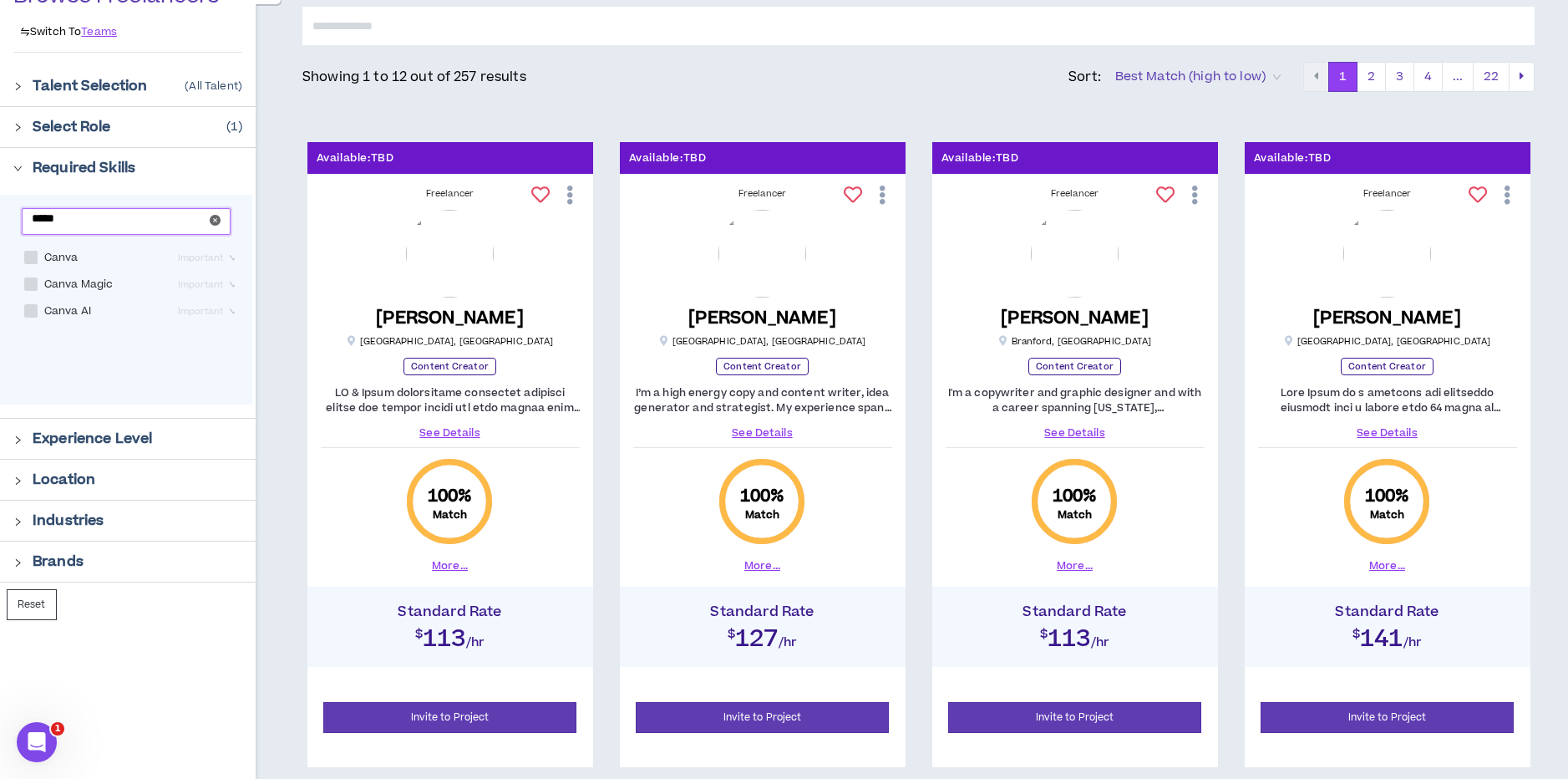
click at [216, 220] on icon "close-circle" at bounding box center [214, 220] width 11 height 11
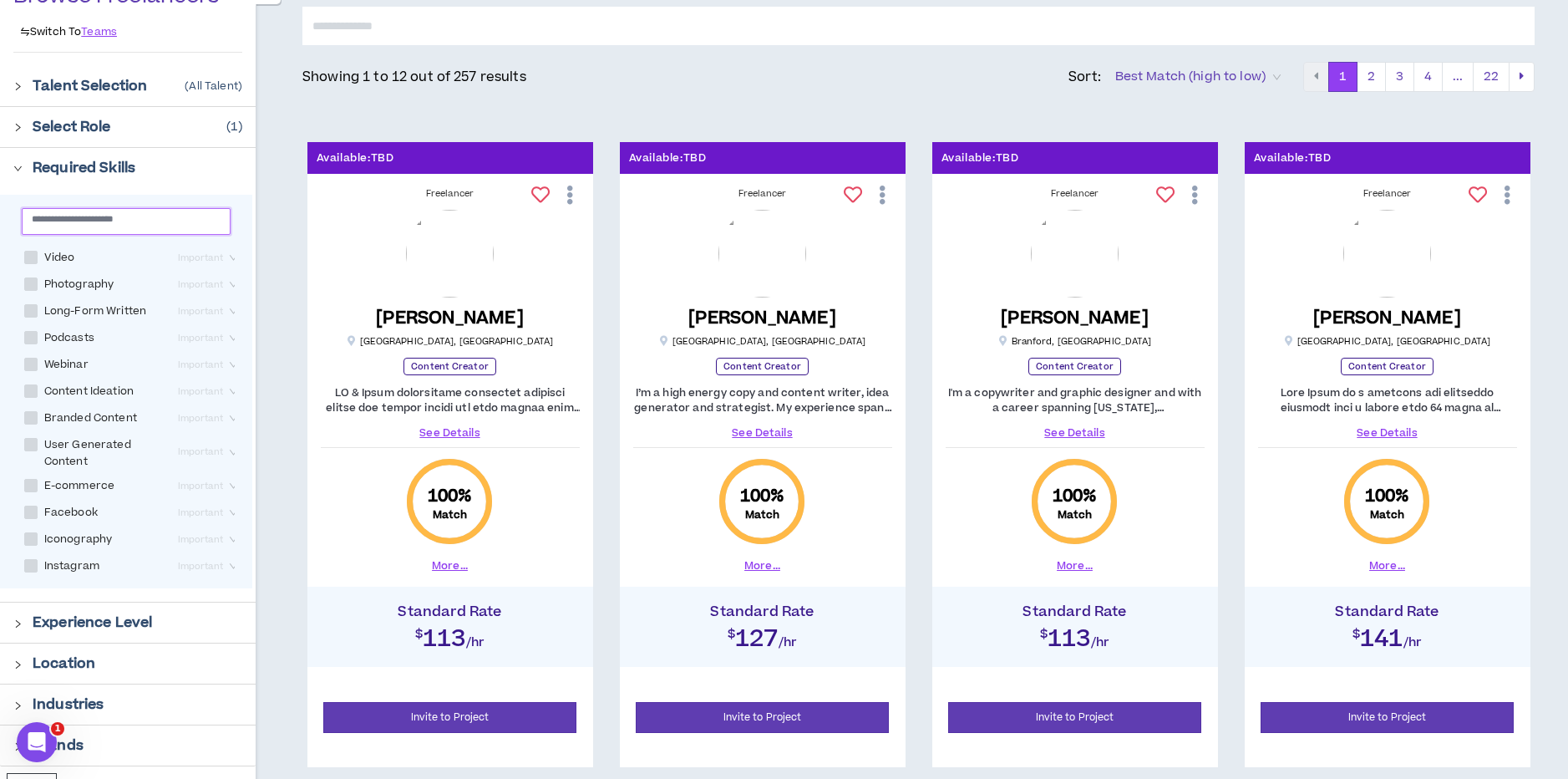
click at [16, 164] on icon "right" at bounding box center [18, 168] width 9 height 9
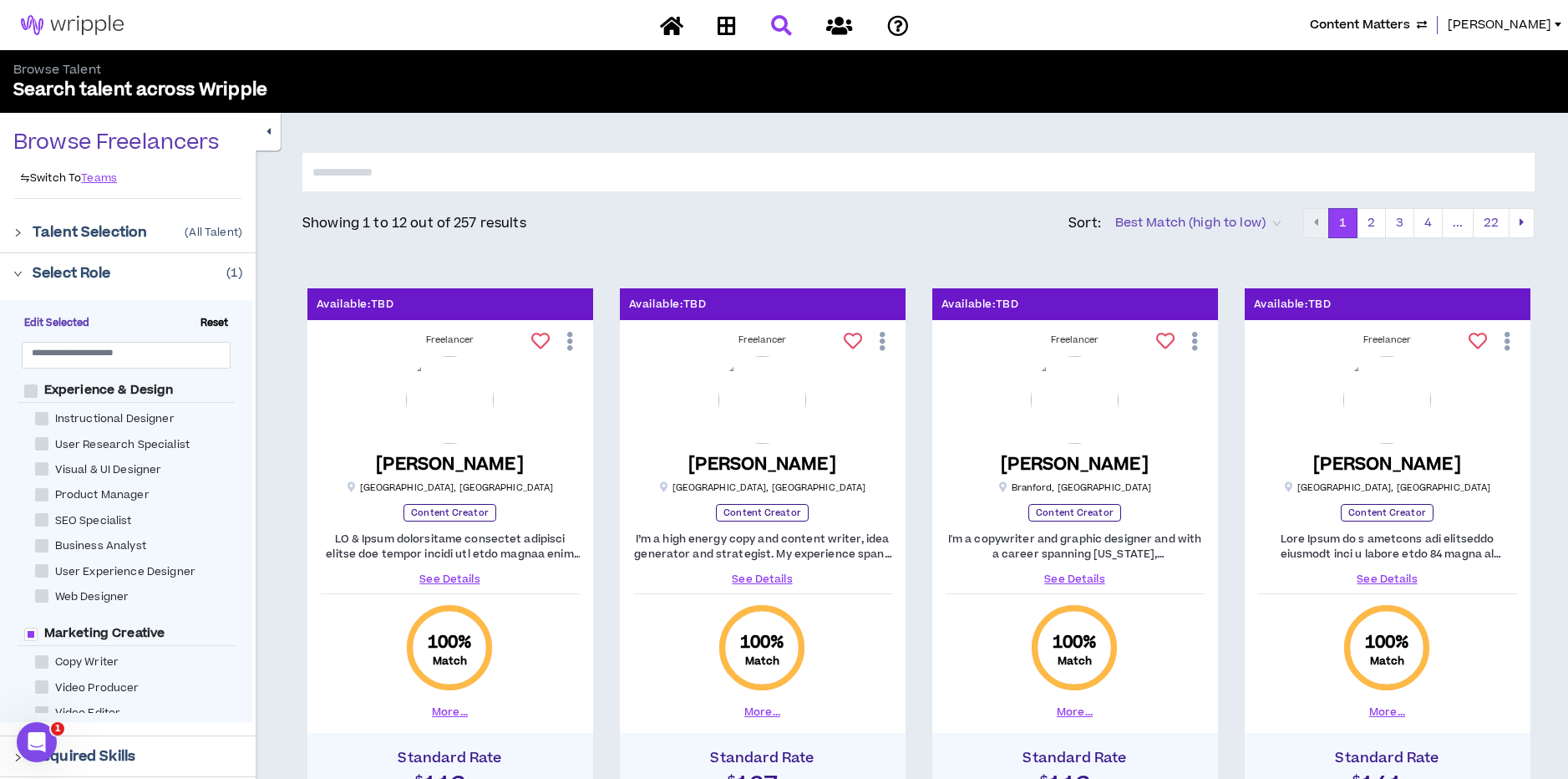
click at [16, 271] on icon "right" at bounding box center [18, 274] width 9 height 9
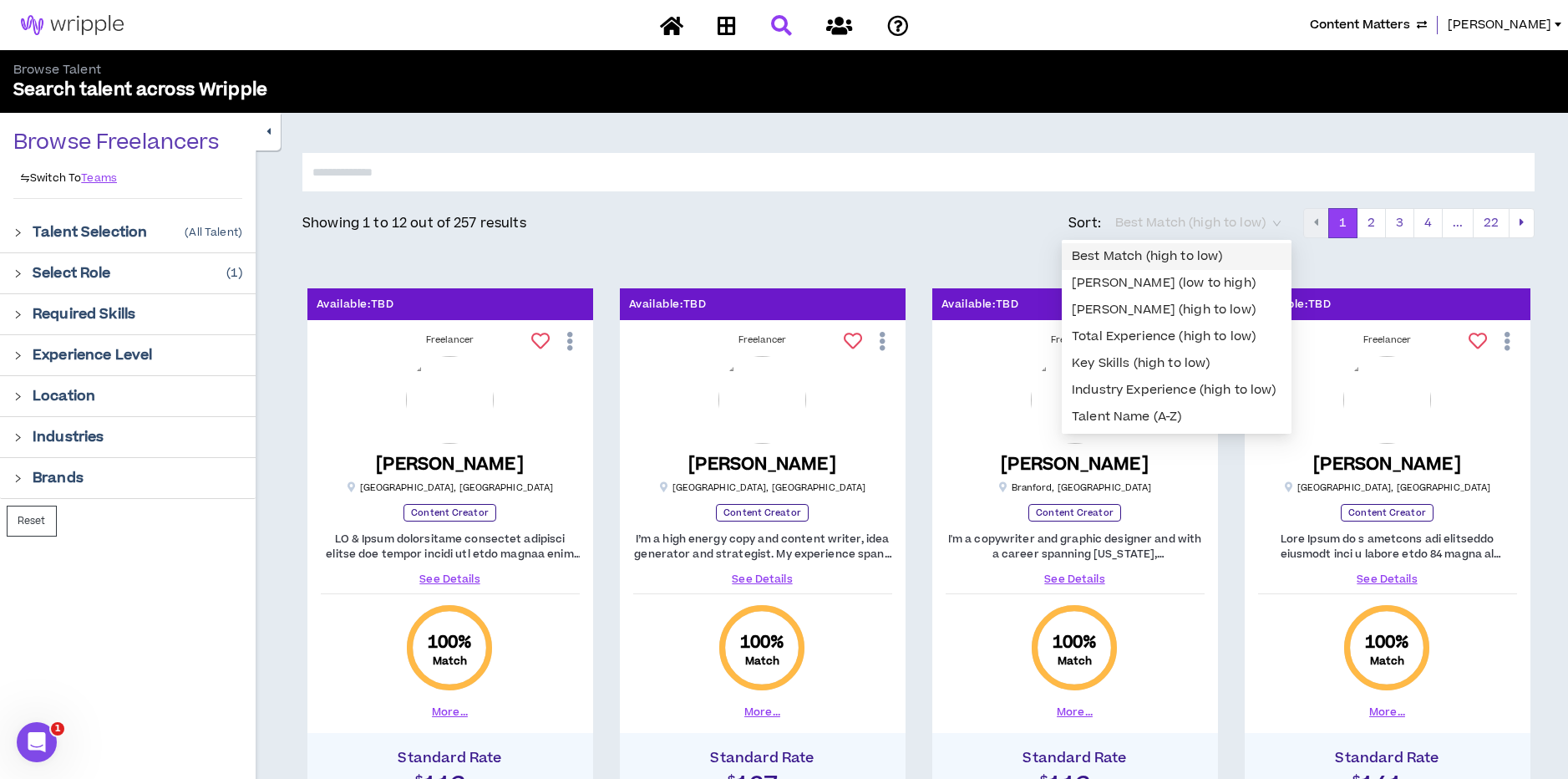
click at [1198, 218] on span "Best Match (high to low)" at bounding box center [1197, 222] width 166 height 25
click at [1139, 274] on div "Bill Rate (low to high)" at bounding box center [1176, 282] width 209 height 18
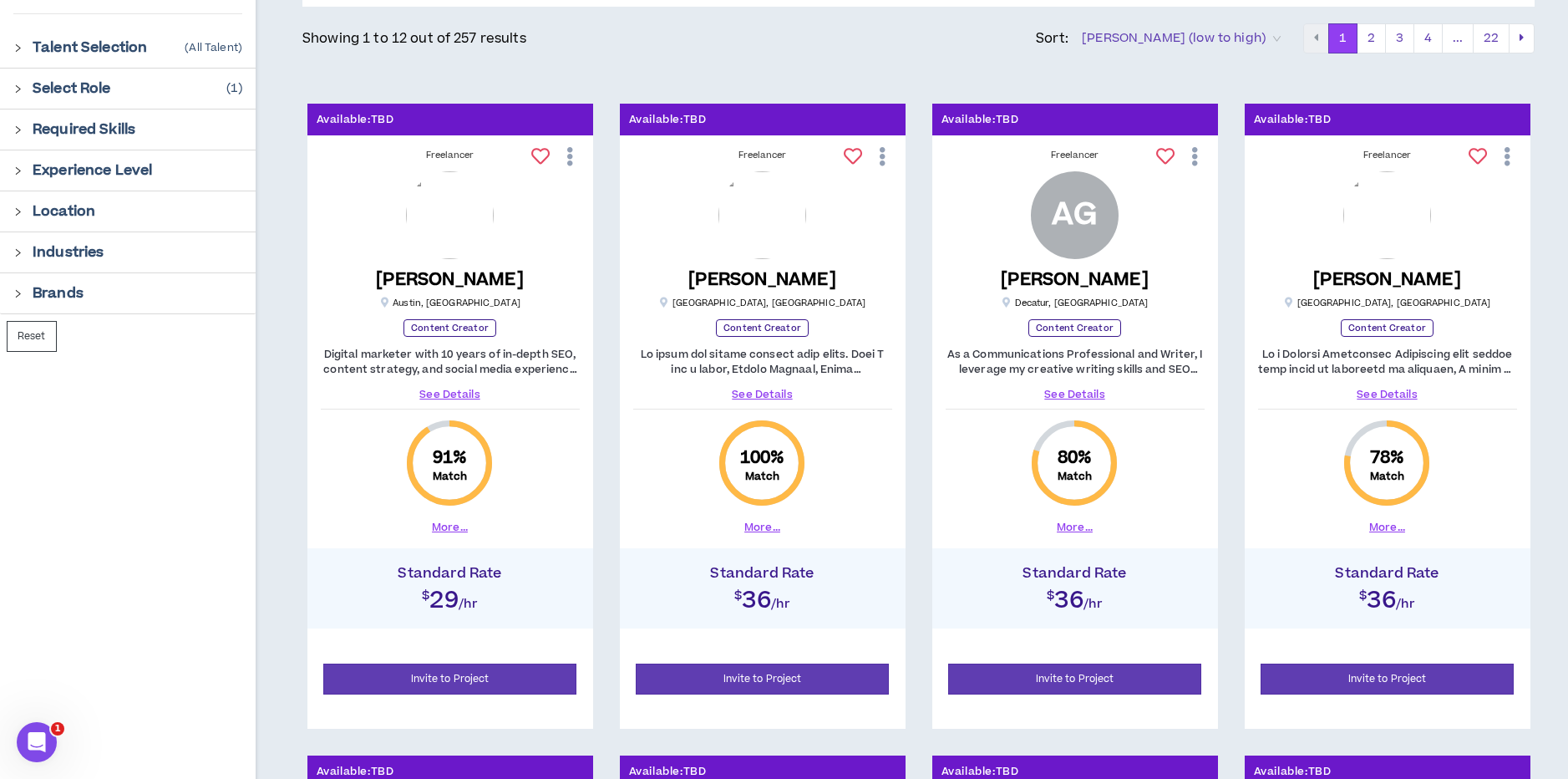
scroll to position [188, 0]
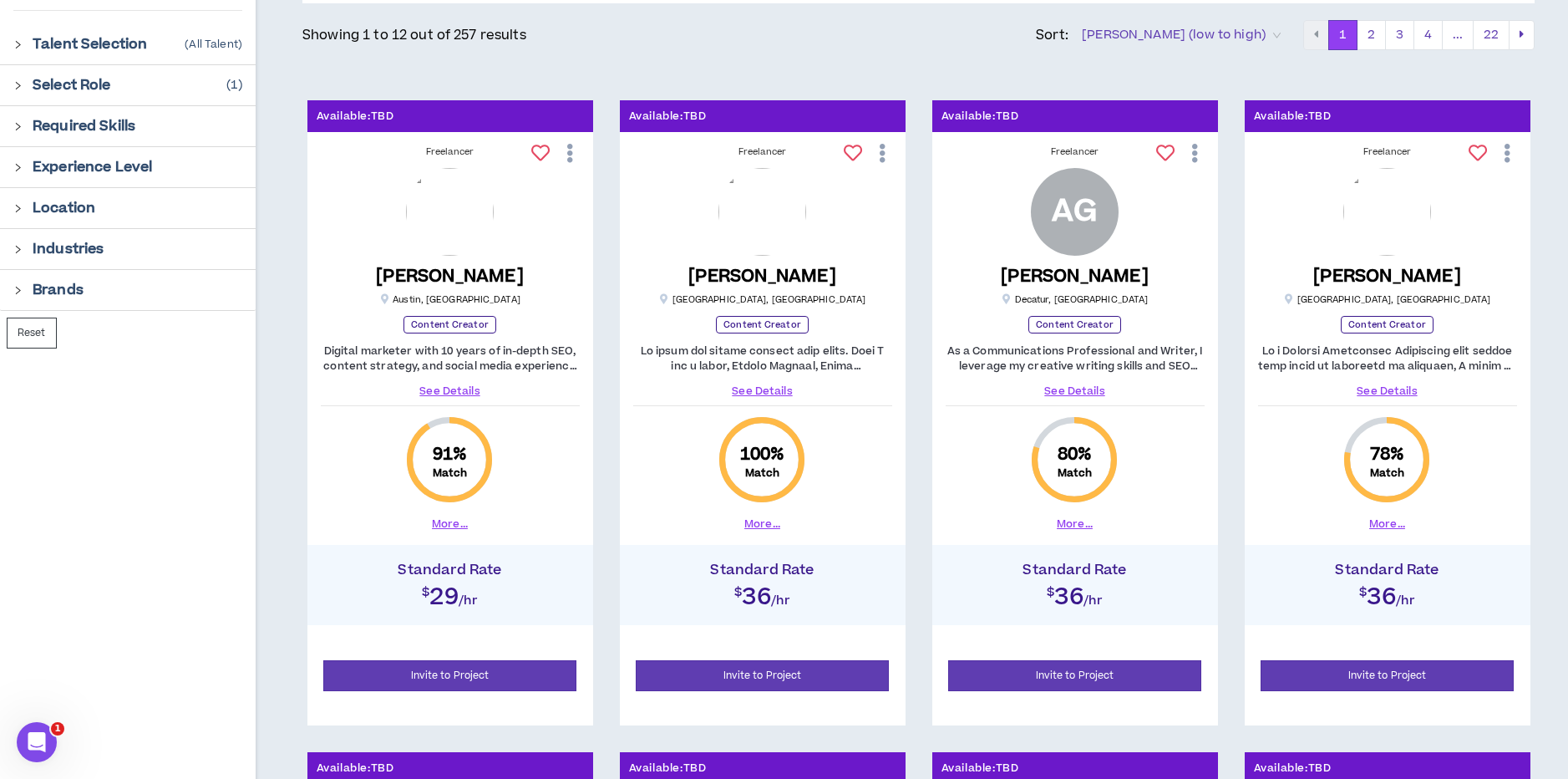
click at [752, 389] on link "See Details" at bounding box center [763, 391] width 259 height 15
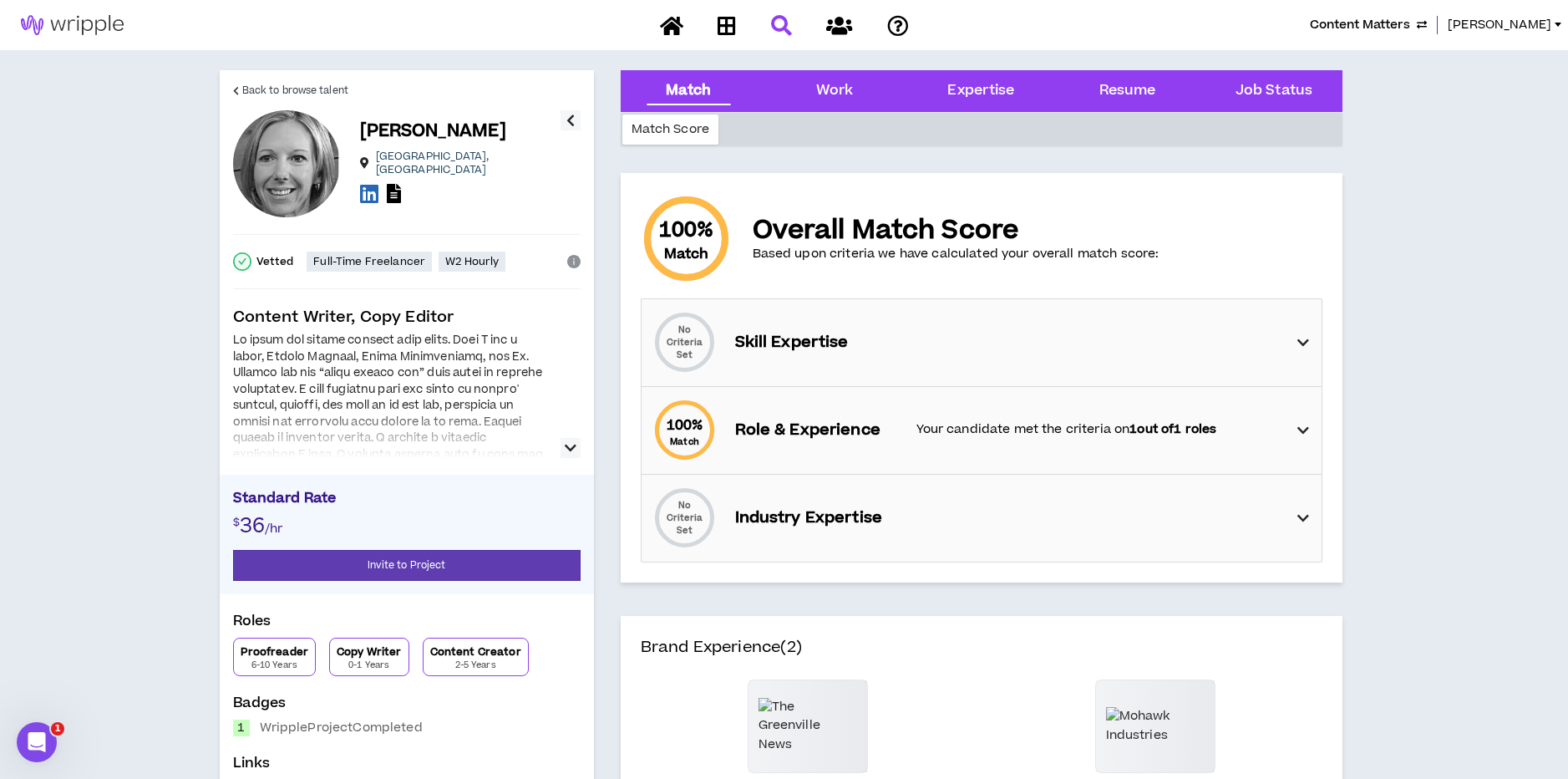
click at [567, 448] on icon "button" at bounding box center [570, 447] width 12 height 20
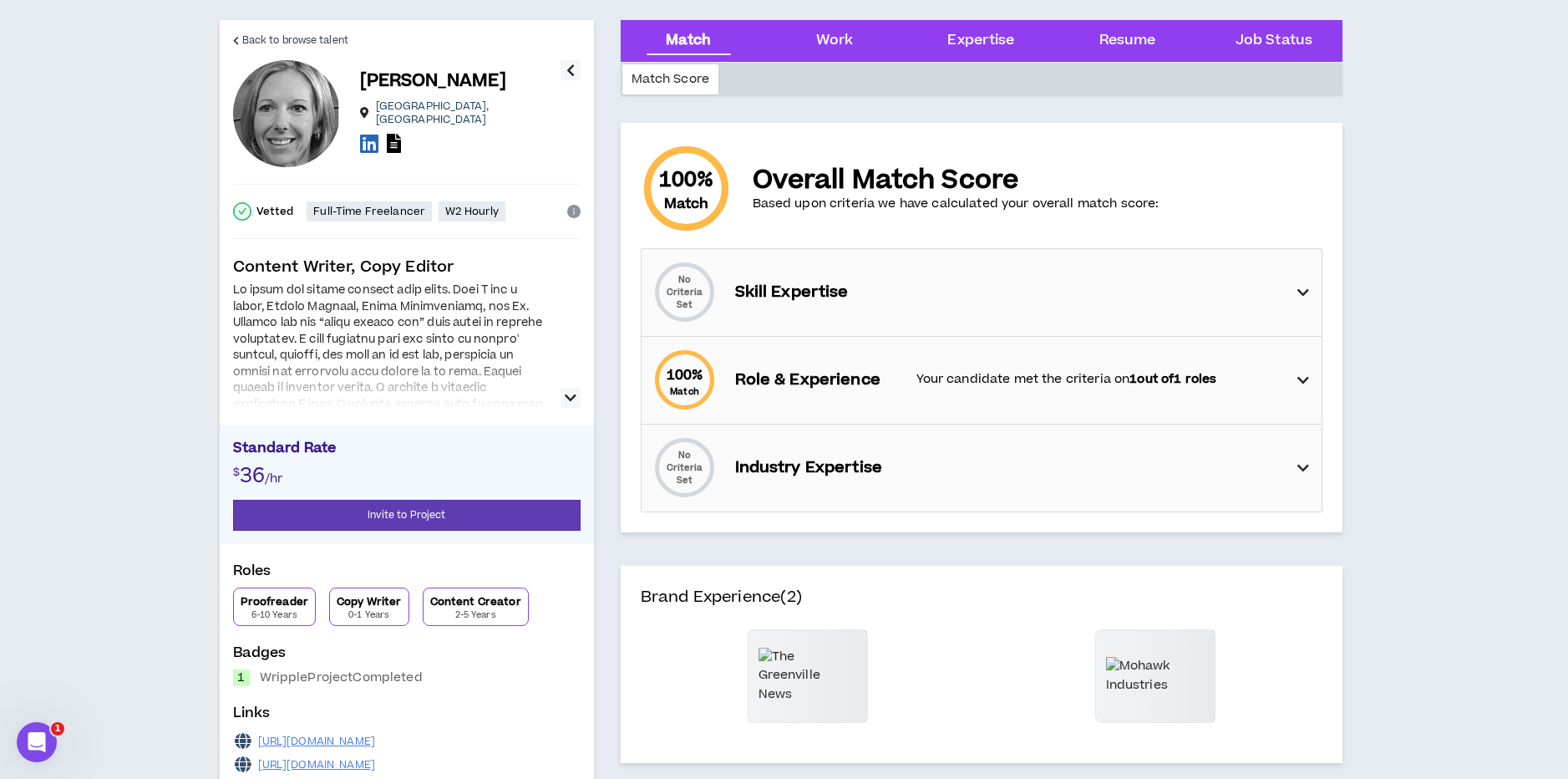
scroll to position [40, 0]
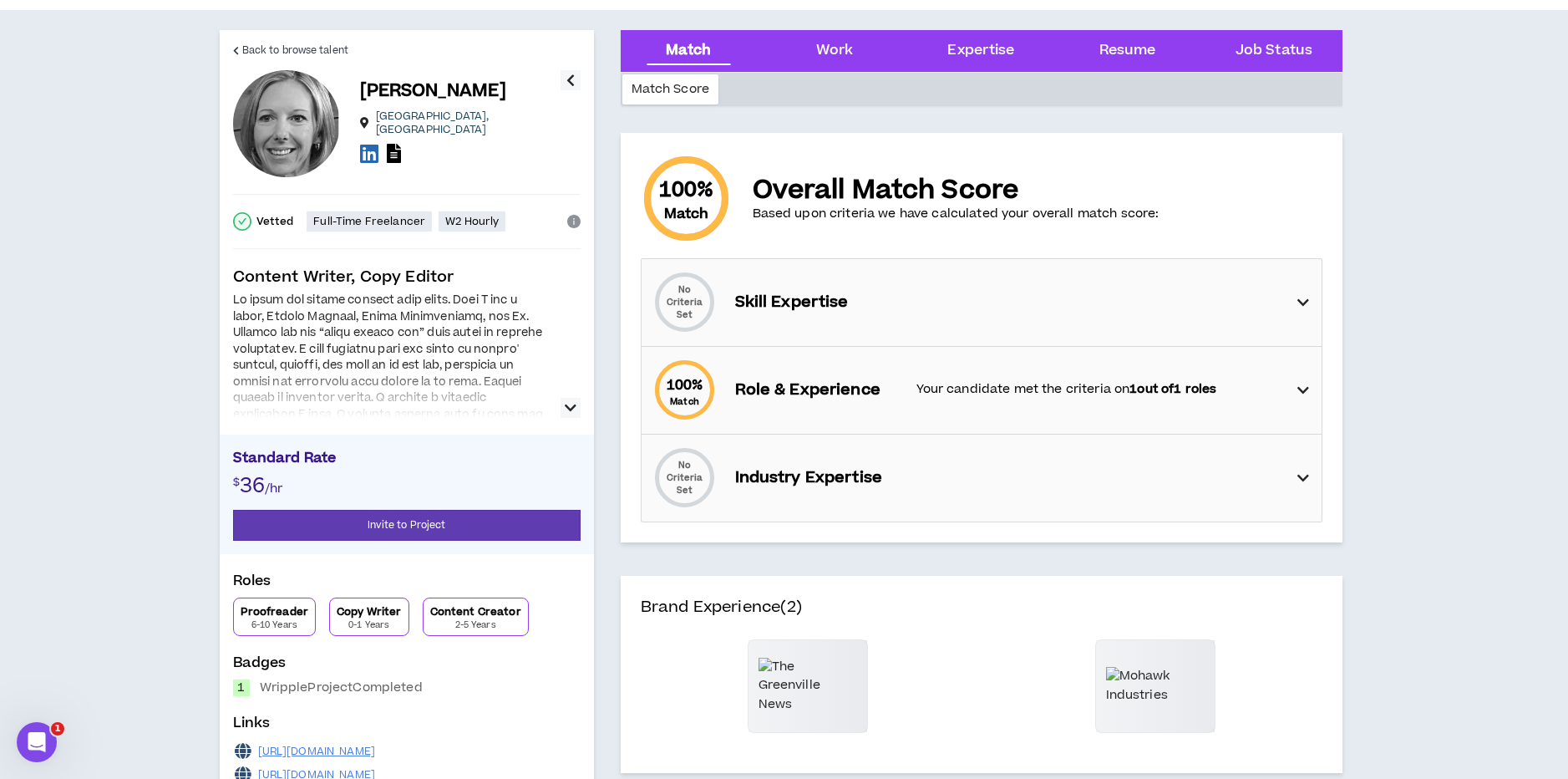
click at [560, 408] on button "button" at bounding box center [570, 408] width 20 height 20
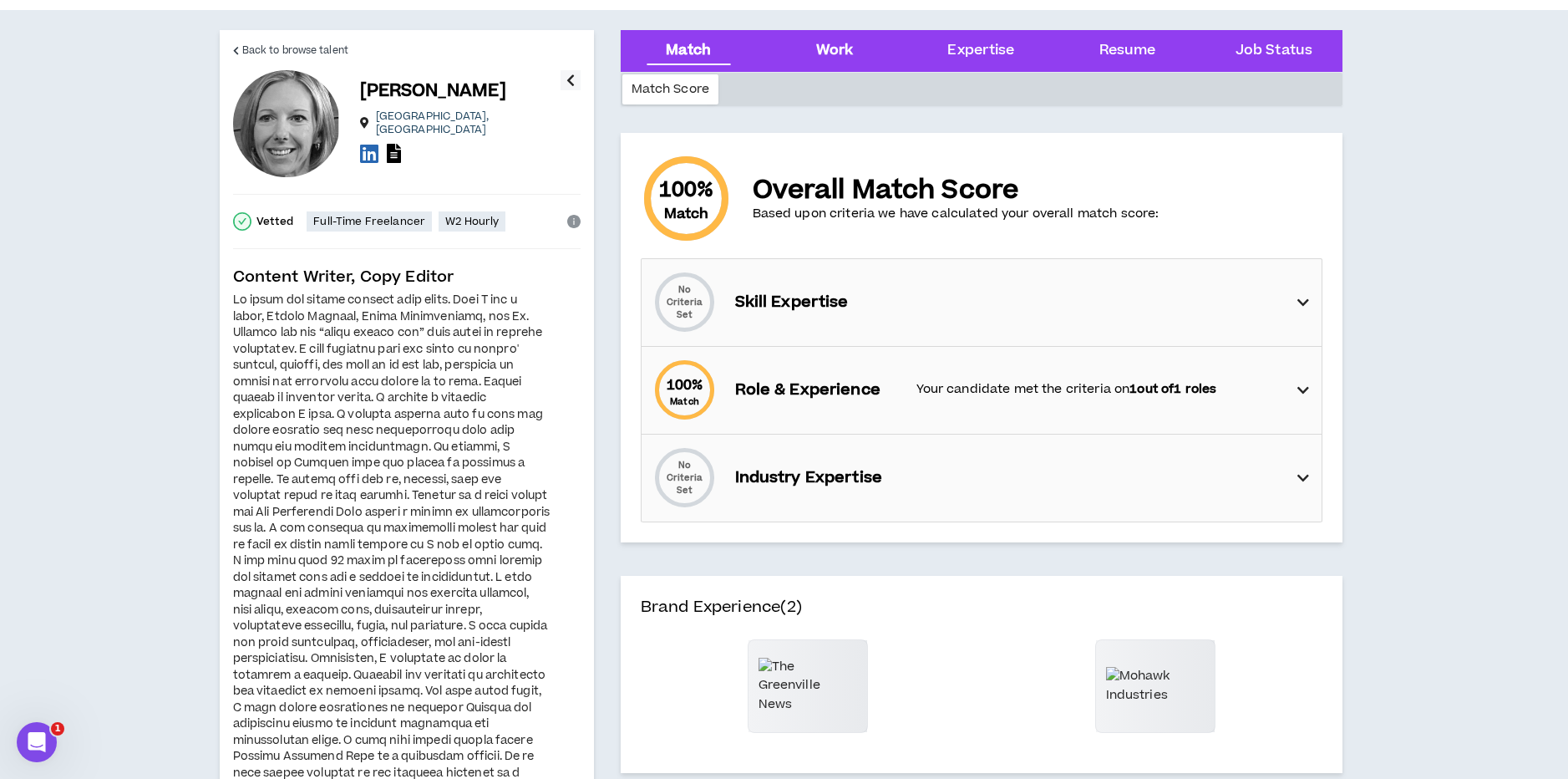
drag, startPoint x: 877, startPoint y: 43, endPoint x: 859, endPoint y: 46, distance: 18.2
click at [863, 45] on div "Work" at bounding box center [835, 51] width 119 height 42
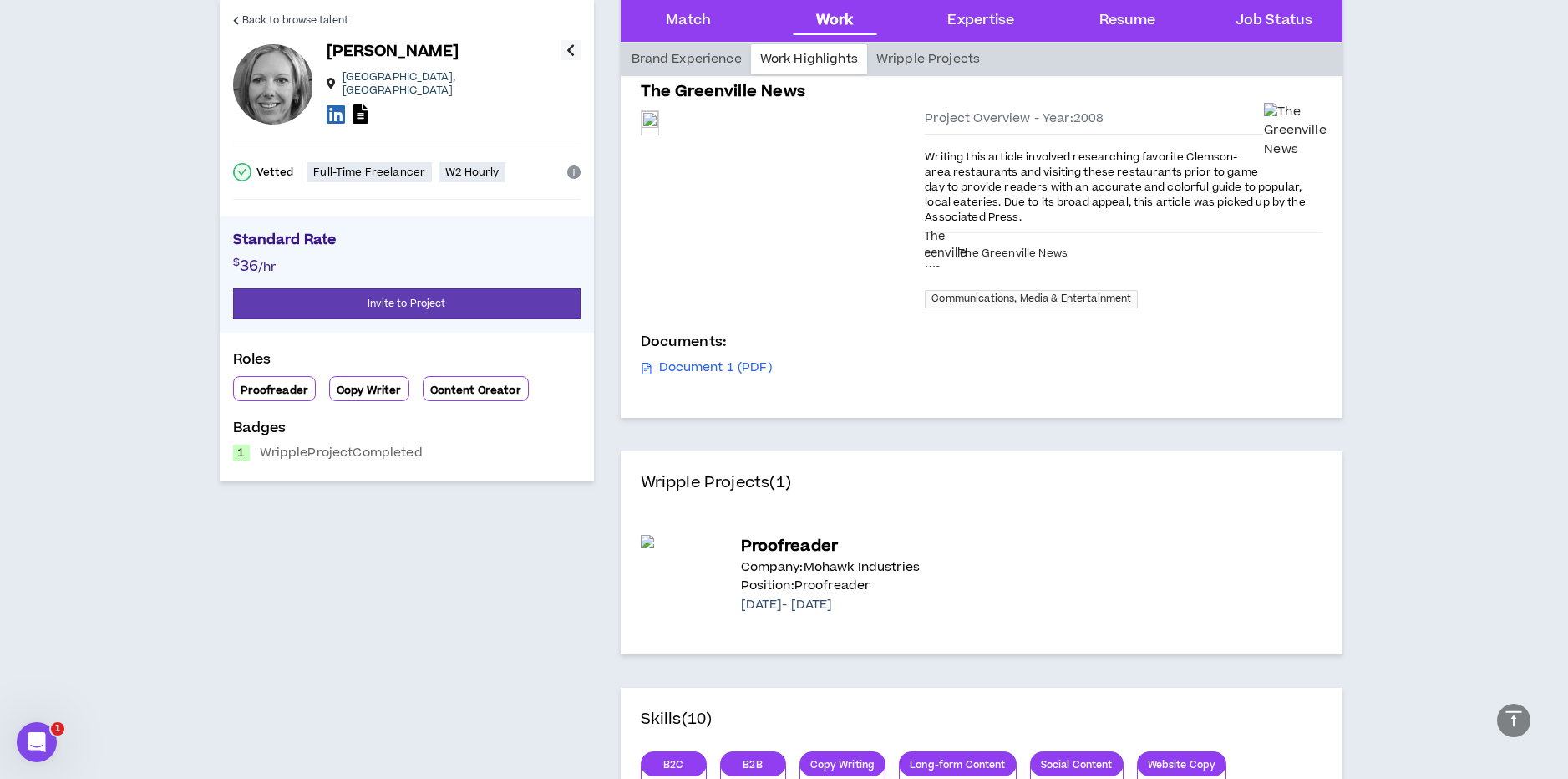
scroll to position [1189, 0]
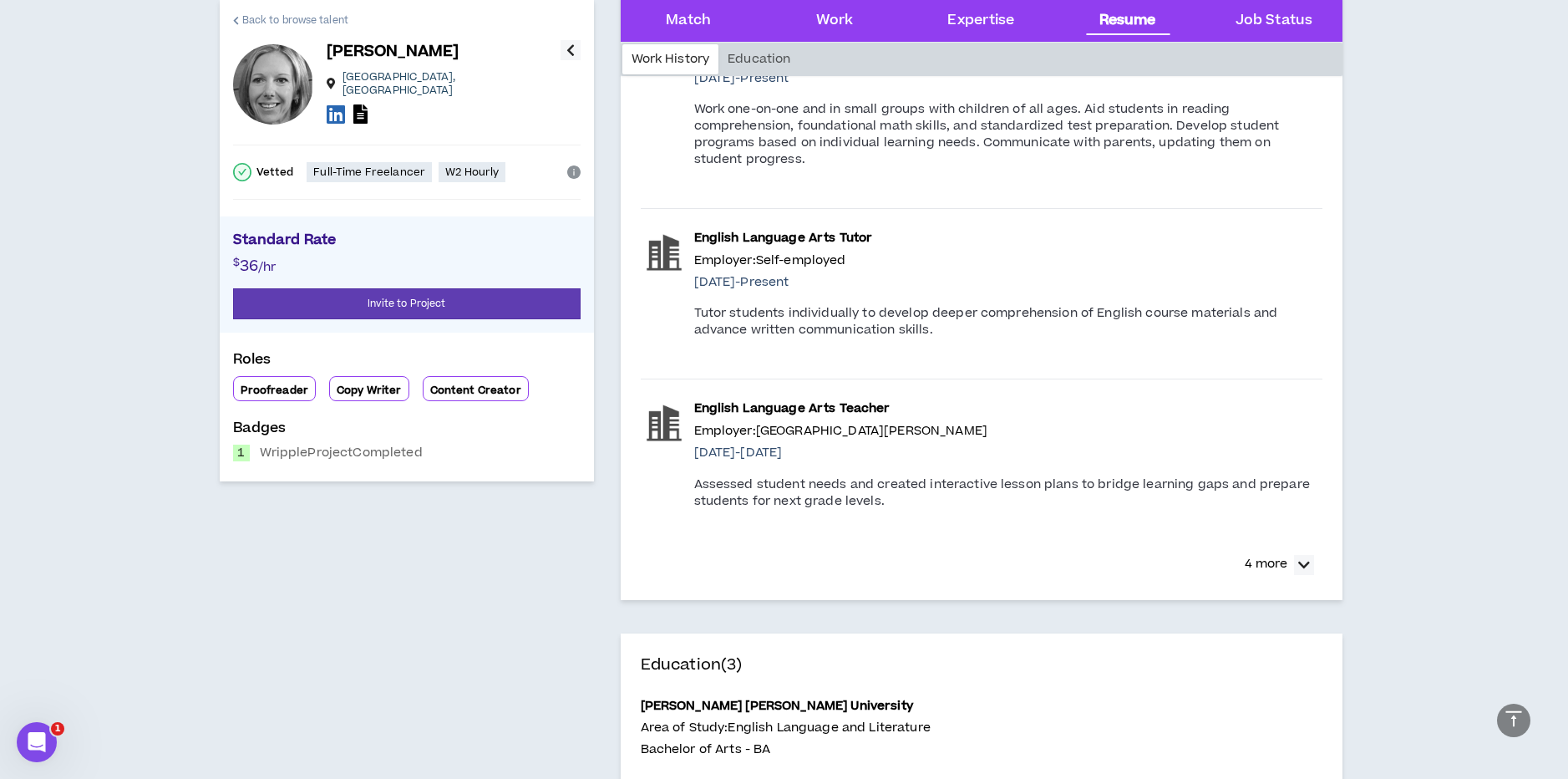
click at [276, 16] on span "Back to browse talent" at bounding box center [295, 21] width 106 height 16
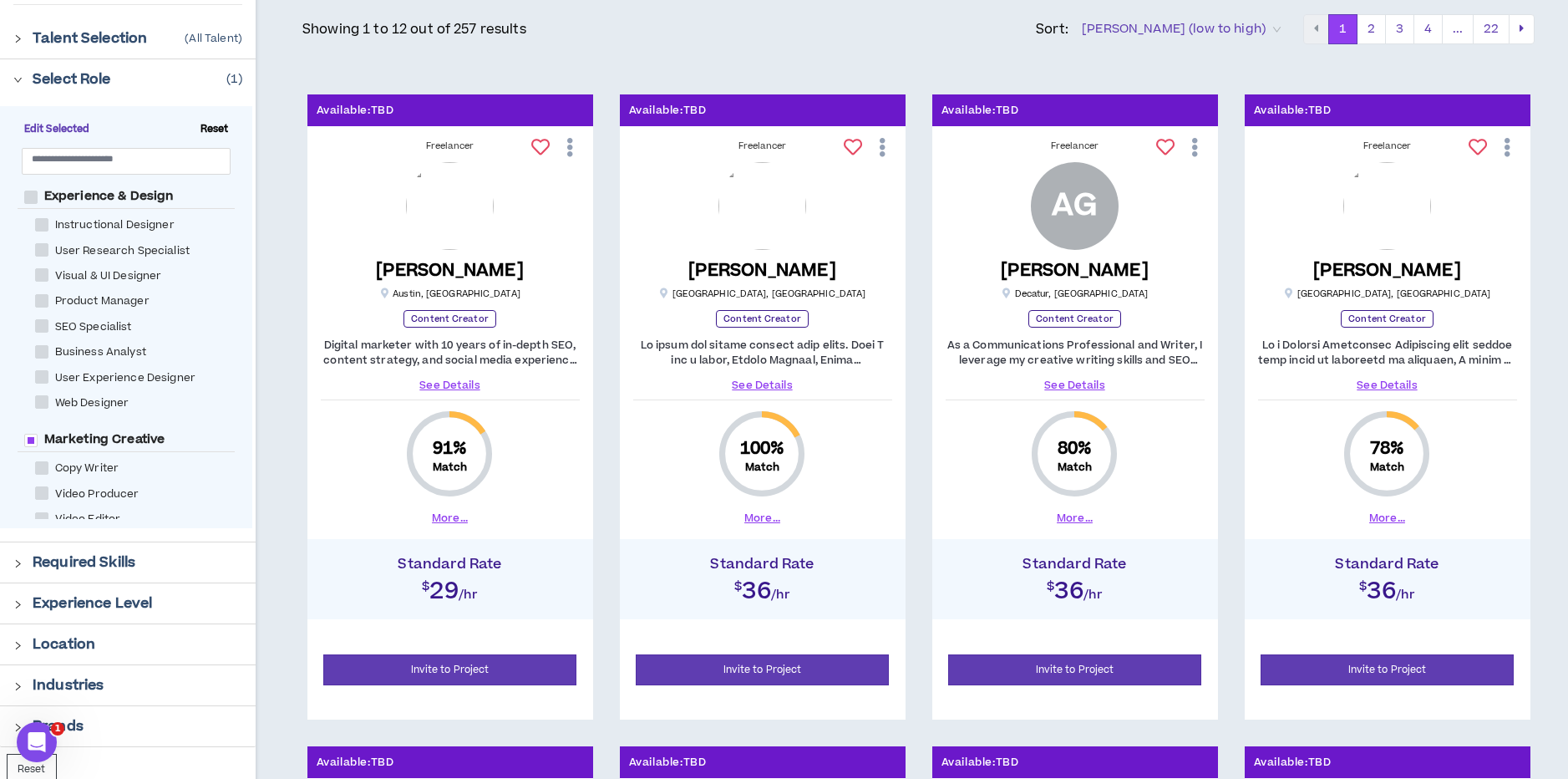
scroll to position [188, 0]
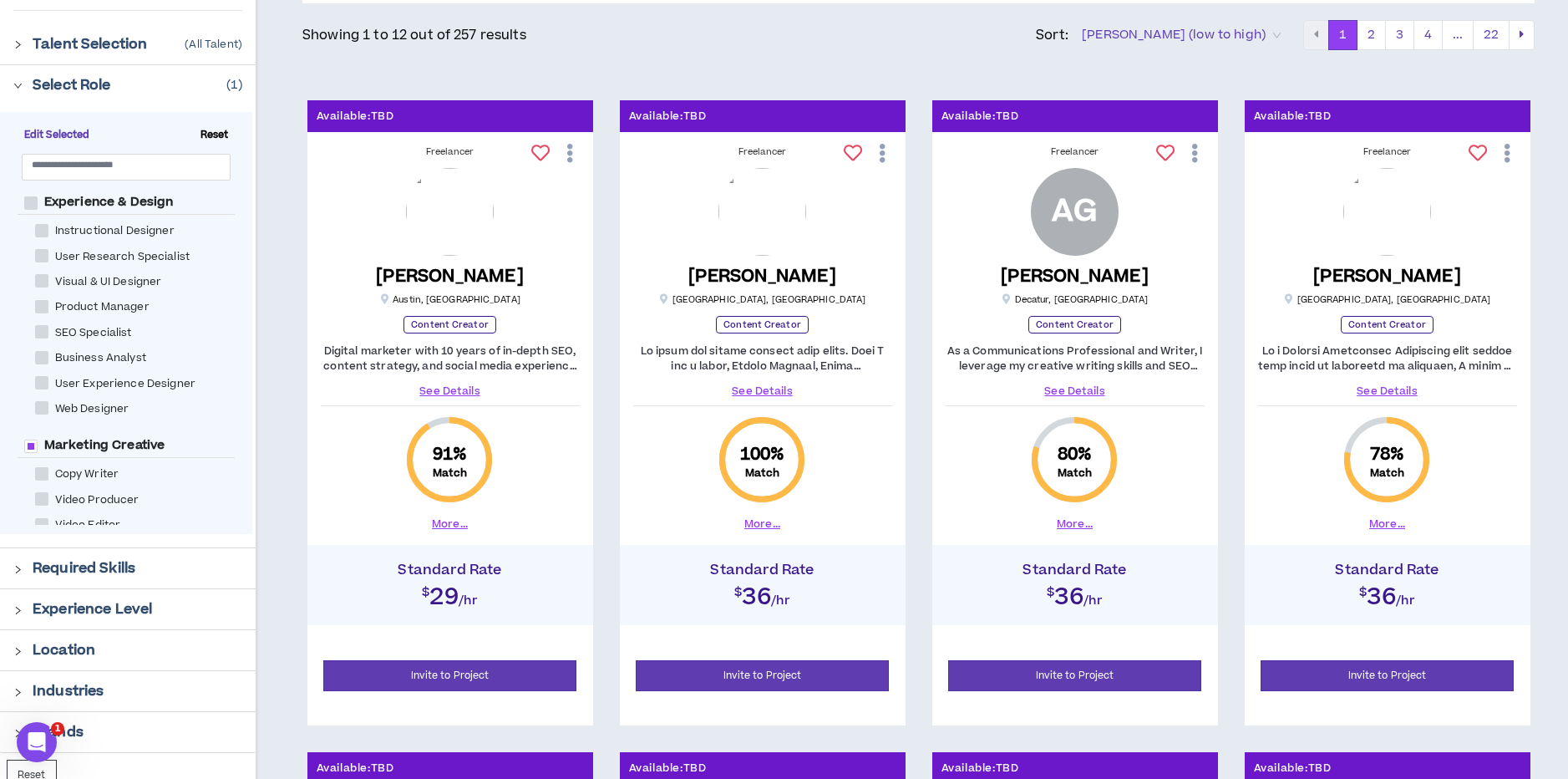
click at [1074, 390] on link "See Details" at bounding box center [1075, 391] width 259 height 15
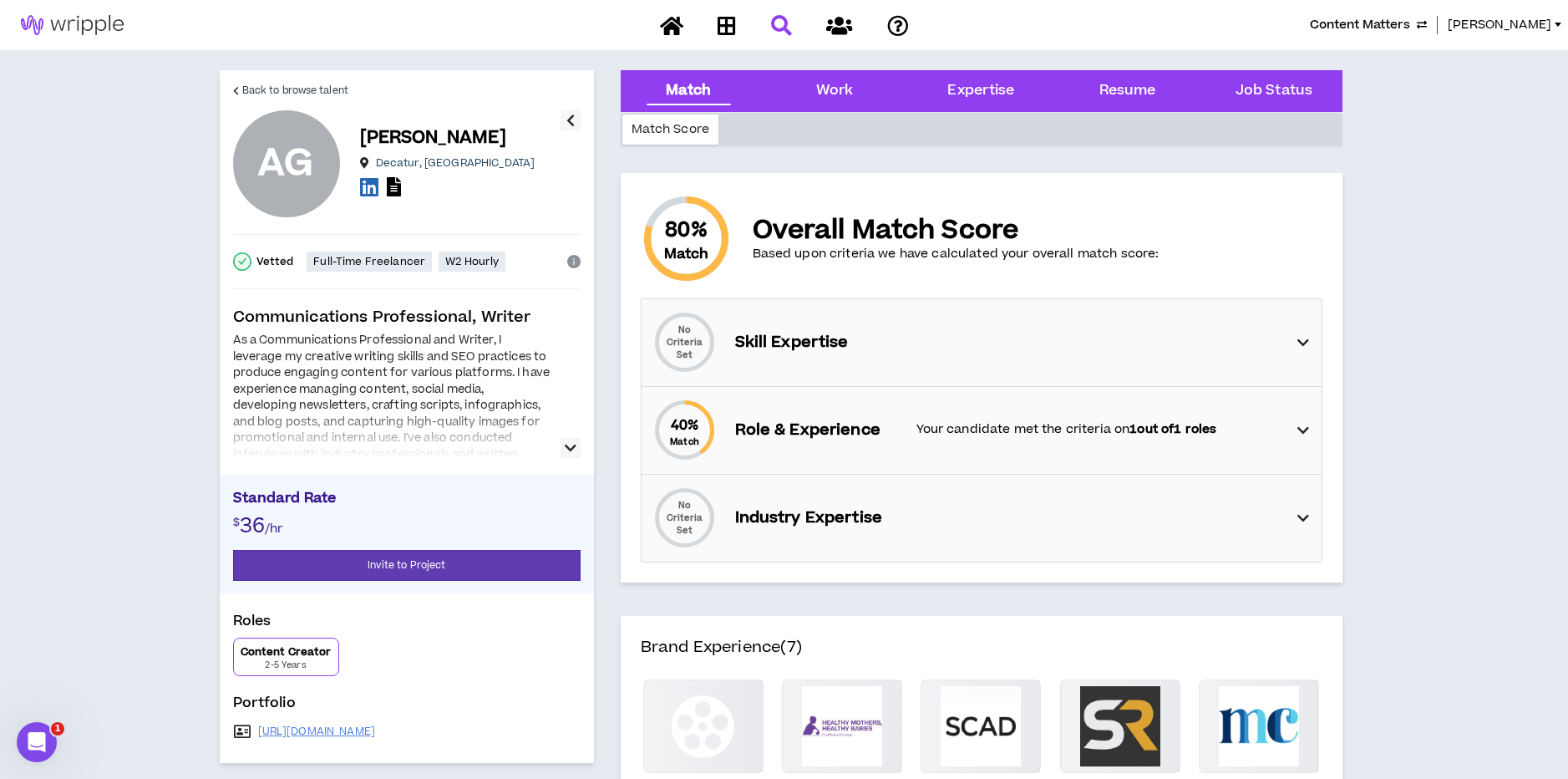
click at [901, 423] on div "40 % Match Role & Experience Your candidate met the criteria on 1 out of 1 roles" at bounding box center [986, 430] width 670 height 87
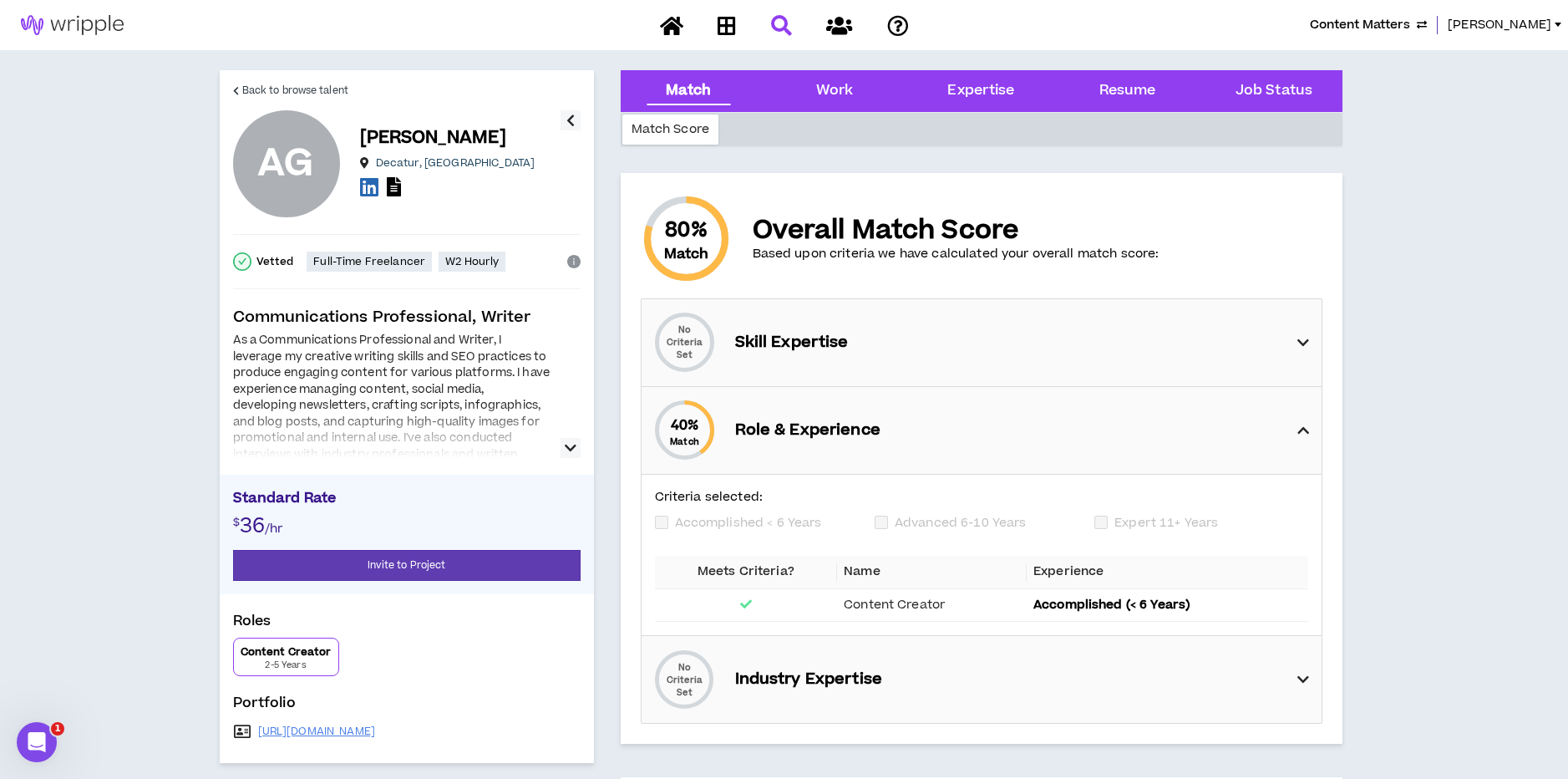
click at [901, 423] on div "40 % Match Role & Experience" at bounding box center [986, 430] width 670 height 87
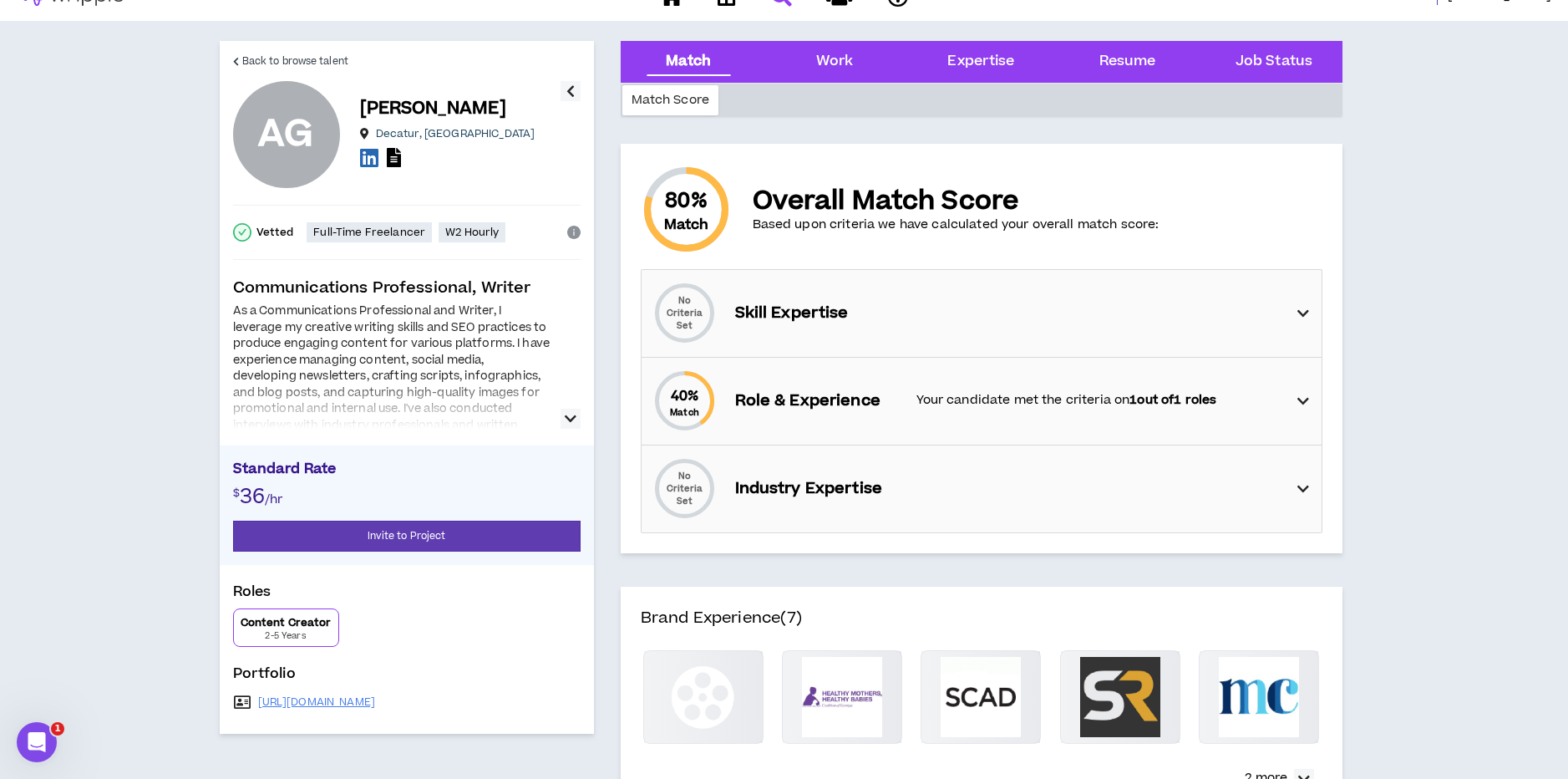
scroll to position [41, 0]
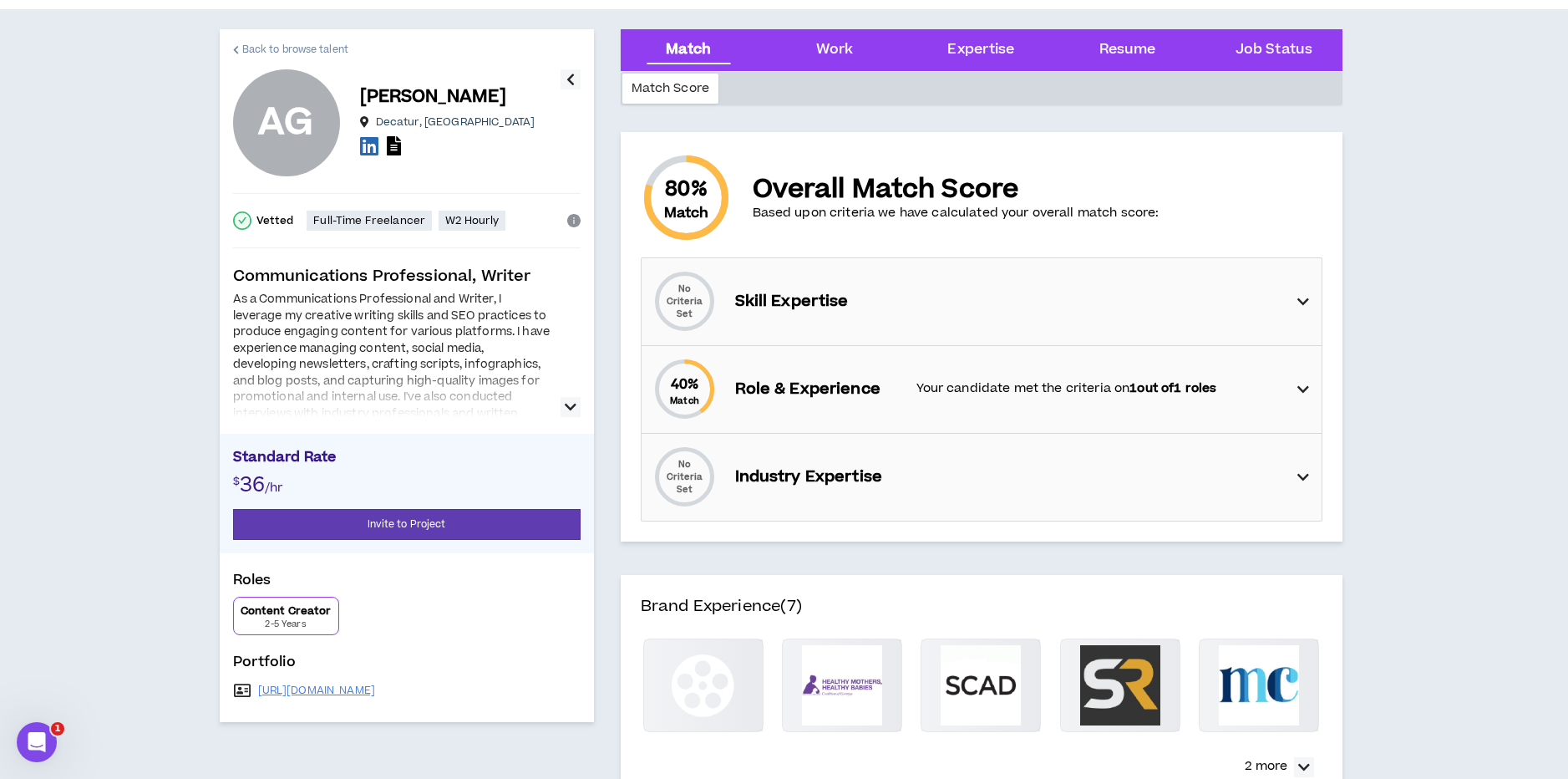
click at [268, 51] on span "Back to browse talent" at bounding box center [295, 50] width 106 height 16
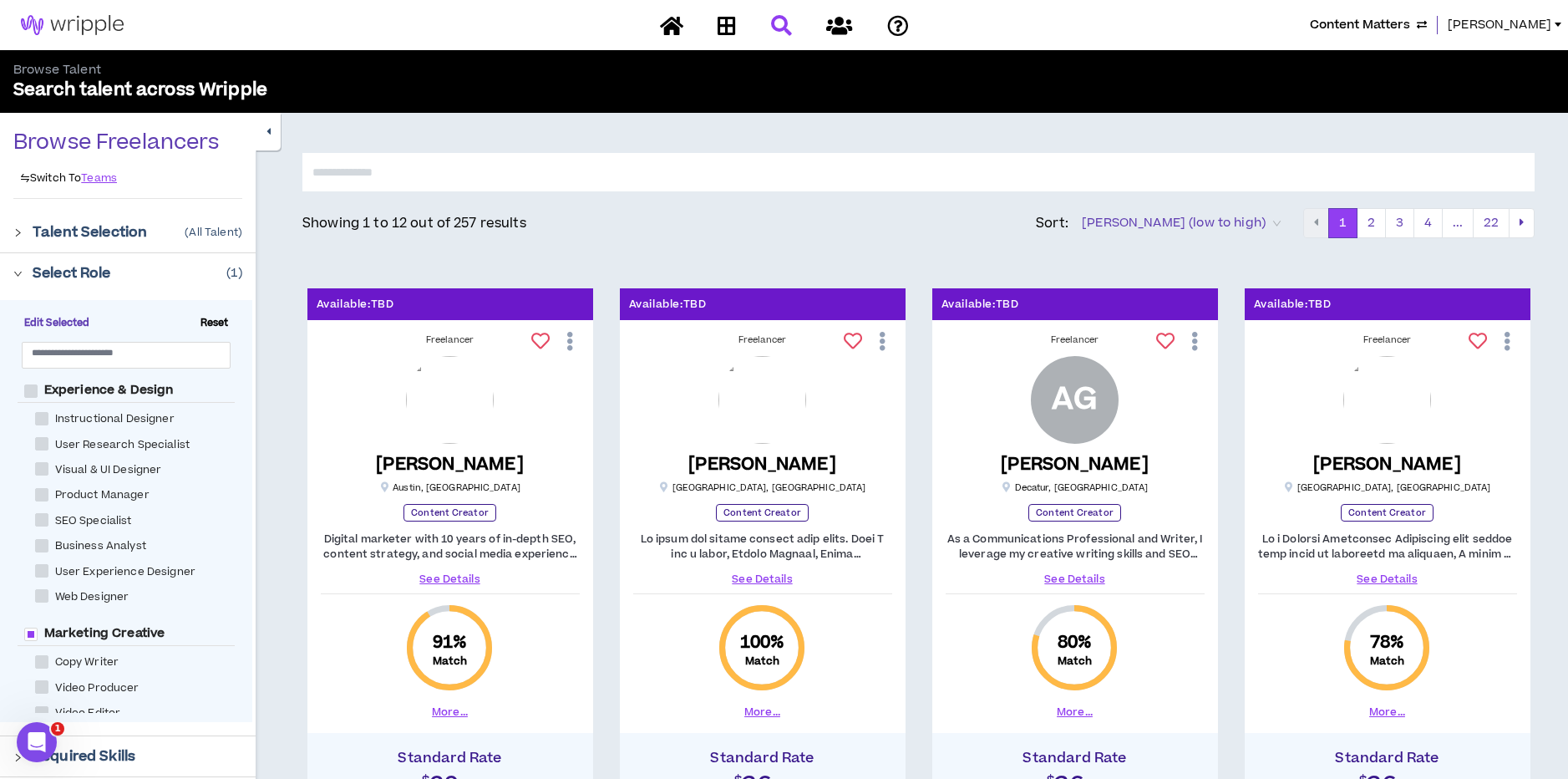
click at [1529, 26] on span "Angie" at bounding box center [1499, 25] width 104 height 18
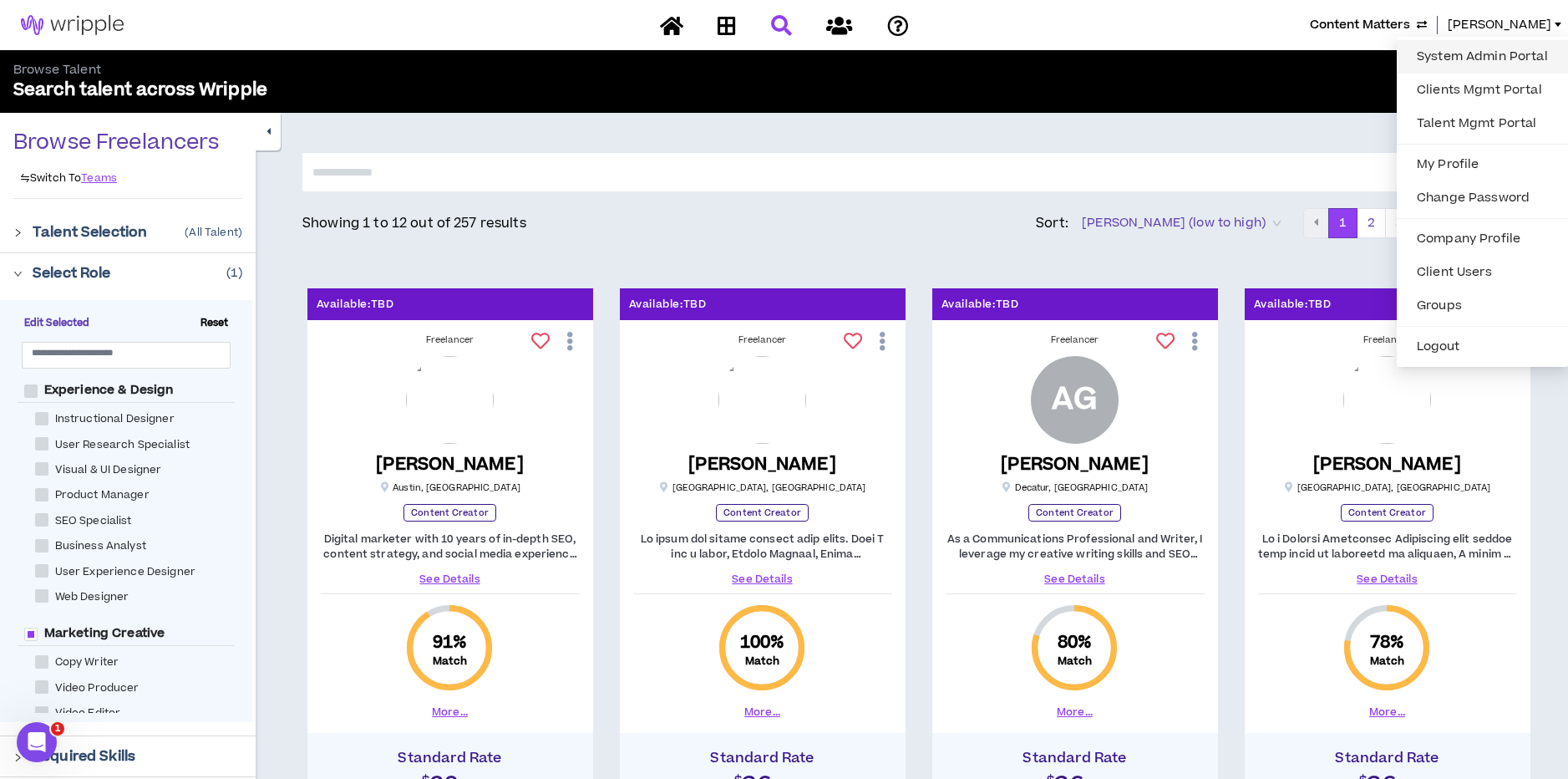
click at [1486, 57] on link "System Admin Portal" at bounding box center [1482, 57] width 151 height 25
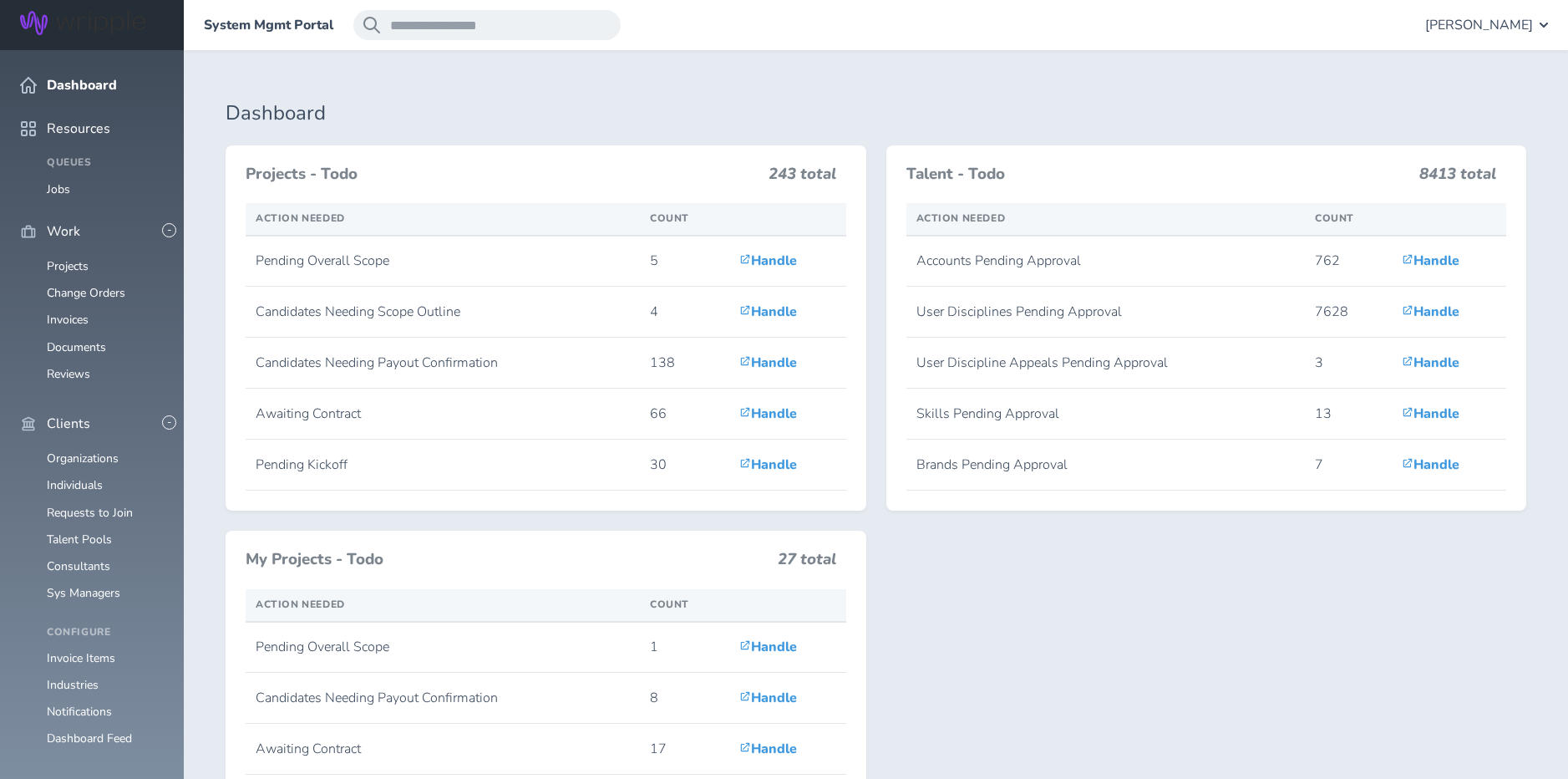
scroll to position [662, 0]
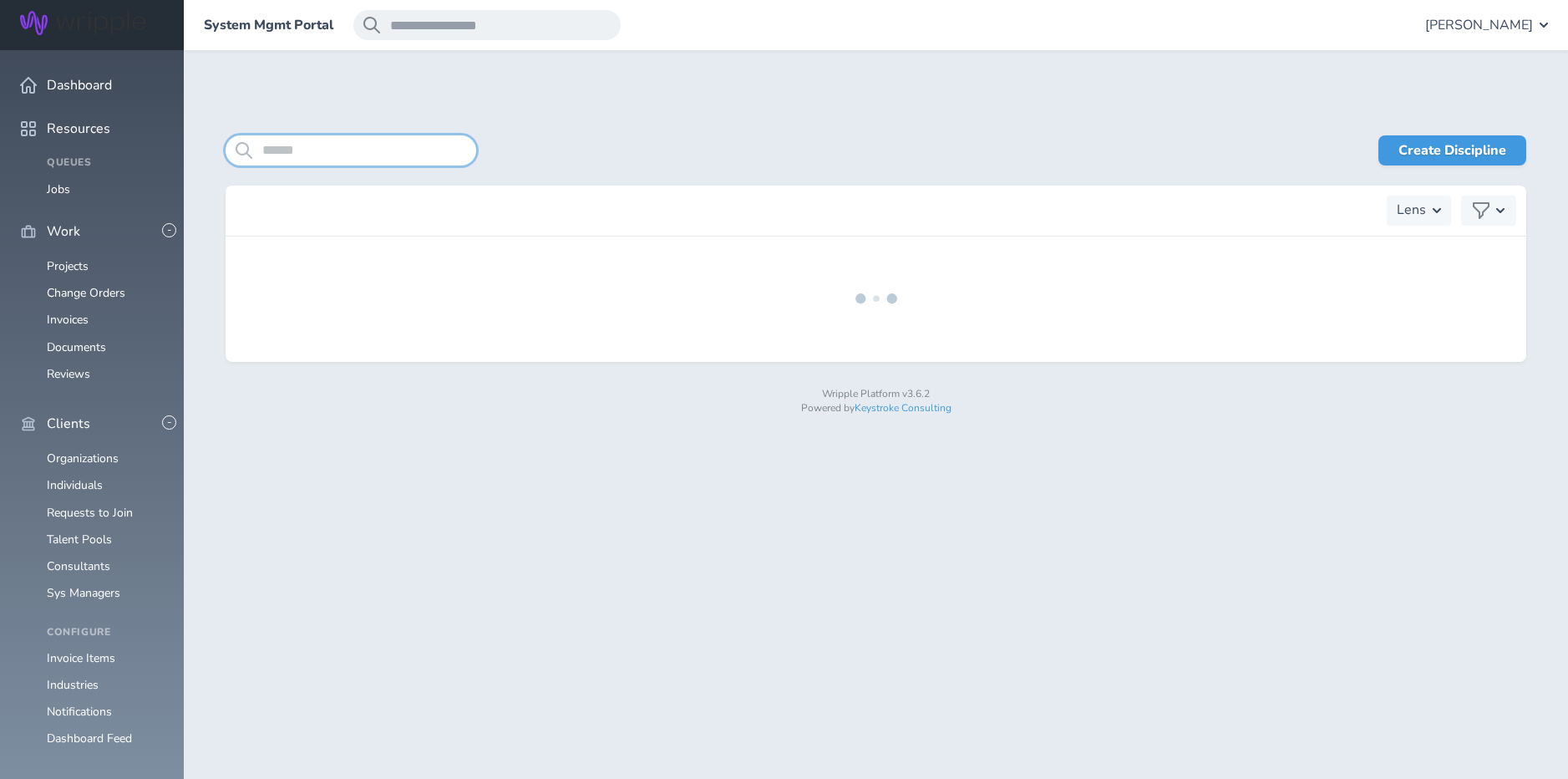
click at [317, 153] on input "search" at bounding box center [351, 150] width 250 height 30
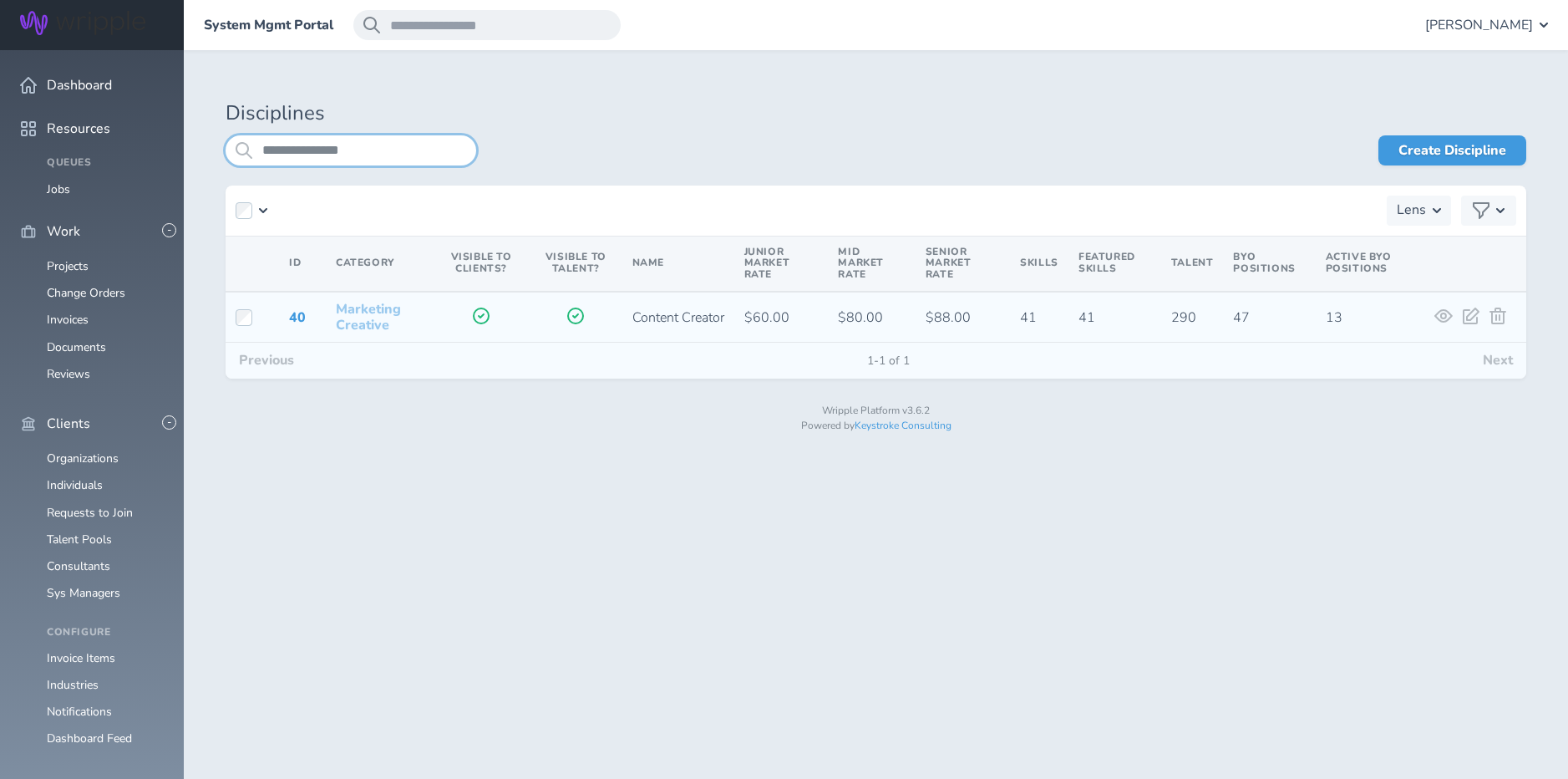
type input "**********"
click at [358, 307] on link "Marketing Creative" at bounding box center [368, 317] width 65 height 33
click at [292, 317] on link "40" at bounding box center [297, 317] width 16 height 18
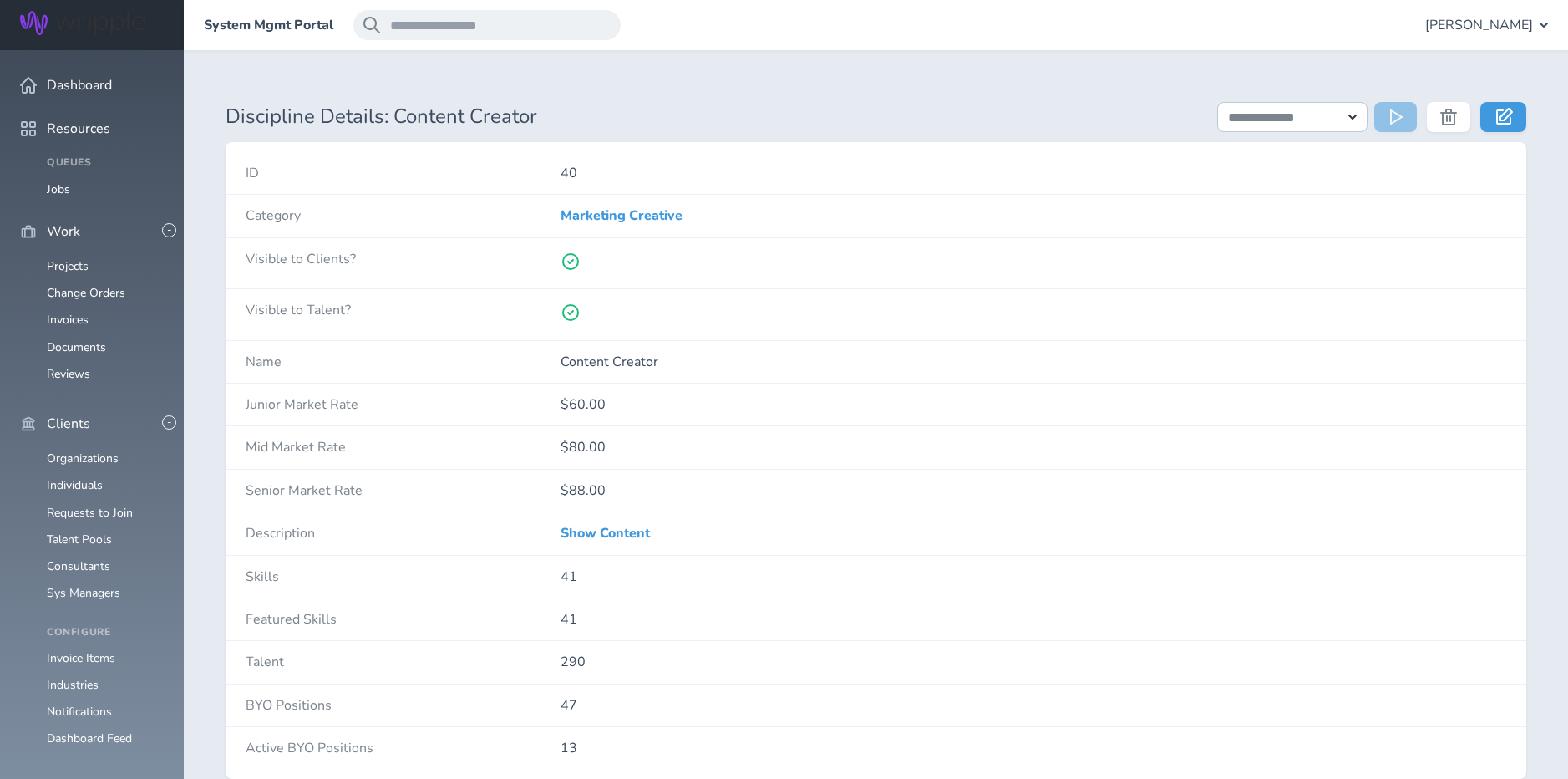
scroll to position [44, 0]
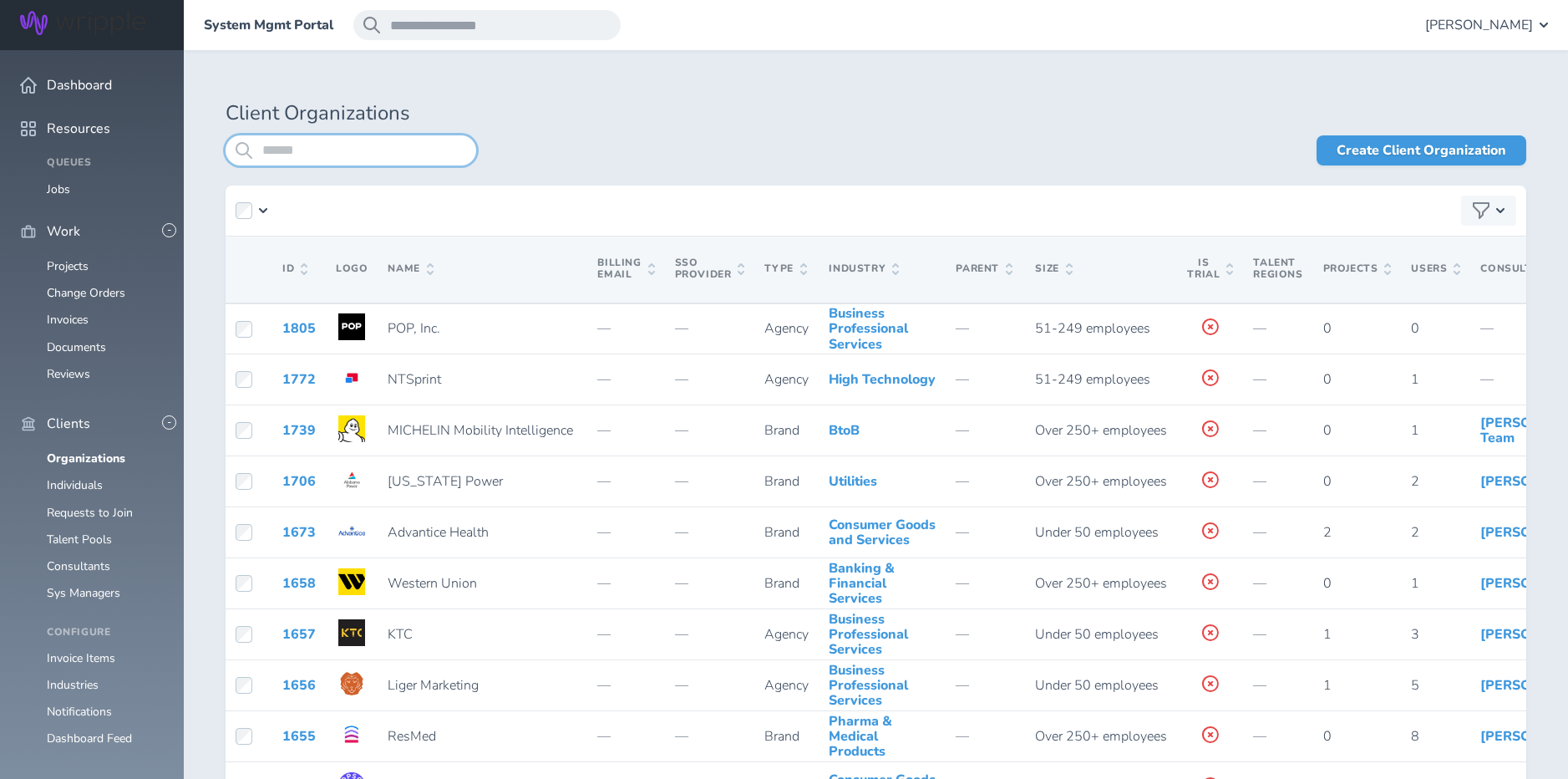
click at [370, 153] on input "search" at bounding box center [351, 150] width 250 height 30
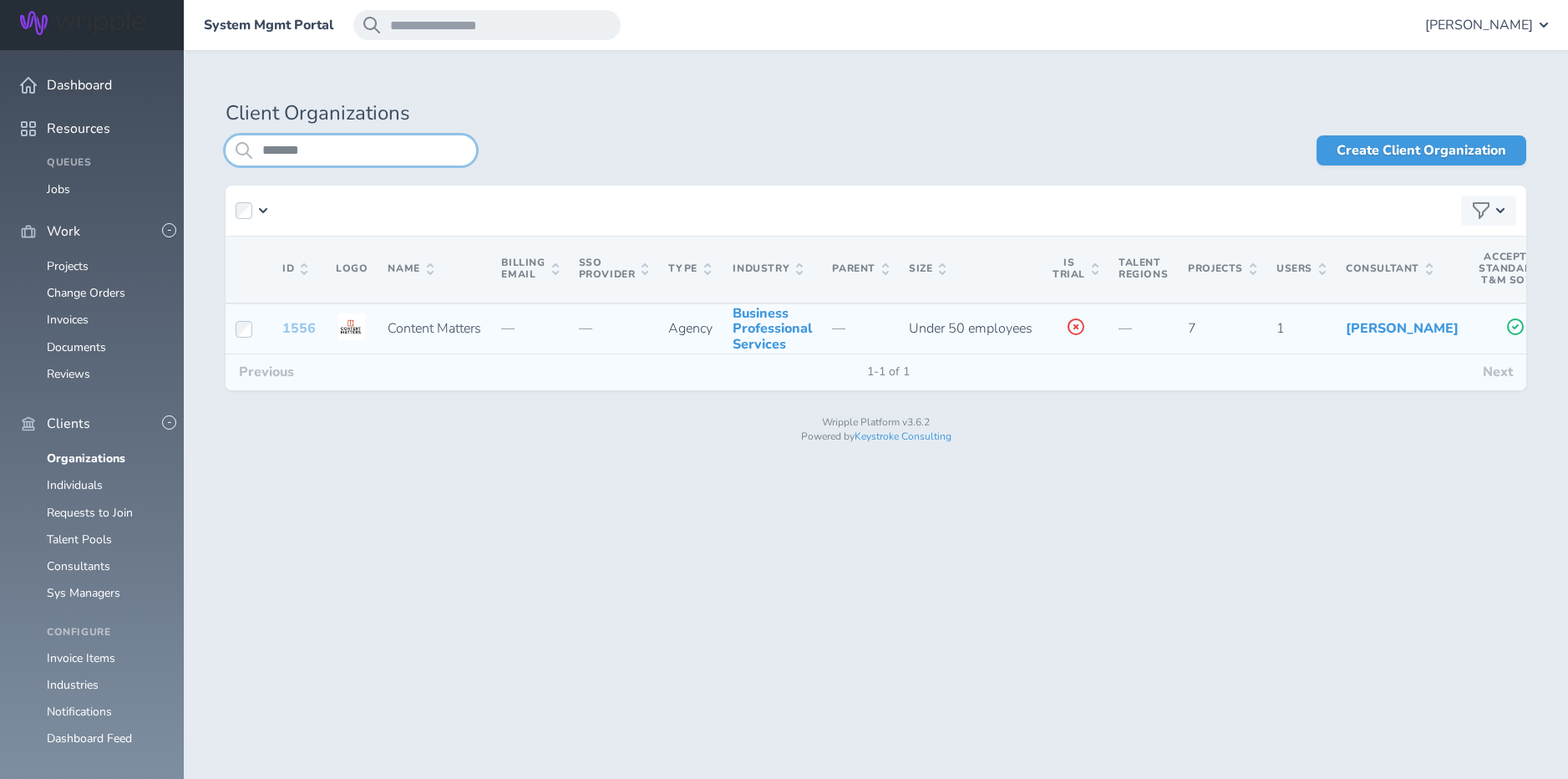
type input "*******"
click at [292, 336] on link "1556" at bounding box center [299, 328] width 33 height 18
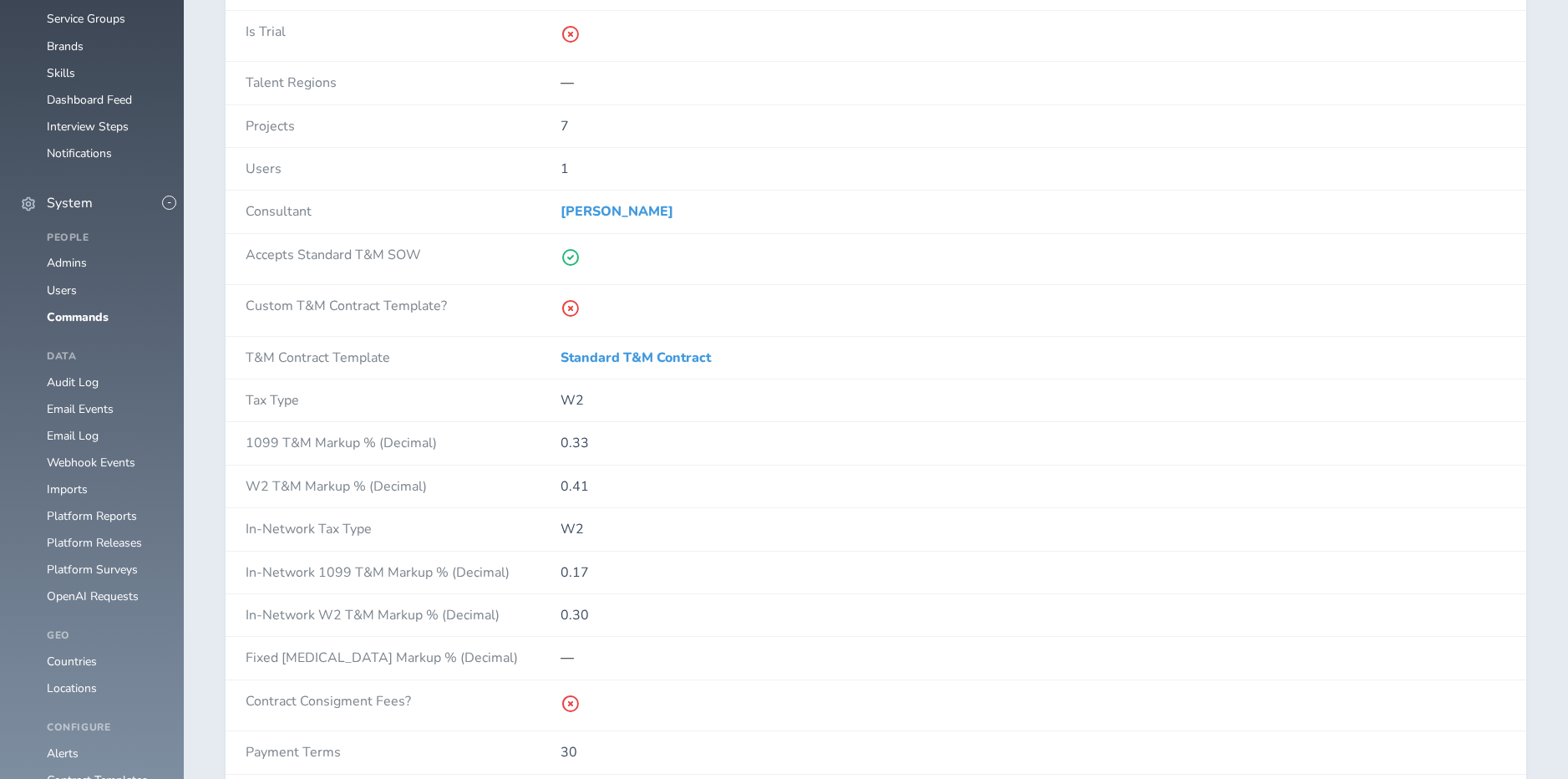
scroll to position [1323, 0]
